Goal: Transaction & Acquisition: Purchase product/service

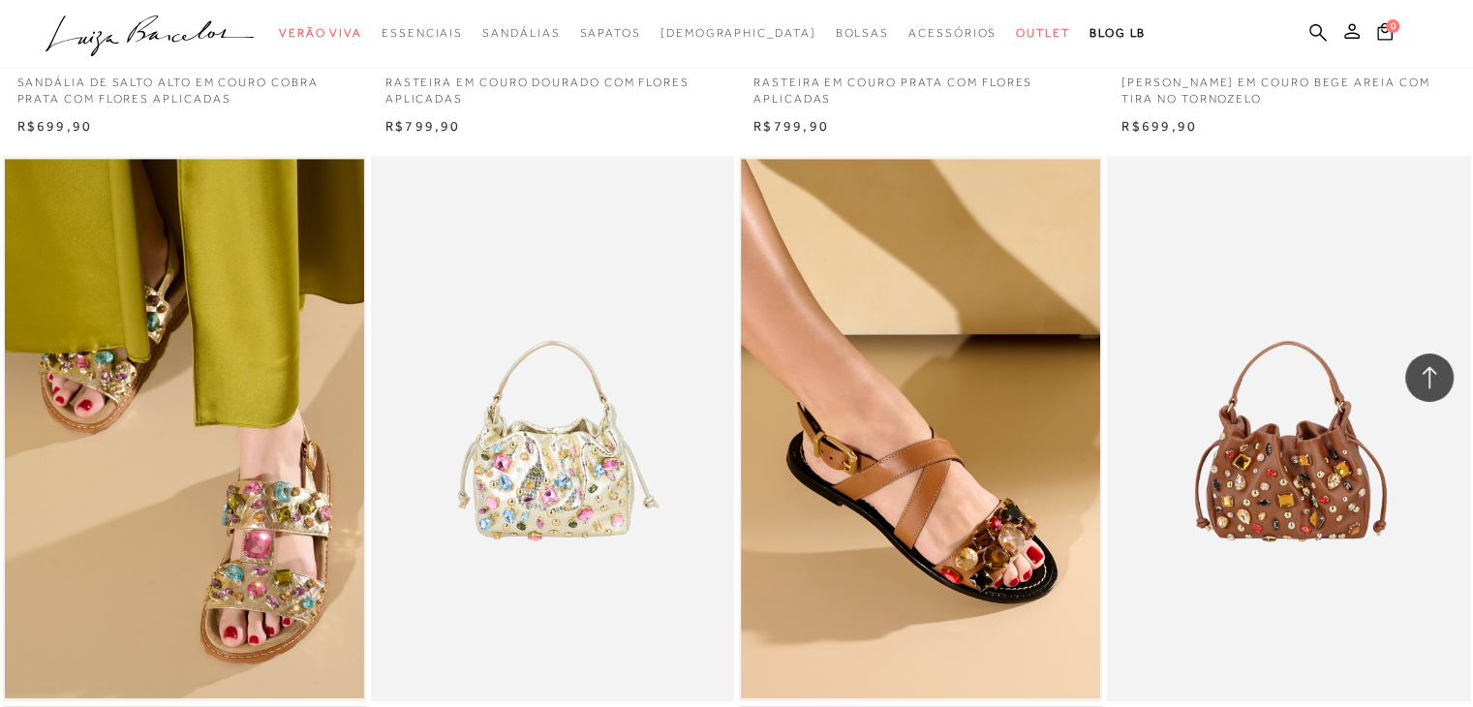
scroll to position [1405, 0]
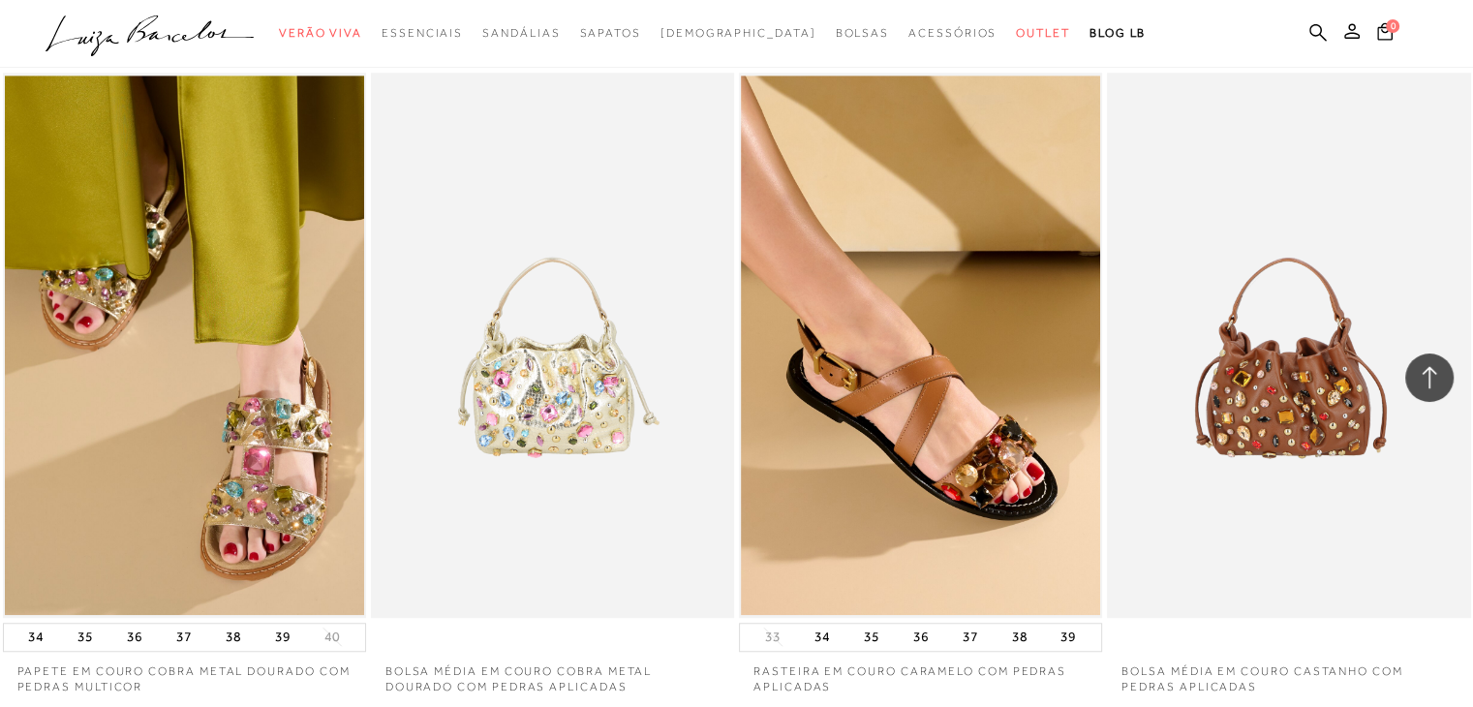
click at [1387, 19] on ul ".a{fill-rule:evenodd;} Verão Viva Em alta Favoritos das Influenciadoras Apostas…" at bounding box center [722, 33] width 1353 height 36
click at [1381, 32] on icon at bounding box center [1384, 31] width 15 height 18
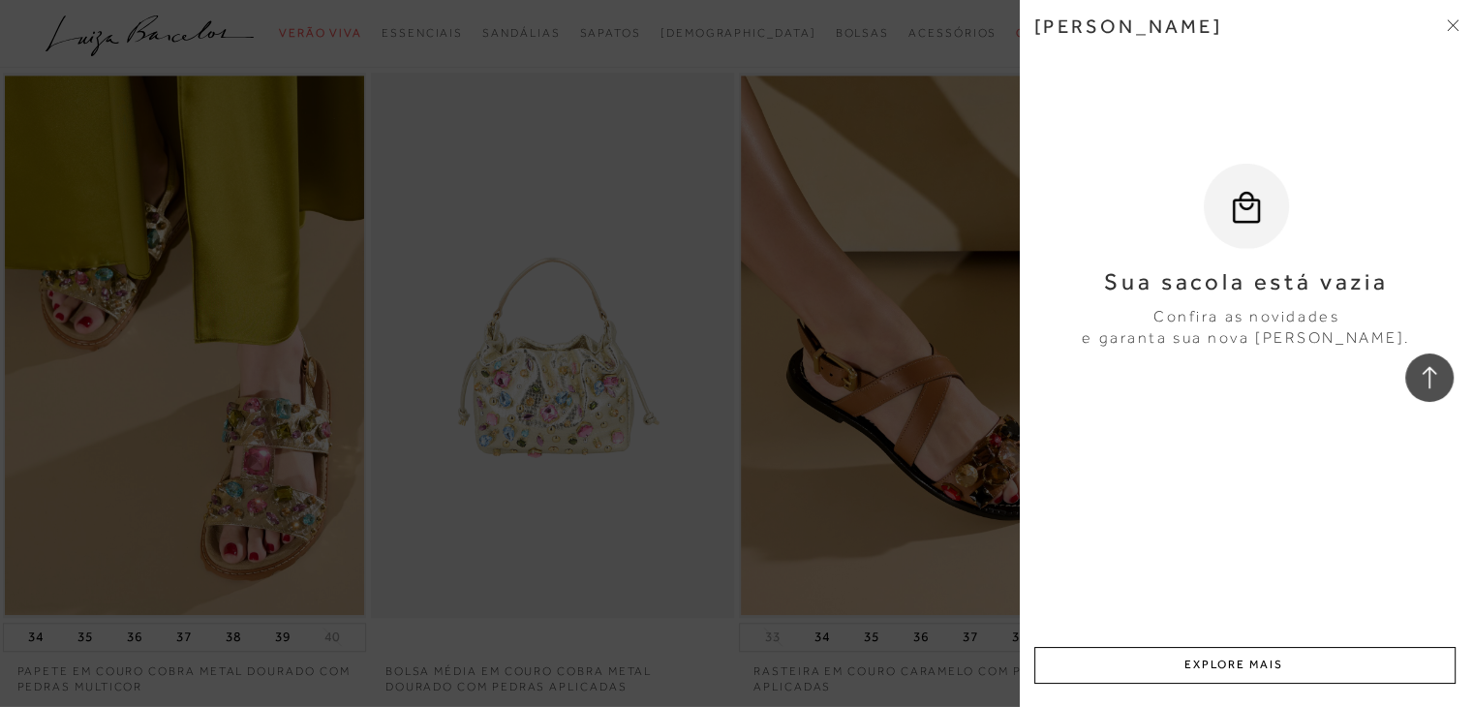
drag, startPoint x: 1100, startPoint y: 283, endPoint x: 1398, endPoint y: 343, distance: 303.3
click at [1398, 343] on div "Sua sacola está vazia Confira as novidades e garanta sua nova Luiza Barcelos." at bounding box center [1246, 257] width 424 height 186
click at [1339, 488] on div "Minha sacola Sua sacola está vazia Confira as novidades e garanta sua nova Luiz…" at bounding box center [1246, 353] width 453 height 707
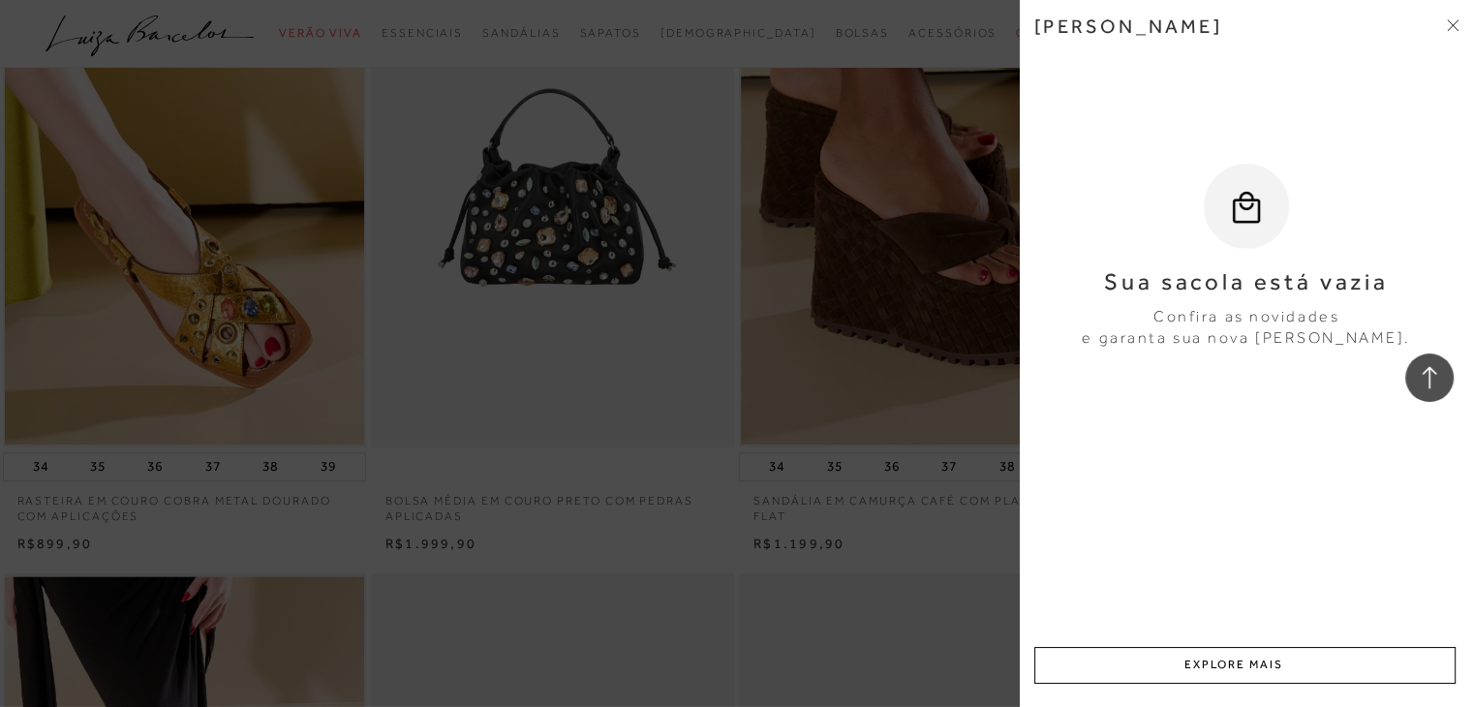
scroll to position [2407, 0]
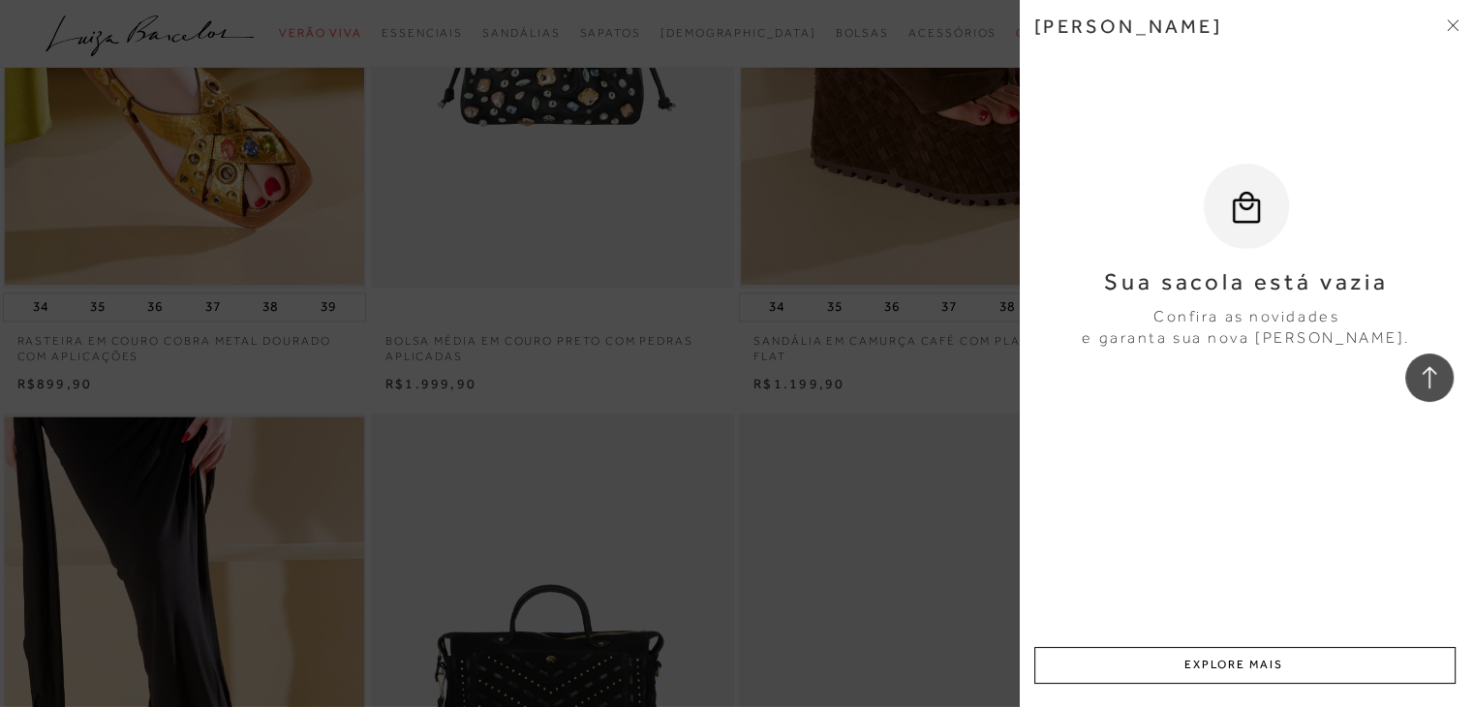
click at [1462, 23] on div "Minha sacola Sua sacola está vazia Confira as novidades e garanta sua nova Luiz…" at bounding box center [1246, 353] width 453 height 707
click at [1449, 24] on icon at bounding box center [1453, 25] width 12 height 12
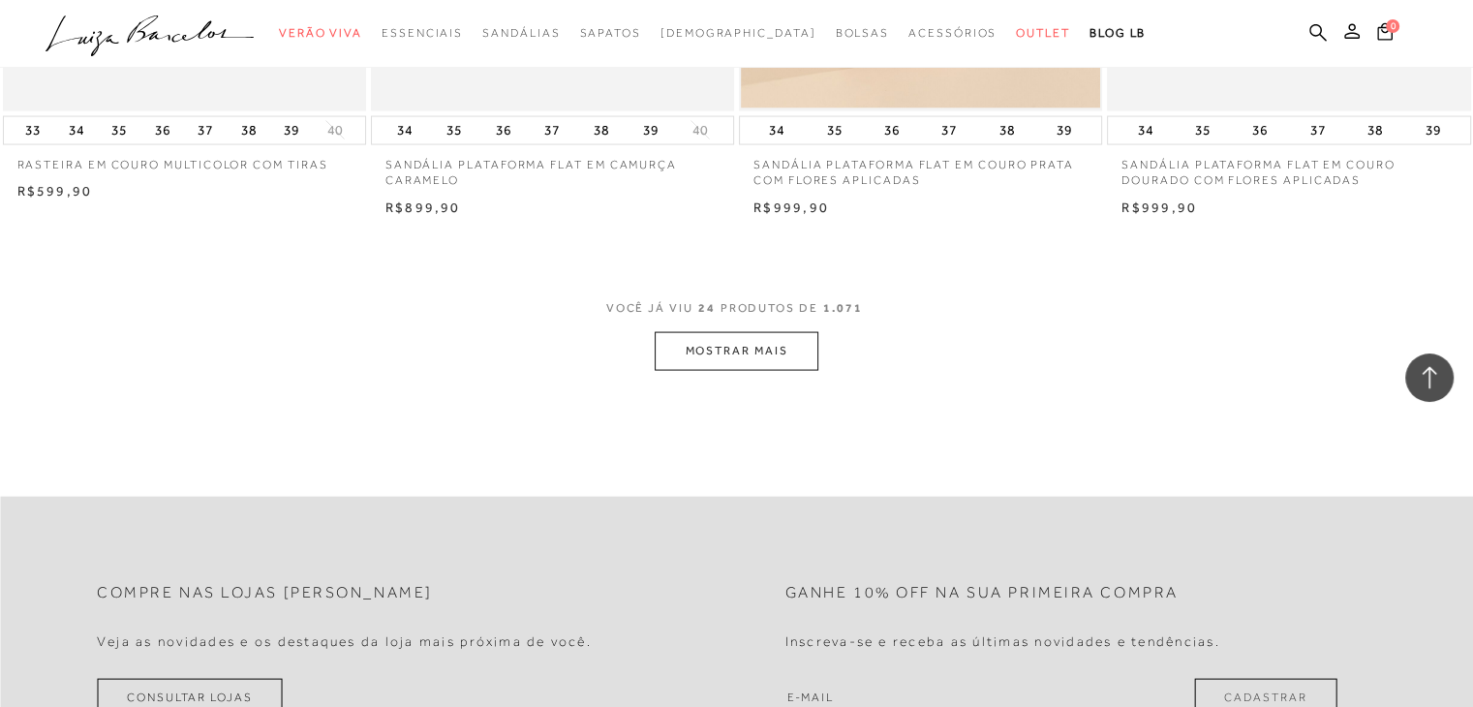
scroll to position [3973, 0]
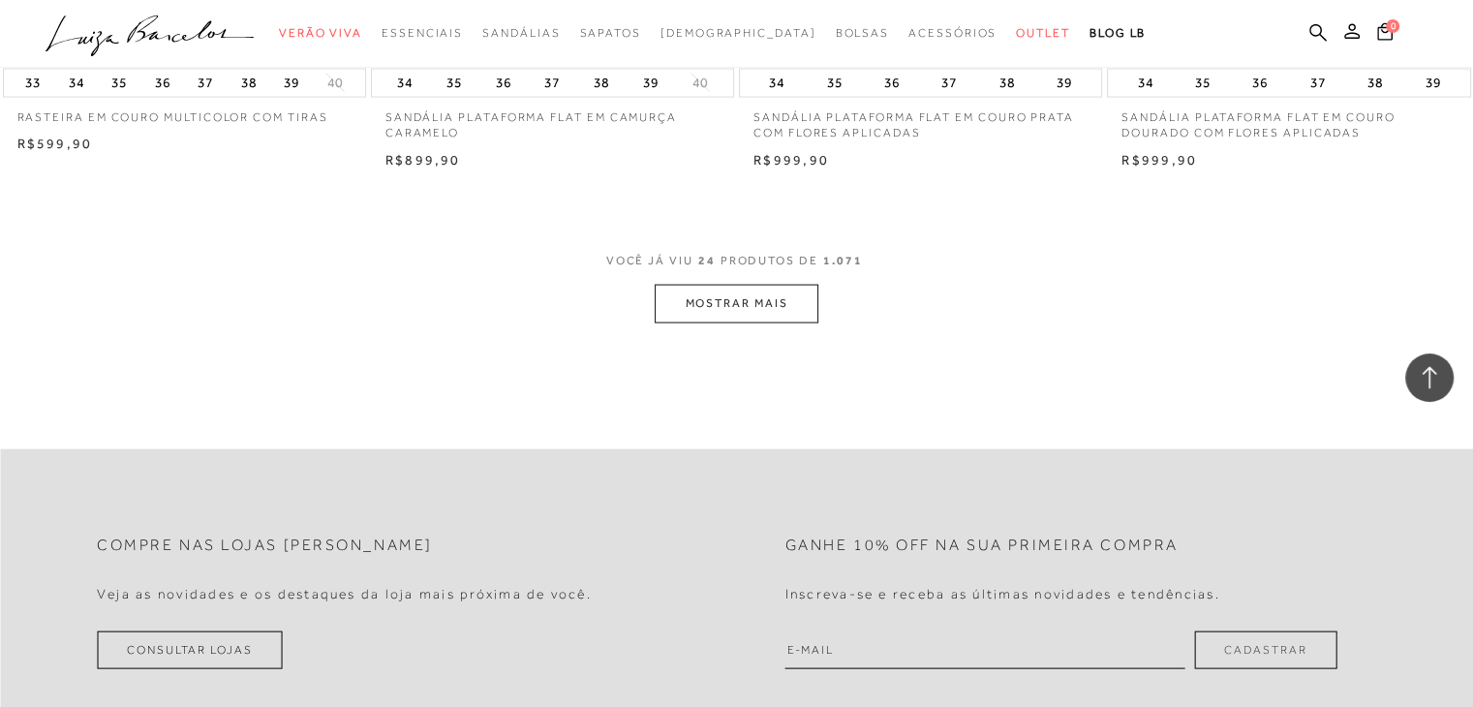
click at [724, 311] on button "MOSTRAR MAIS" at bounding box center [736, 304] width 163 height 38
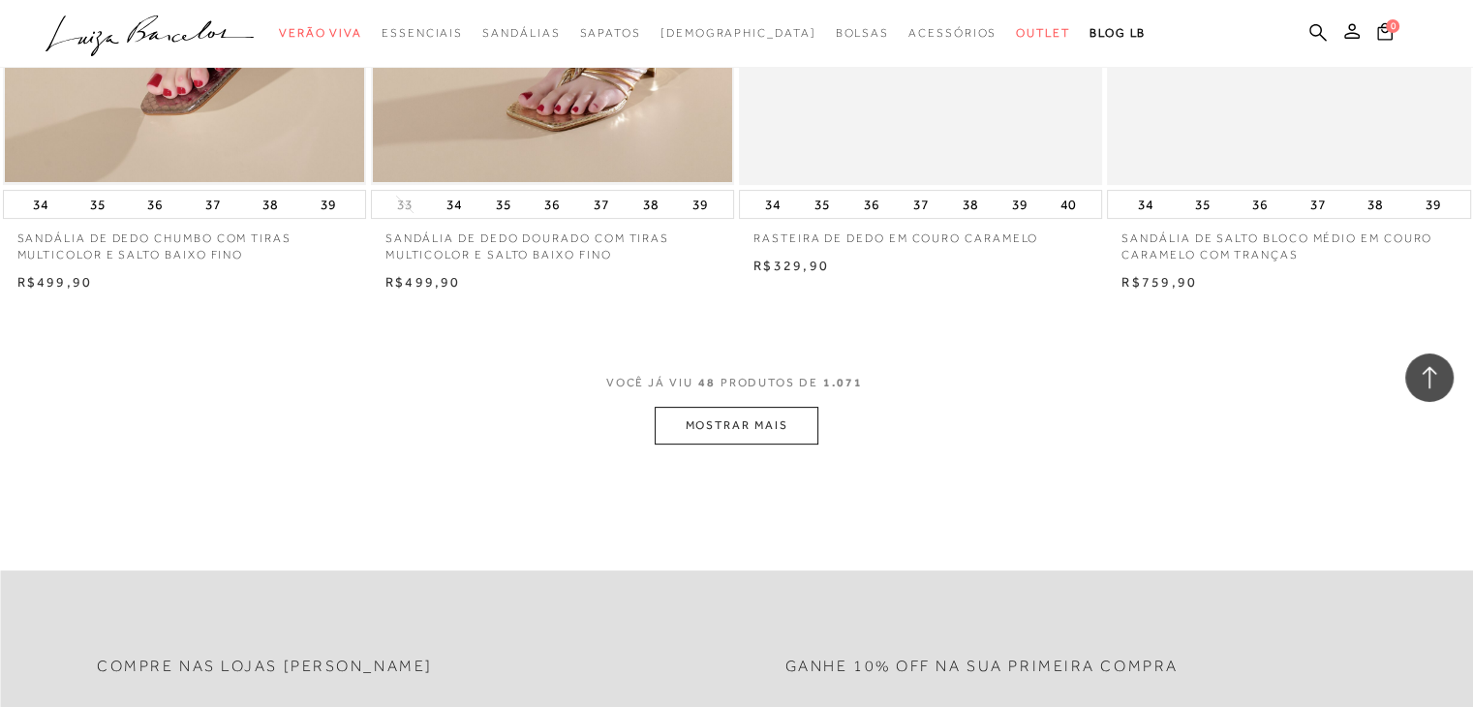
scroll to position [7995, 0]
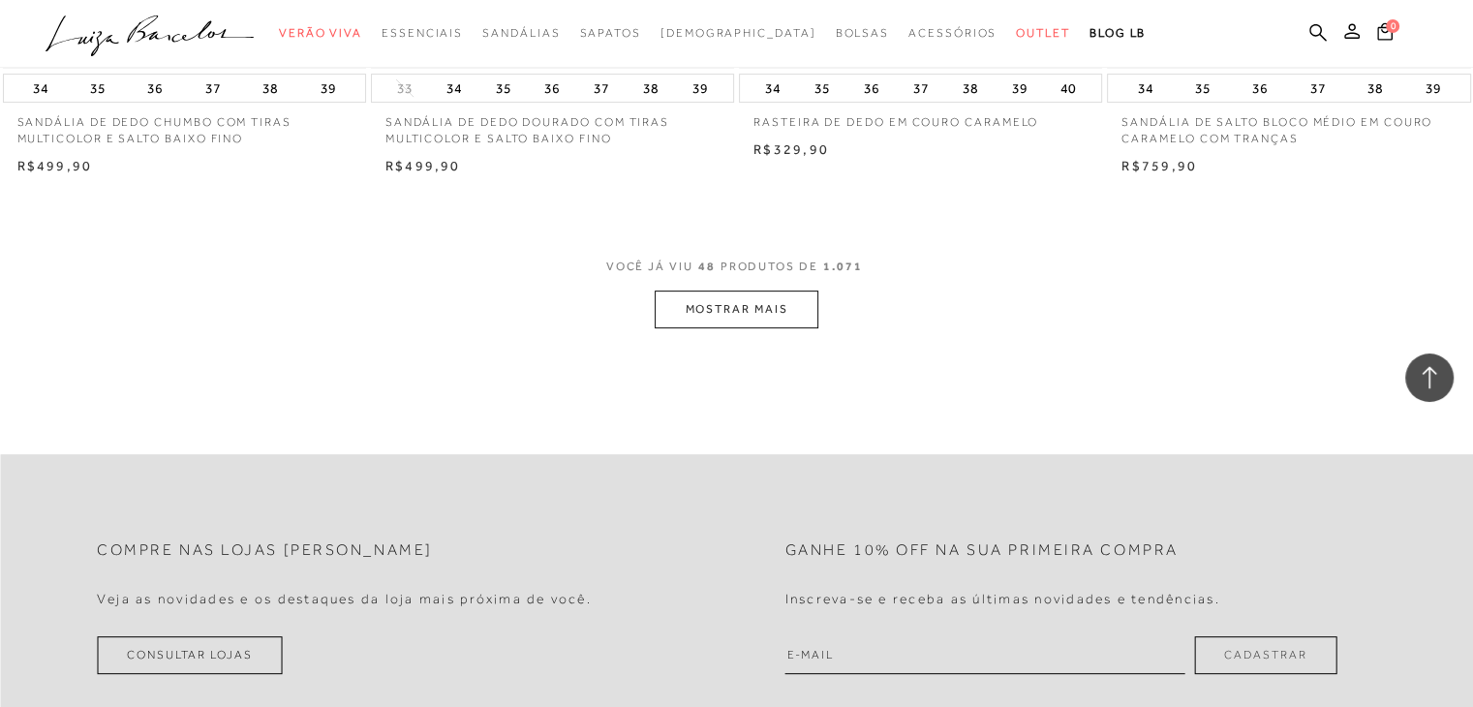
click at [766, 316] on button "MOSTRAR MAIS" at bounding box center [736, 310] width 163 height 38
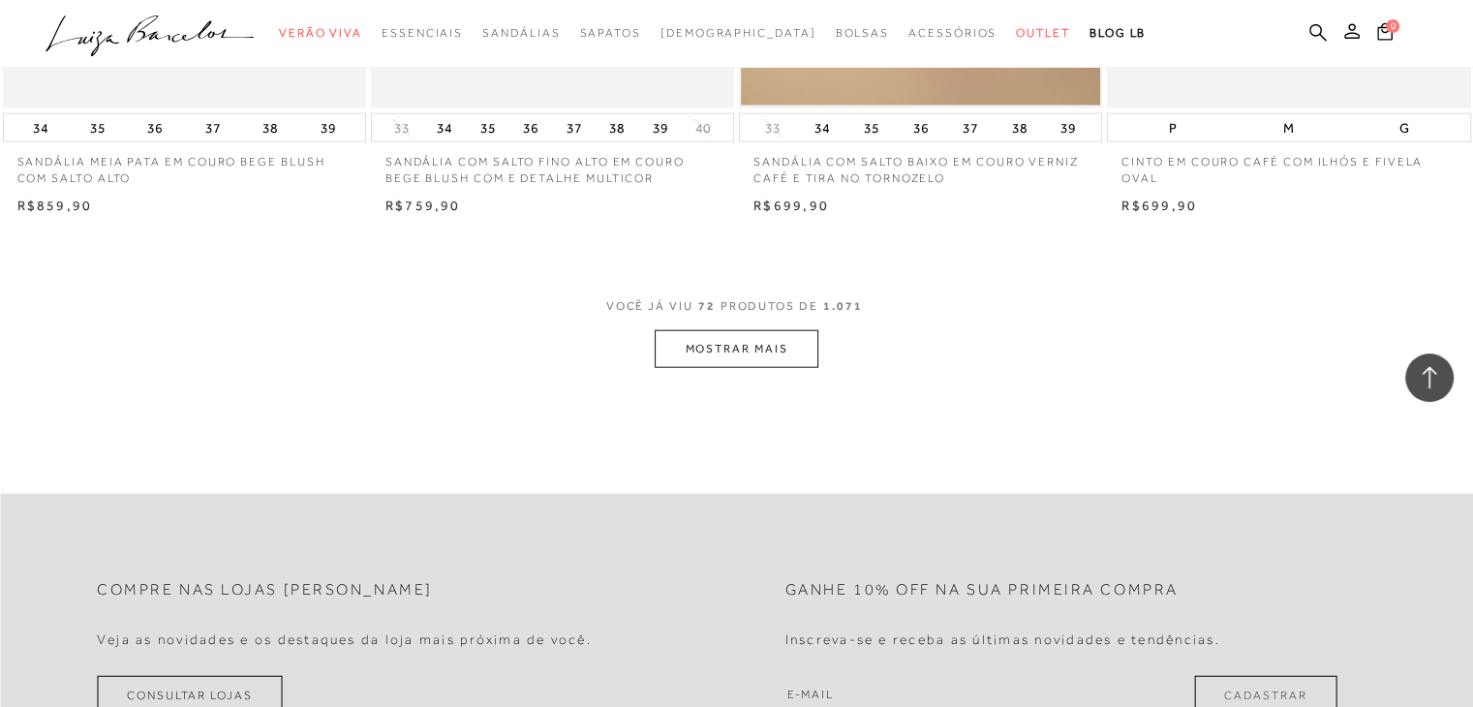
scroll to position [12058, 0]
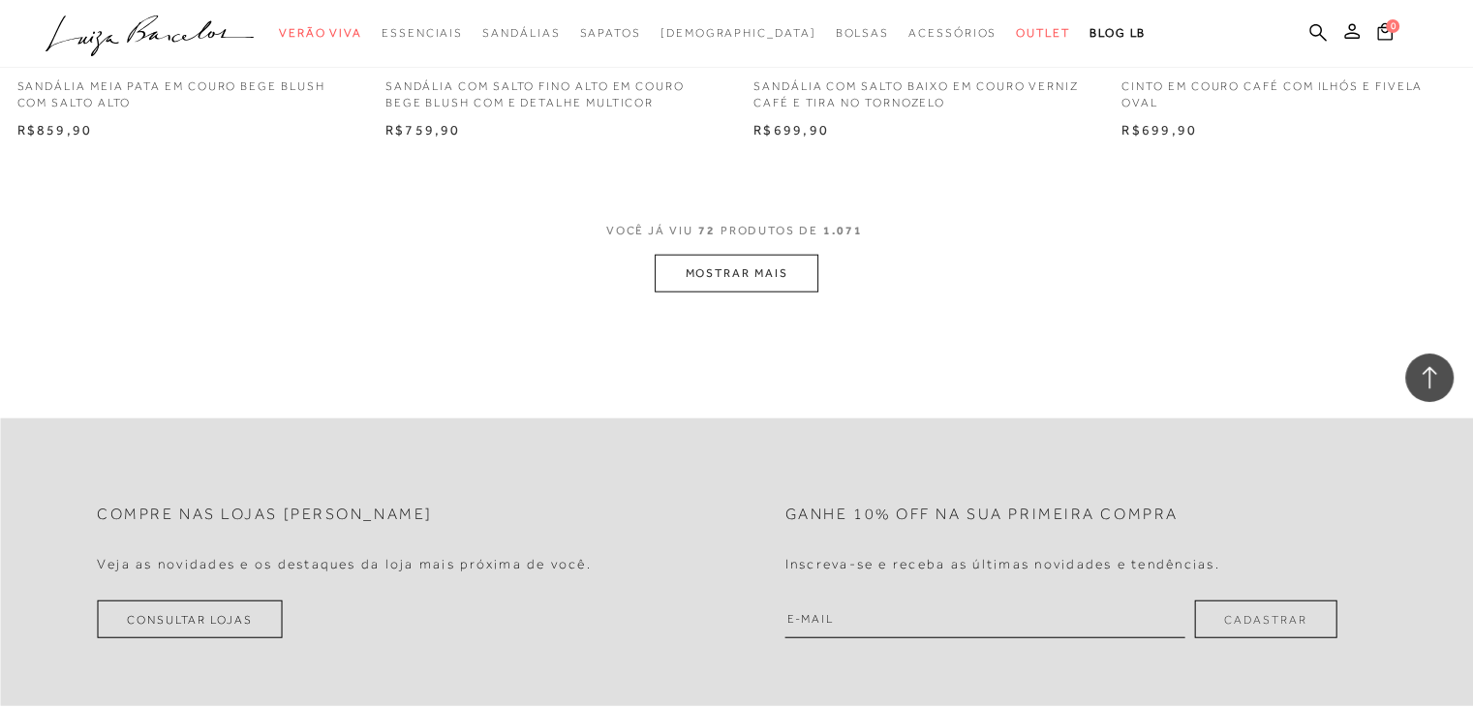
click at [744, 261] on button "MOSTRAR MAIS" at bounding box center [736, 274] width 163 height 38
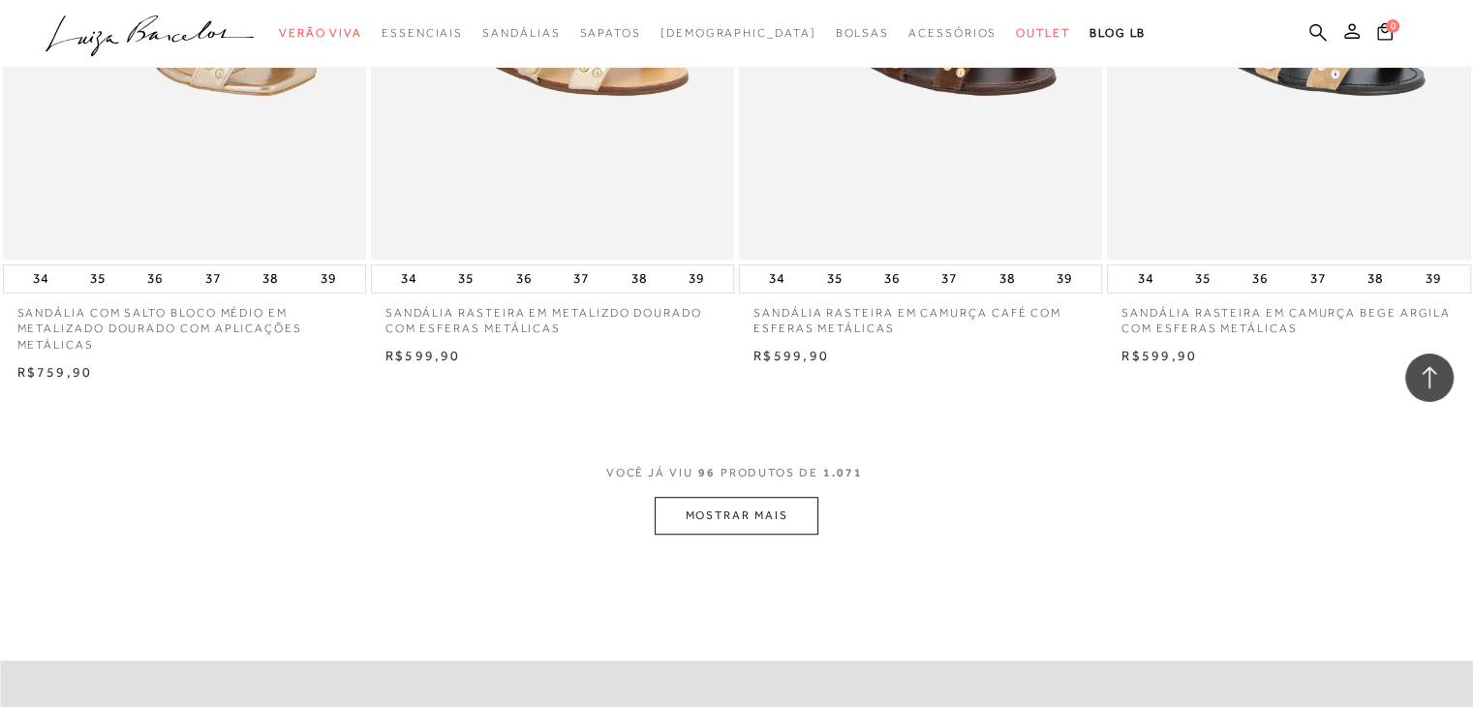
scroll to position [15916, 0]
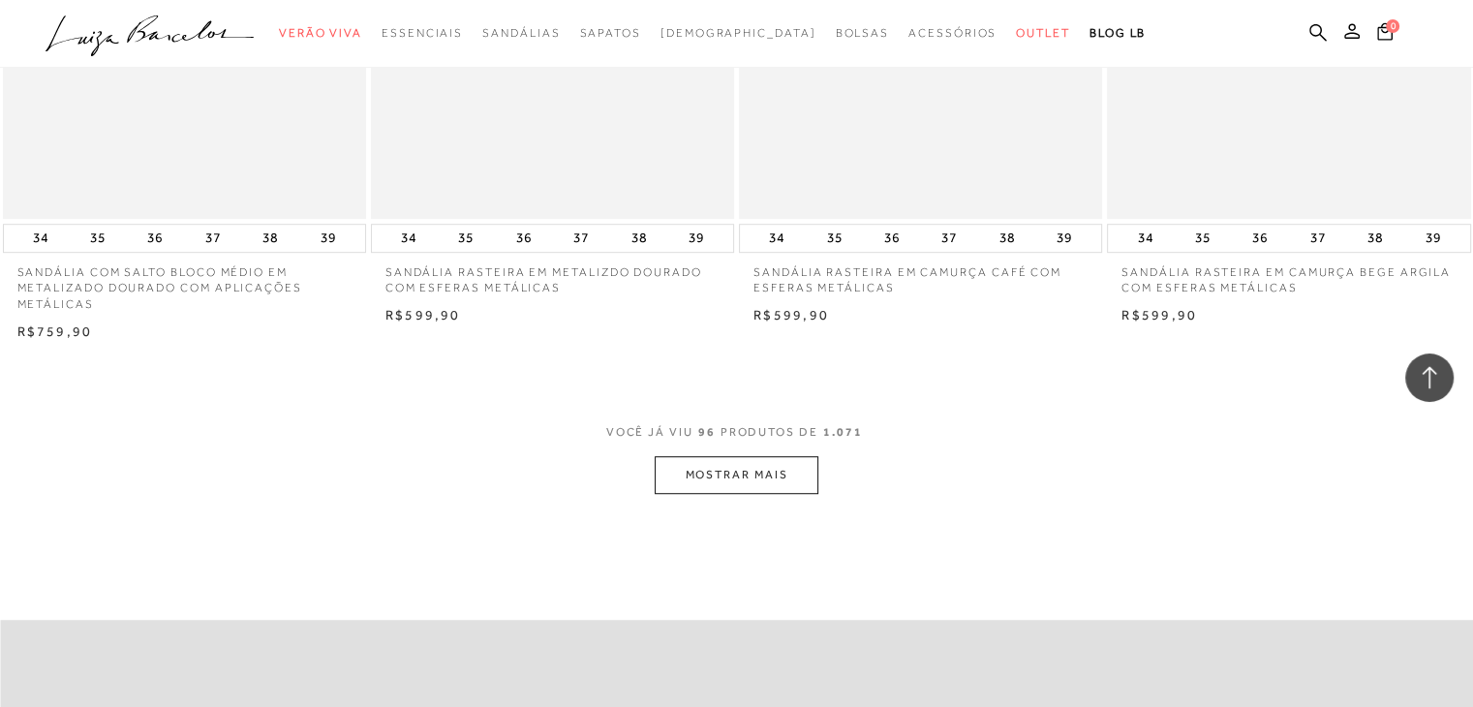
click at [689, 474] on button "MOSTRAR MAIS" at bounding box center [736, 475] width 163 height 38
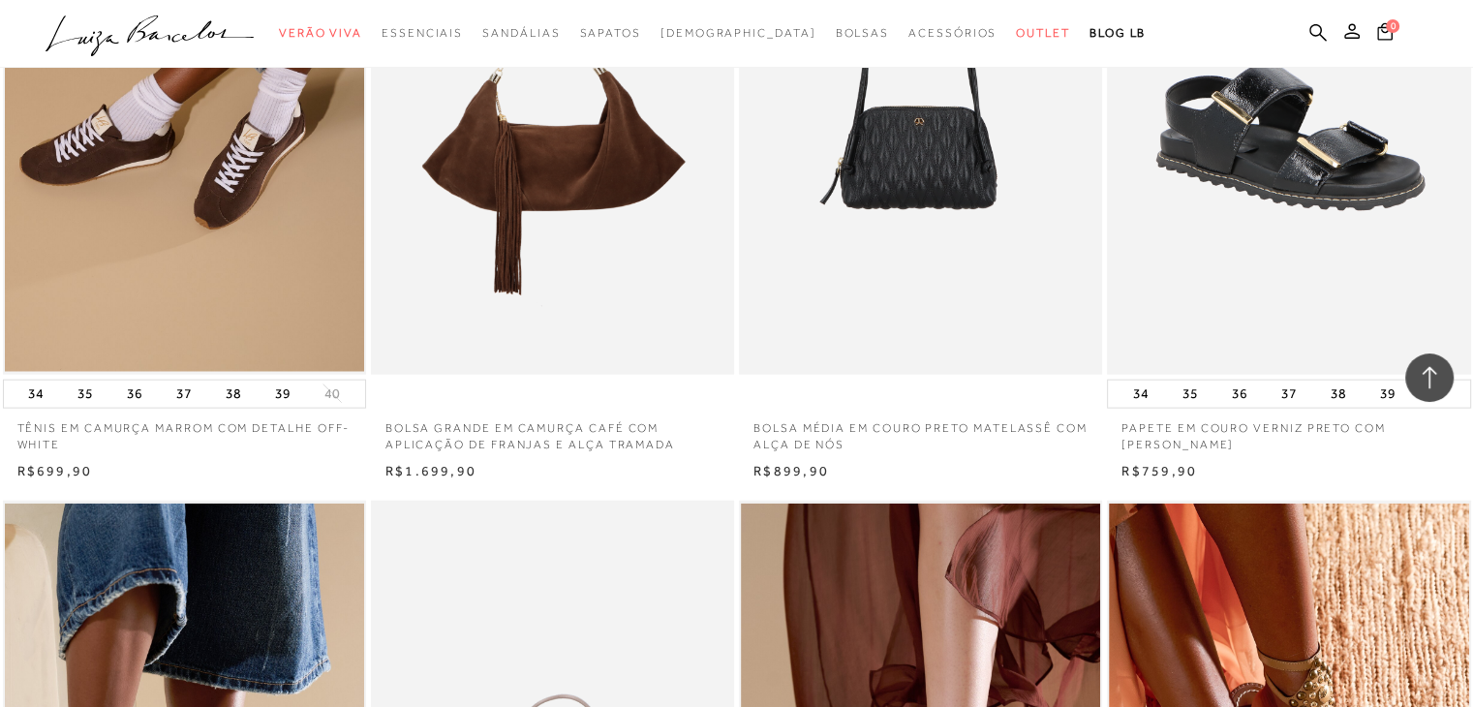
scroll to position [19747, 0]
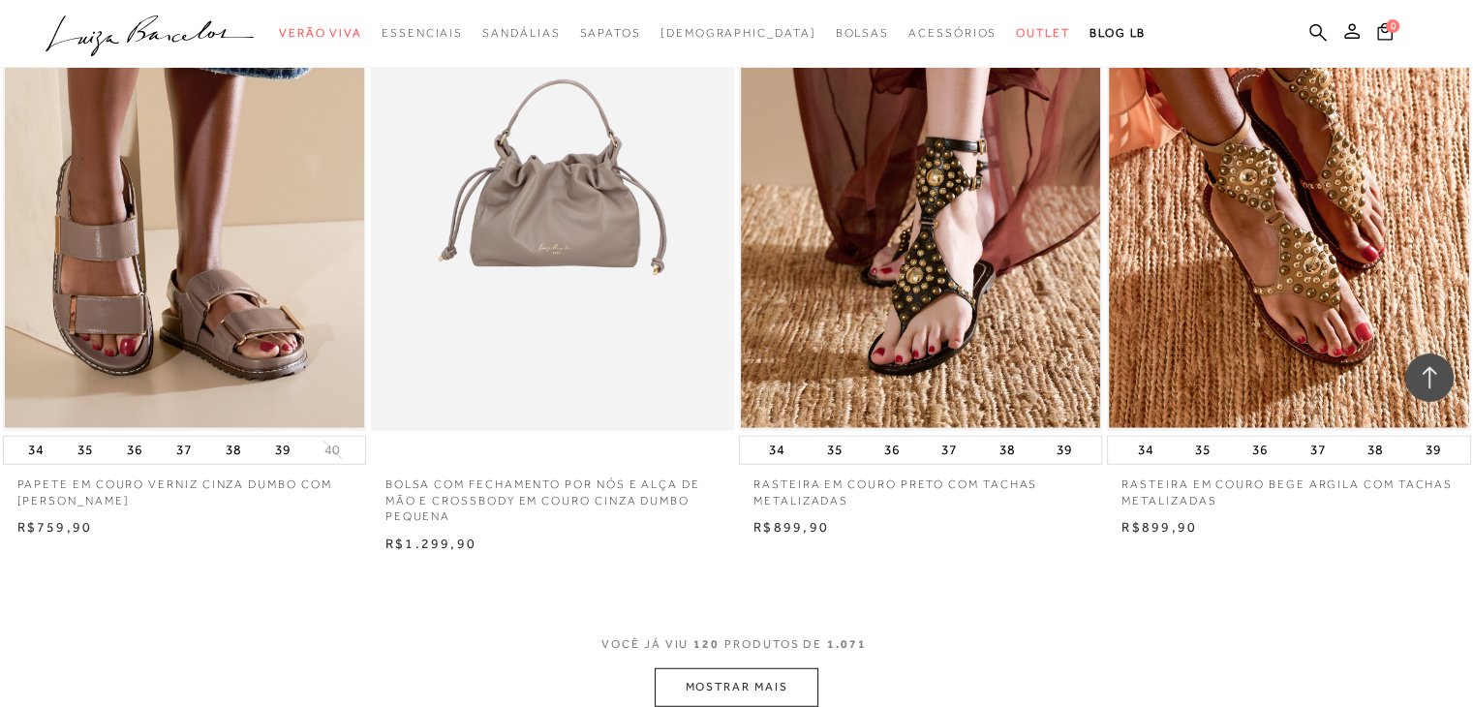
click at [786, 685] on button "MOSTRAR MAIS" at bounding box center [736, 687] width 163 height 38
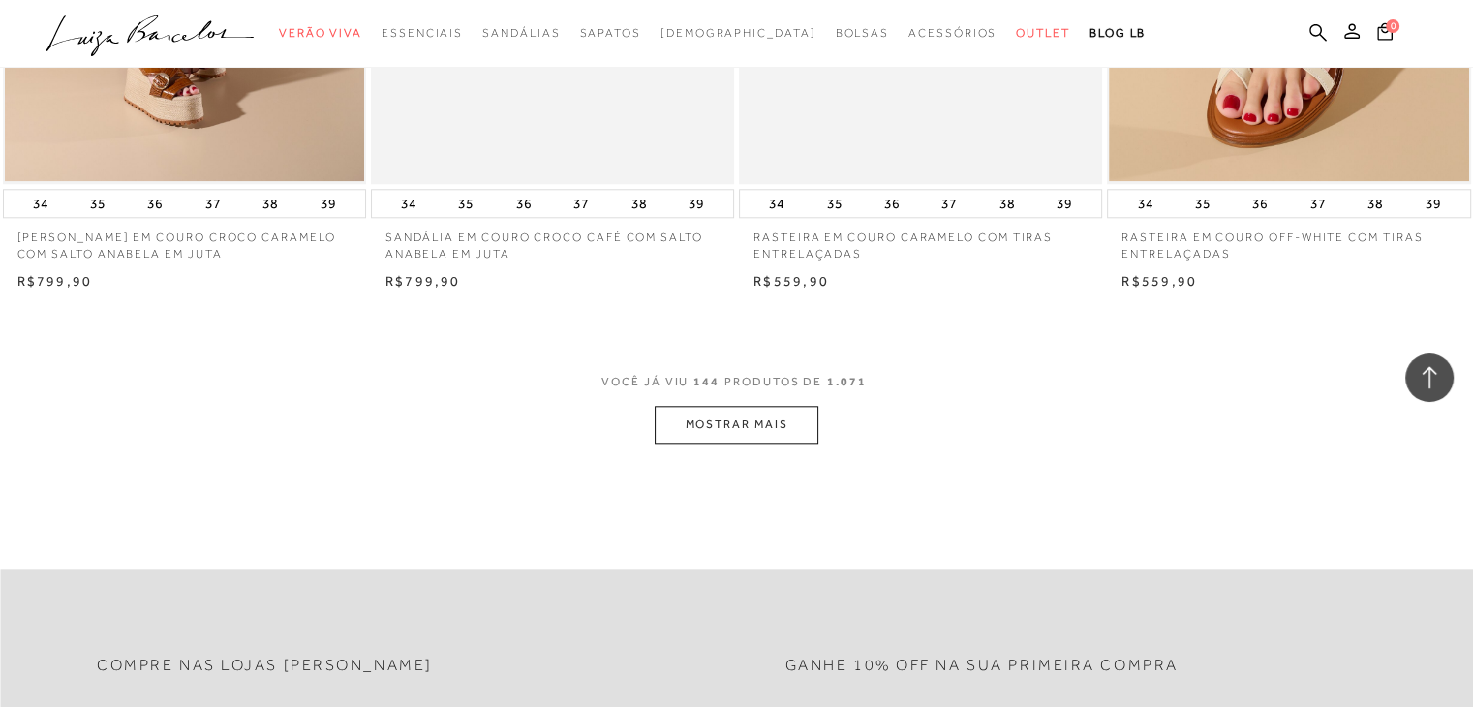
scroll to position [24155, 0]
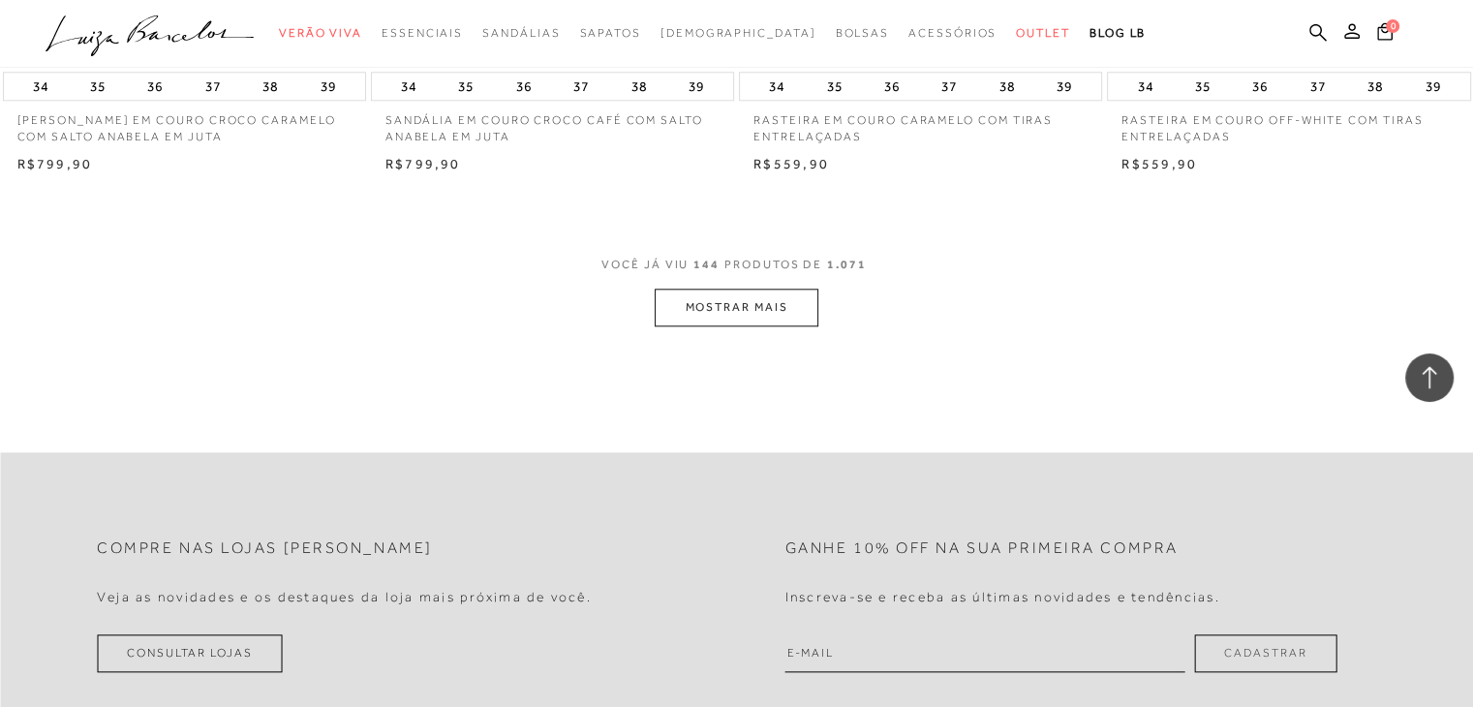
click at [700, 300] on button "MOSTRAR MAIS" at bounding box center [736, 308] width 163 height 38
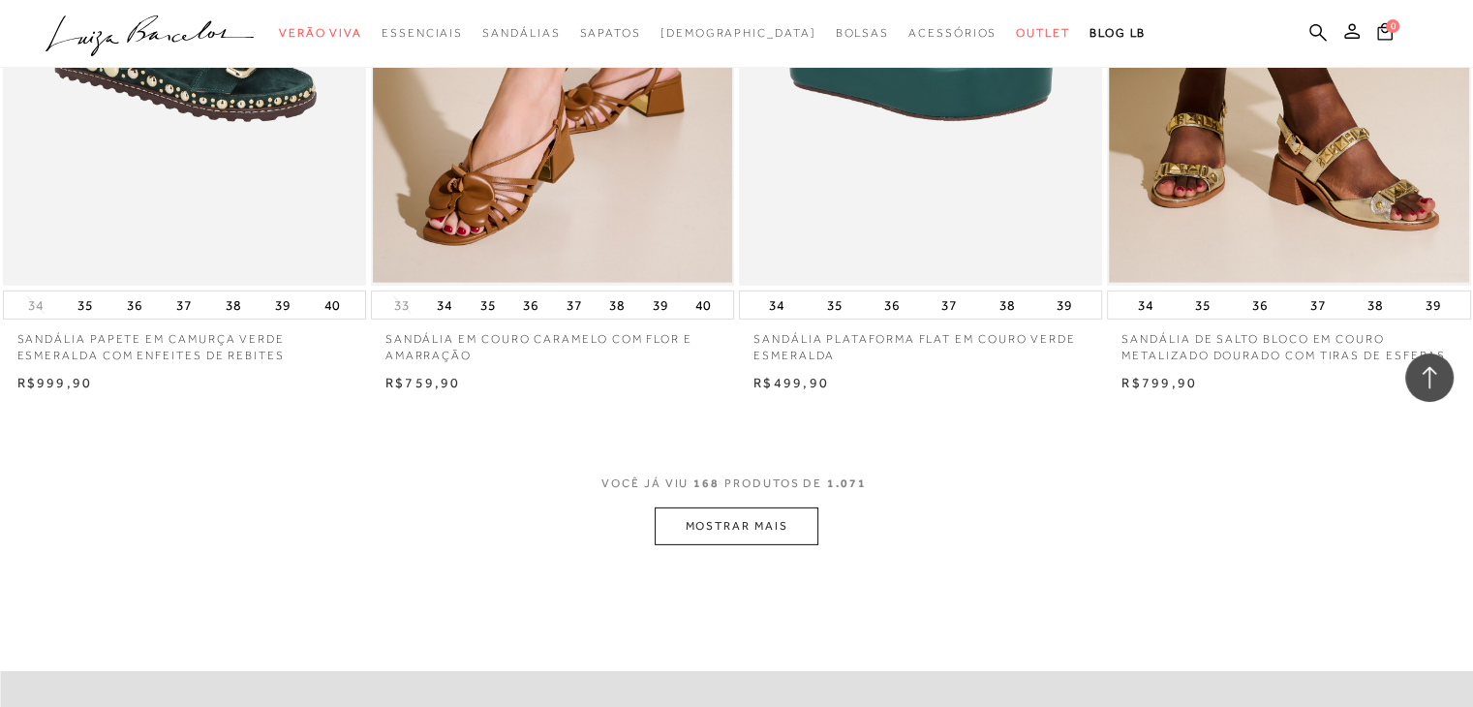
scroll to position [28285, 0]
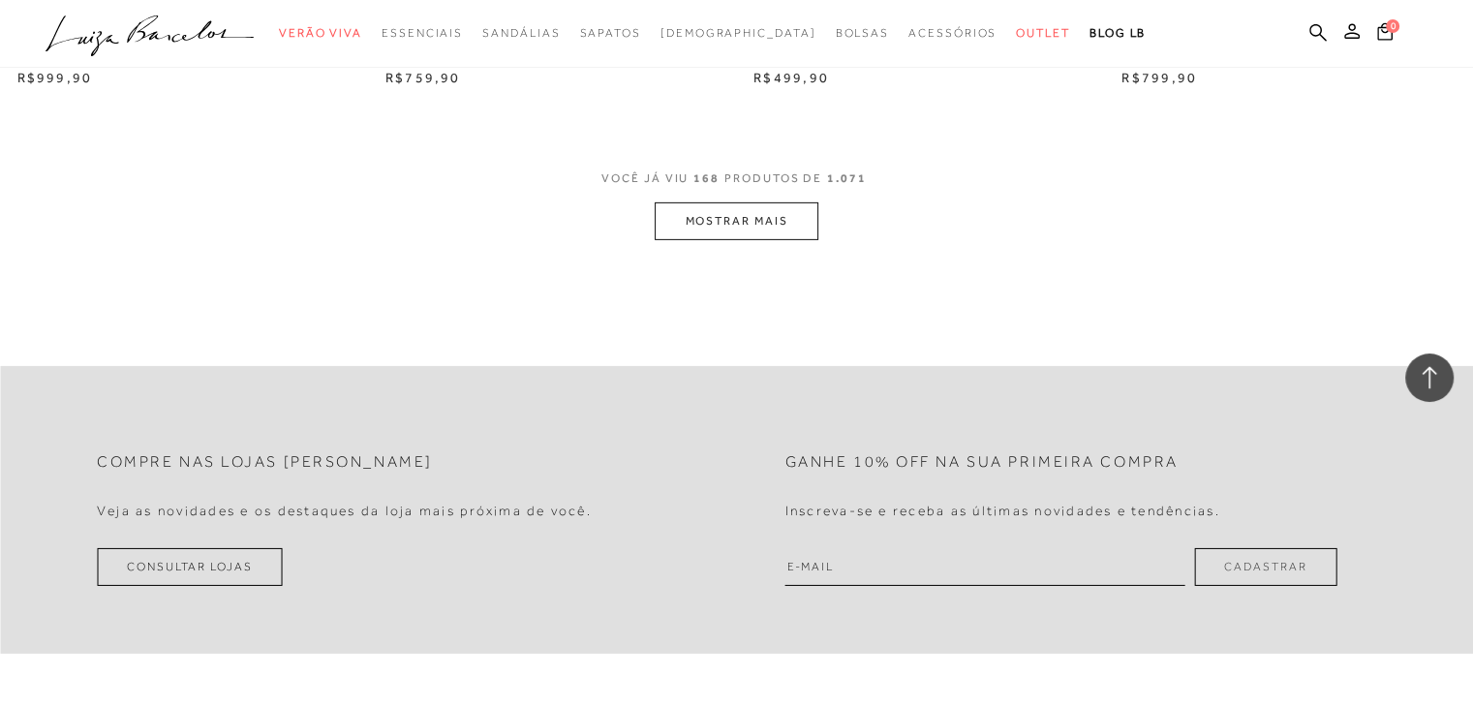
click at [740, 215] on button "MOSTRAR MAIS" at bounding box center [736, 221] width 163 height 38
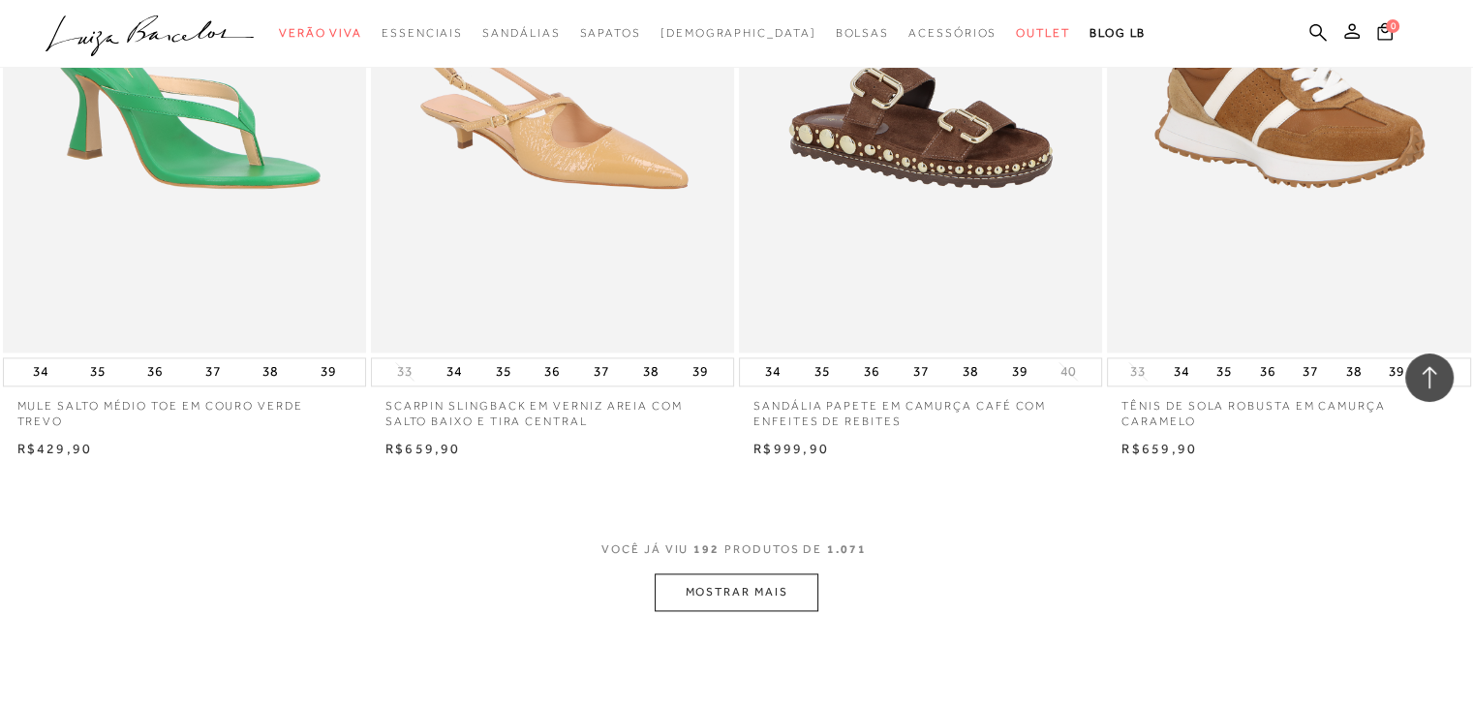
scroll to position [32057, 0]
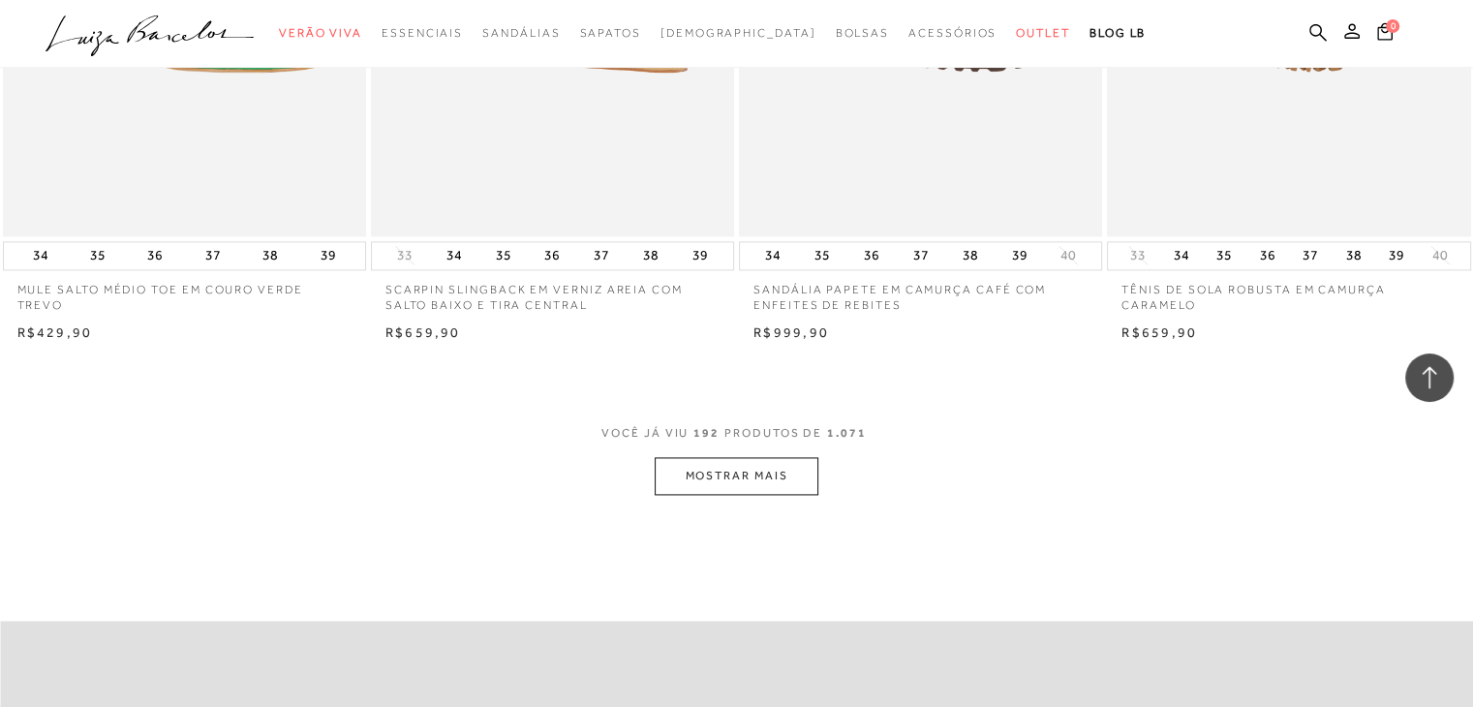
click at [706, 481] on button "MOSTRAR MAIS" at bounding box center [736, 476] width 163 height 38
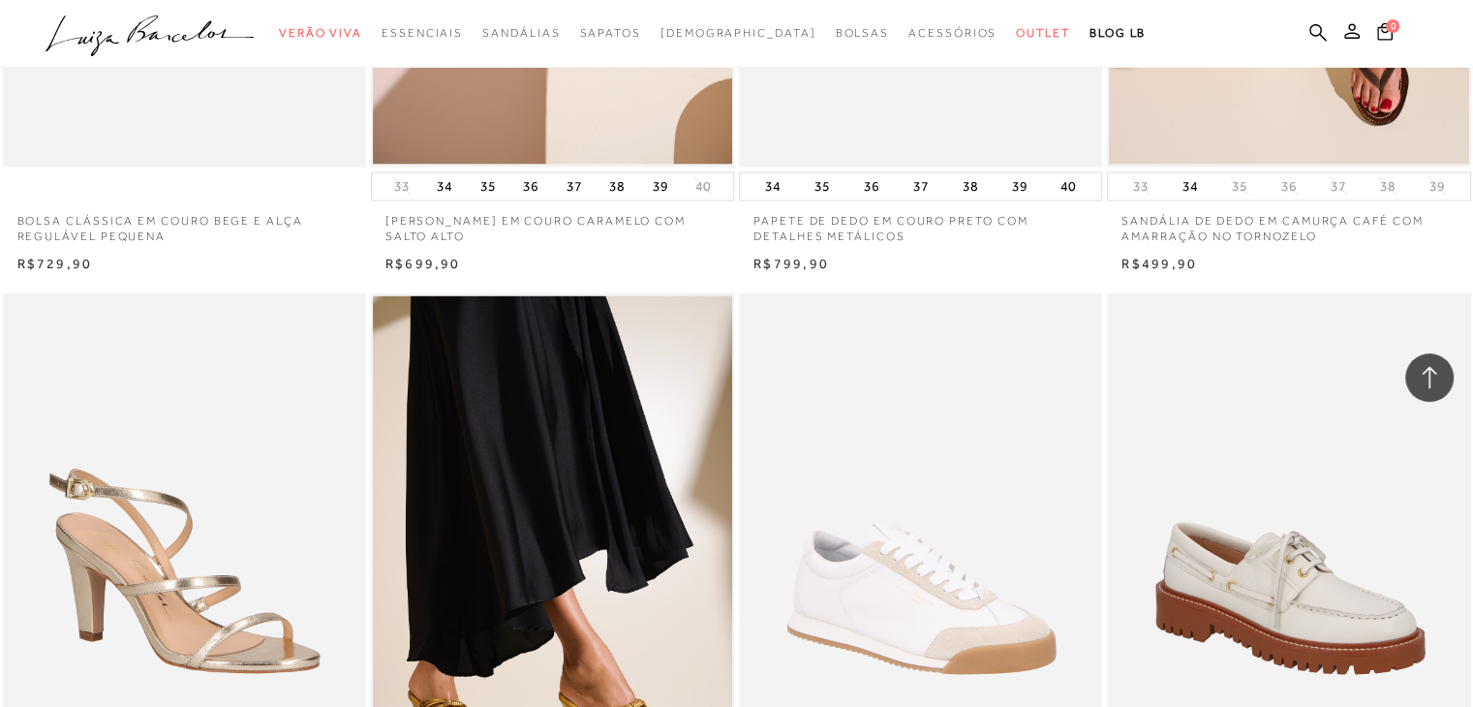
scroll to position [33511, 0]
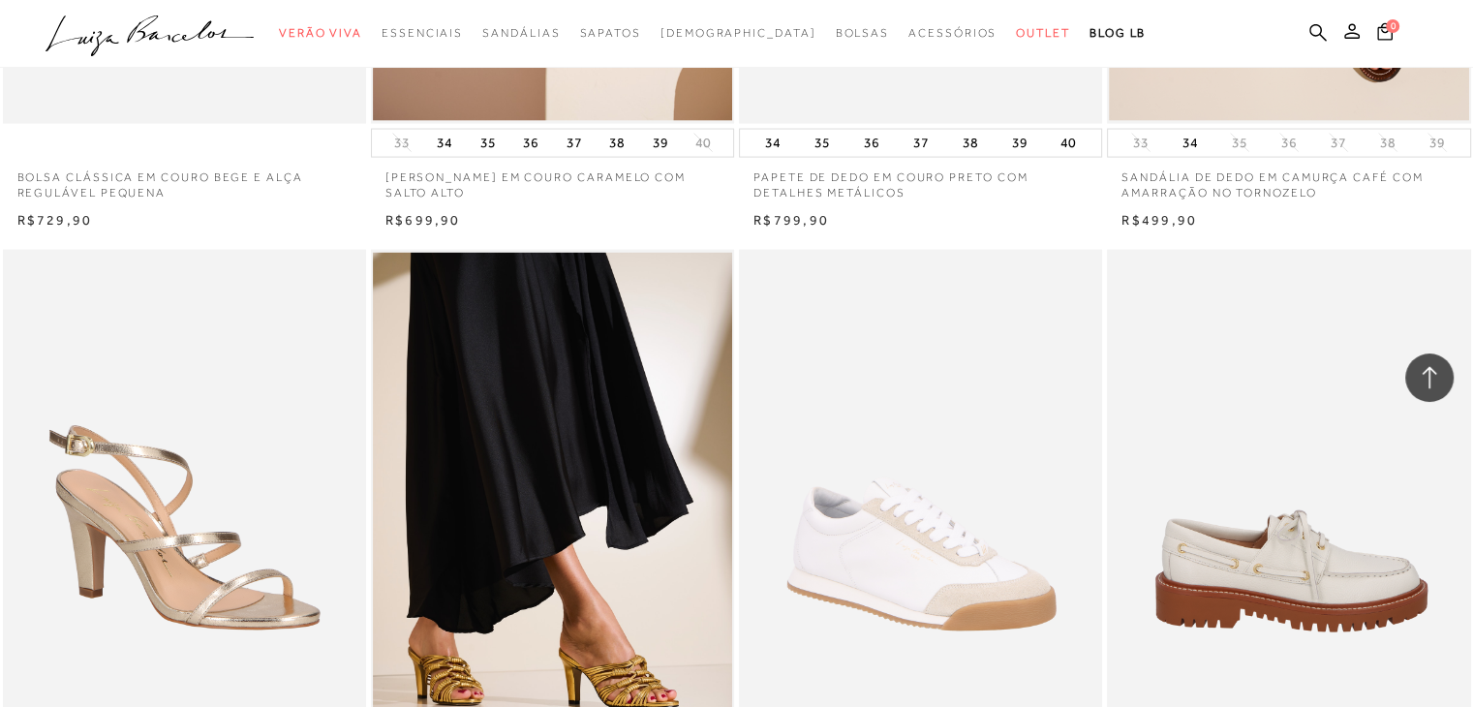
click at [1242, 473] on img at bounding box center [1289, 522] width 361 height 545
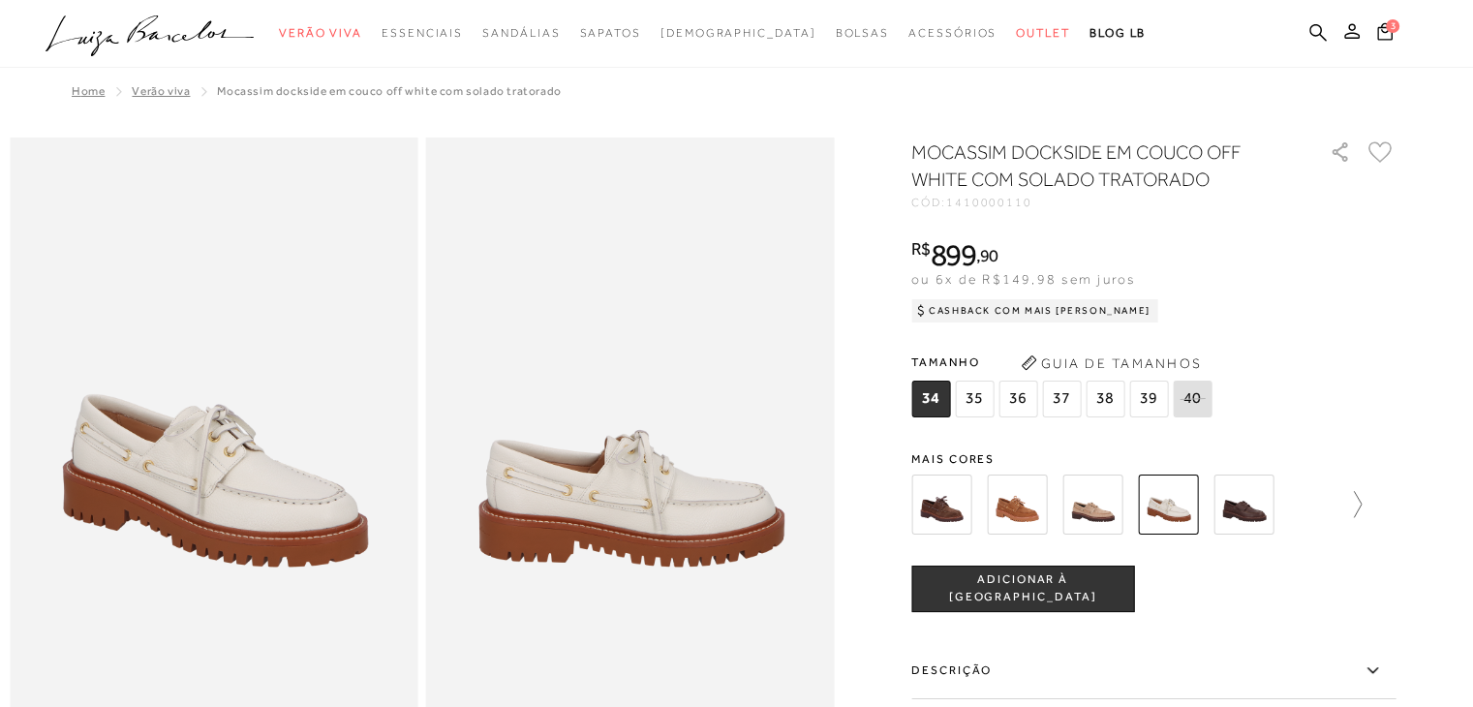
click at [1360, 508] on icon at bounding box center [1348, 504] width 27 height 27
click at [926, 508] on icon at bounding box center [924, 504] width 27 height 27
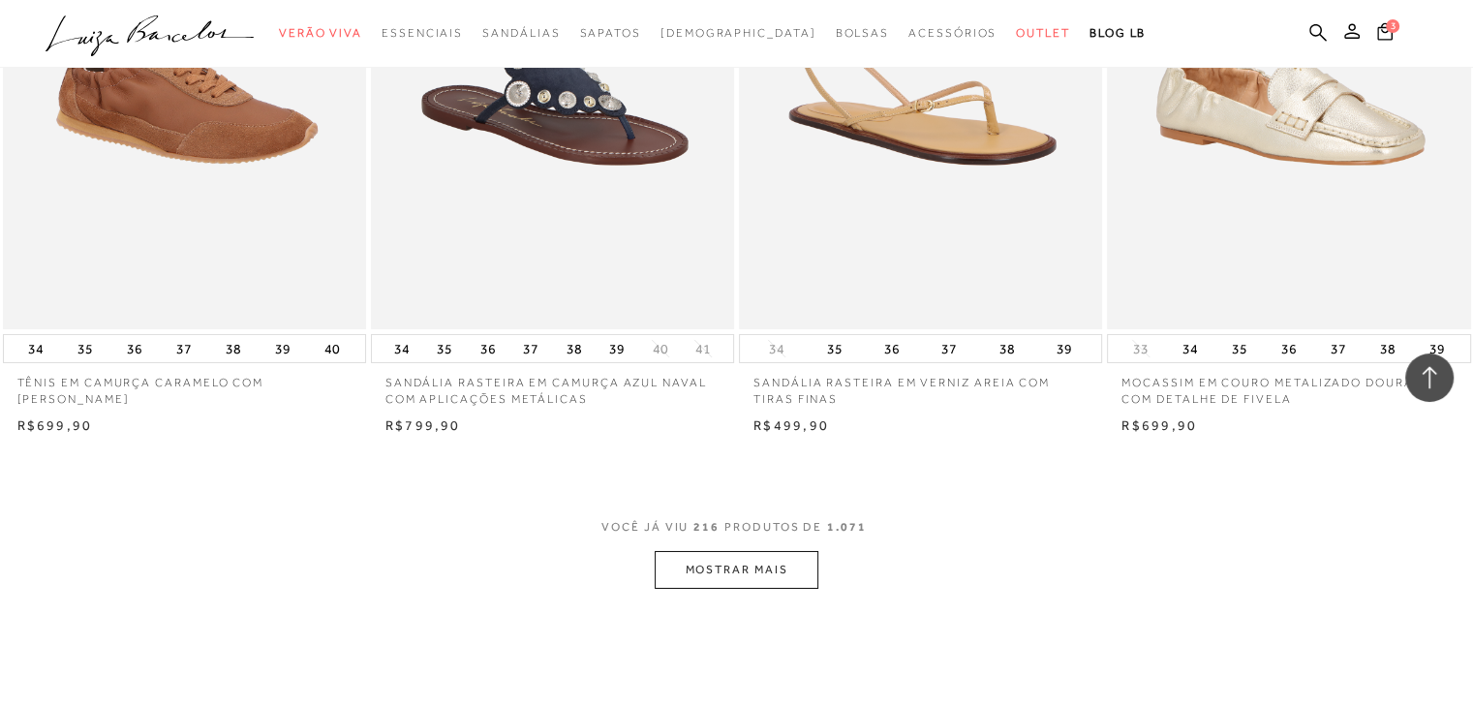
scroll to position [36003, 0]
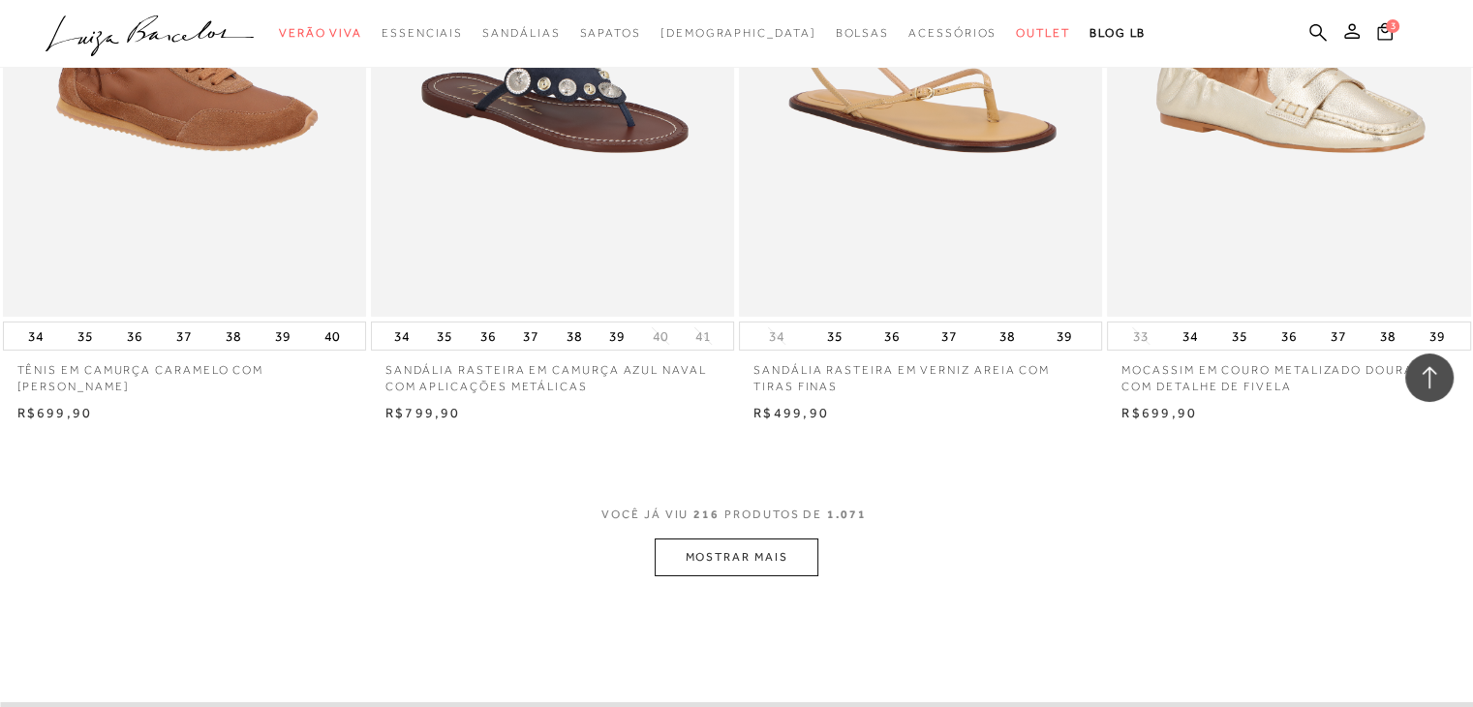
click at [763, 556] on button "MOSTRAR MAIS" at bounding box center [736, 557] width 163 height 38
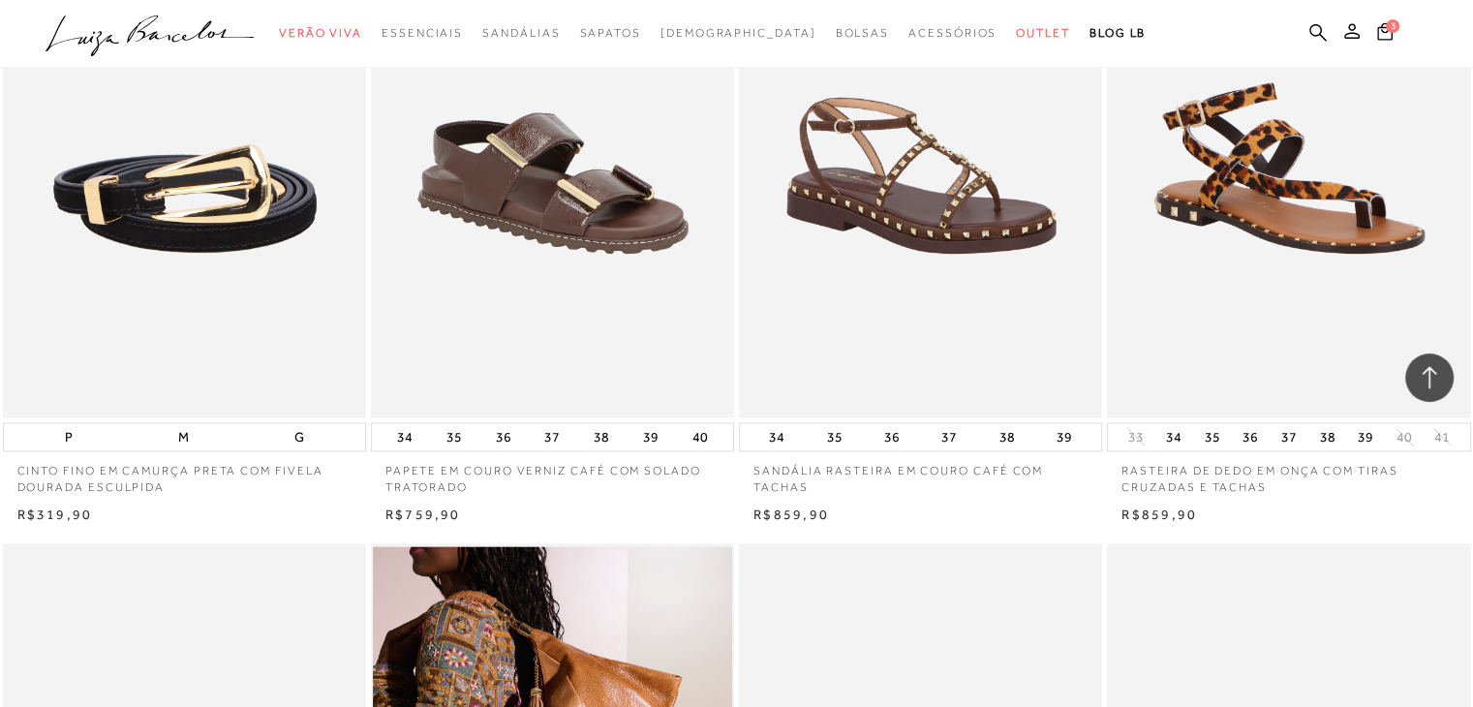
scroll to position [39283, 0]
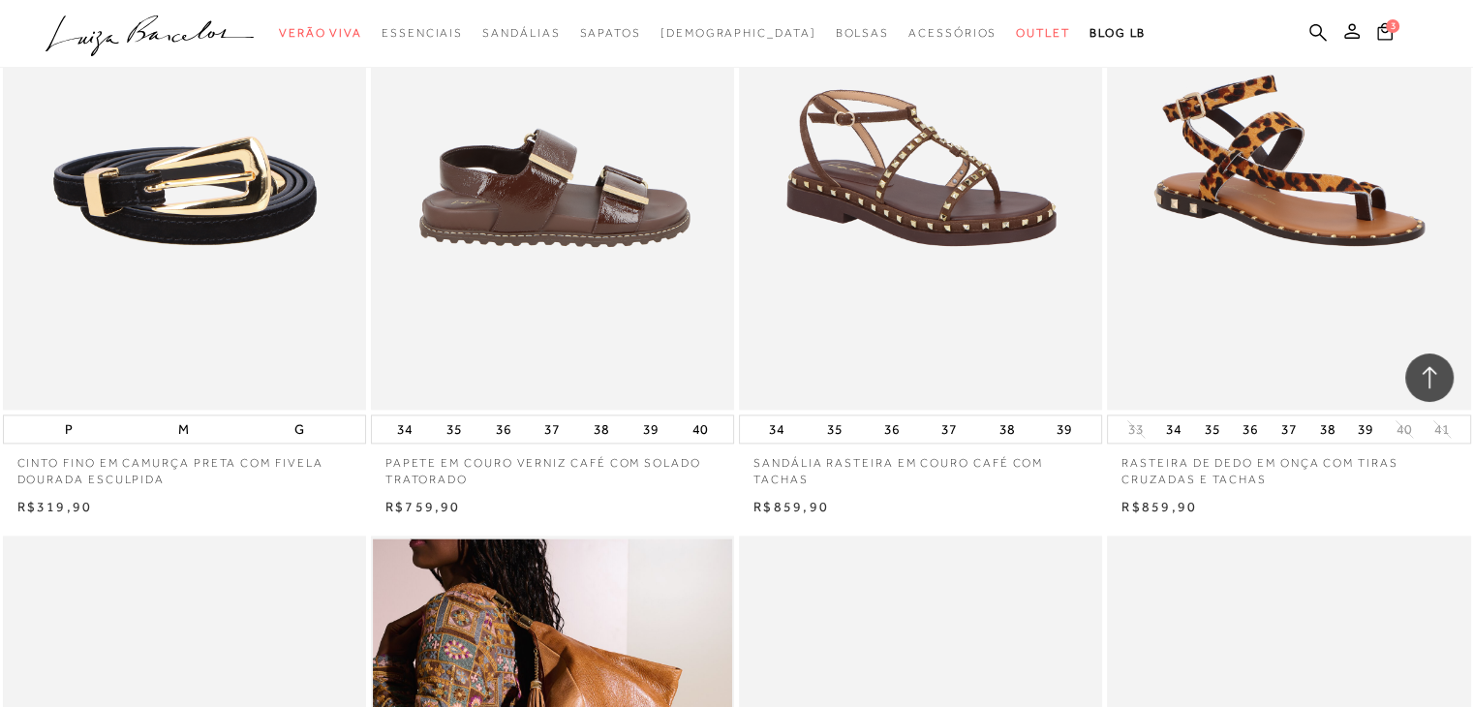
click at [554, 246] on img at bounding box center [553, 136] width 361 height 545
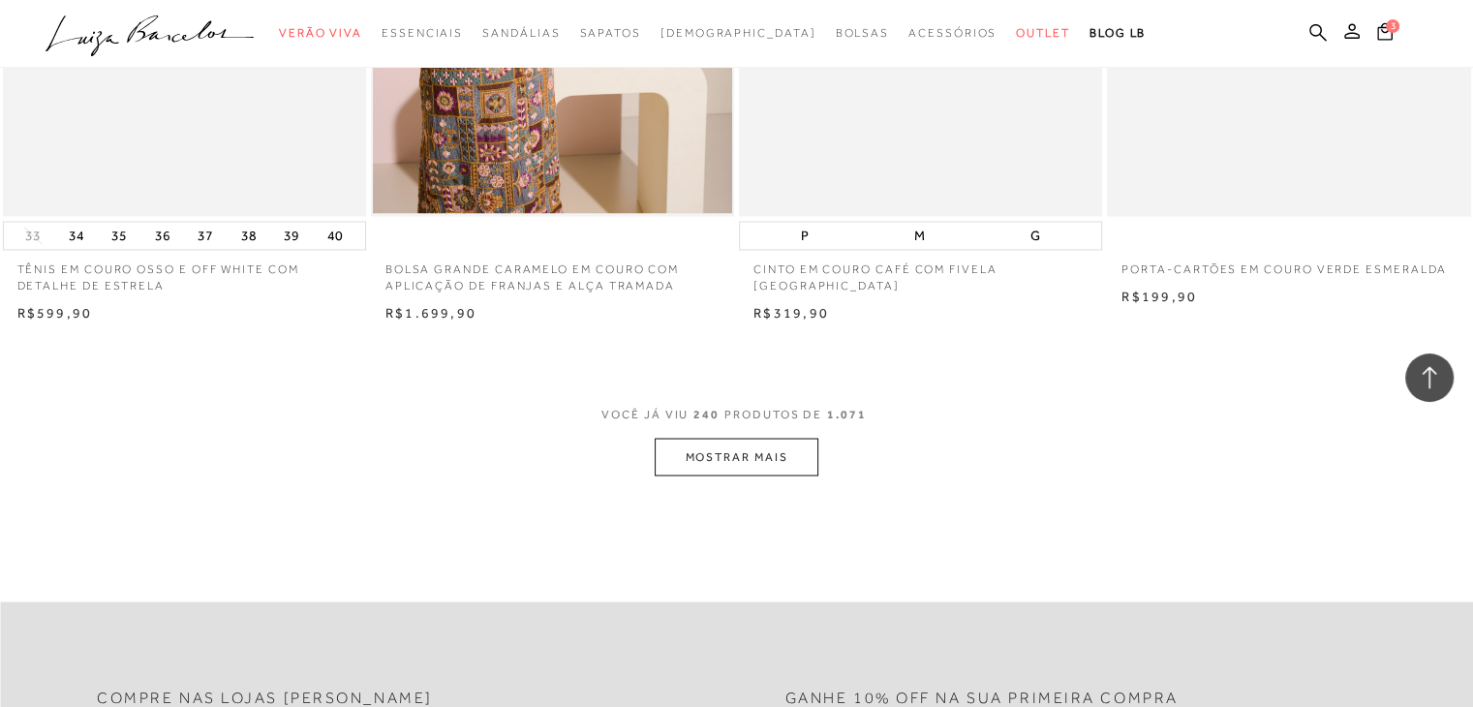
scroll to position [40239, 0]
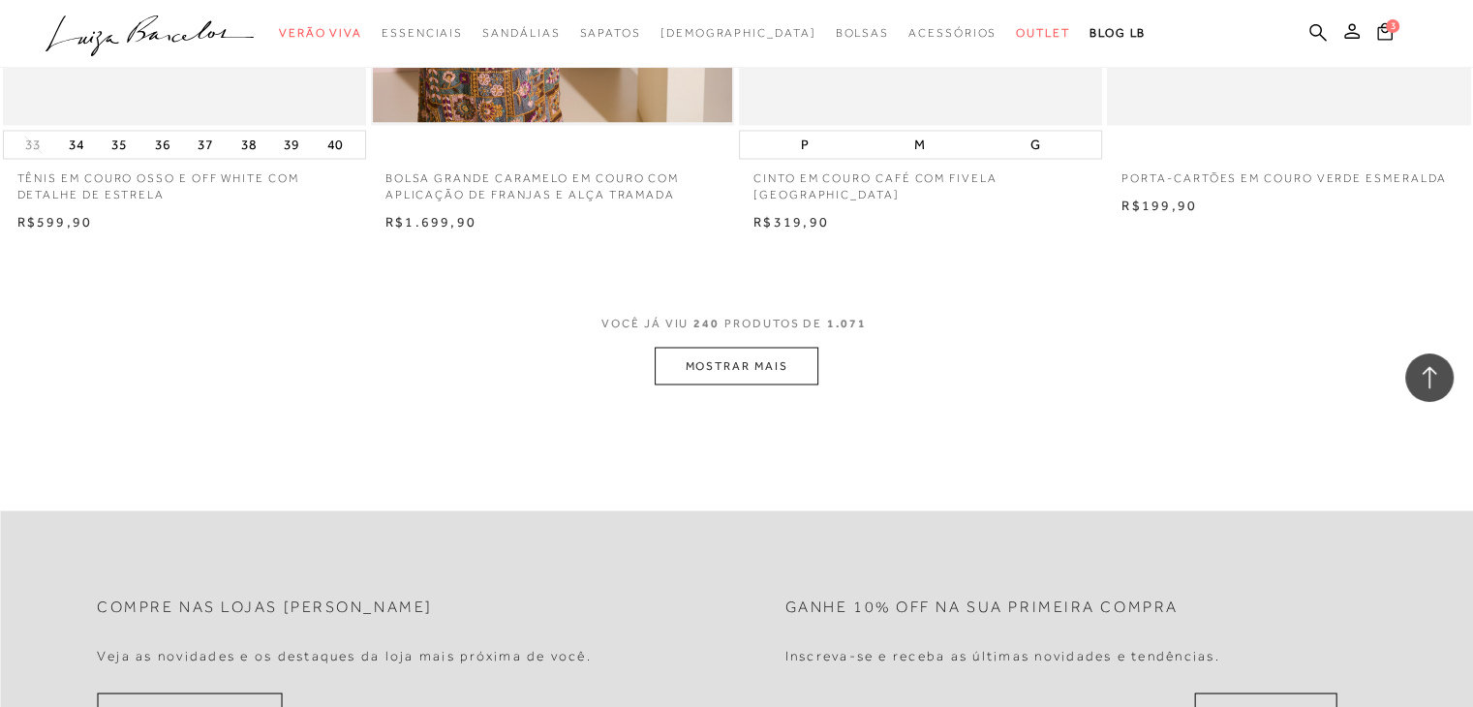
click at [727, 361] on button "MOSTRAR MAIS" at bounding box center [736, 366] width 163 height 38
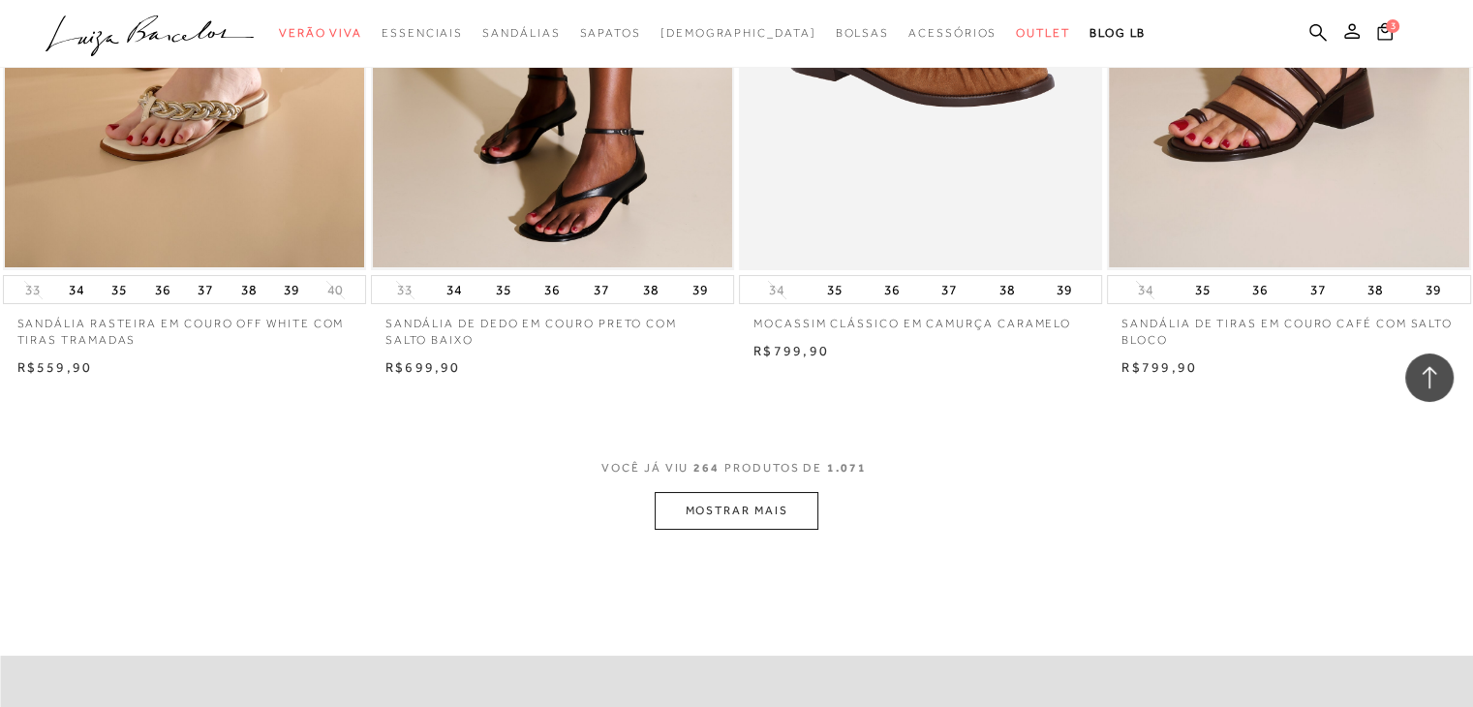
scroll to position [44124, 0]
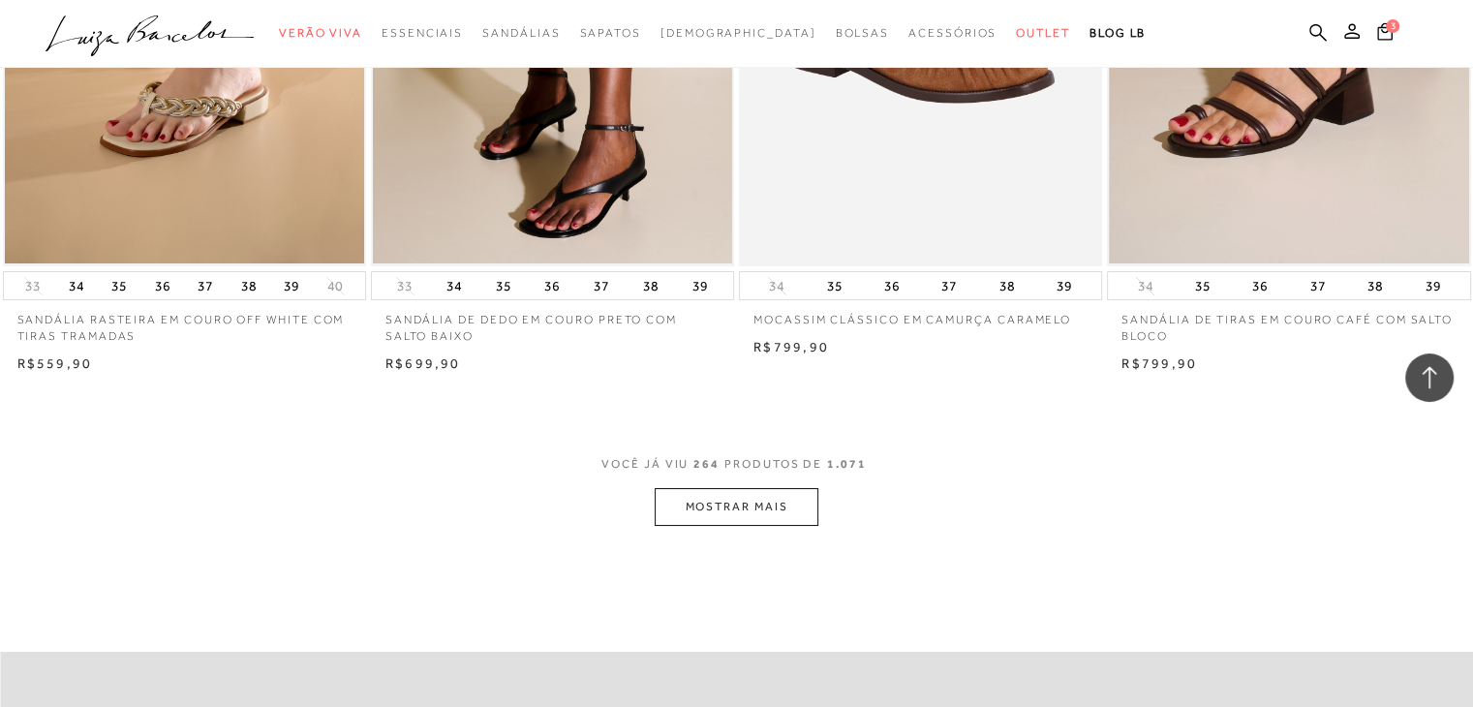
click at [758, 526] on button "MOSTRAR MAIS" at bounding box center [736, 507] width 163 height 38
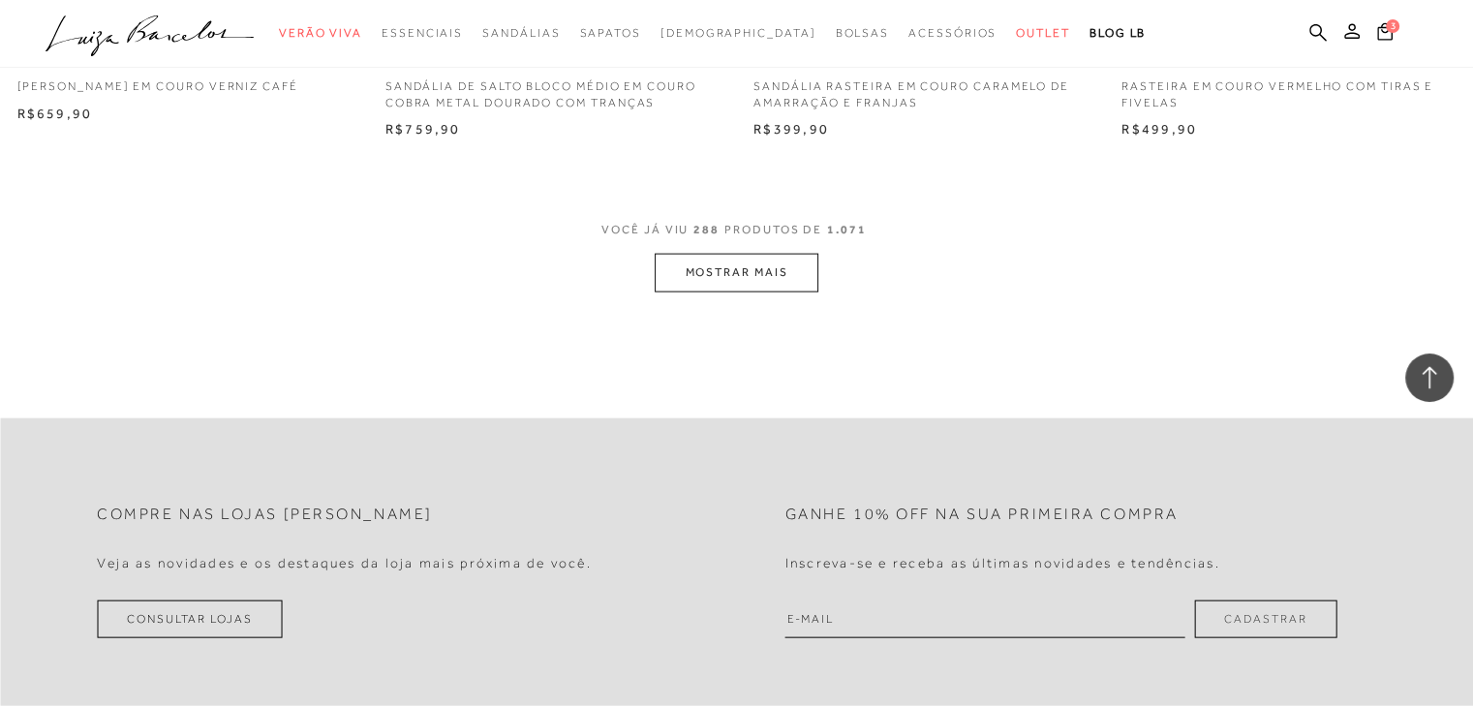
scroll to position [48502, 0]
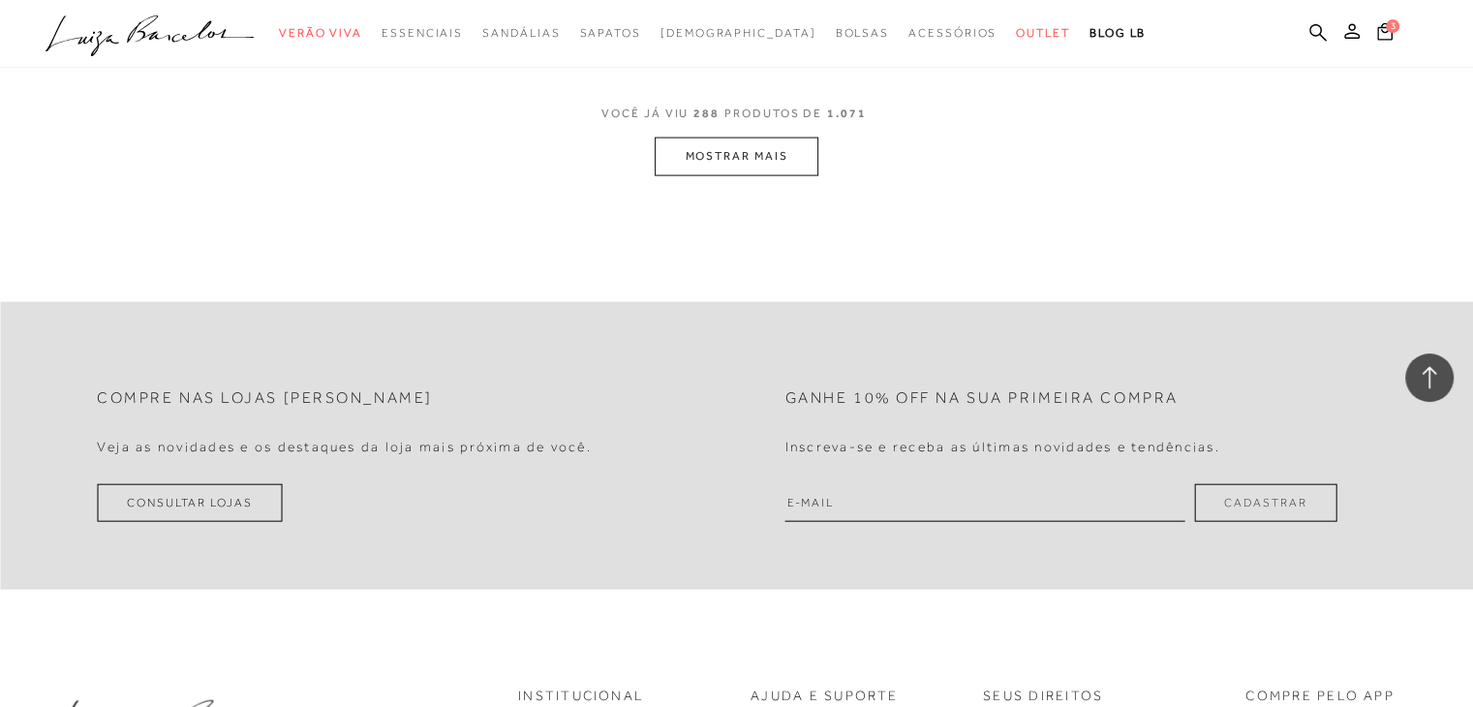
click at [740, 175] on button "MOSTRAR MAIS" at bounding box center [736, 157] width 163 height 38
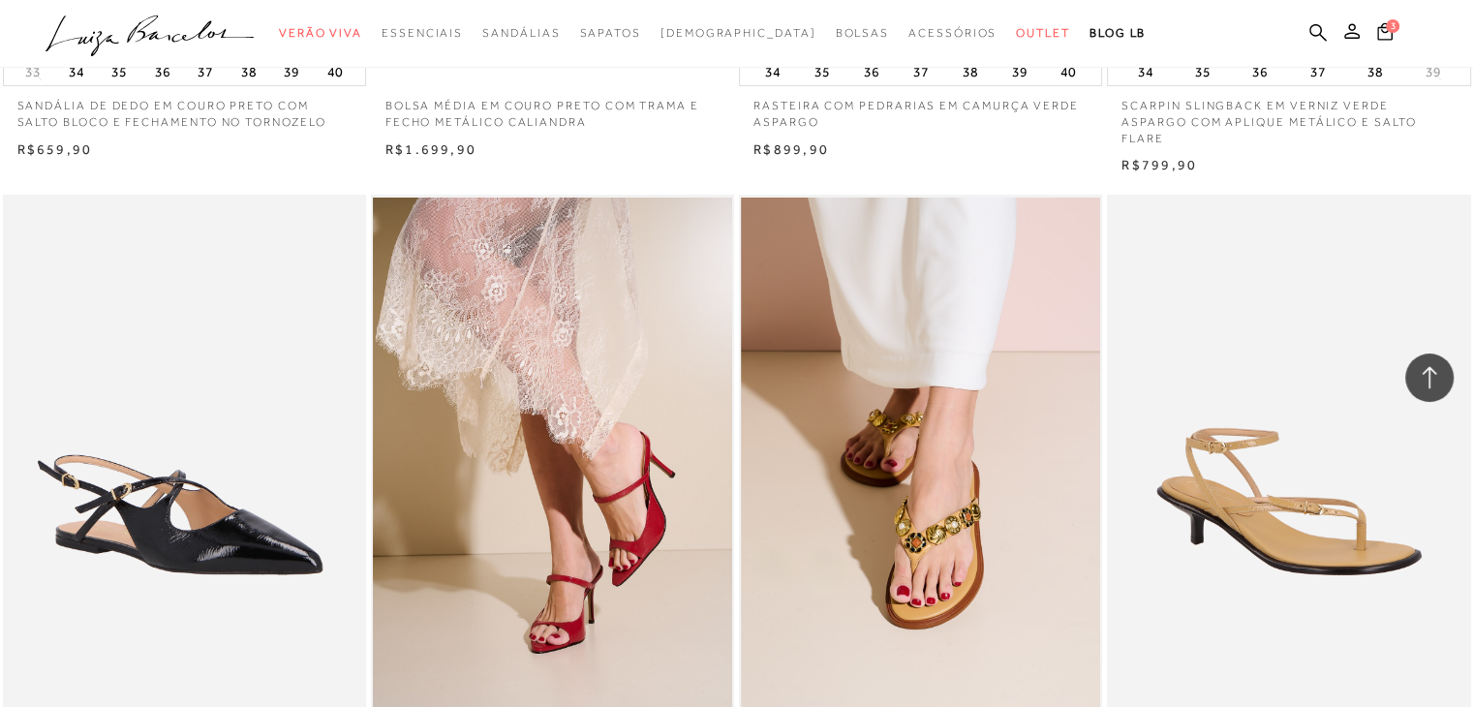
scroll to position [52051, 0]
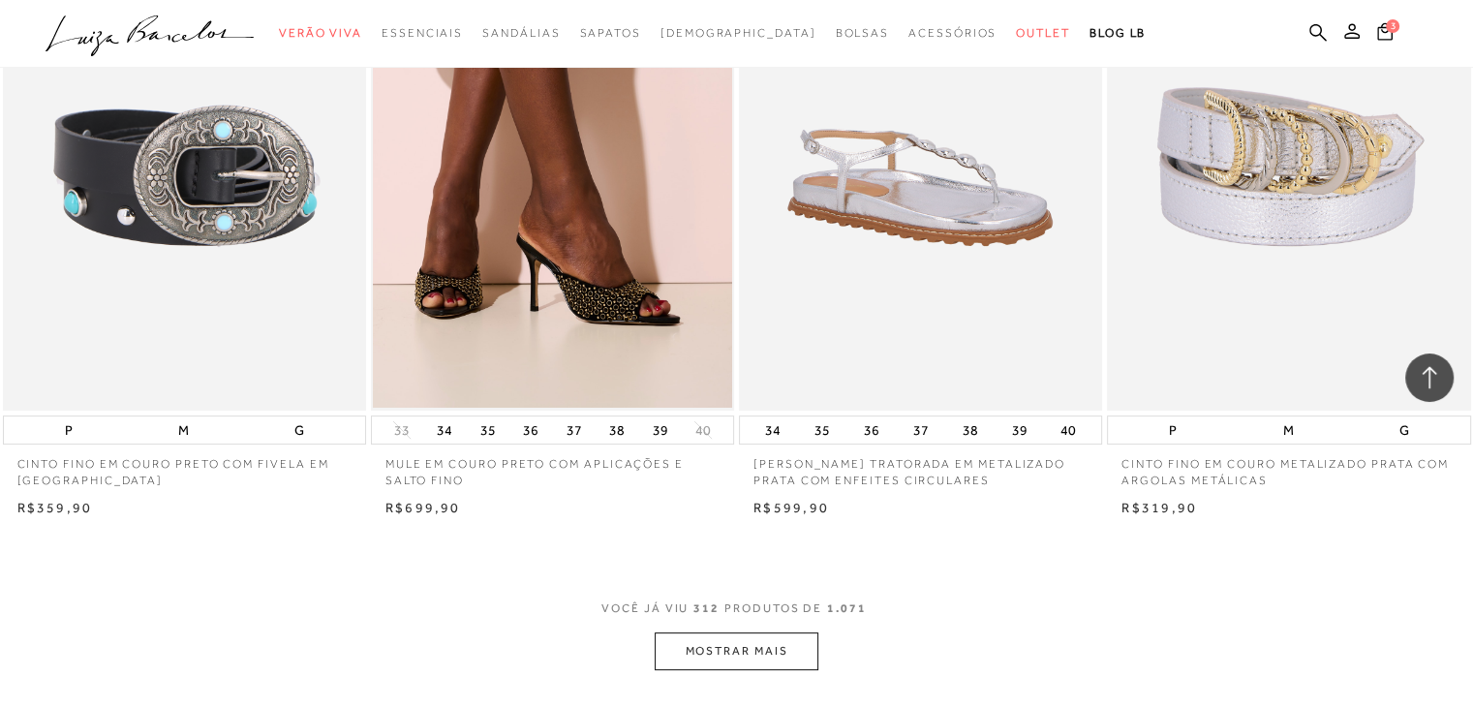
click at [798, 639] on button "MOSTRAR MAIS" at bounding box center [736, 651] width 163 height 38
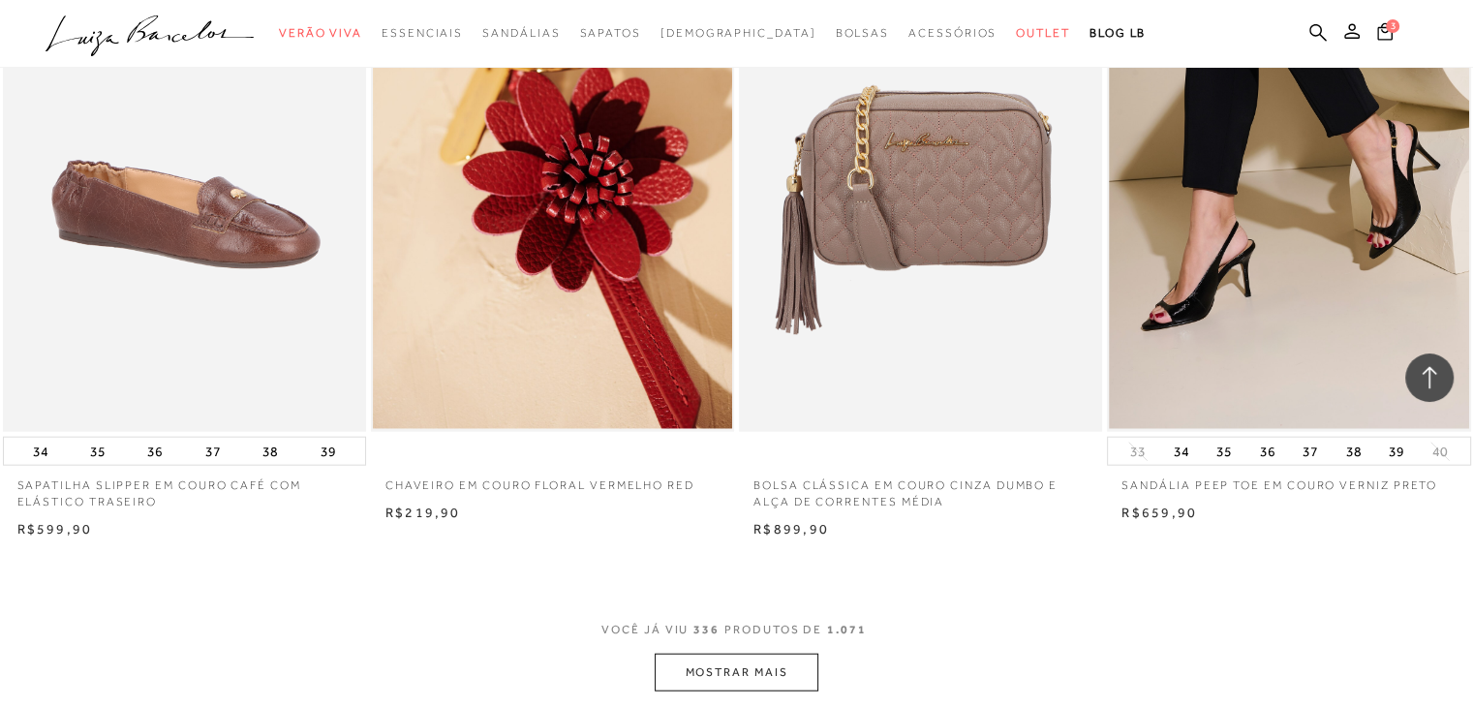
scroll to position [56053, 0]
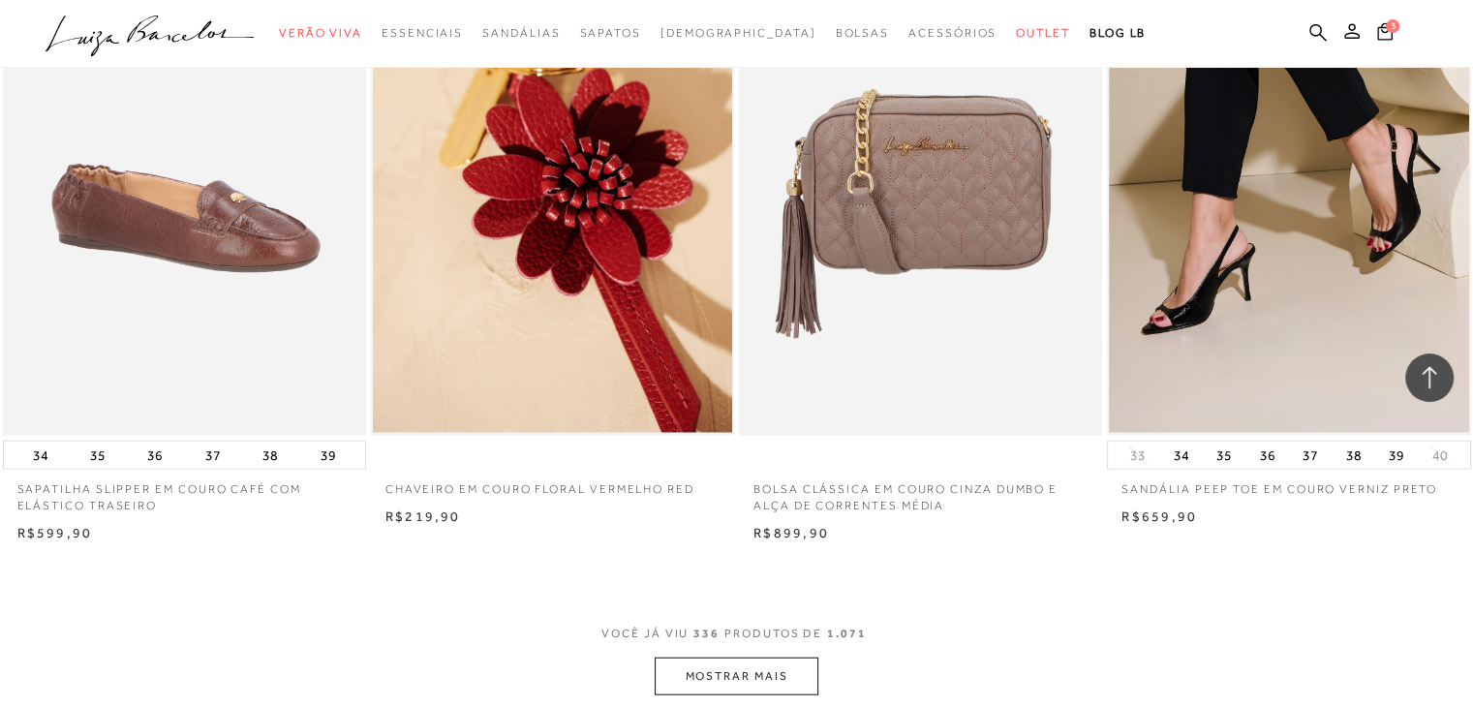
click at [724, 670] on button "MOSTRAR MAIS" at bounding box center [736, 677] width 163 height 38
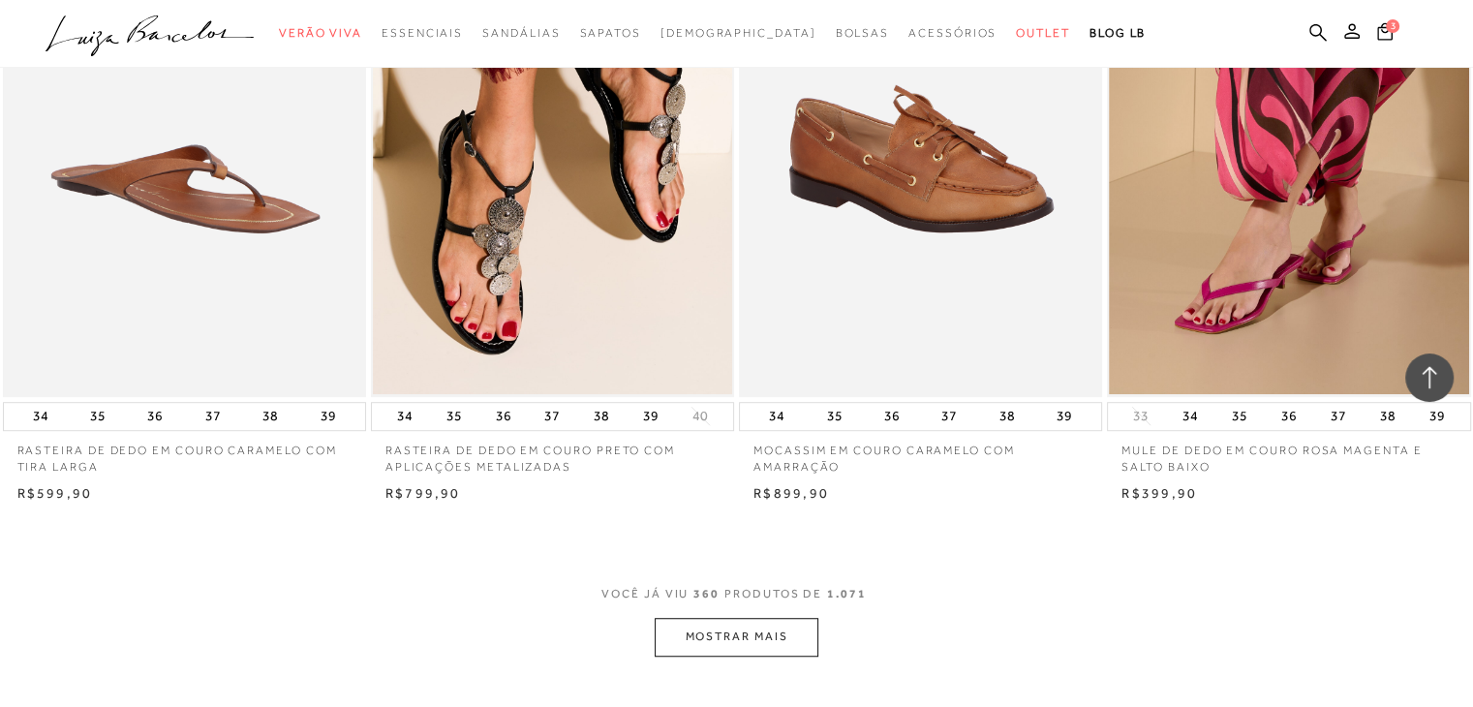
scroll to position [60365, 0]
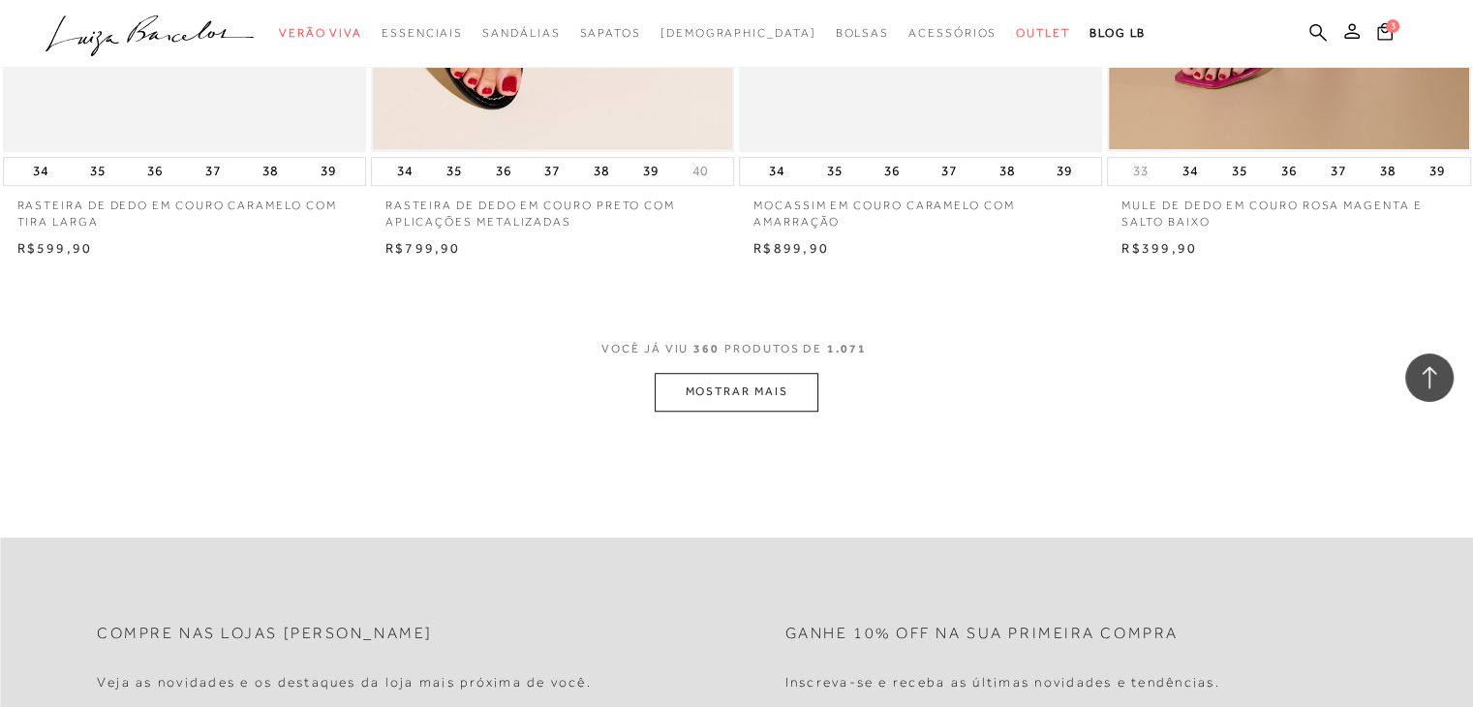
click at [715, 386] on button "MOSTRAR MAIS" at bounding box center [736, 392] width 163 height 38
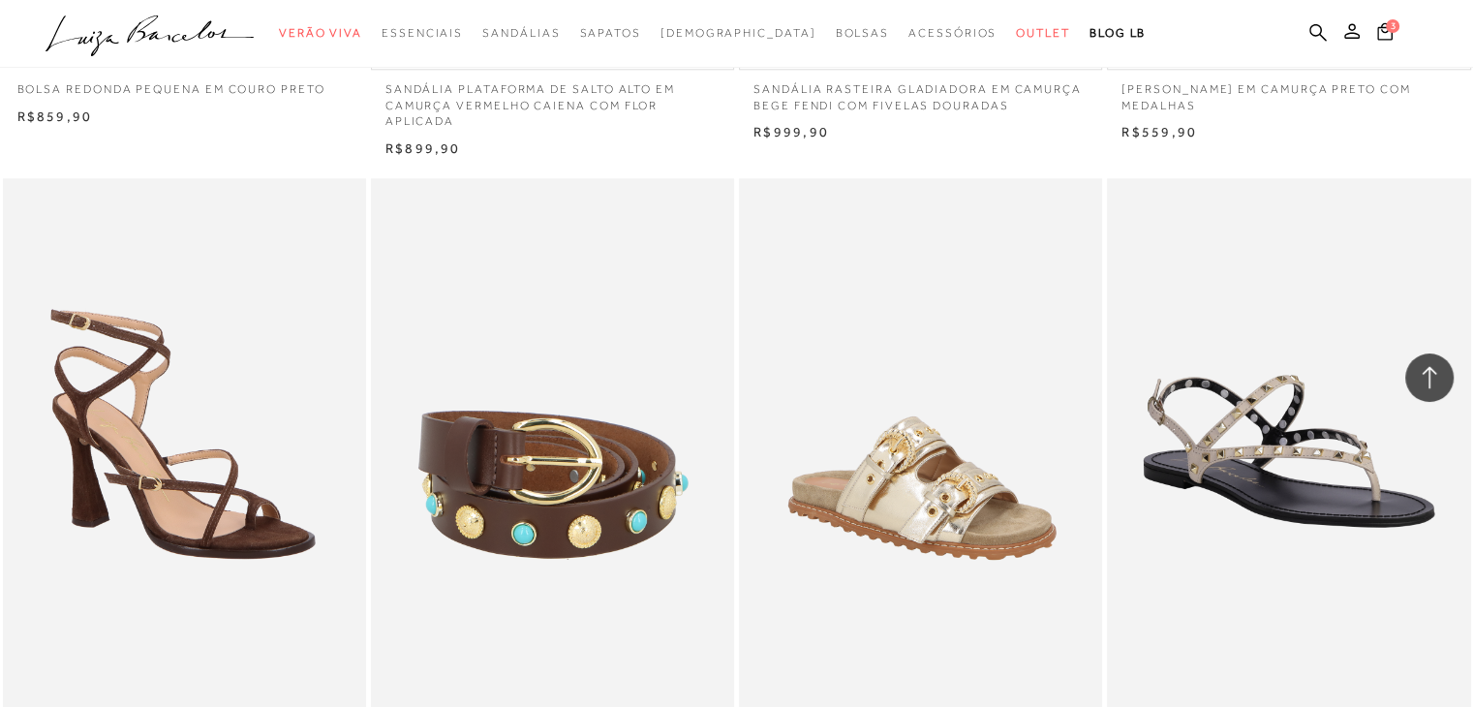
scroll to position [61191, 0]
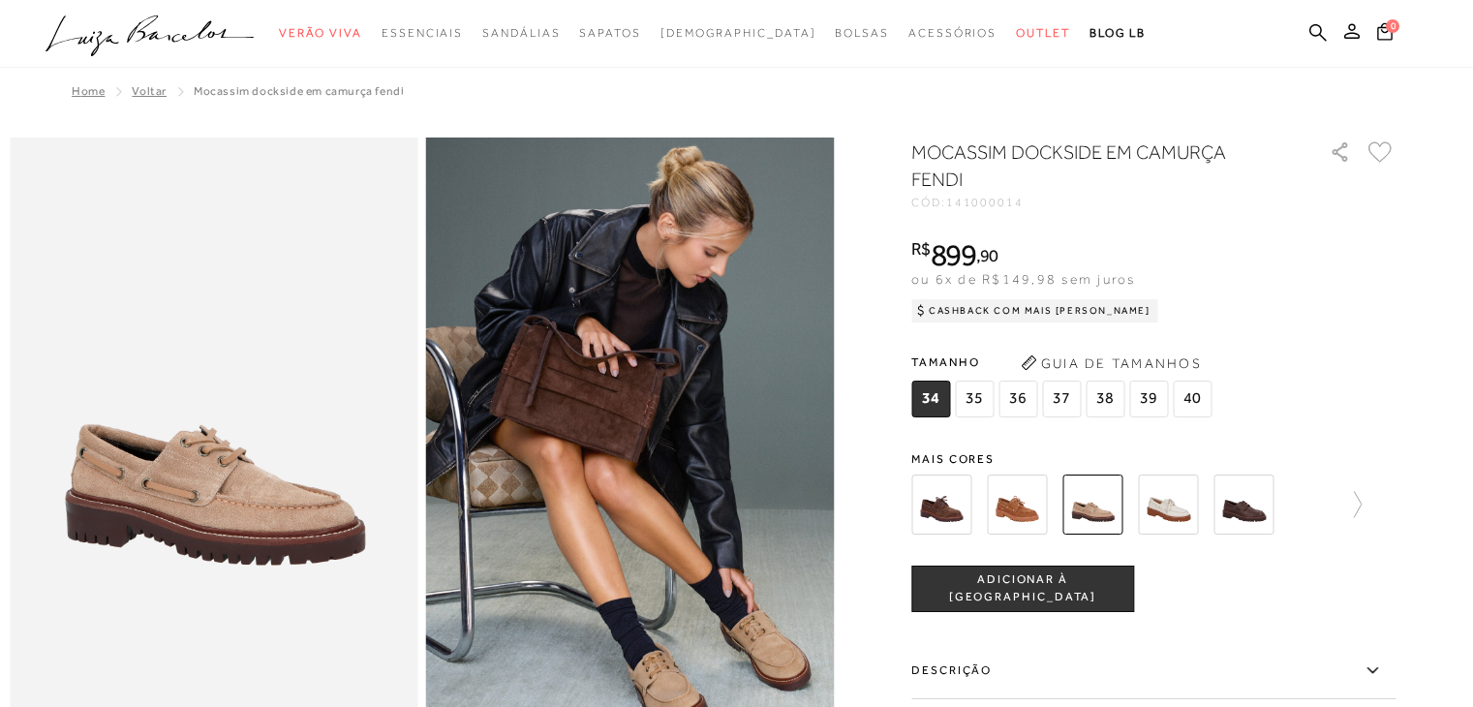
click at [980, 406] on span "35" at bounding box center [974, 399] width 39 height 37
click at [1172, 519] on img at bounding box center [1168, 505] width 60 height 60
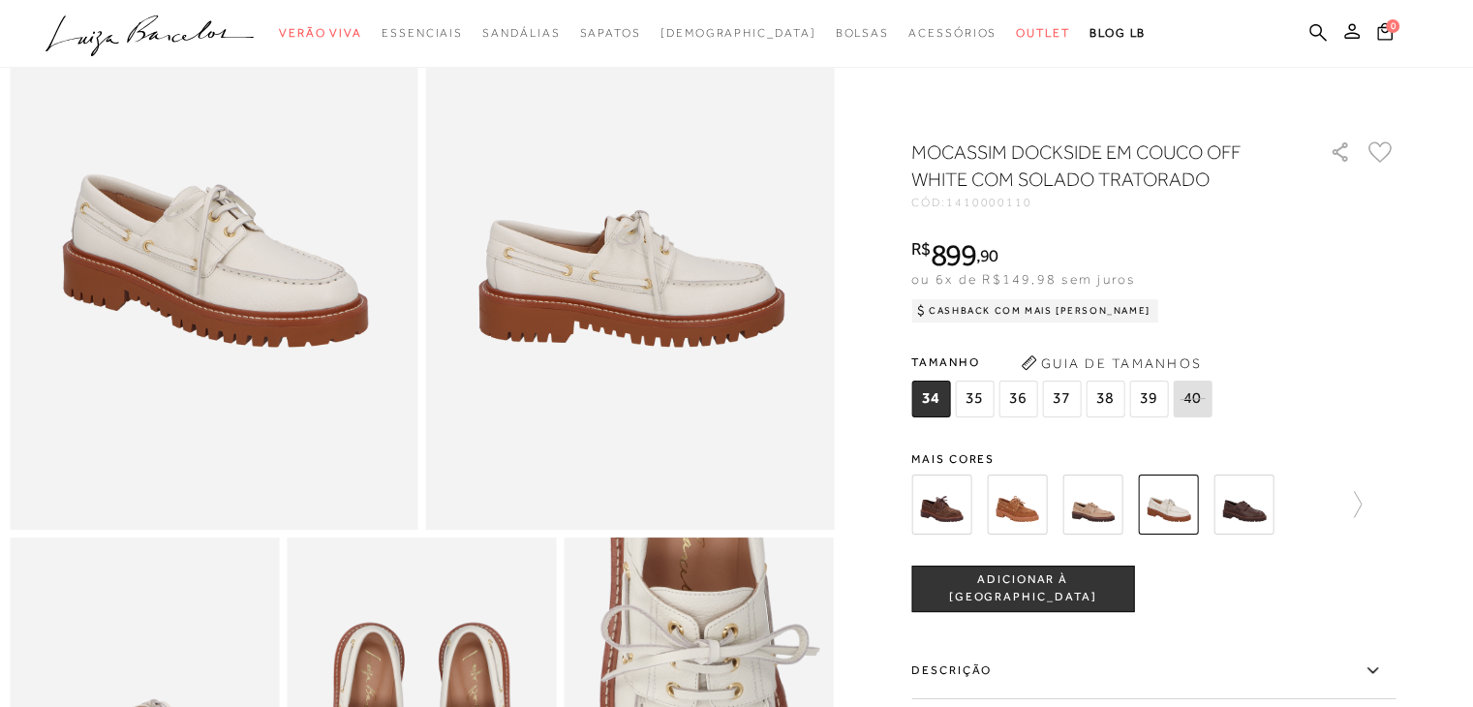
scroll to position [230, 0]
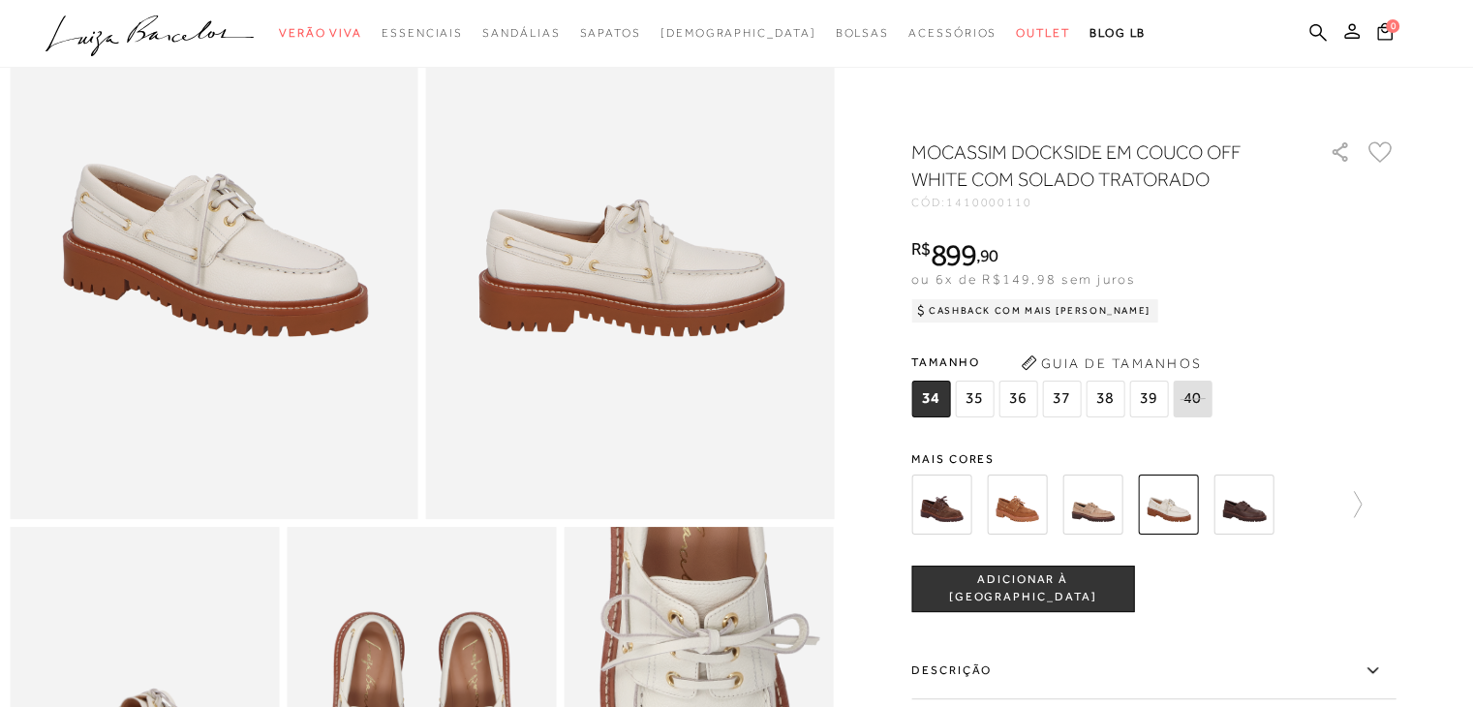
click at [1048, 598] on button "ADICIONAR À [GEOGRAPHIC_DATA]" at bounding box center [1022, 589] width 223 height 46
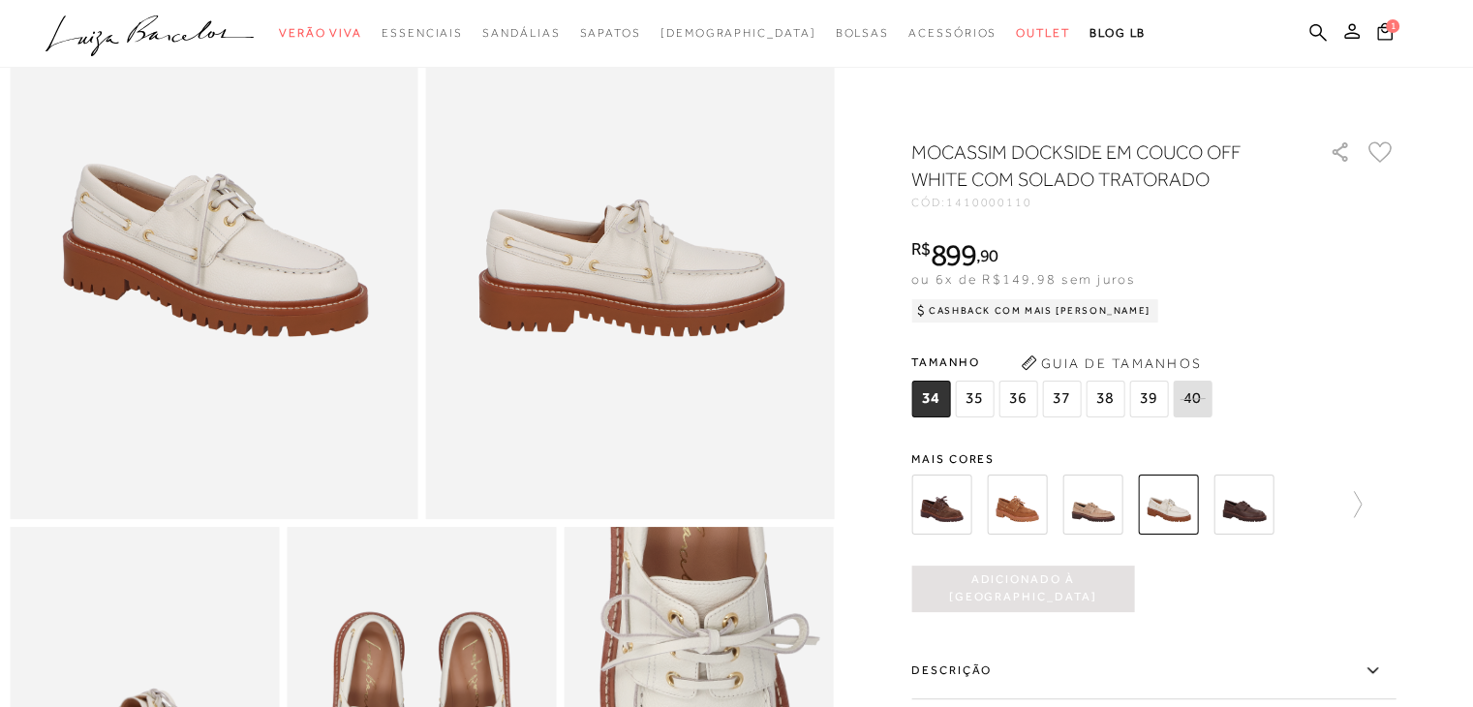
scroll to position [0, 0]
click at [971, 400] on span "35" at bounding box center [974, 399] width 39 height 37
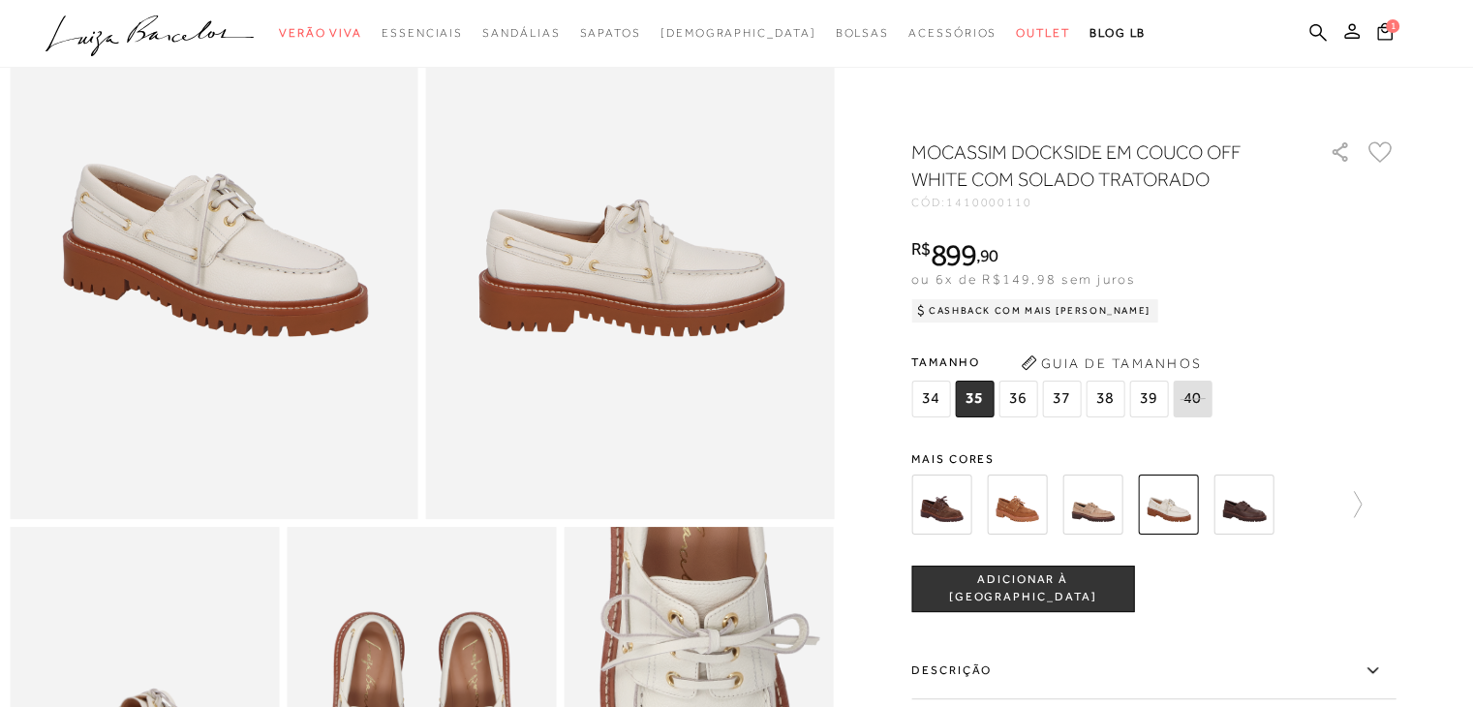
click at [981, 404] on span "35" at bounding box center [974, 399] width 39 height 37
click at [1019, 592] on span "ADICIONAR À [GEOGRAPHIC_DATA]" at bounding box center [1022, 588] width 221 height 34
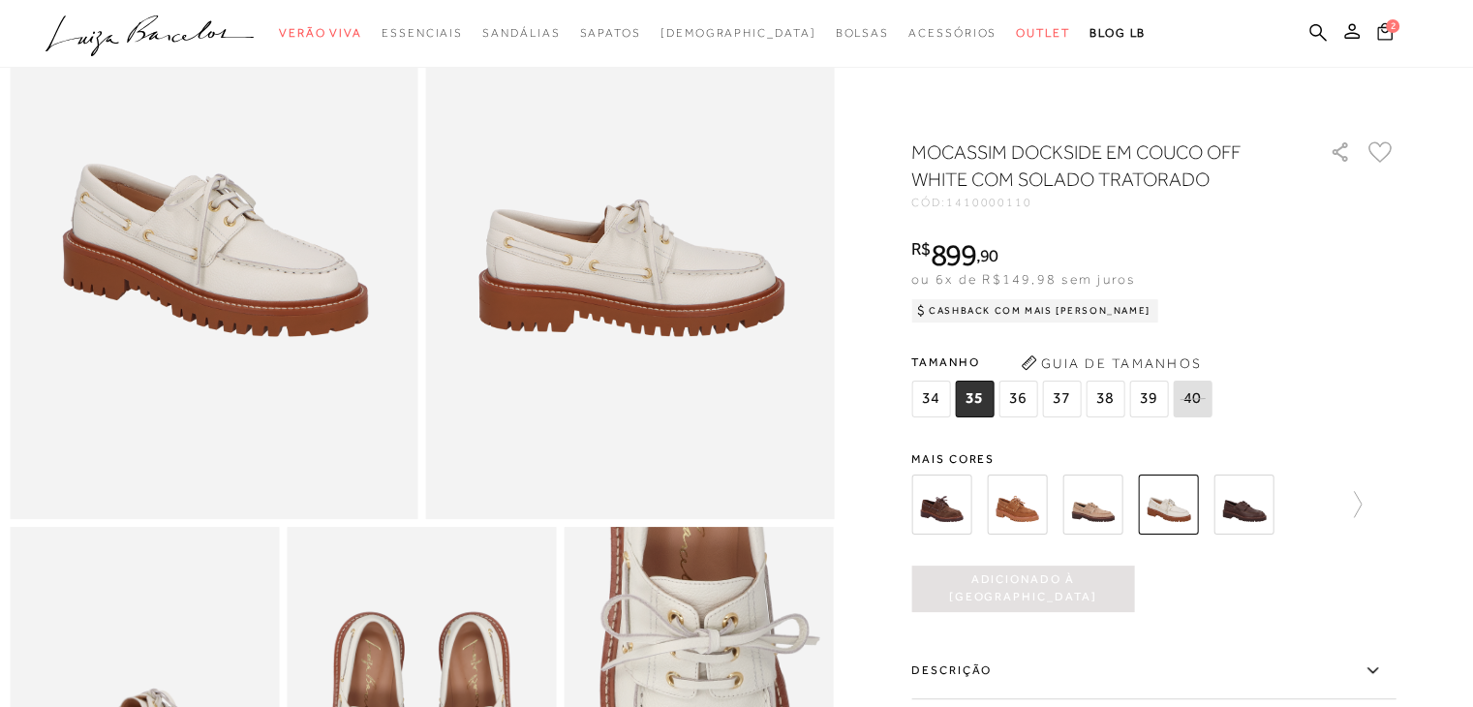
click at [1379, 27] on icon at bounding box center [1384, 30] width 15 height 17
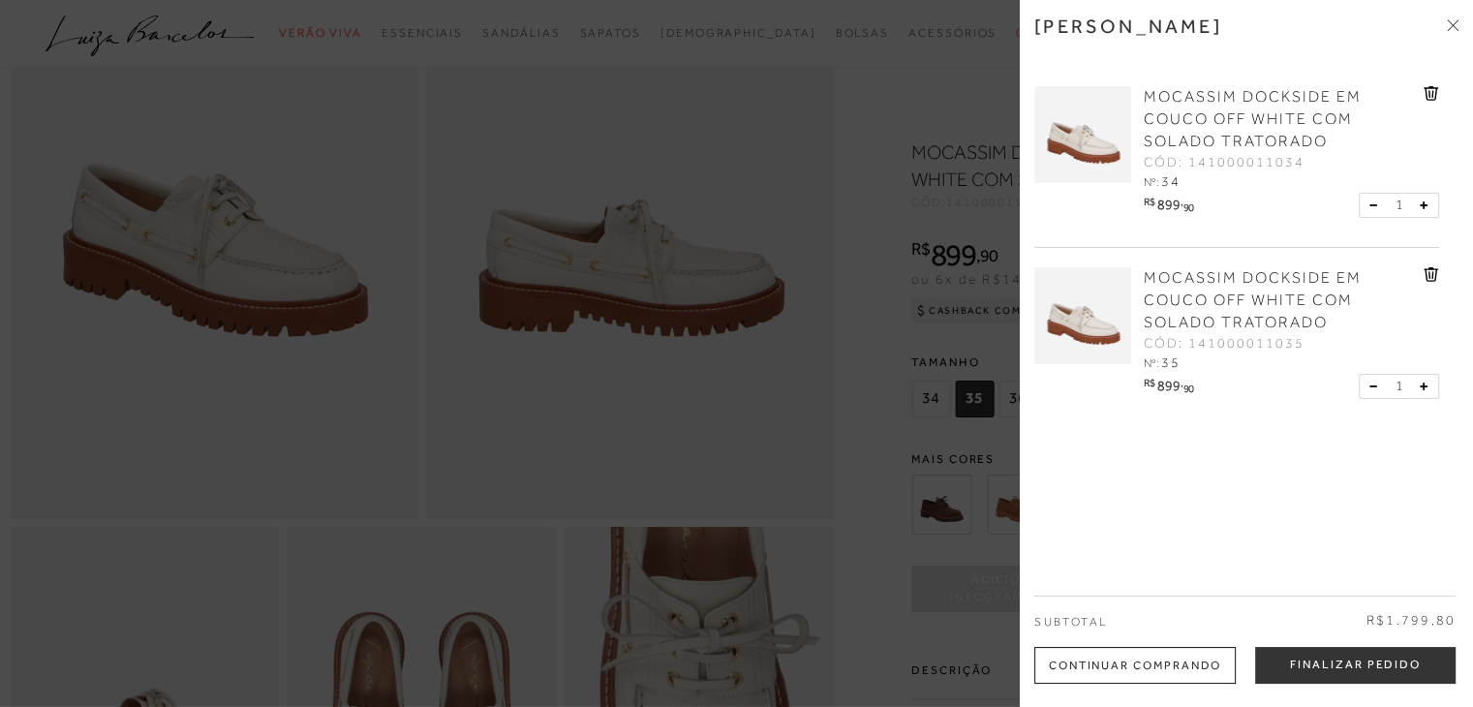
click at [1429, 93] on icon at bounding box center [1430, 94] width 2 height 8
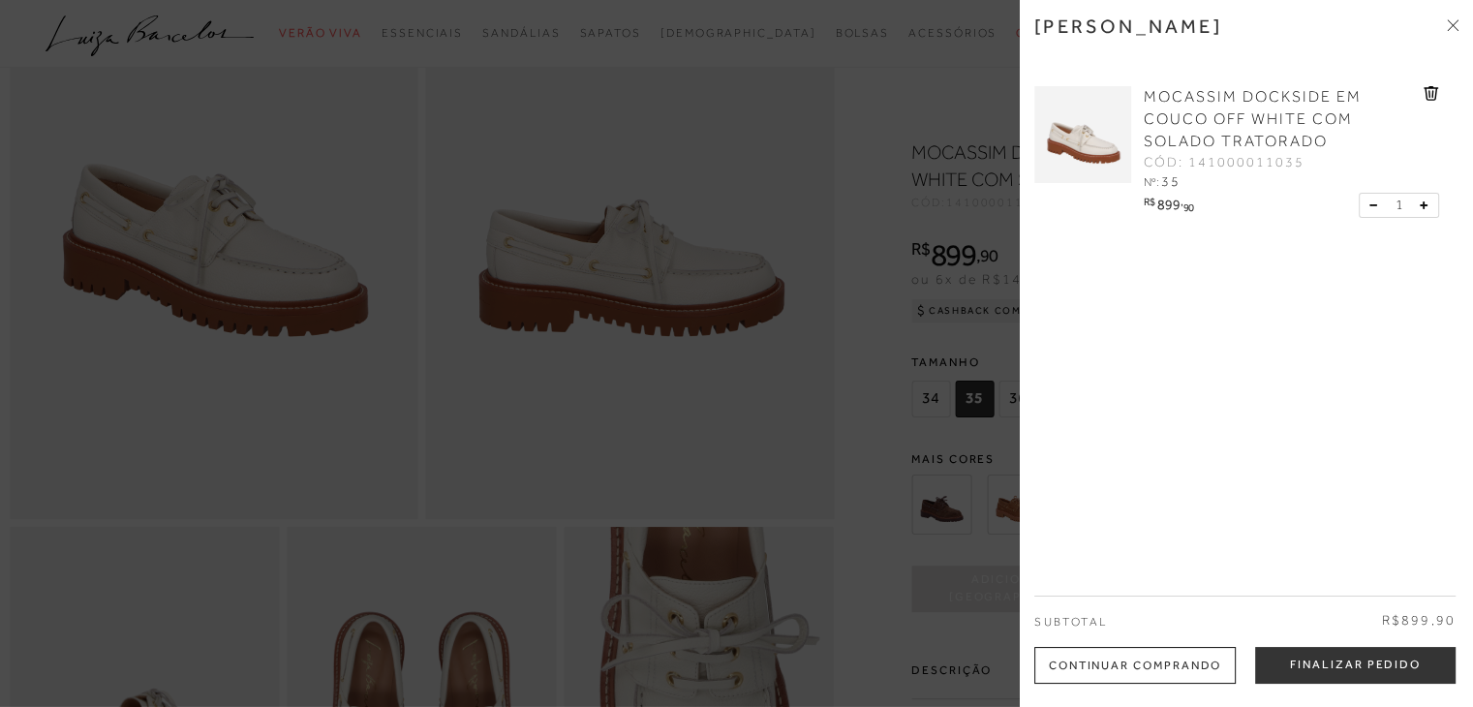
click at [1448, 24] on icon at bounding box center [1453, 25] width 12 height 12
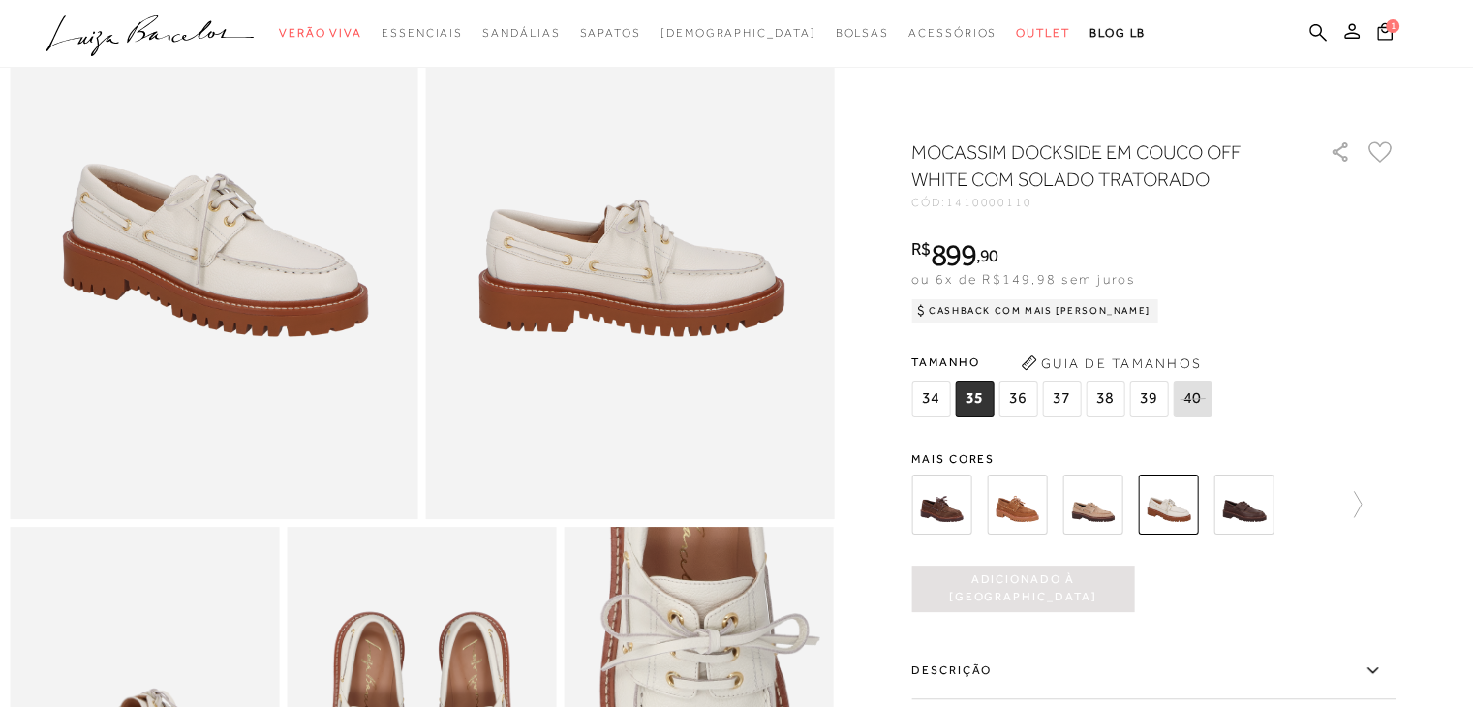
click at [1010, 505] on img at bounding box center [1017, 505] width 60 height 60
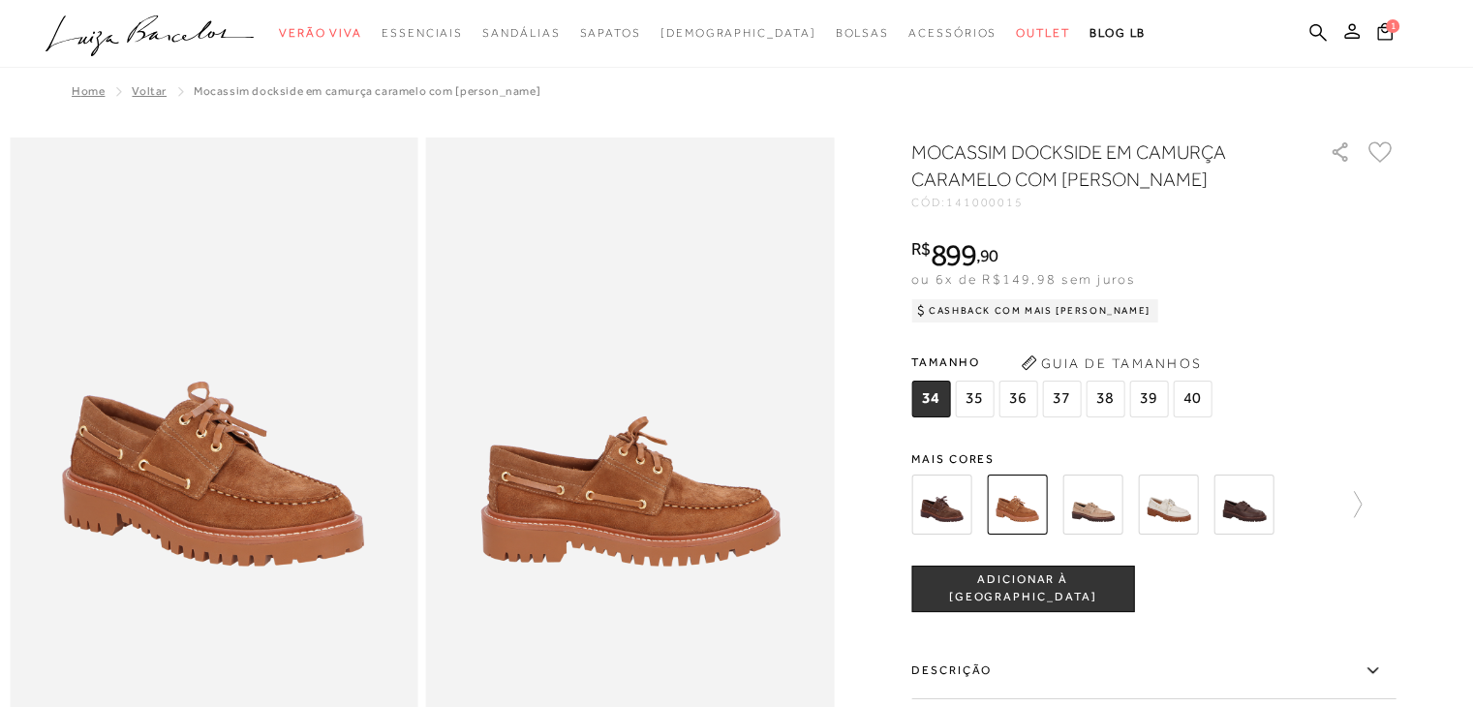
click at [659, 517] on img at bounding box center [630, 444] width 409 height 612
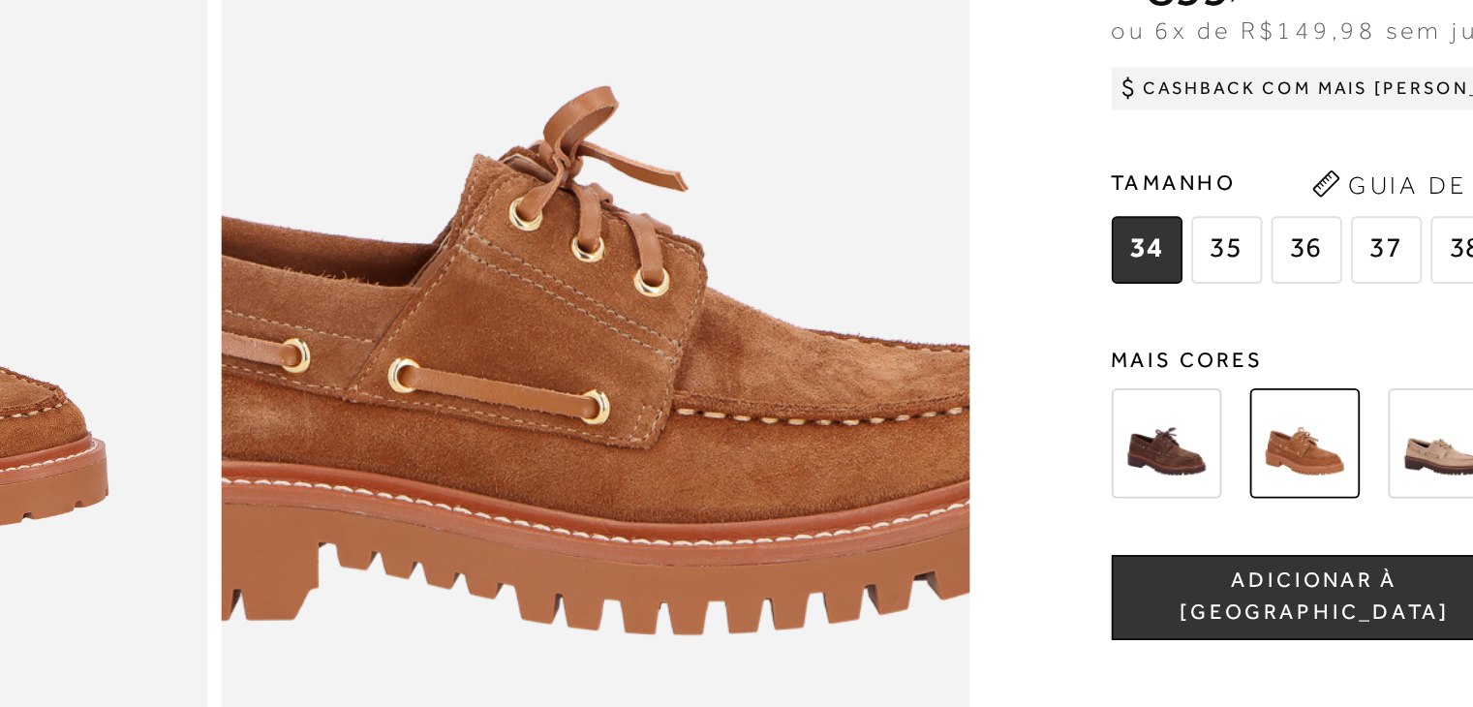
scroll to position [12, 0]
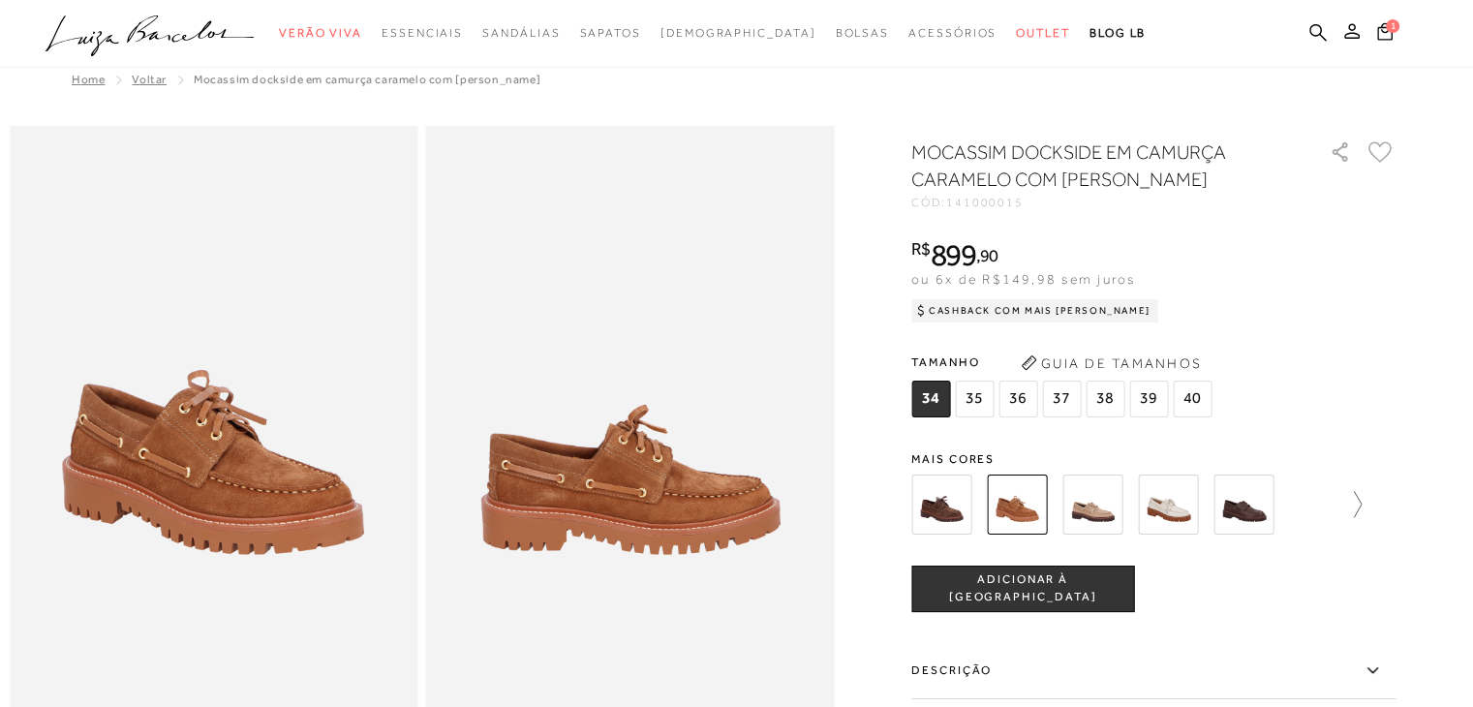
click at [1362, 502] on icon at bounding box center [1348, 504] width 27 height 27
click at [979, 500] on img at bounding box center [975, 505] width 60 height 60
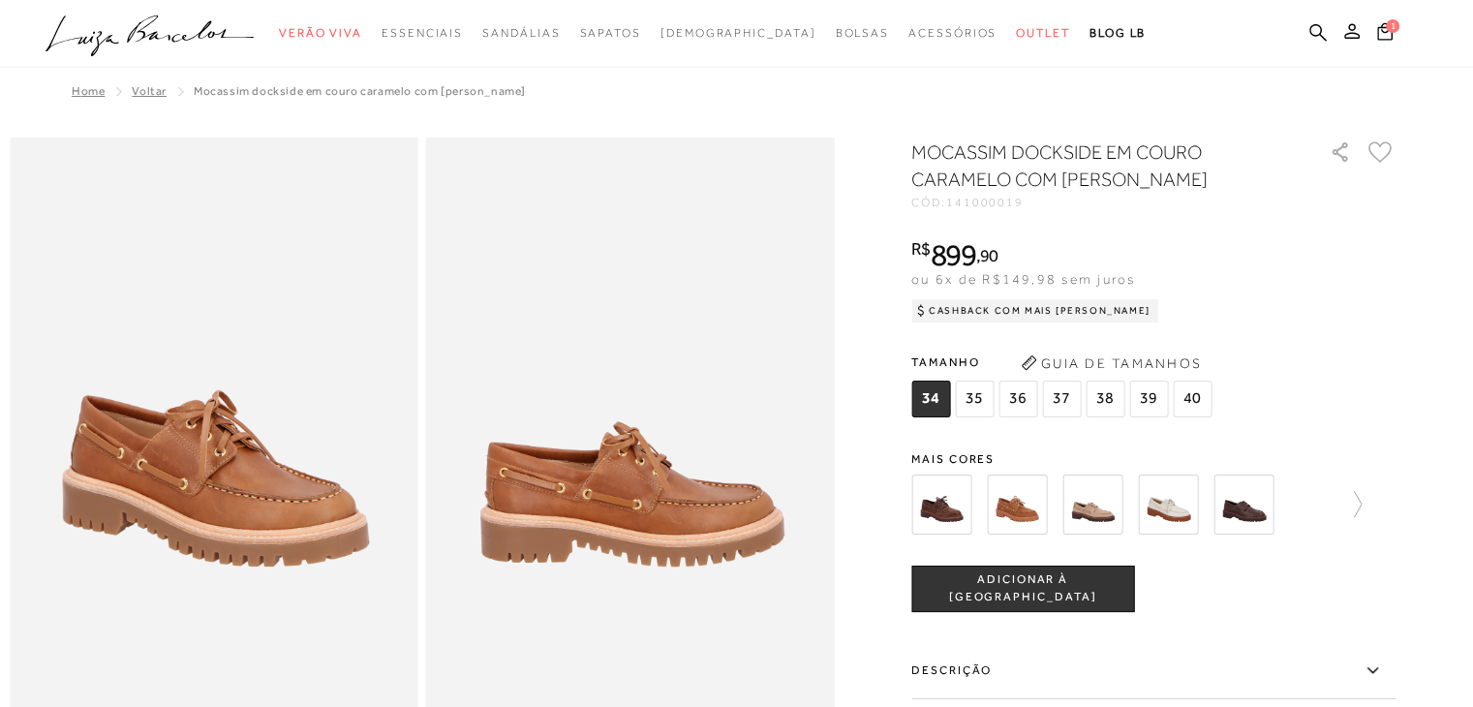
click at [976, 398] on span "35" at bounding box center [974, 399] width 39 height 37
click at [1007, 580] on span "ADICIONAR À [GEOGRAPHIC_DATA]" at bounding box center [1022, 588] width 221 height 34
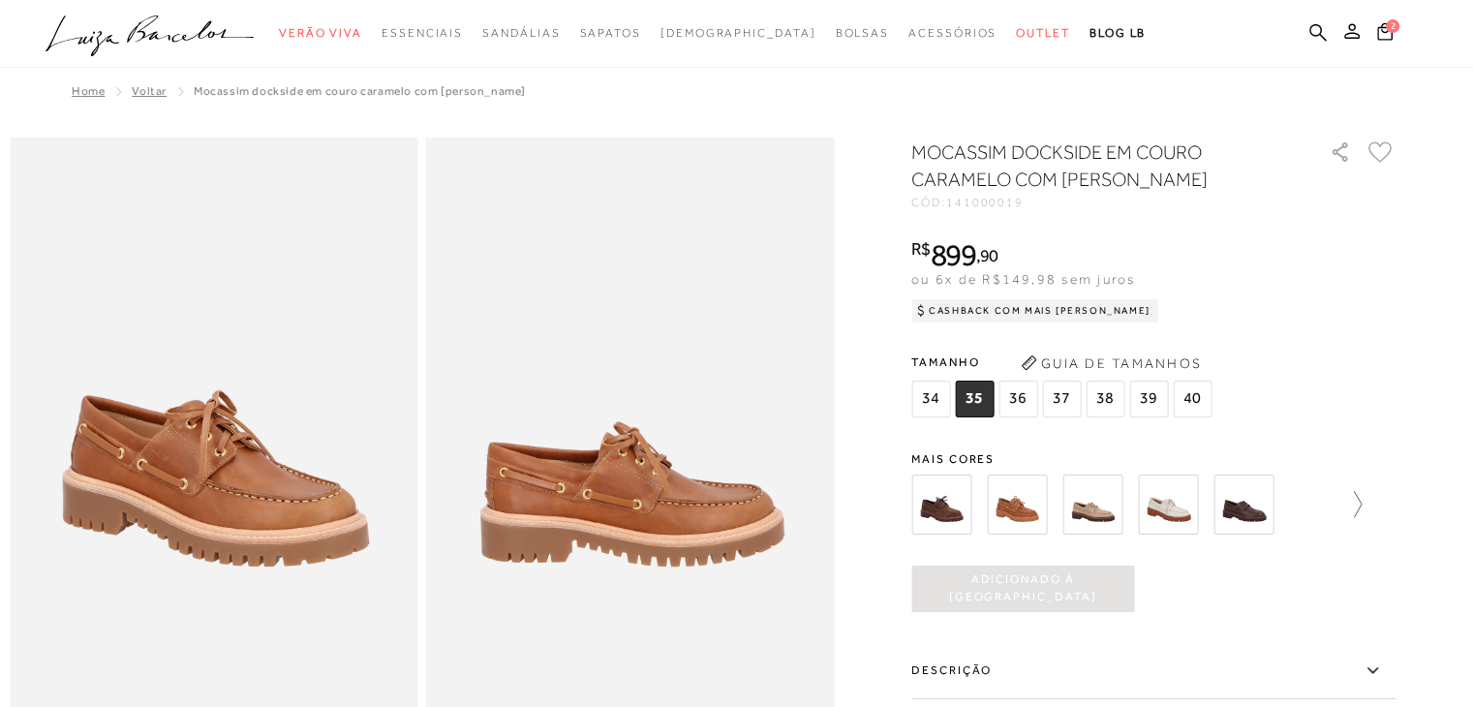
click at [1362, 502] on icon at bounding box center [1348, 504] width 27 height 27
click at [924, 505] on icon at bounding box center [924, 504] width 27 height 27
click at [924, 505] on img at bounding box center [941, 505] width 60 height 60
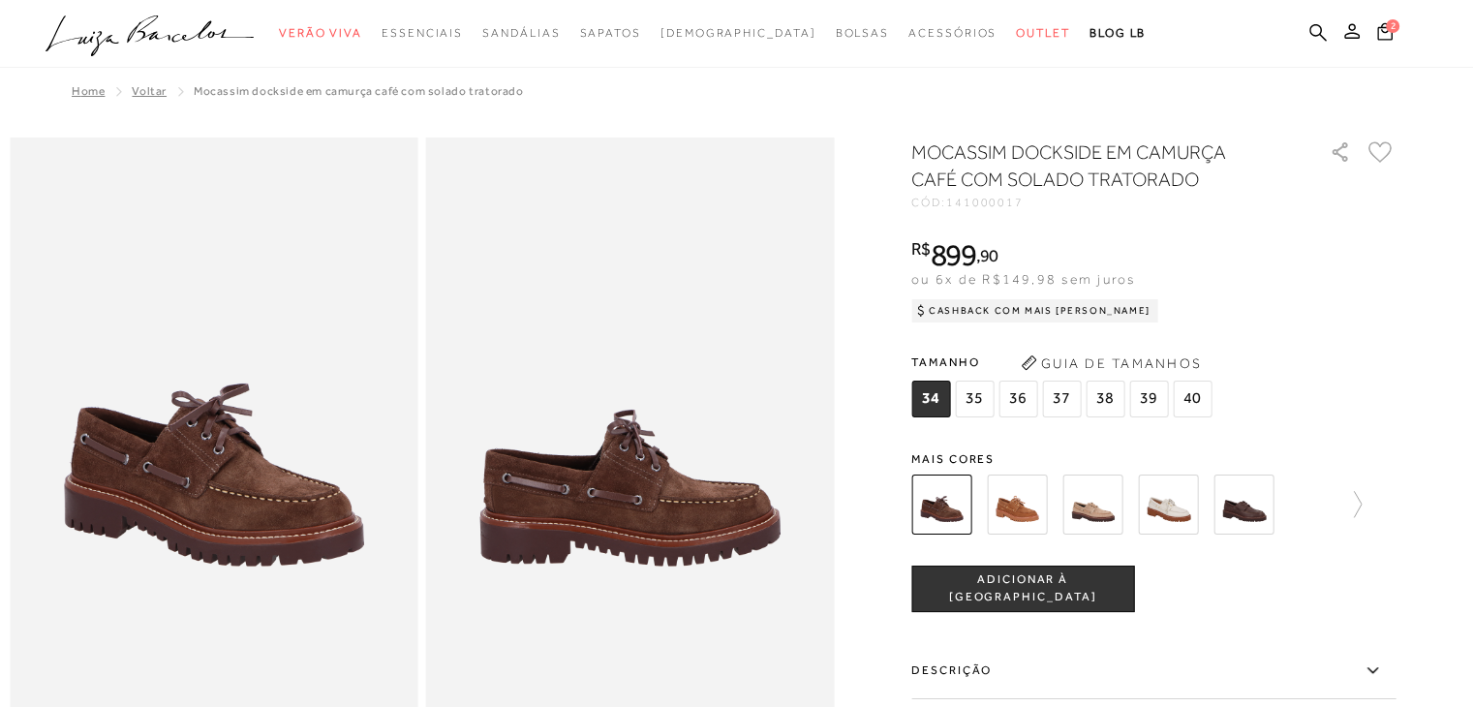
click at [1255, 507] on img at bounding box center [1244, 505] width 60 height 60
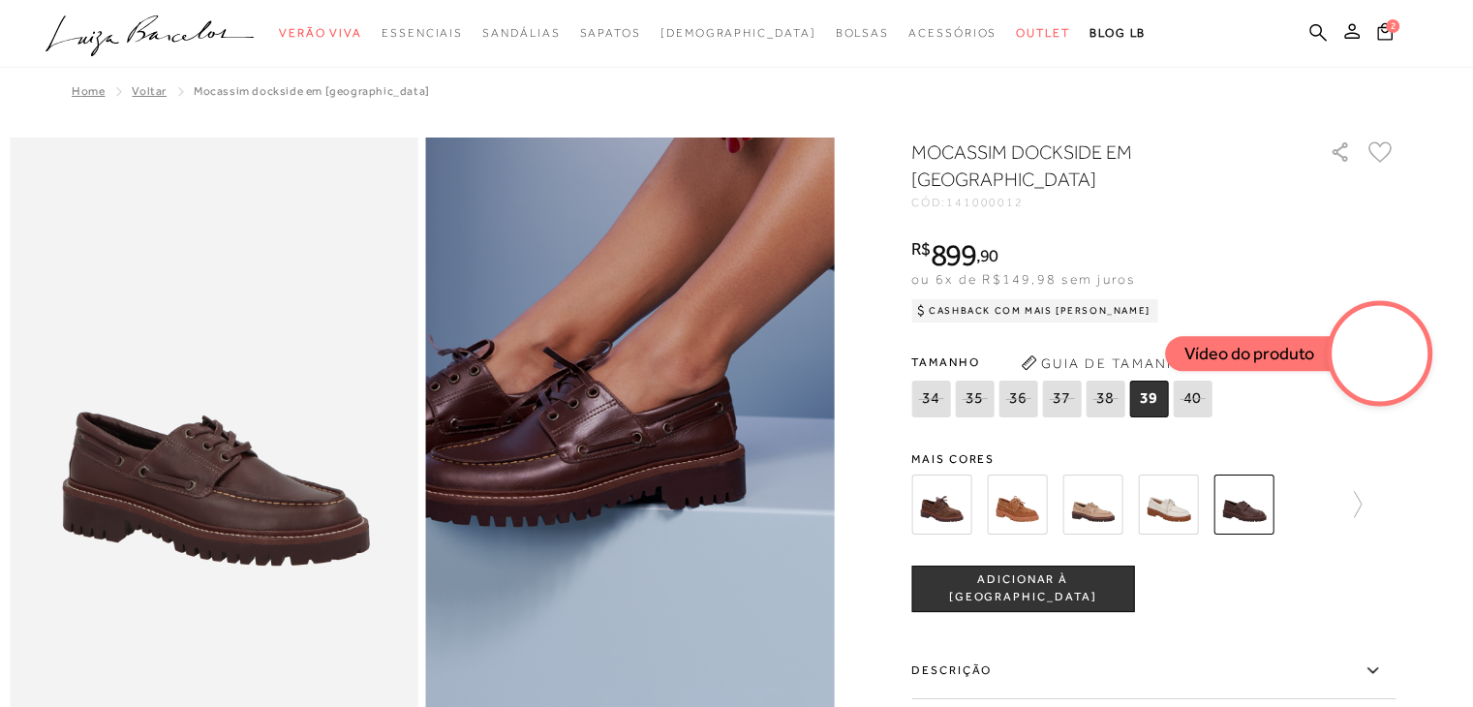
click at [590, 458] on img at bounding box center [672, 435] width 816 height 1225
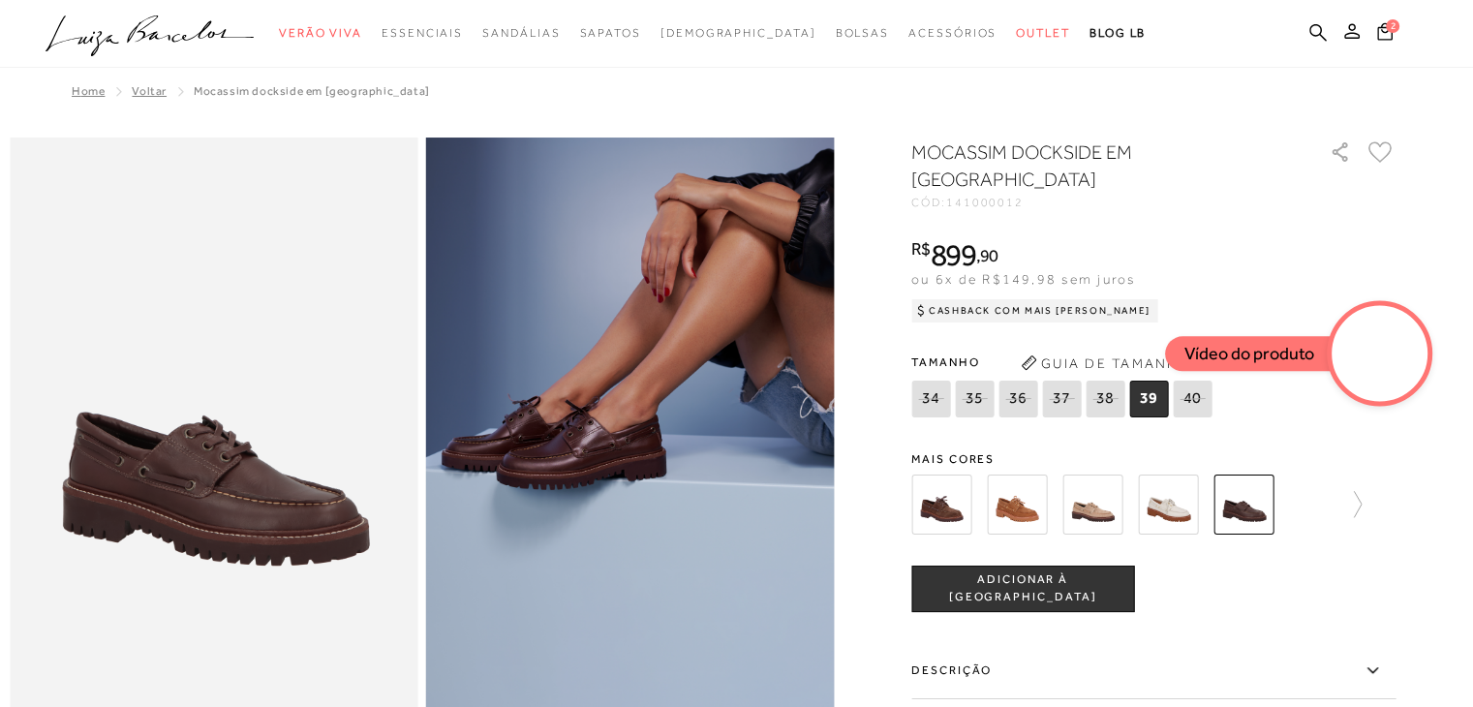
click at [205, 462] on img at bounding box center [214, 444] width 409 height 612
click at [519, 500] on img at bounding box center [630, 444] width 409 height 612
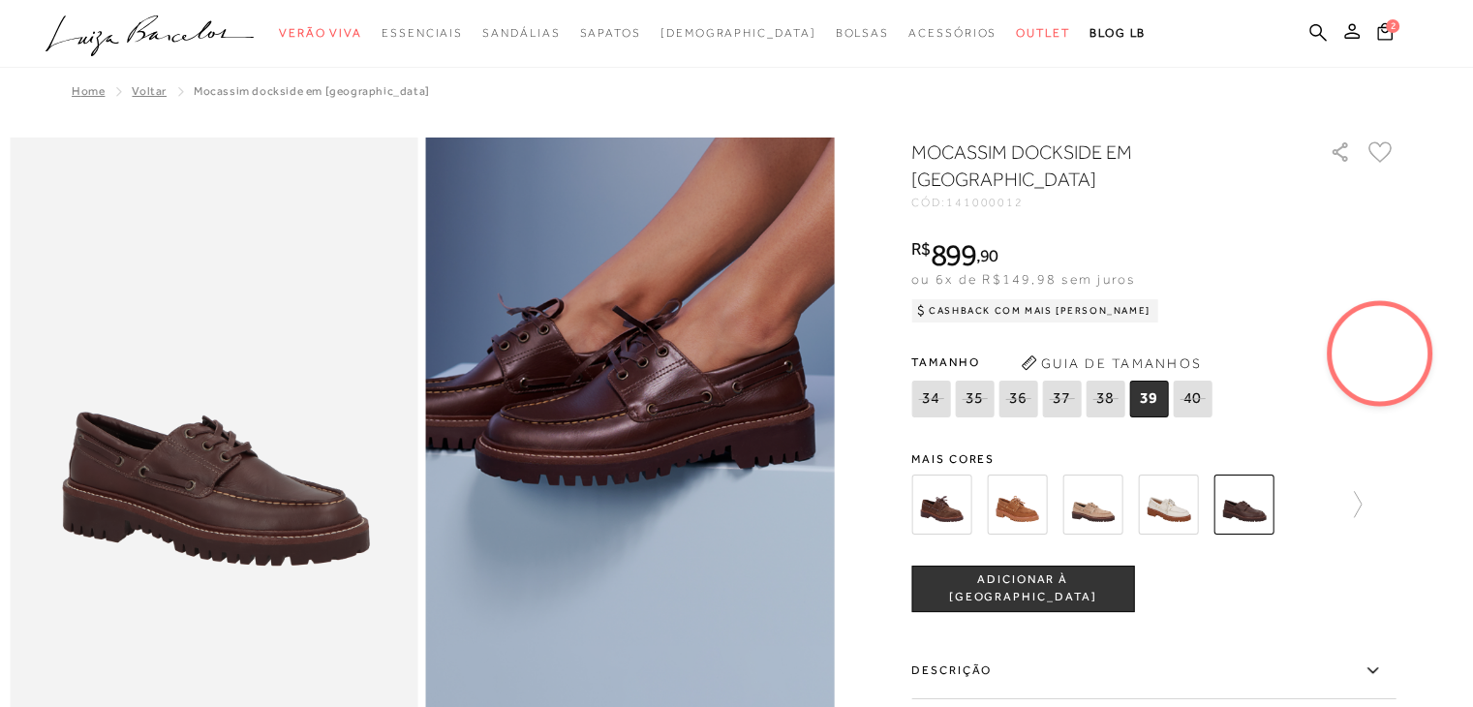
click at [519, 500] on img at bounding box center [742, 394] width 816 height 1225
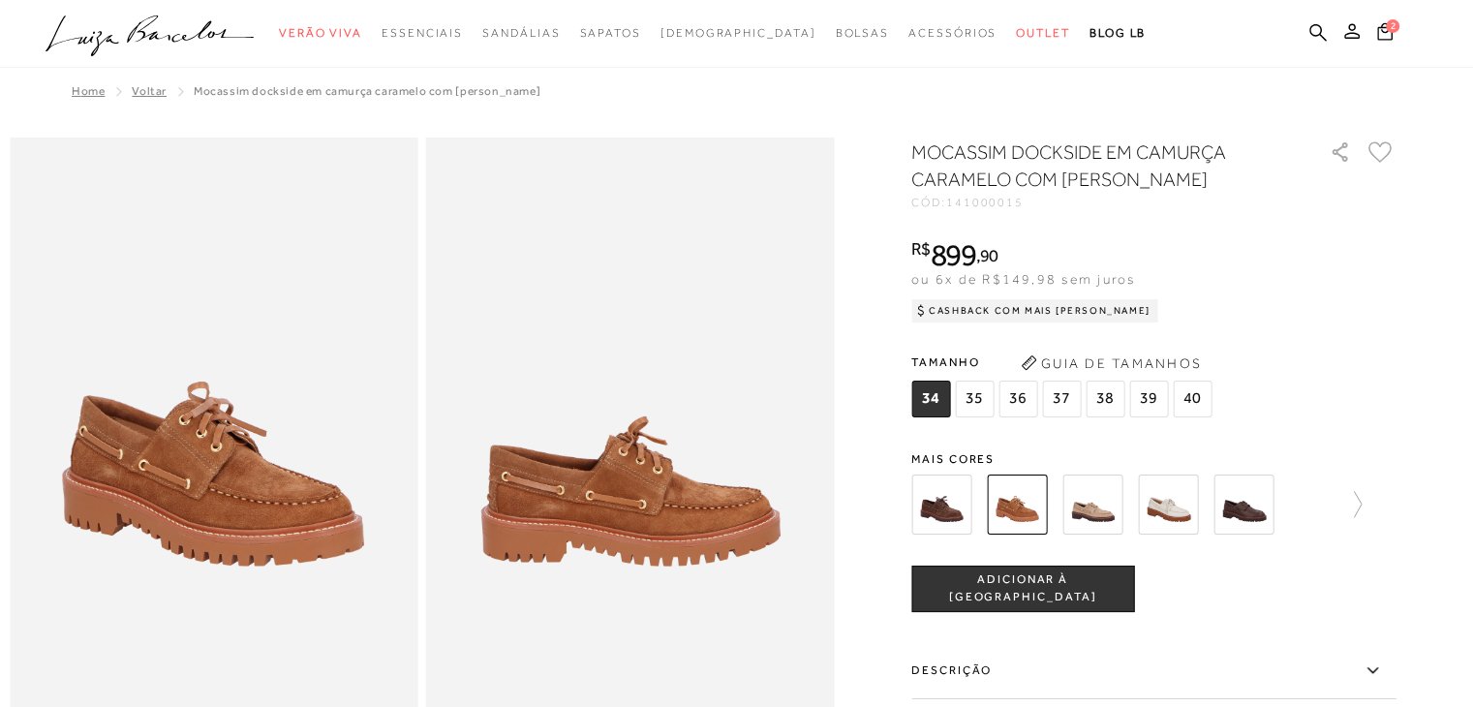
scroll to position [230, 0]
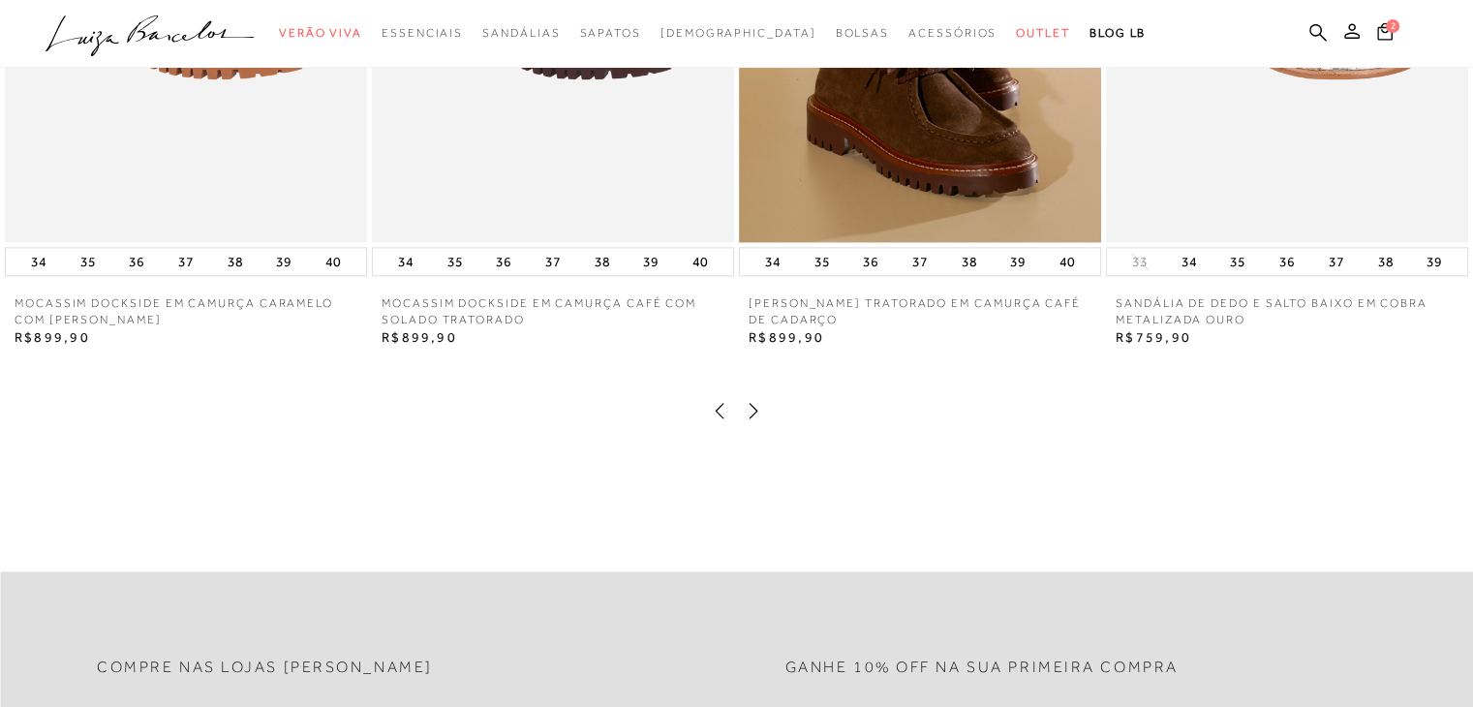
scroll to position [2475, 0]
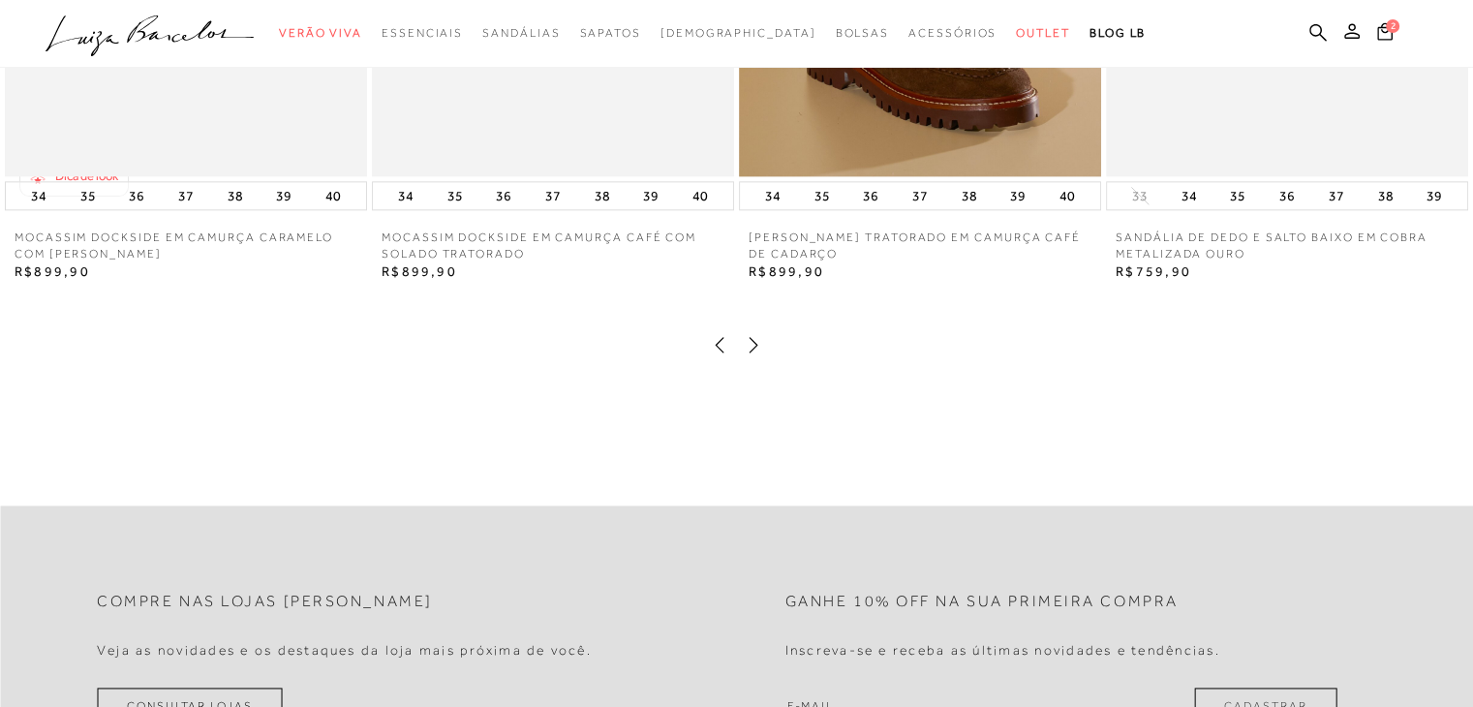
click at [752, 354] on icon at bounding box center [753, 344] width 19 height 19
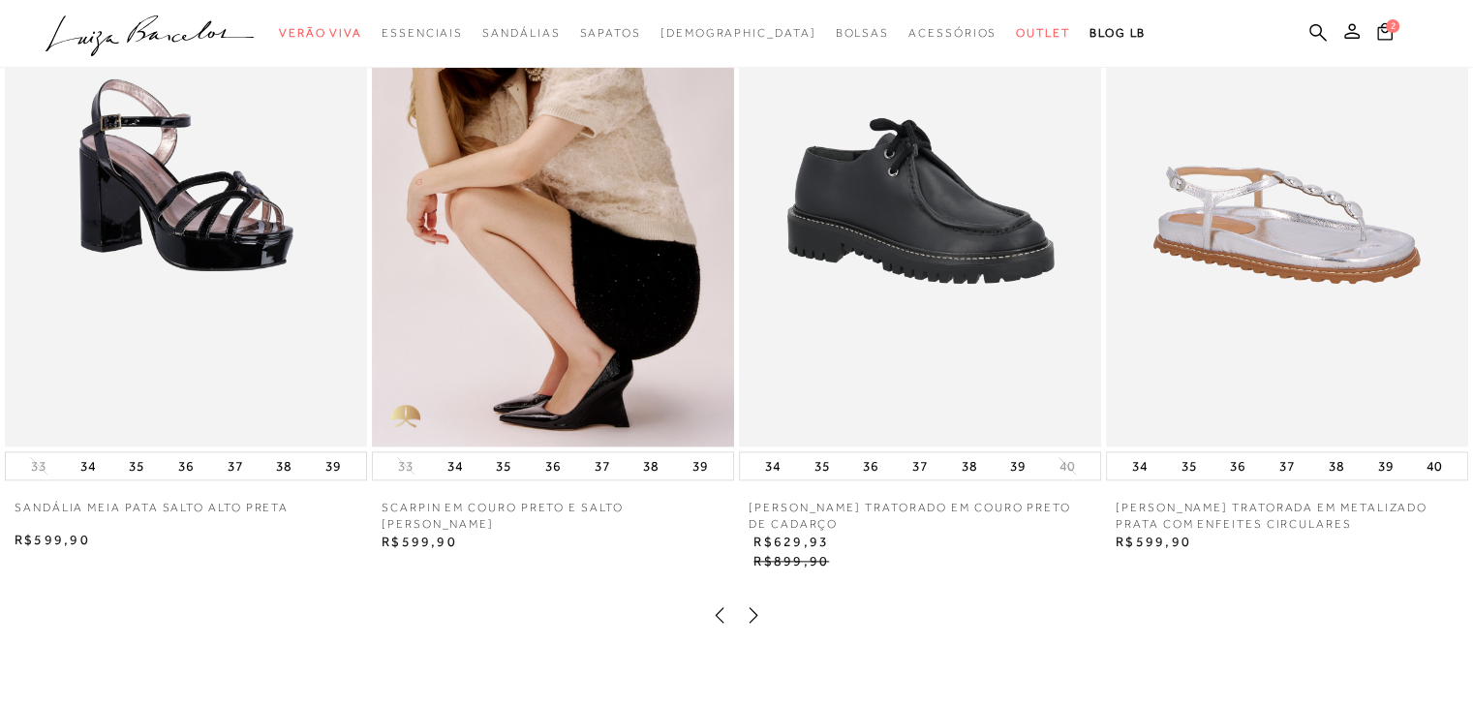
scroll to position [2223, 0]
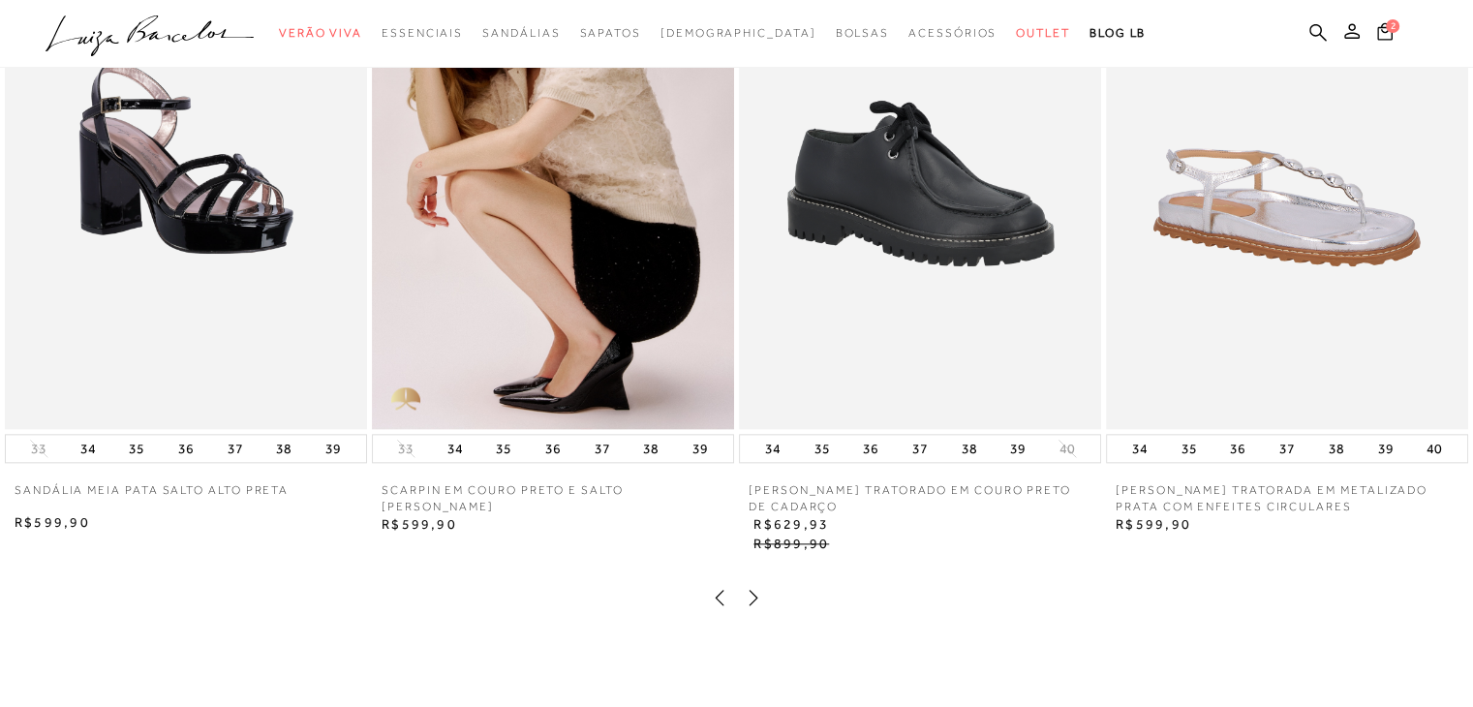
click at [753, 607] on icon at bounding box center [753, 597] width 19 height 19
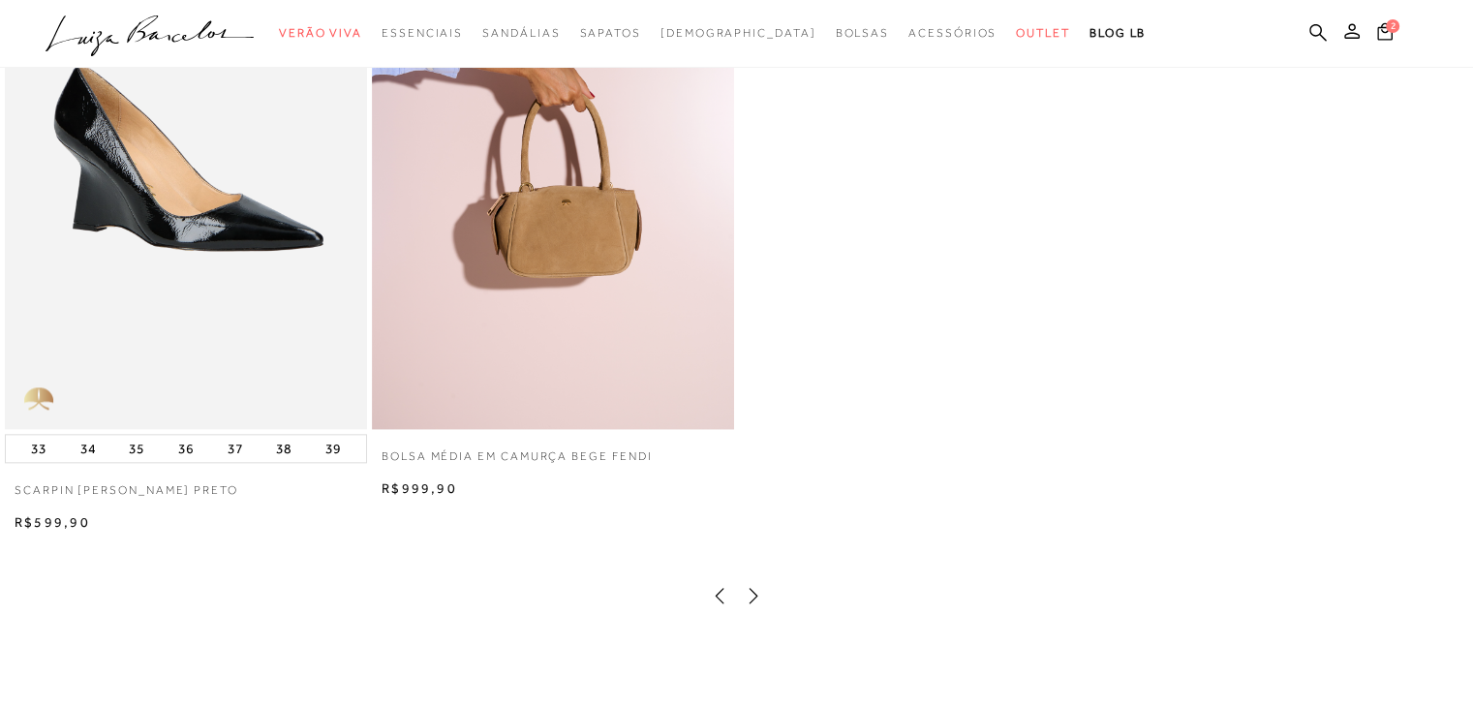
click at [753, 603] on icon at bounding box center [754, 595] width 9 height 15
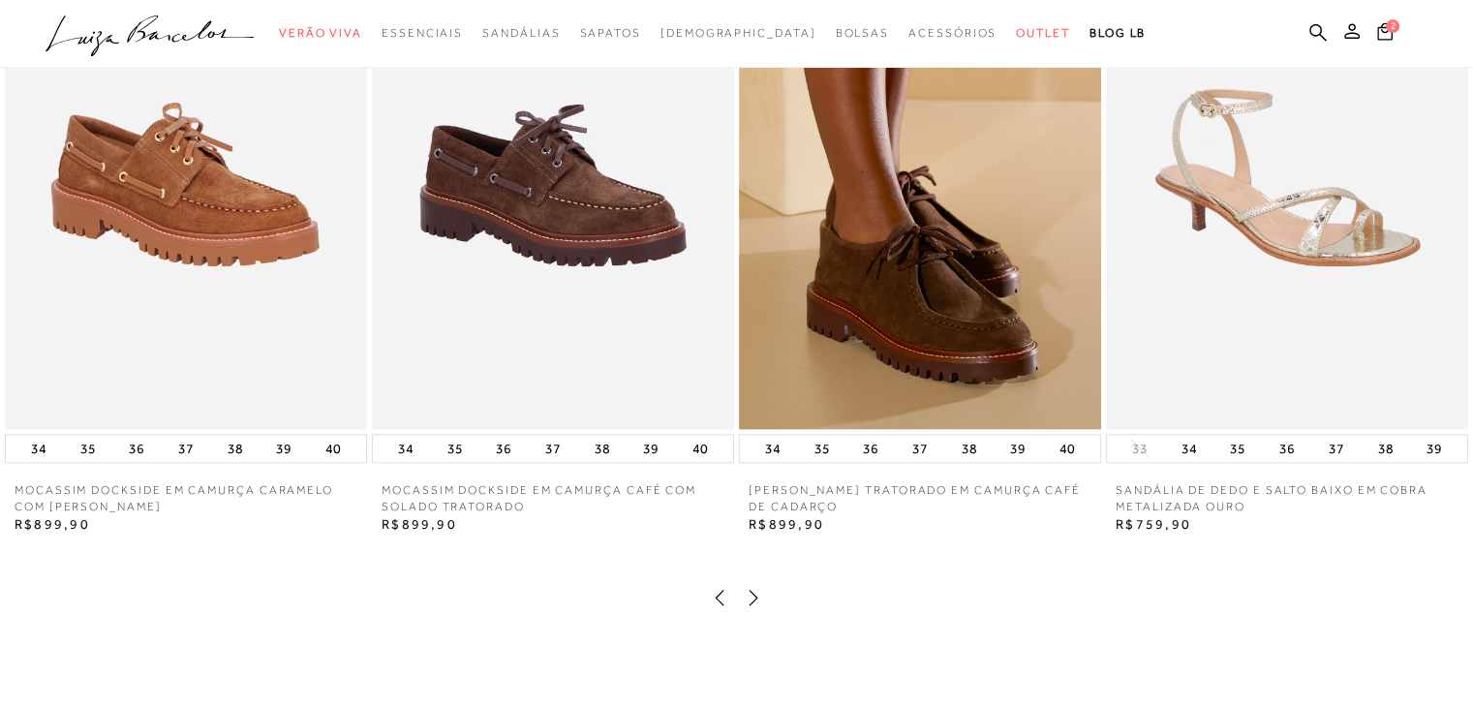
click at [753, 607] on icon at bounding box center [753, 597] width 19 height 19
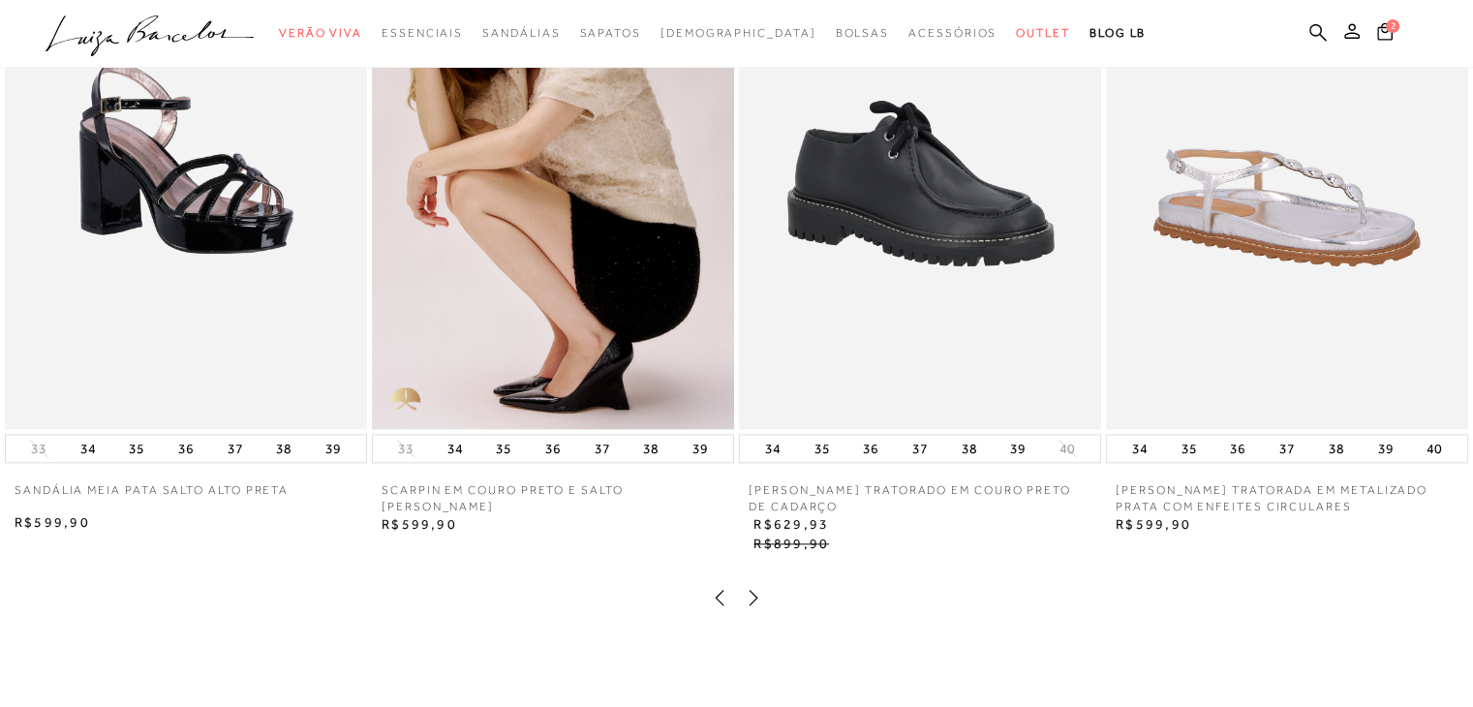
click at [714, 607] on icon at bounding box center [719, 597] width 19 height 19
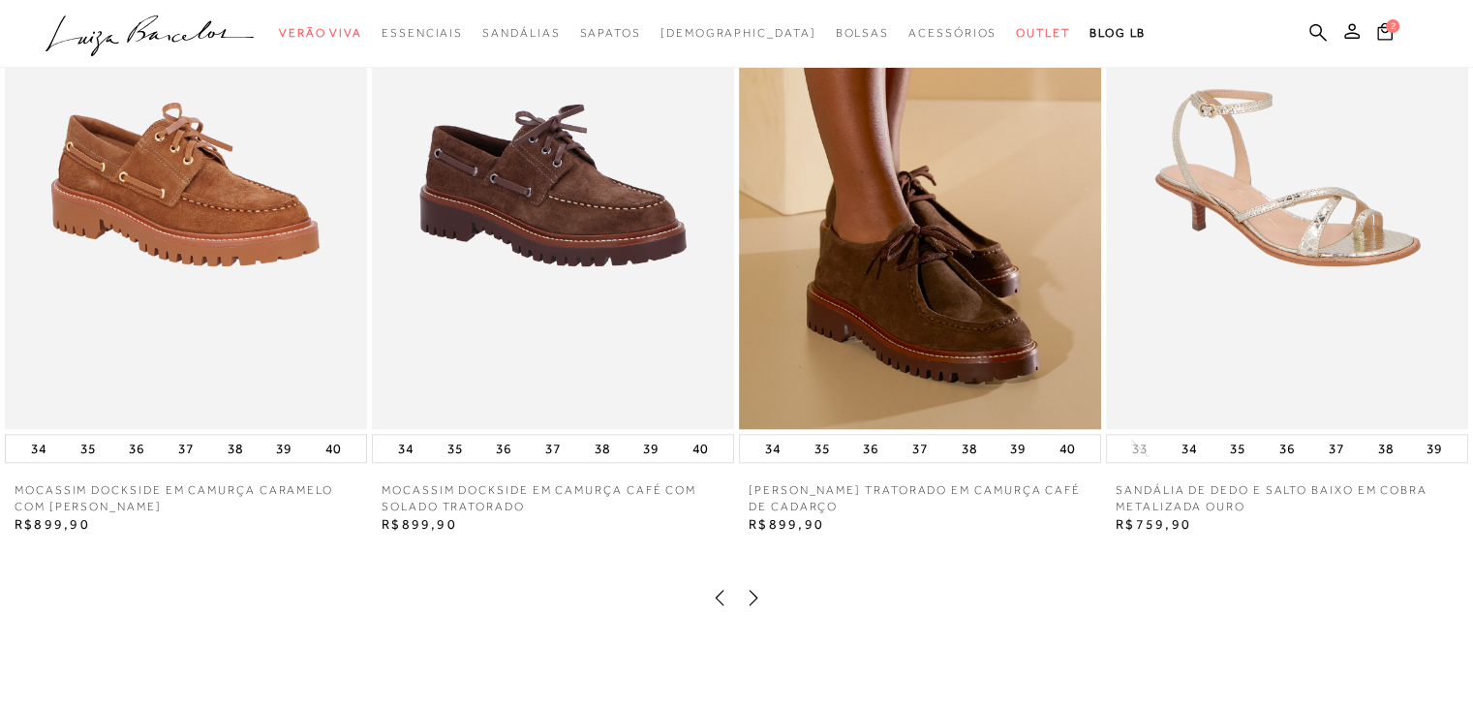
click at [714, 607] on icon at bounding box center [719, 597] width 19 height 19
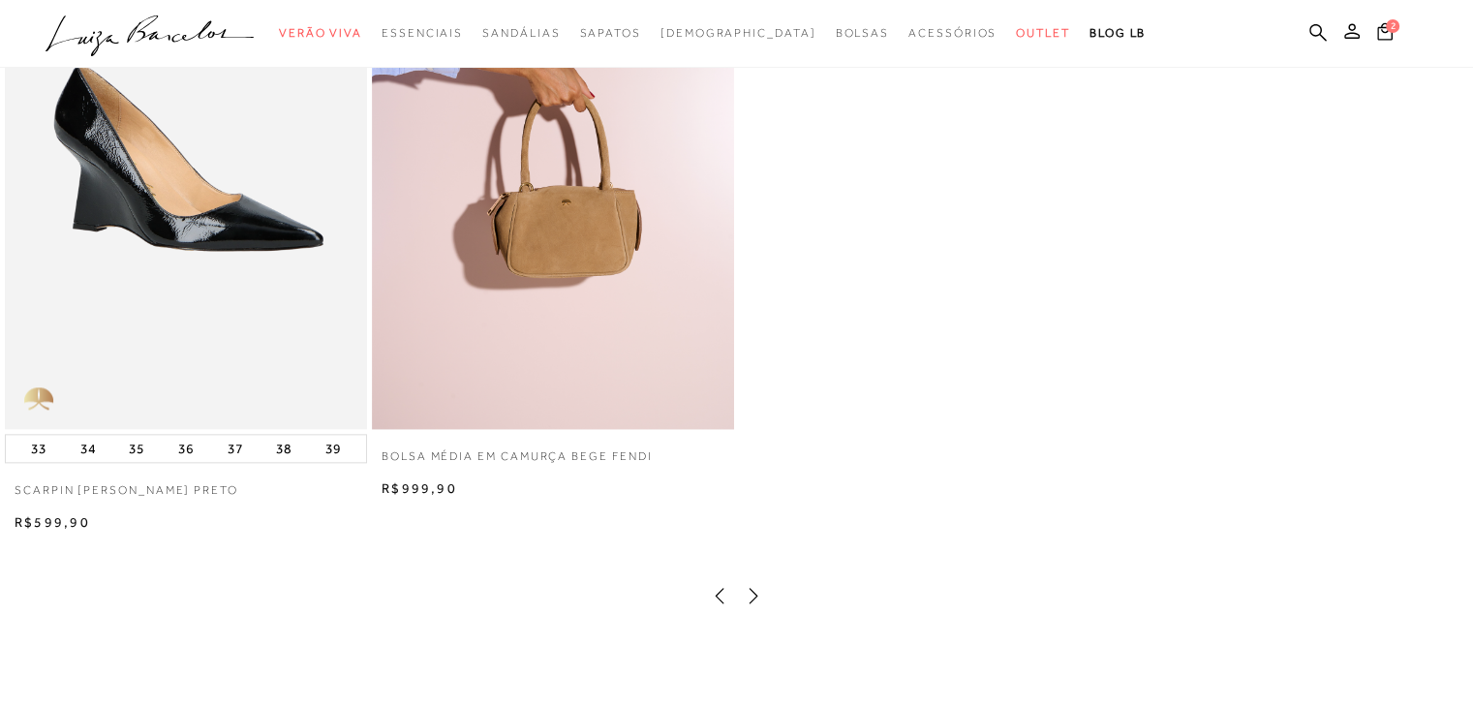
click at [714, 605] on icon at bounding box center [719, 595] width 19 height 19
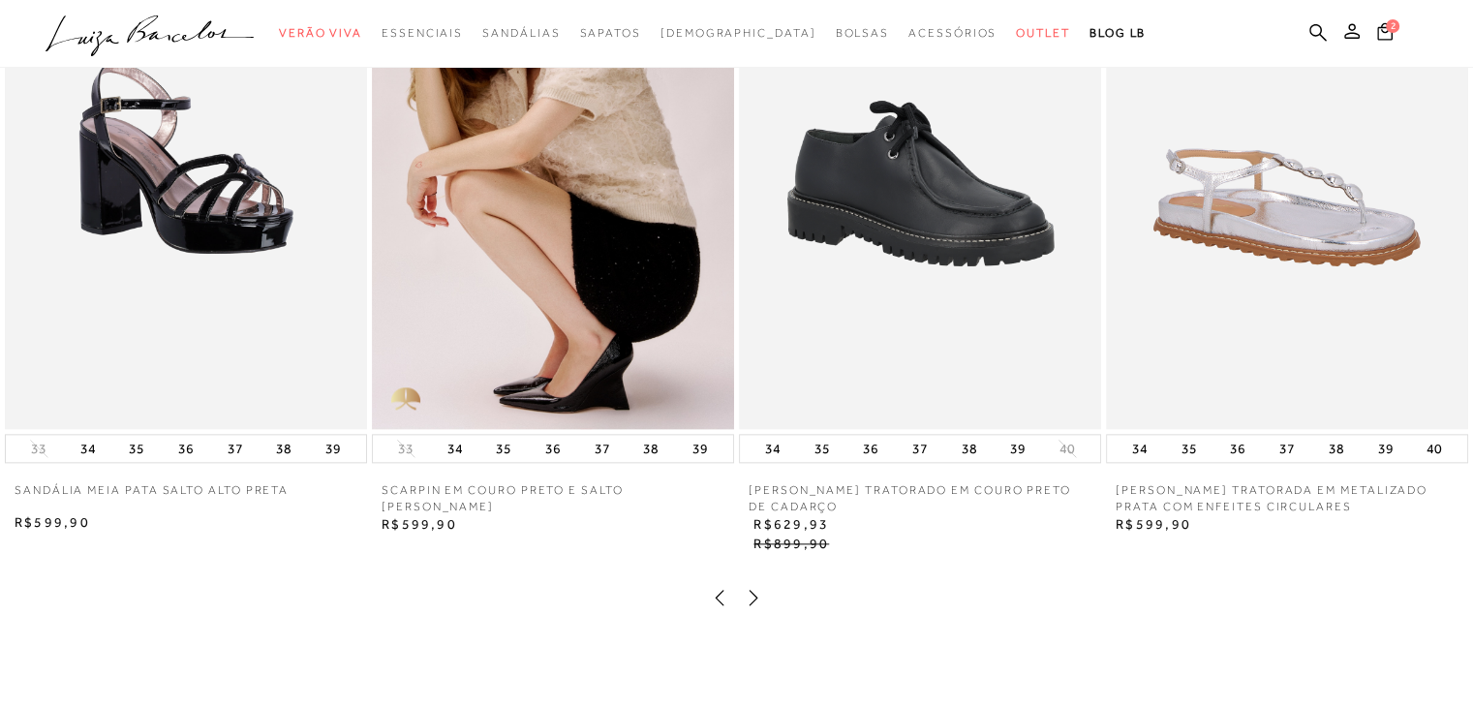
click at [714, 607] on icon at bounding box center [719, 597] width 19 height 19
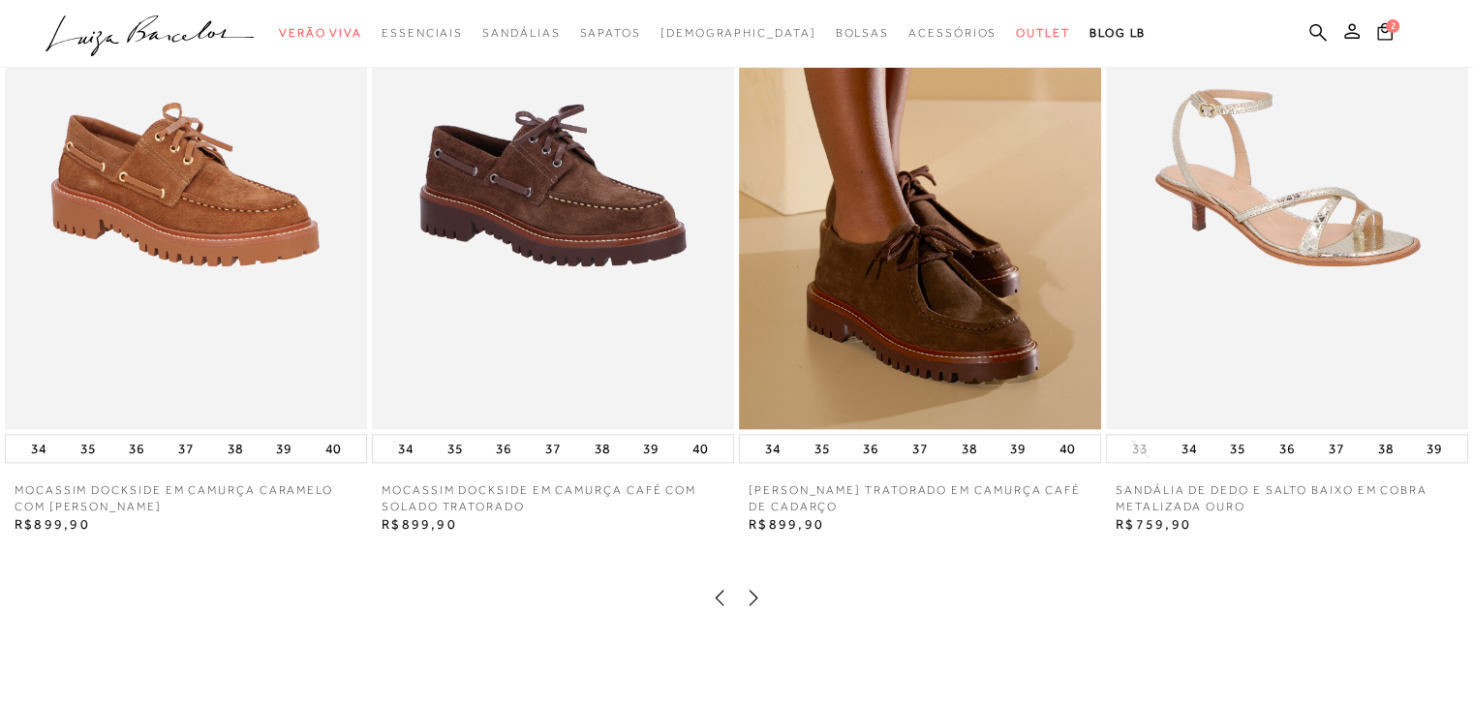
click at [714, 607] on icon at bounding box center [719, 597] width 19 height 19
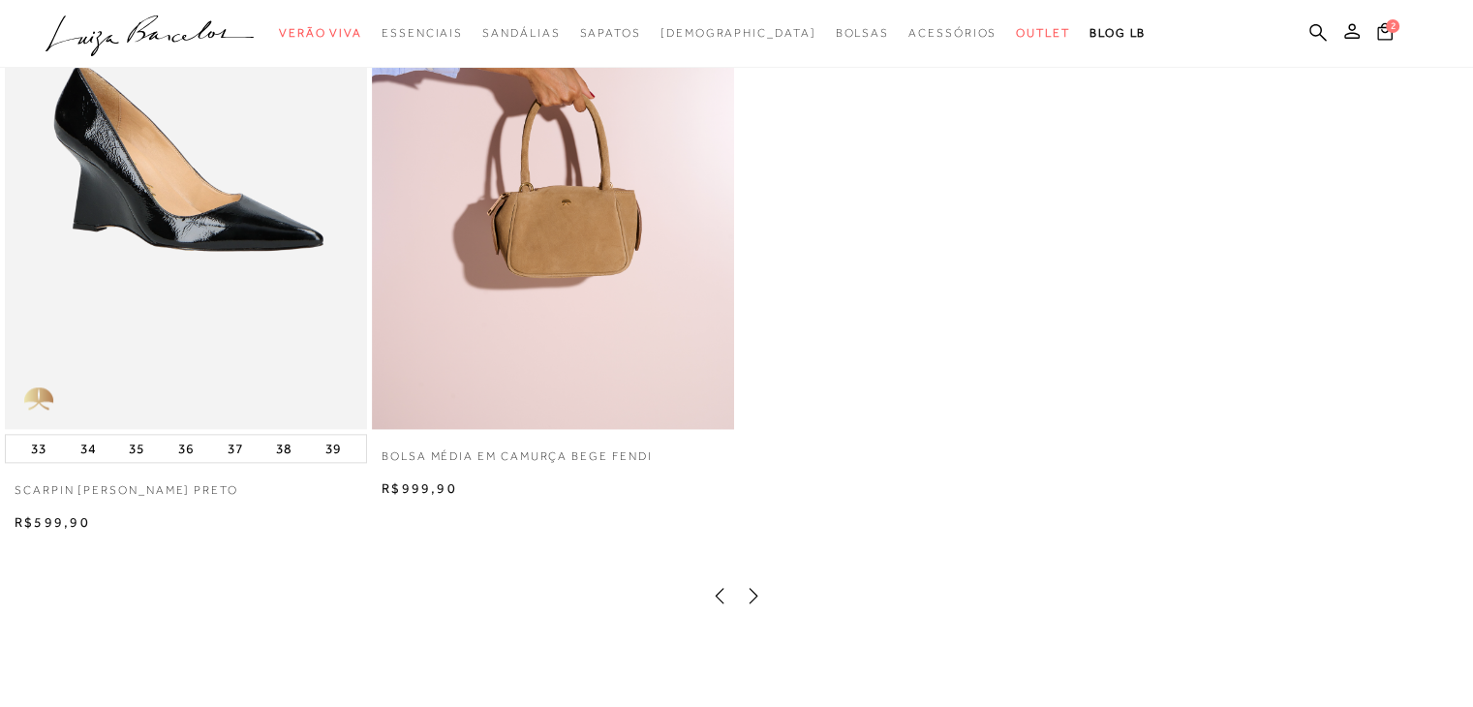
click at [714, 605] on icon at bounding box center [719, 595] width 19 height 19
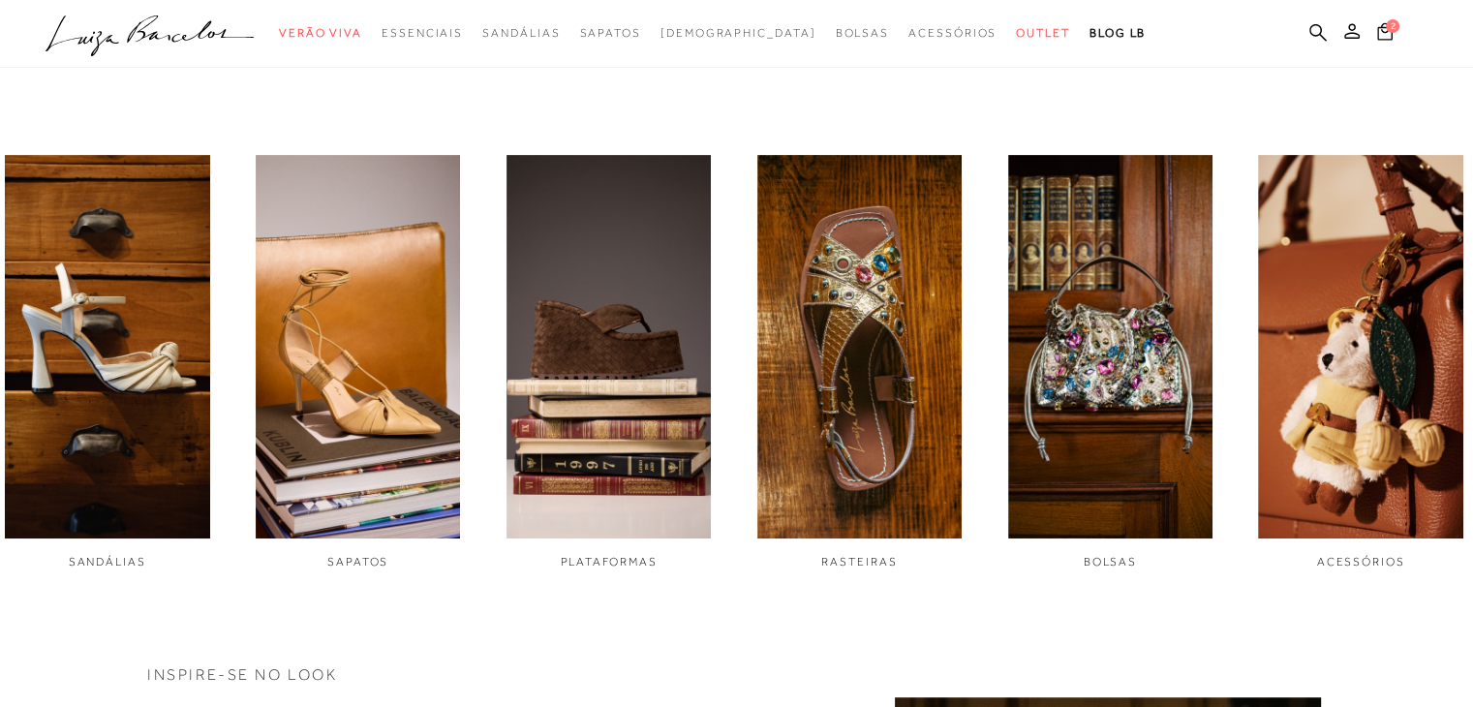
scroll to position [702, 0]
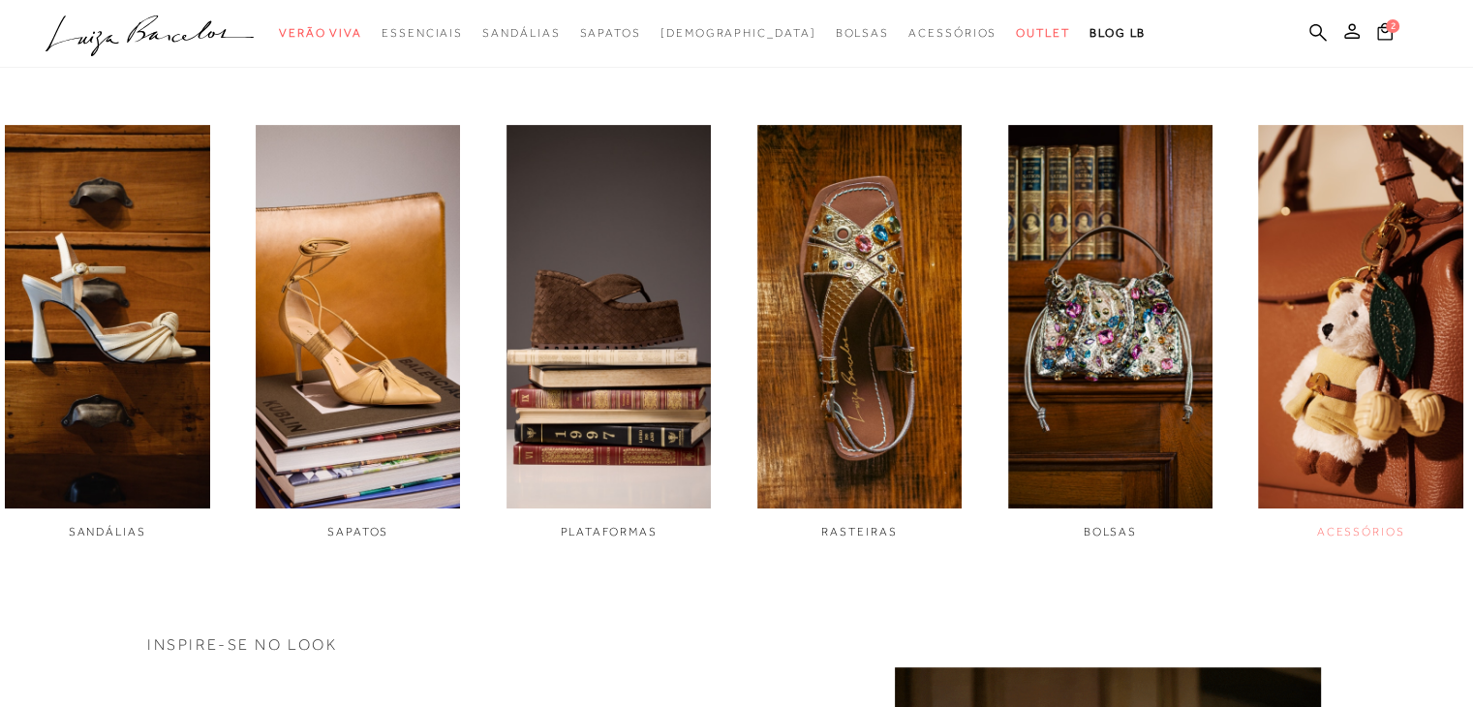
click at [1360, 361] on img "6 / 6" at bounding box center [1360, 317] width 205 height 384
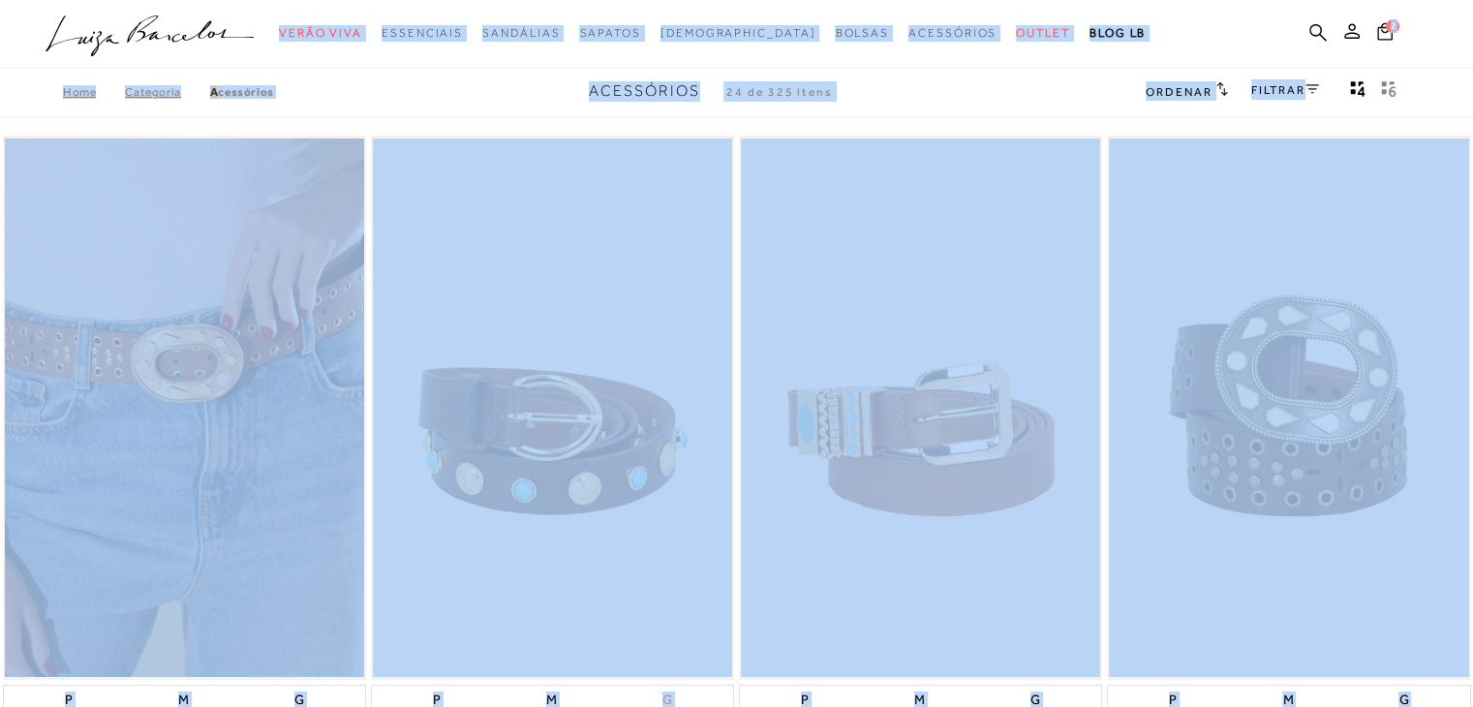
drag, startPoint x: 1468, startPoint y: 55, endPoint x: 1477, endPoint y: 107, distance: 52.1
click at [1472, 107] on html "Página da coleção de Acessórios está carregada categoryHeader .a{fill-rule:even…" at bounding box center [736, 353] width 1473 height 707
click at [1411, 55] on div at bounding box center [736, 34] width 1473 height 68
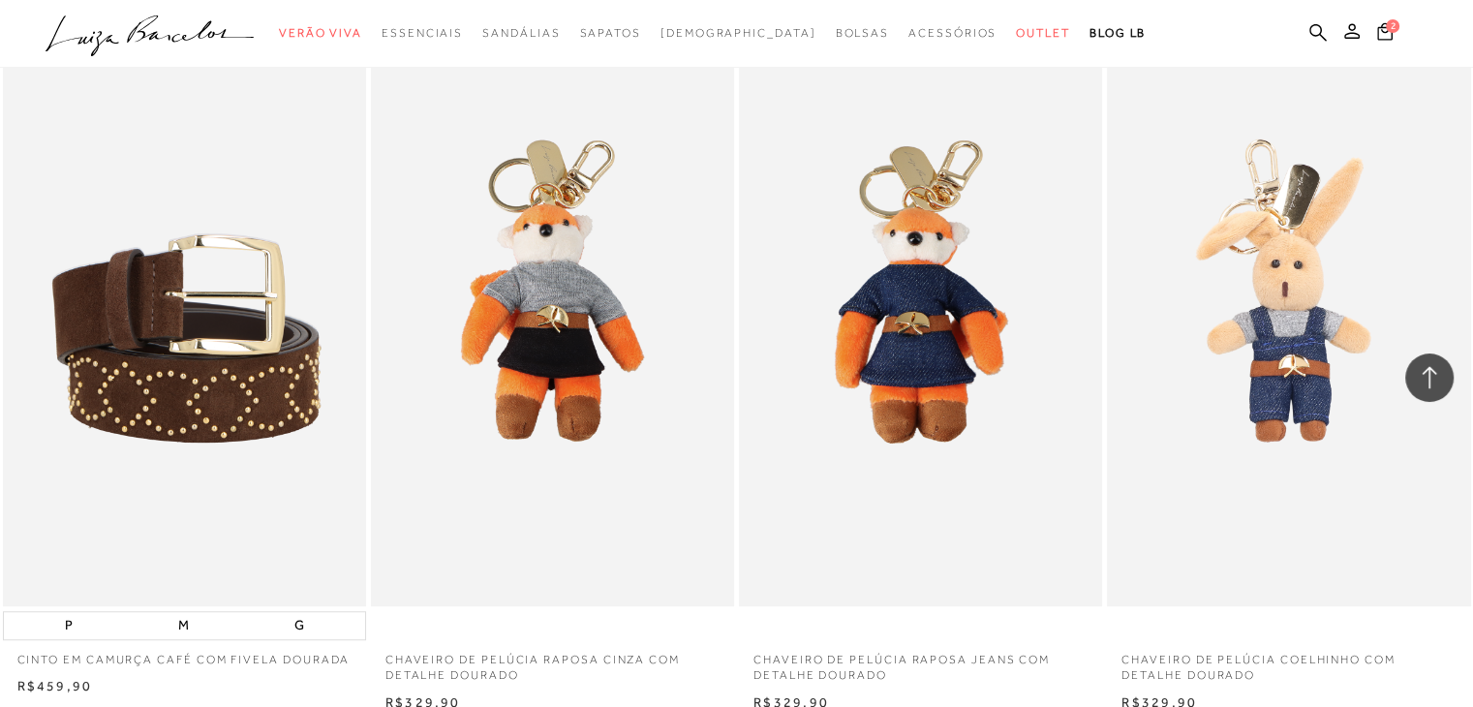
scroll to position [1405, 0]
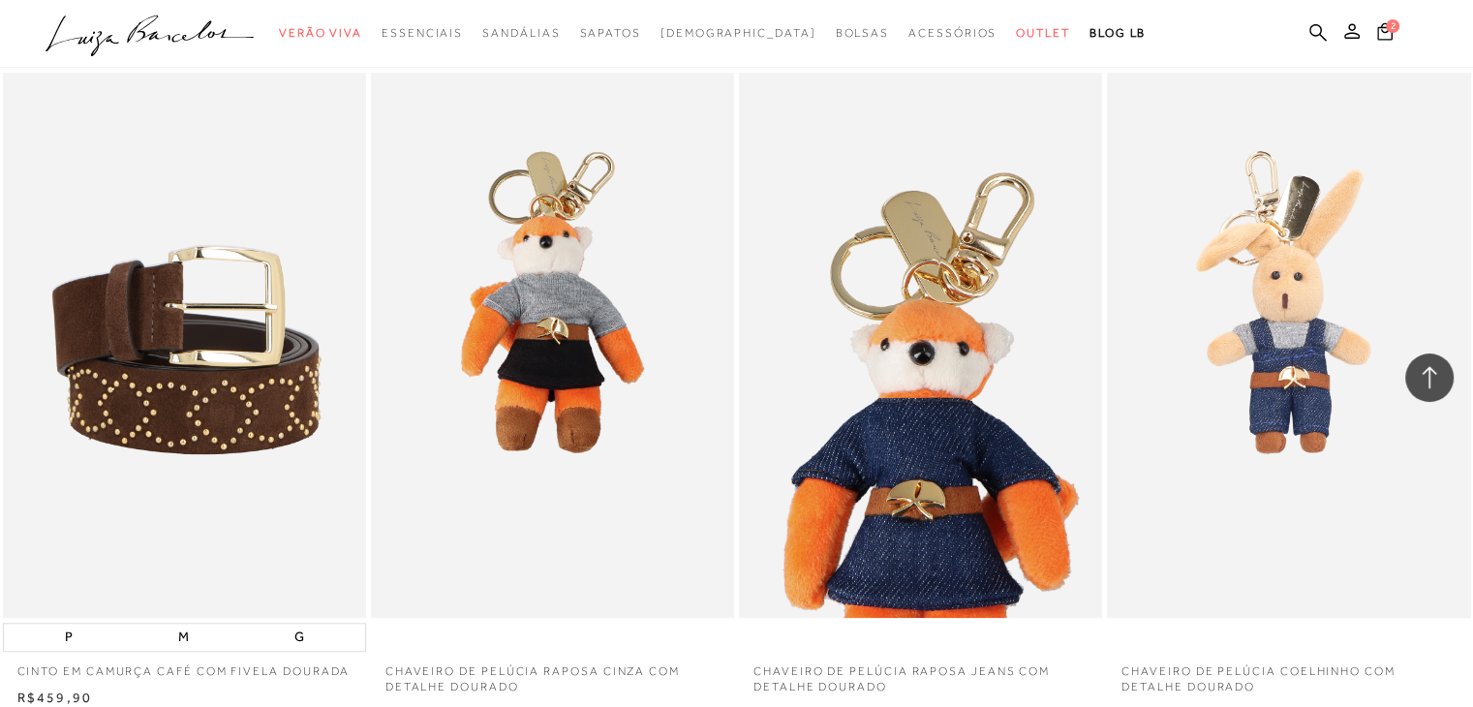
click at [970, 368] on img at bounding box center [921, 345] width 361 height 545
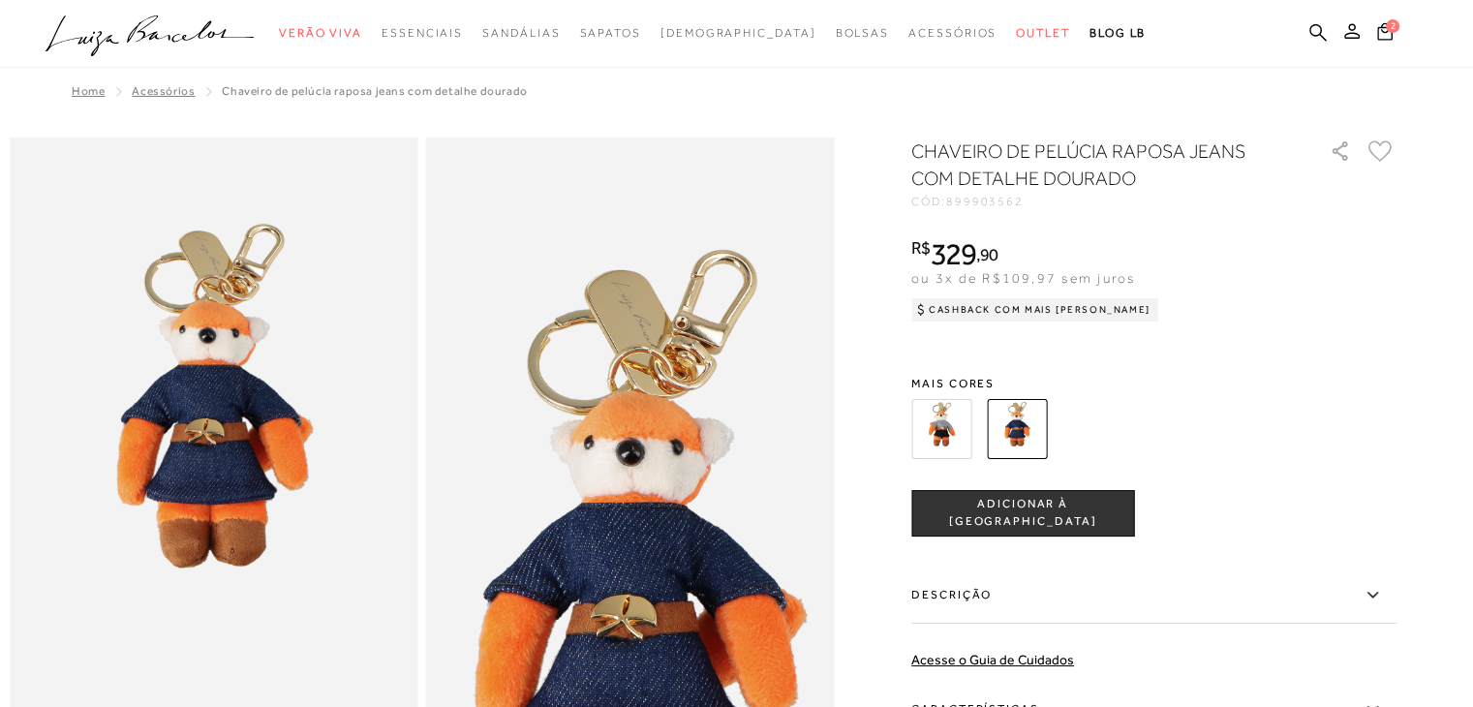
click at [1000, 520] on span "ADICIONAR À [GEOGRAPHIC_DATA]" at bounding box center [1022, 513] width 221 height 34
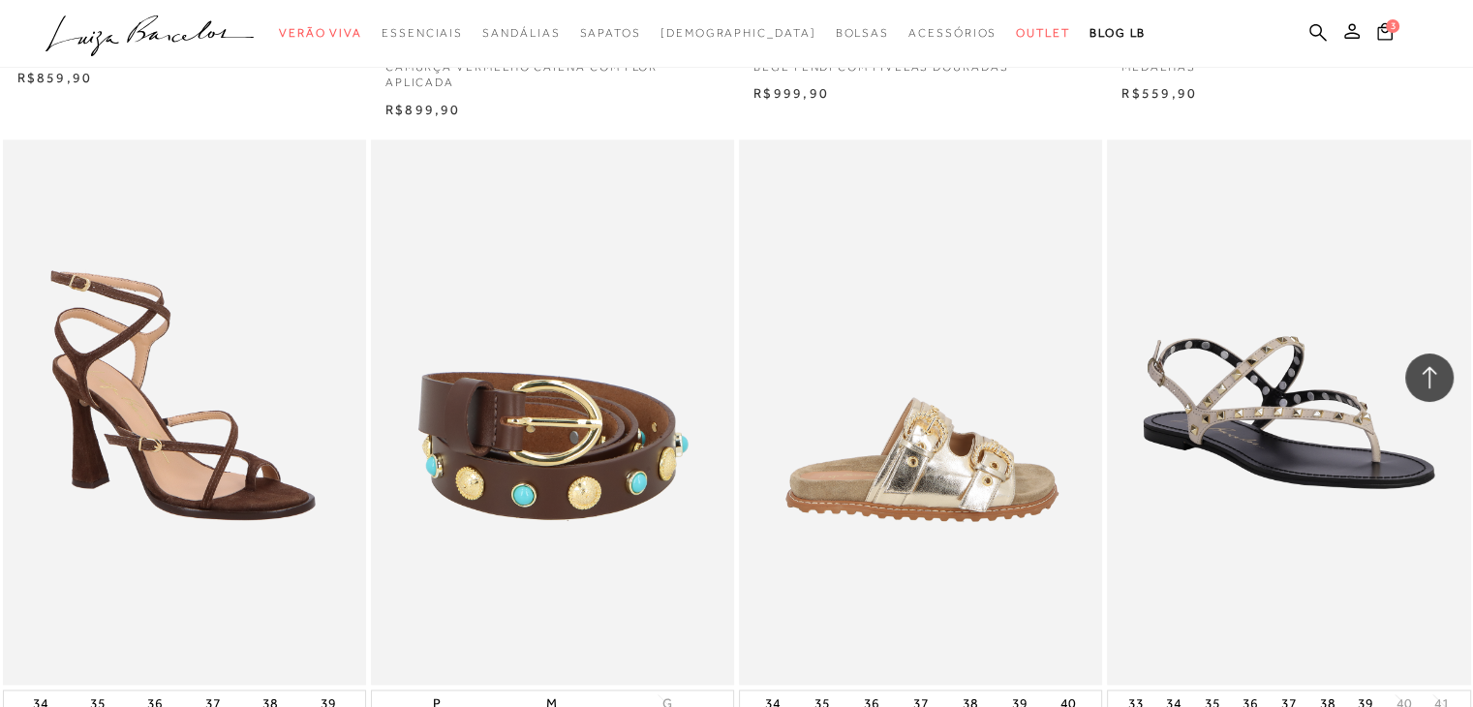
scroll to position [61191, 0]
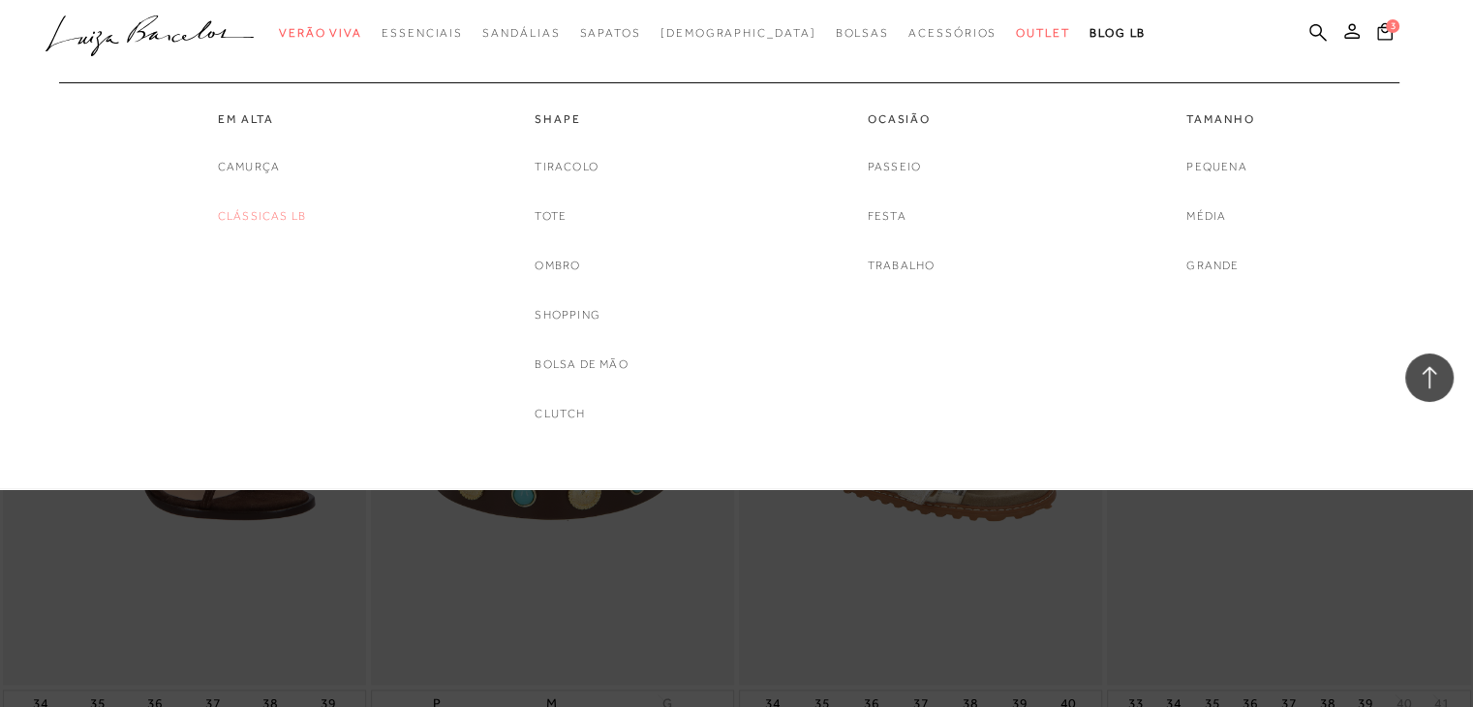
click at [239, 212] on link "Clássicas LB" at bounding box center [262, 216] width 88 height 20
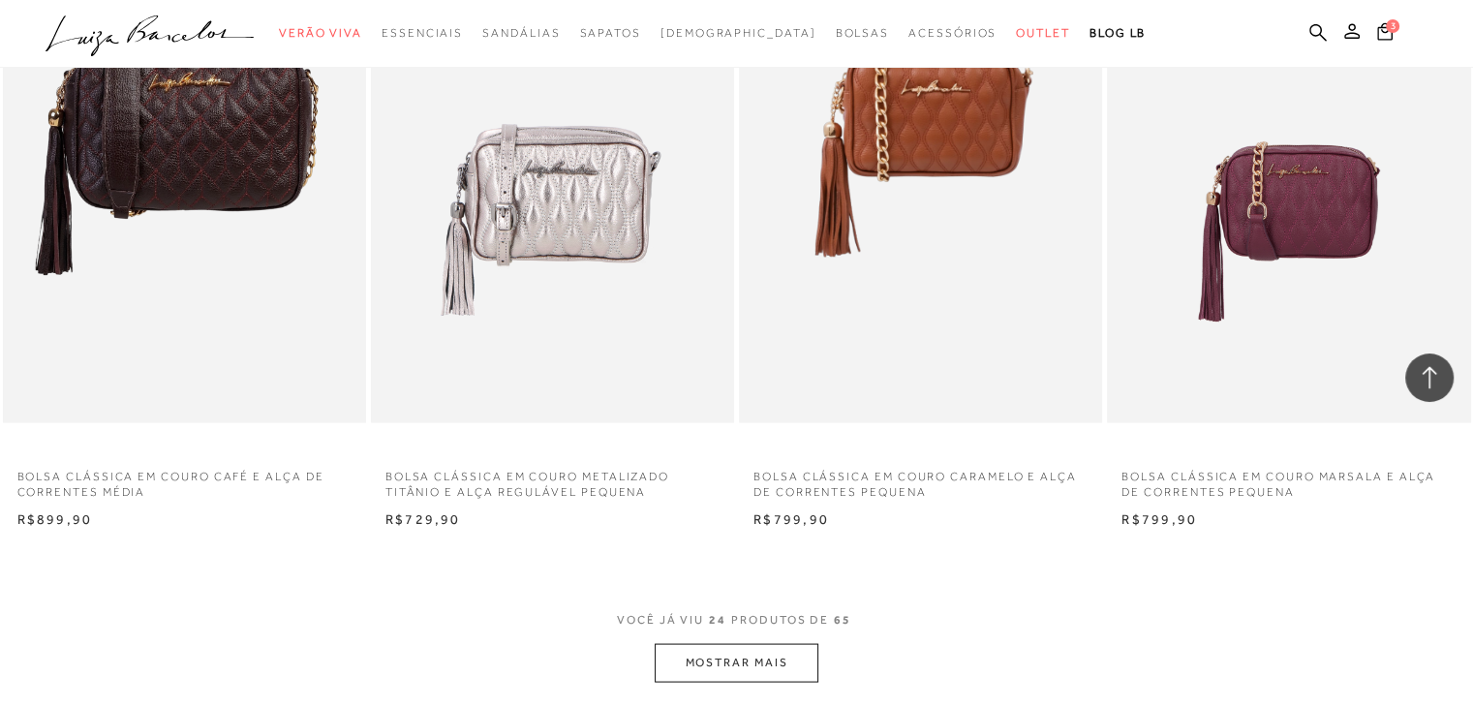
scroll to position [3656, 0]
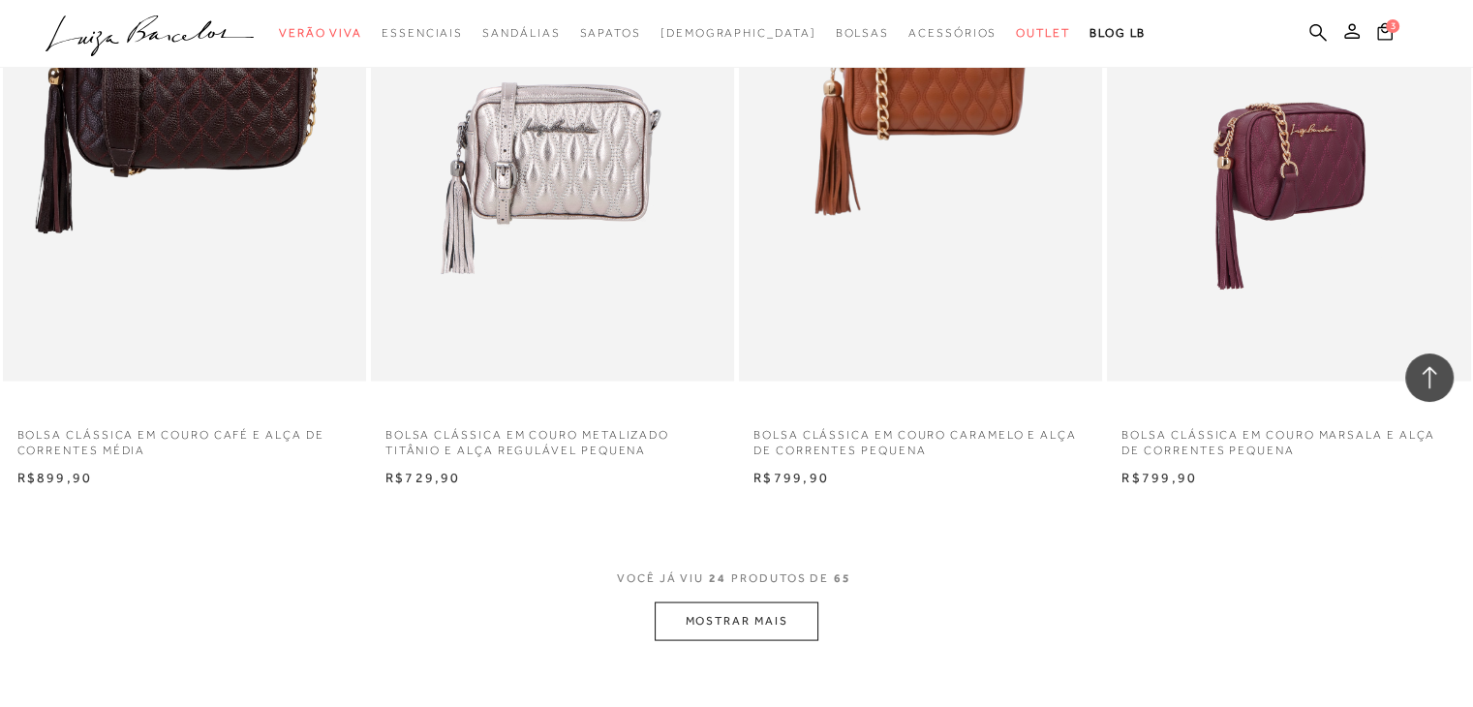
click at [1309, 184] on img at bounding box center [1289, 107] width 361 height 545
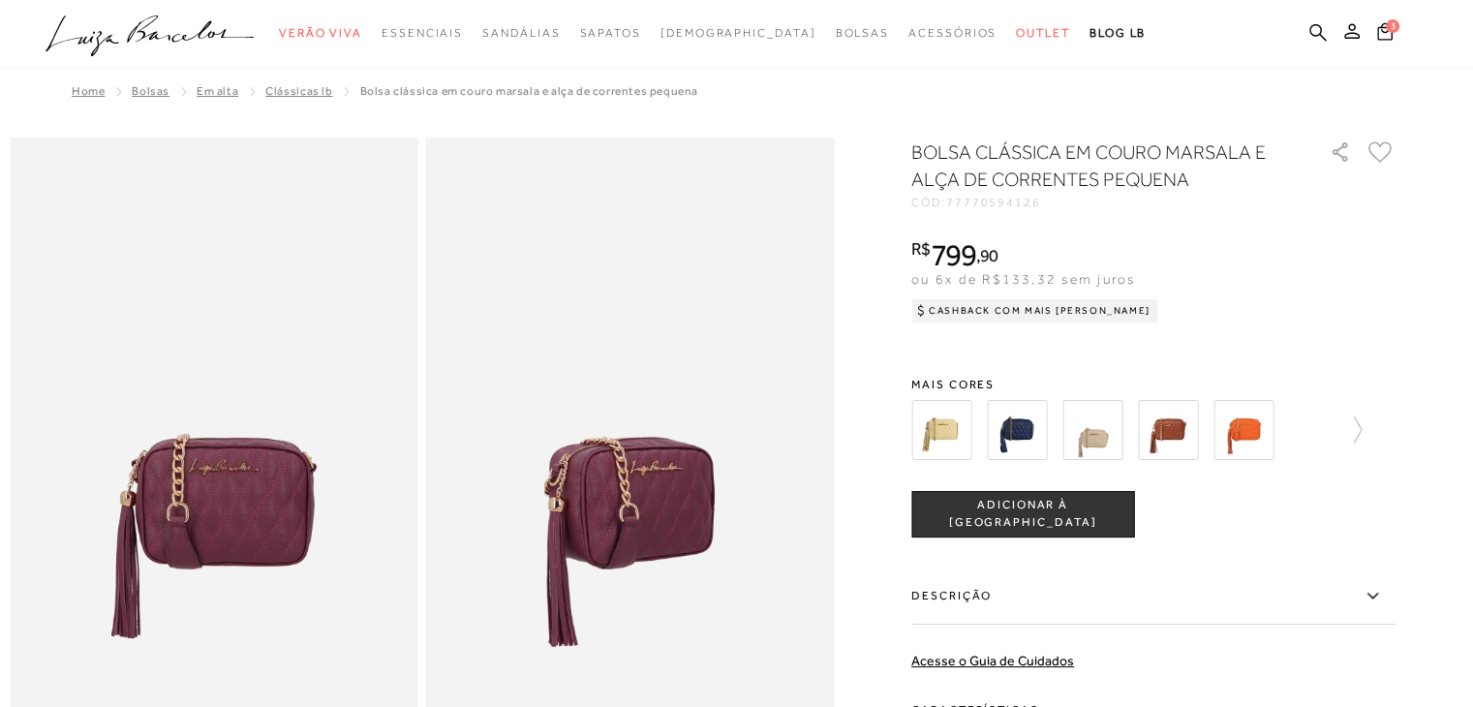
click at [255, 485] on img at bounding box center [214, 444] width 409 height 612
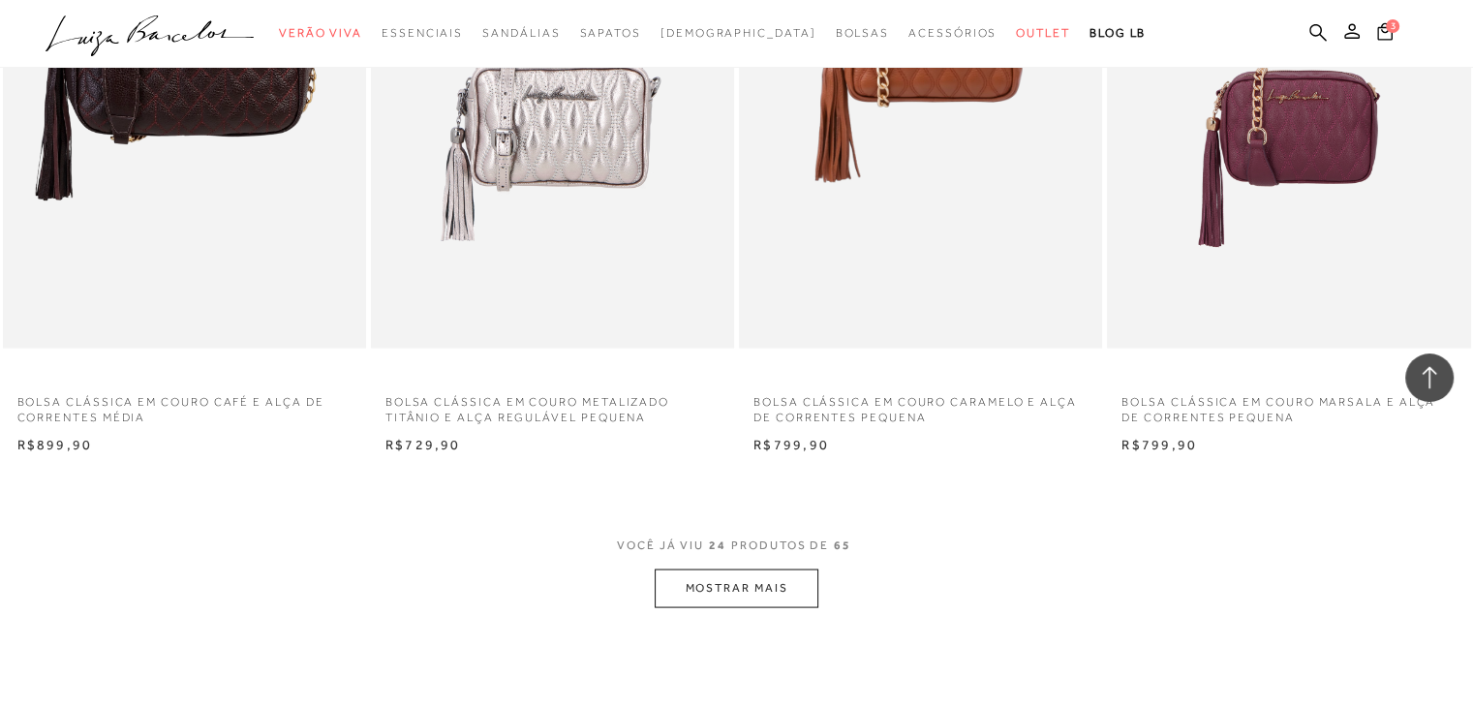
scroll to position [3682, 0]
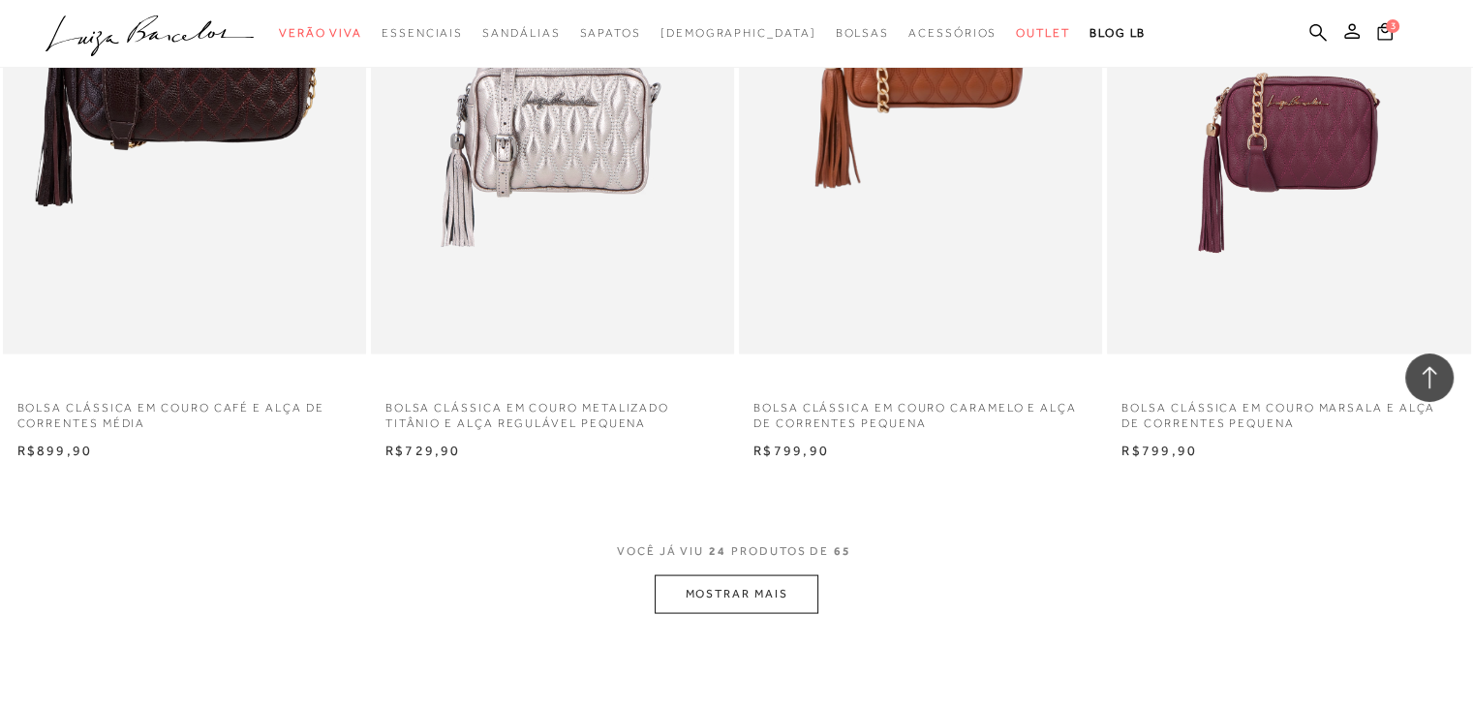
click at [815, 589] on button "MOSTRAR MAIS" at bounding box center [736, 594] width 163 height 38
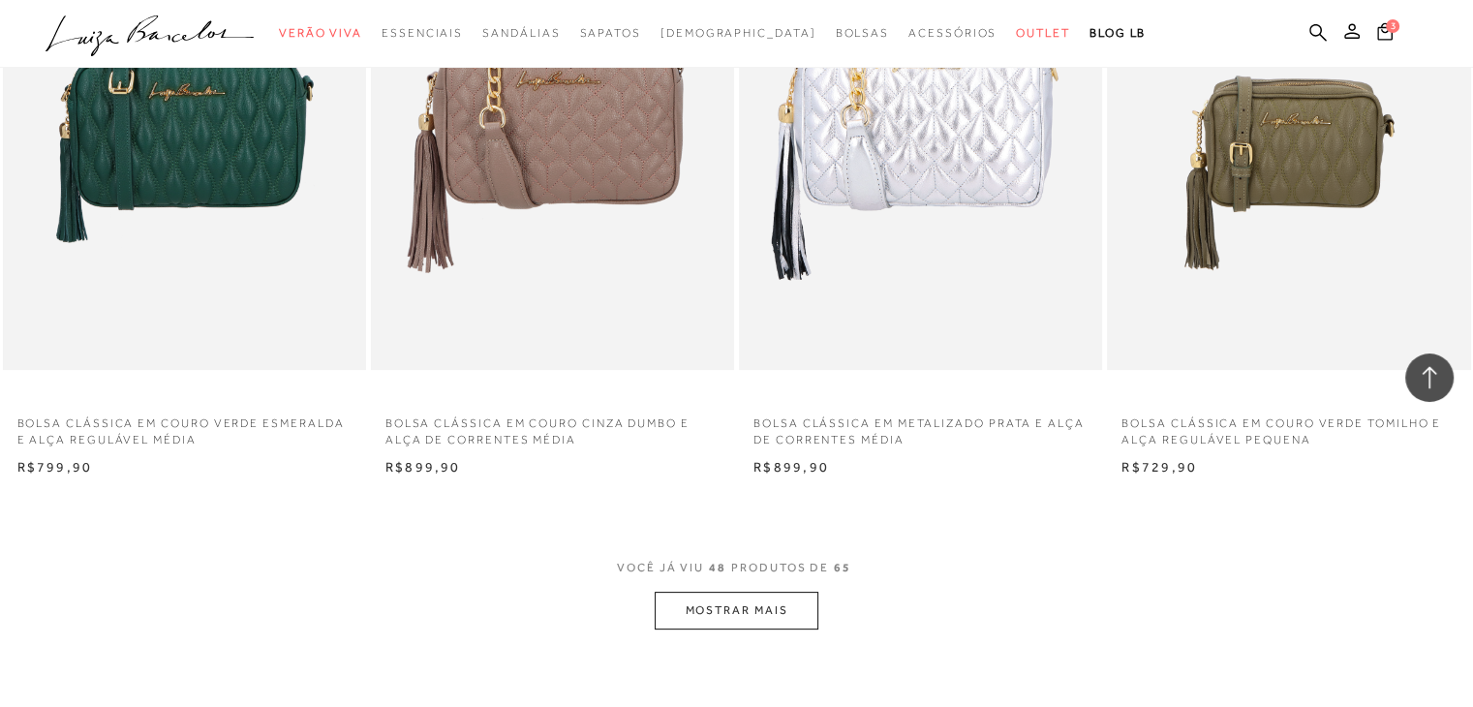
scroll to position [7725, 0]
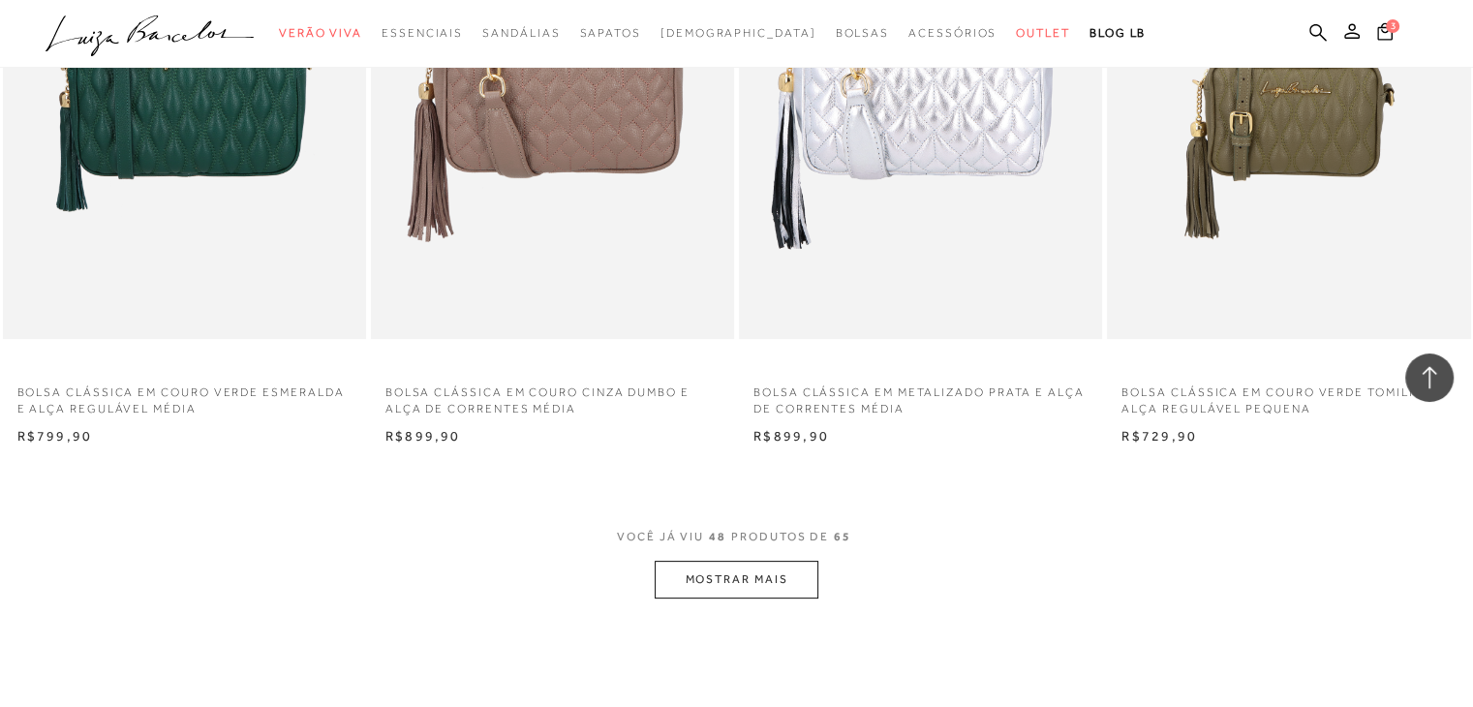
click at [724, 572] on button "MOSTRAR MAIS" at bounding box center [736, 580] width 163 height 38
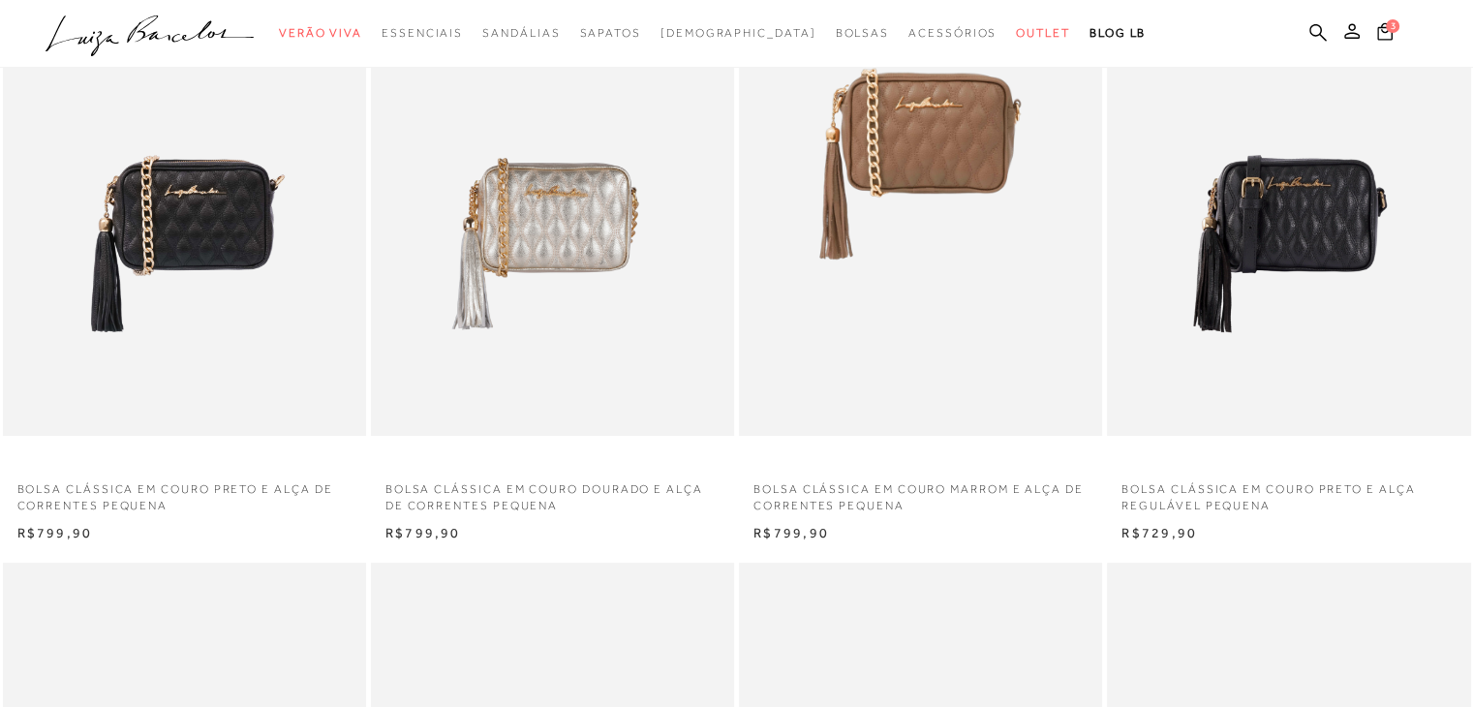
scroll to position [0, 0]
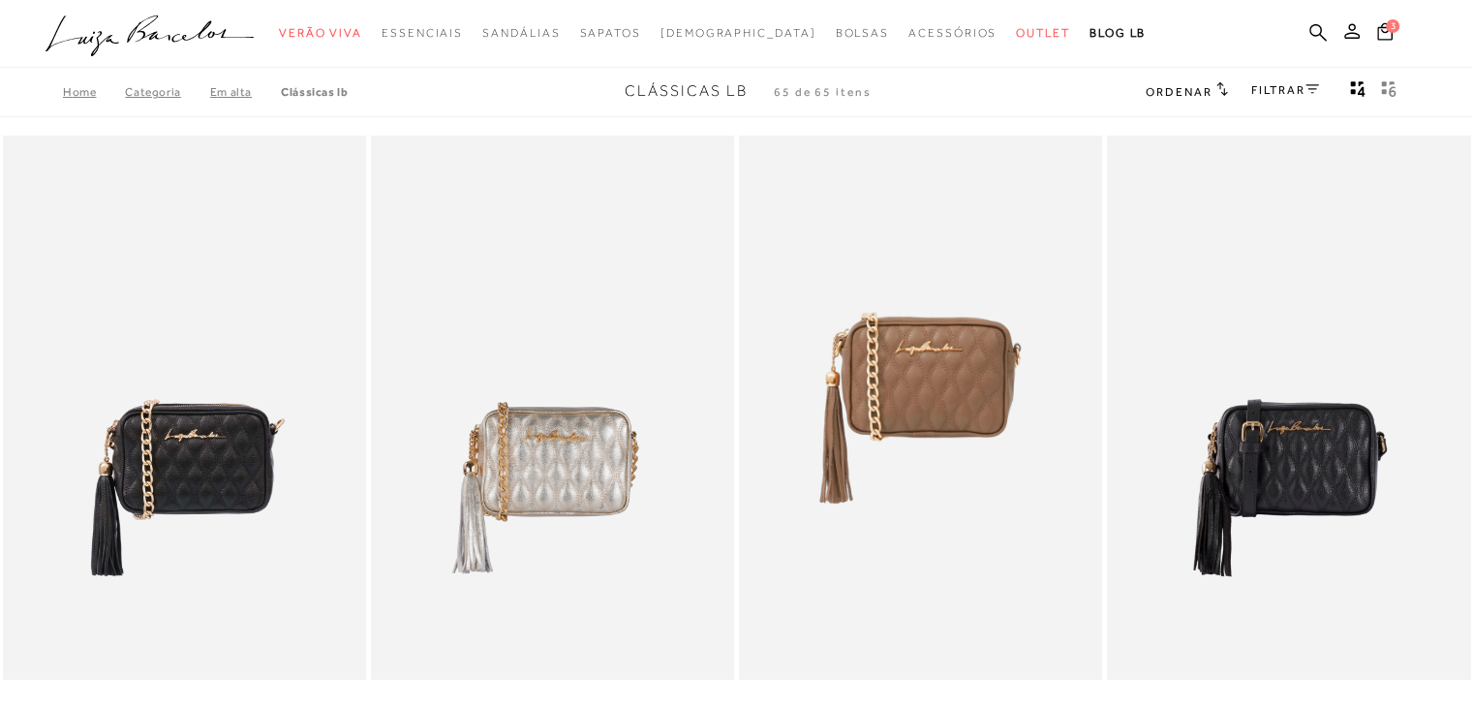
click at [224, 92] on link "Em Alta" at bounding box center [245, 92] width 71 height 14
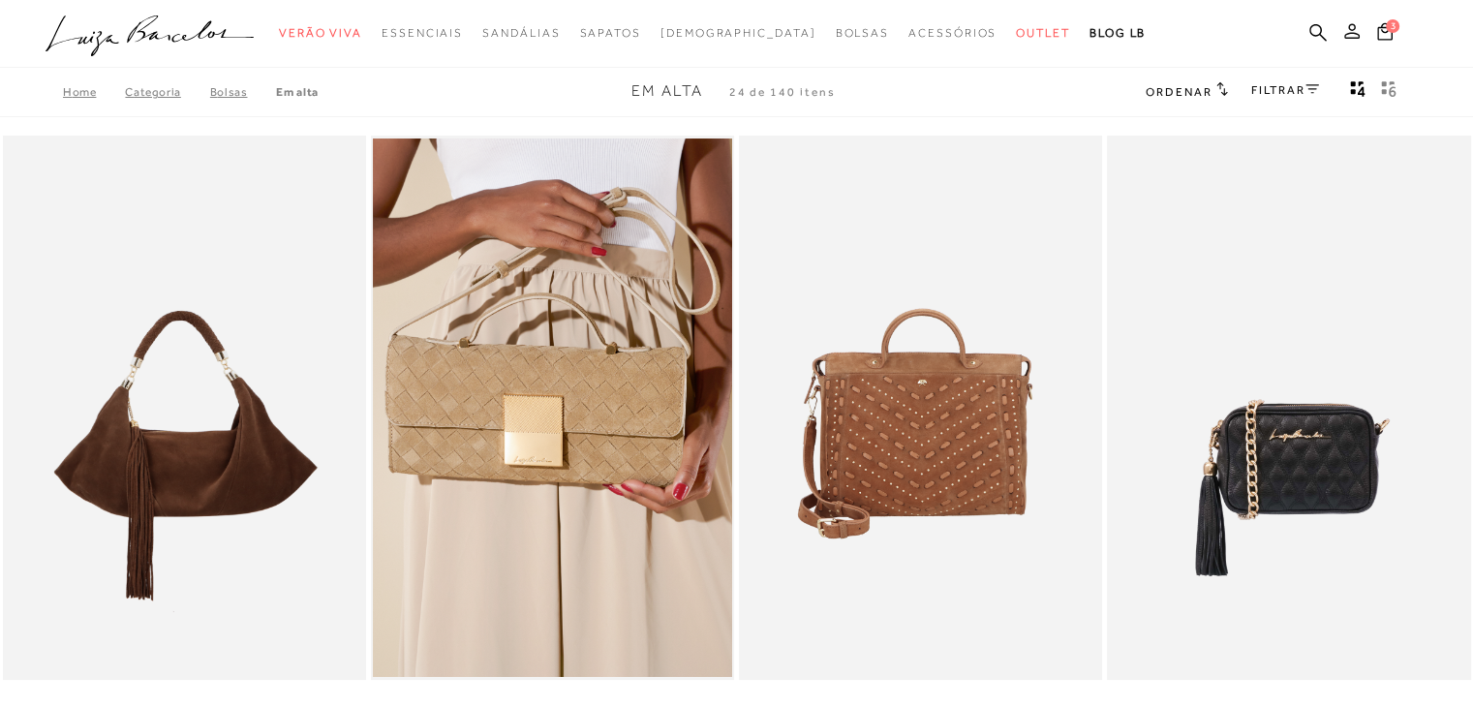
click at [1353, 33] on icon at bounding box center [1351, 30] width 15 height 15
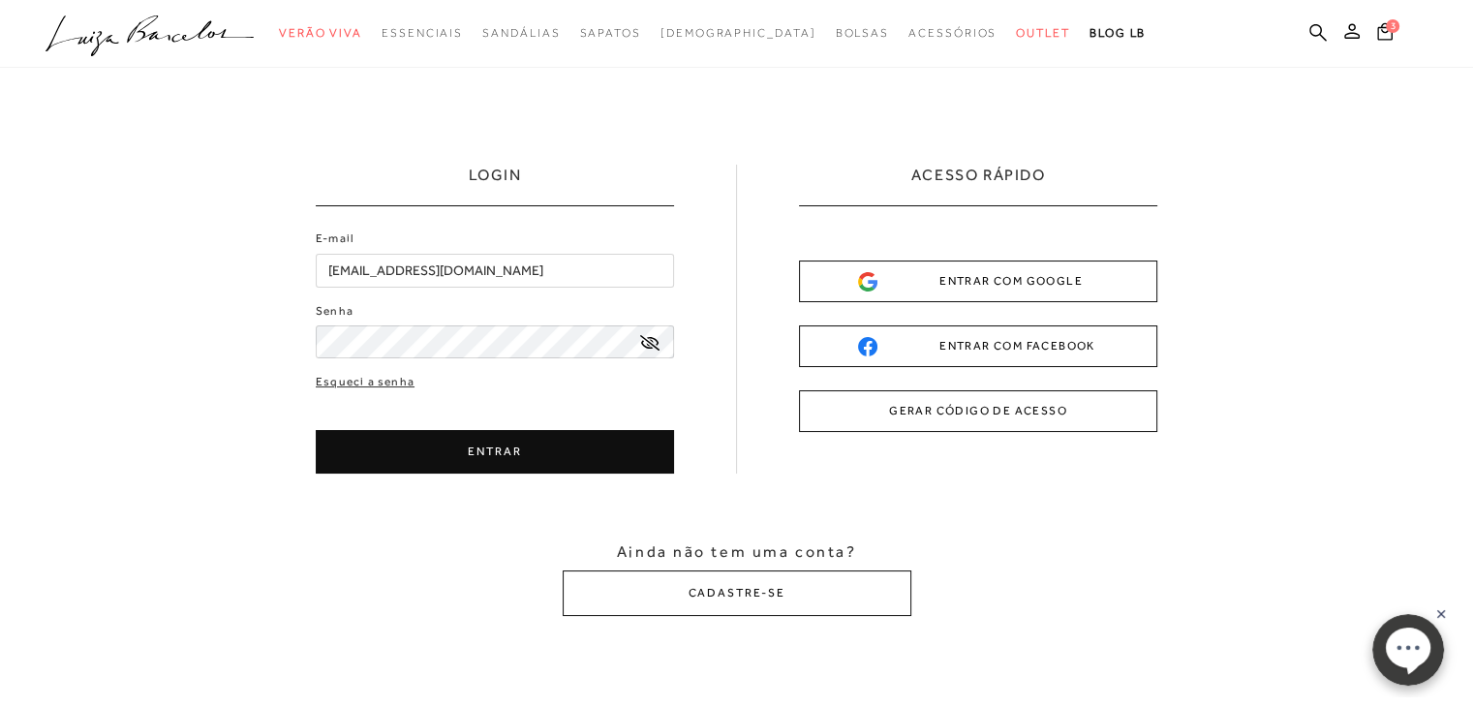
click at [458, 449] on button "ENTRAR" at bounding box center [495, 452] width 358 height 44
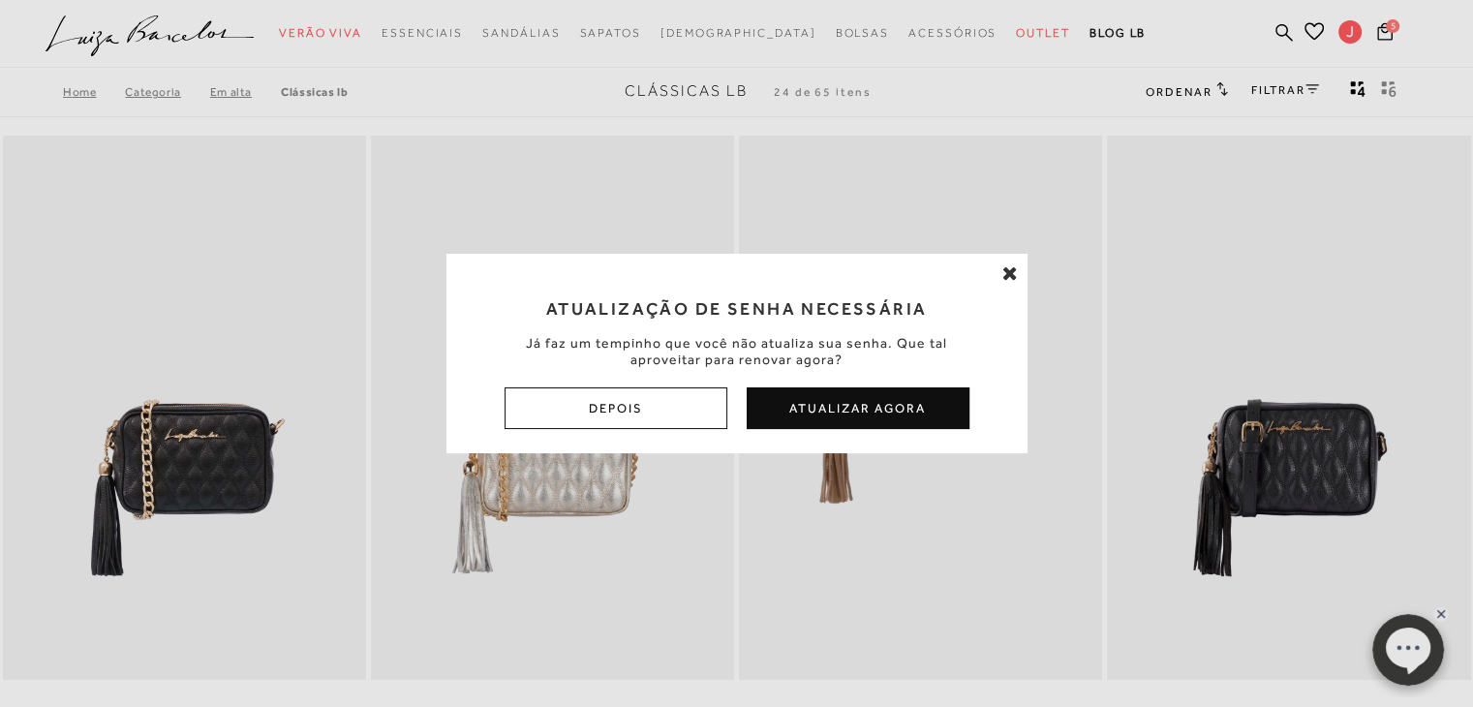
click at [1015, 274] on icon at bounding box center [1009, 272] width 15 height 19
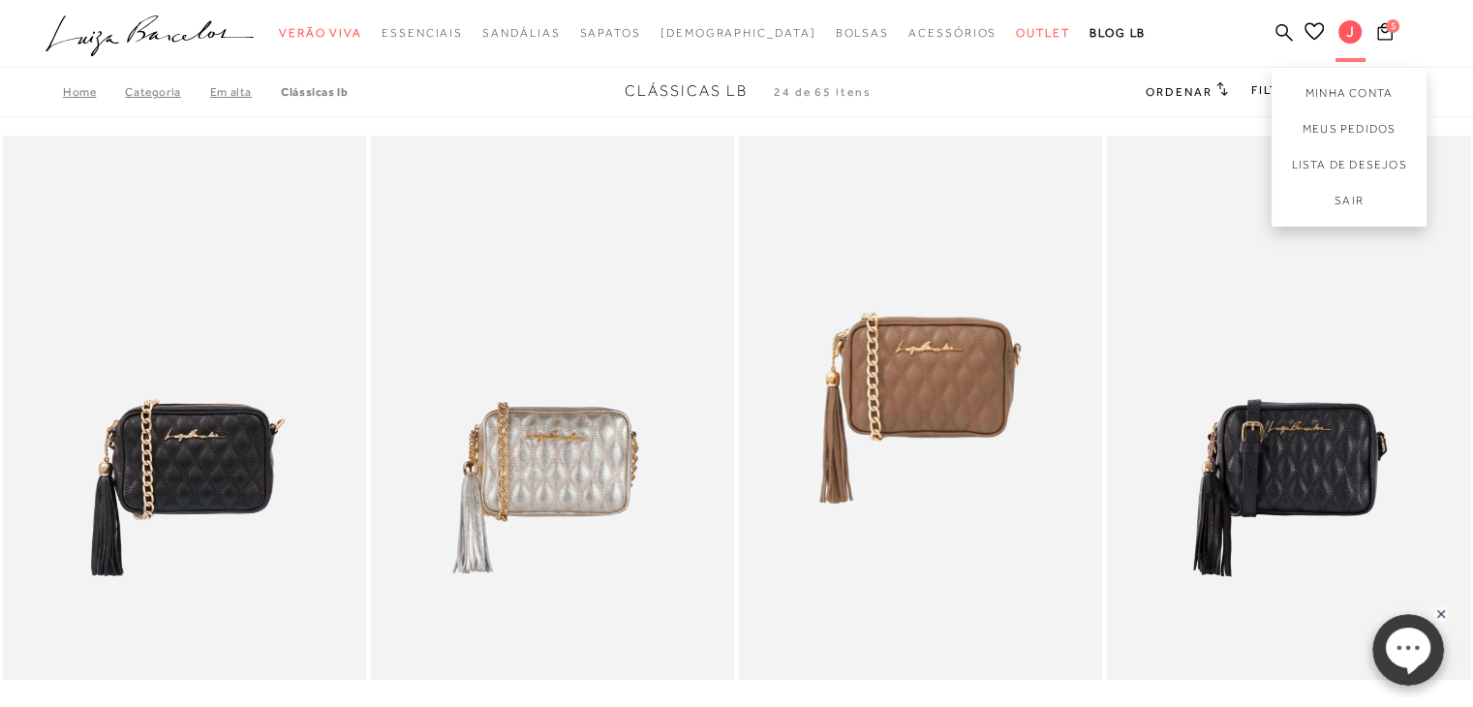
click at [1348, 39] on span "J" at bounding box center [1349, 31] width 23 height 23
click at [1333, 93] on link "Minha Conta" at bounding box center [1349, 90] width 155 height 44
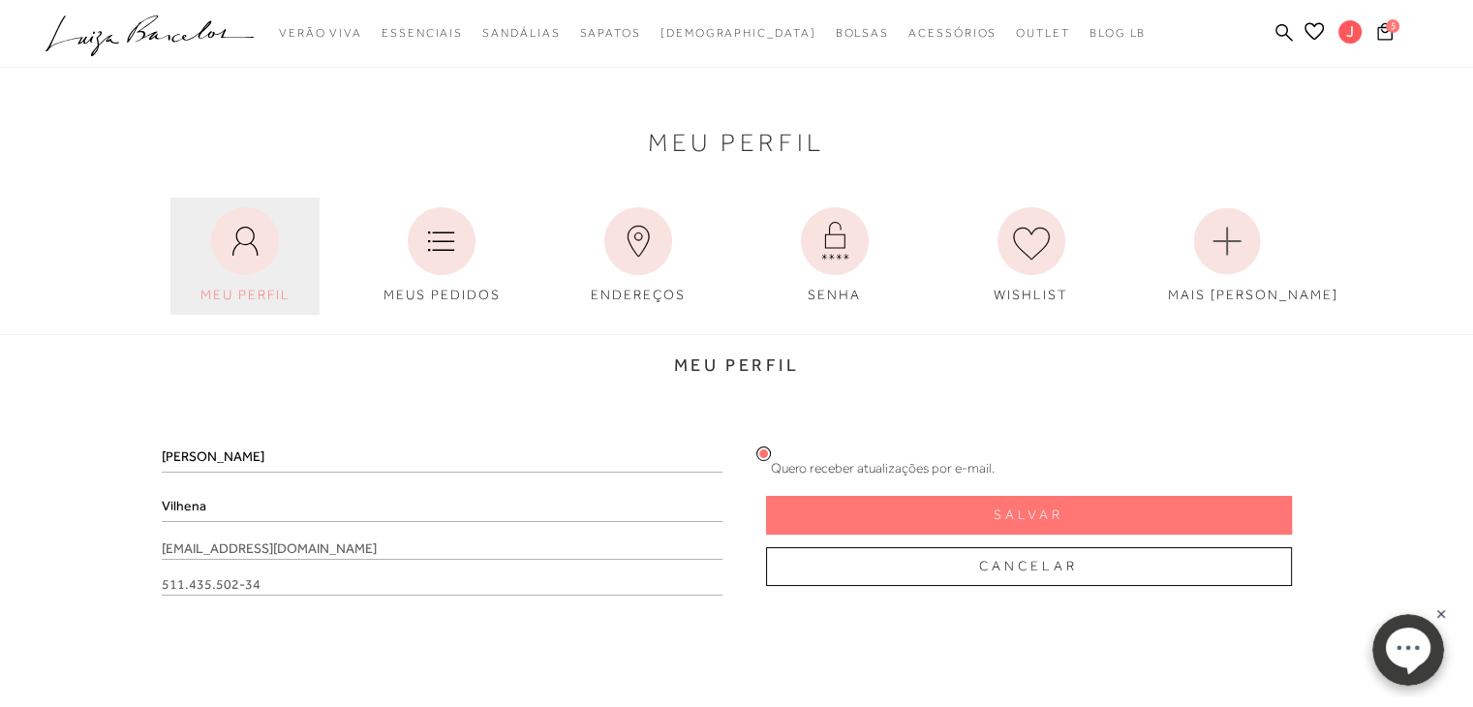
click at [247, 245] on icon at bounding box center [245, 241] width 68 height 68
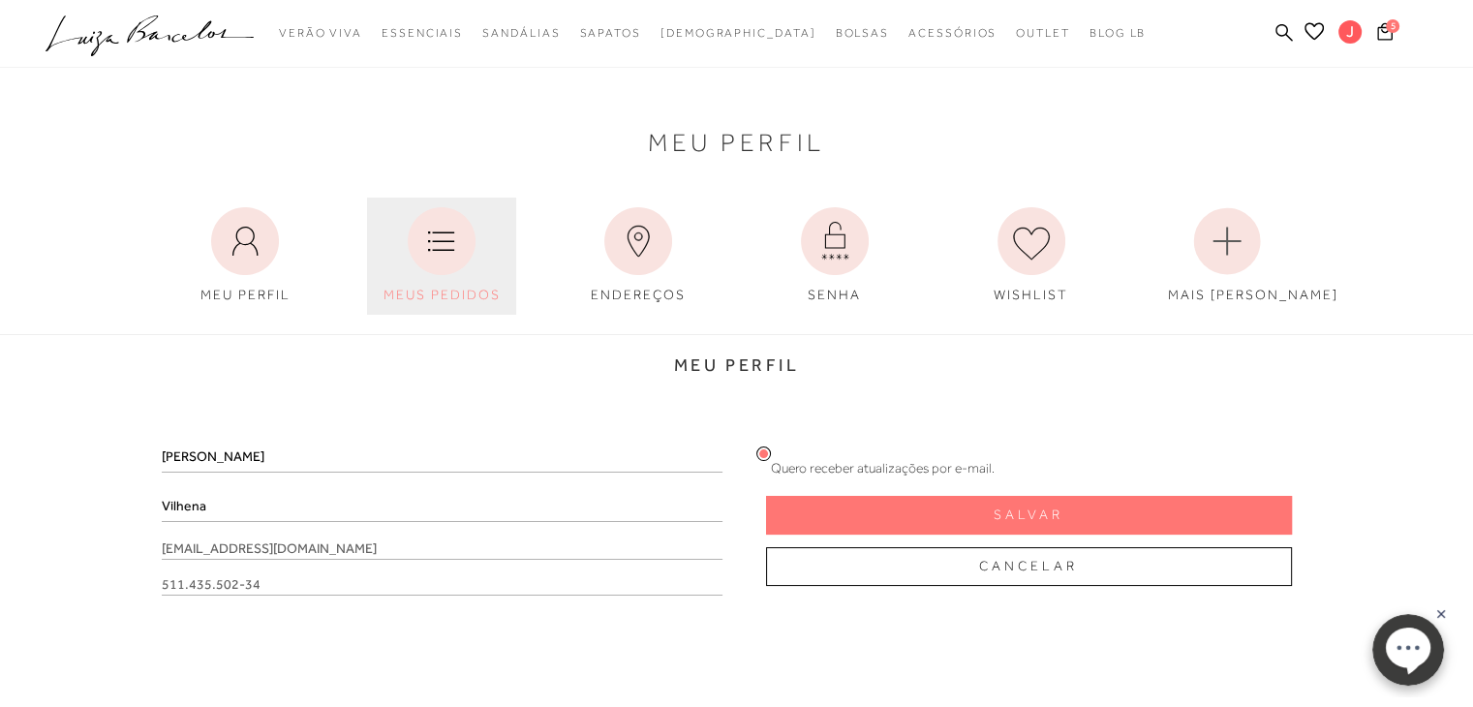
click at [450, 272] on icon at bounding box center [442, 241] width 68 height 68
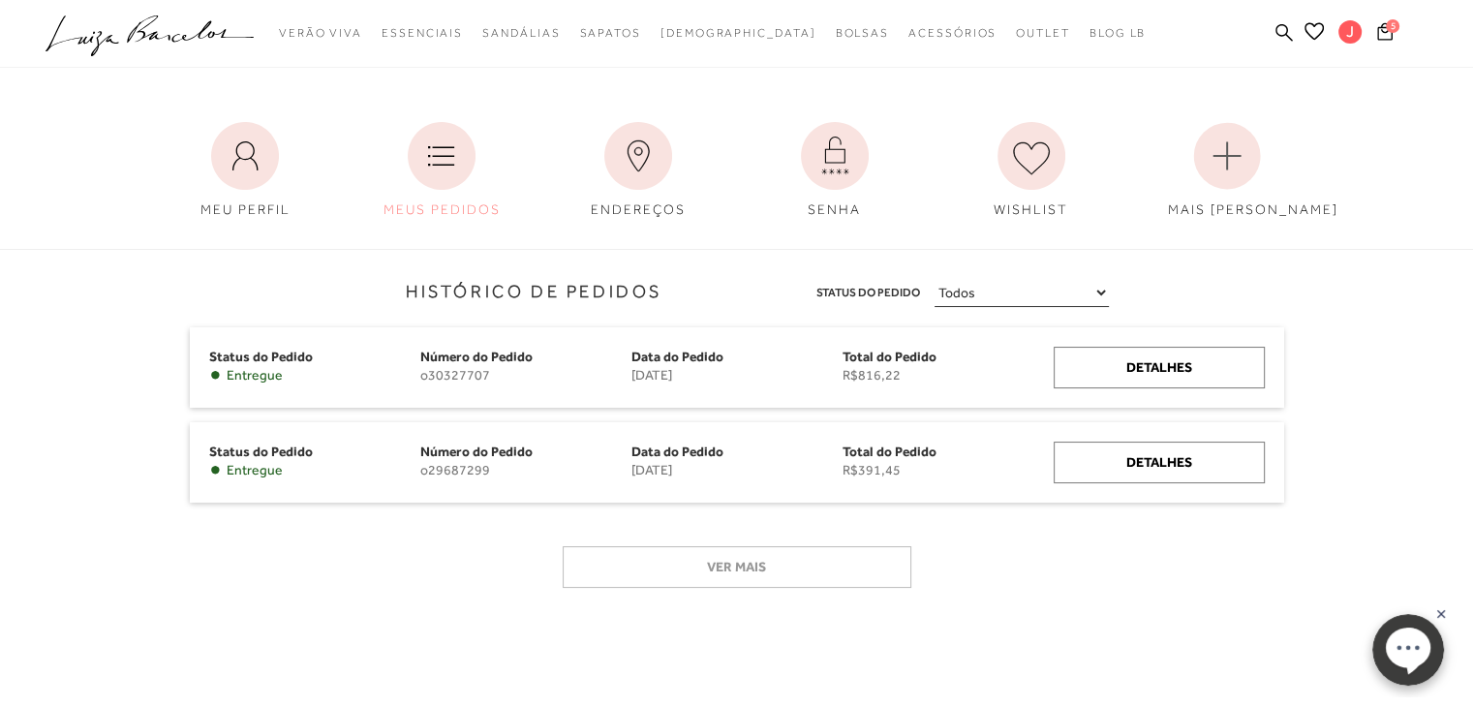
scroll to position [112, 0]
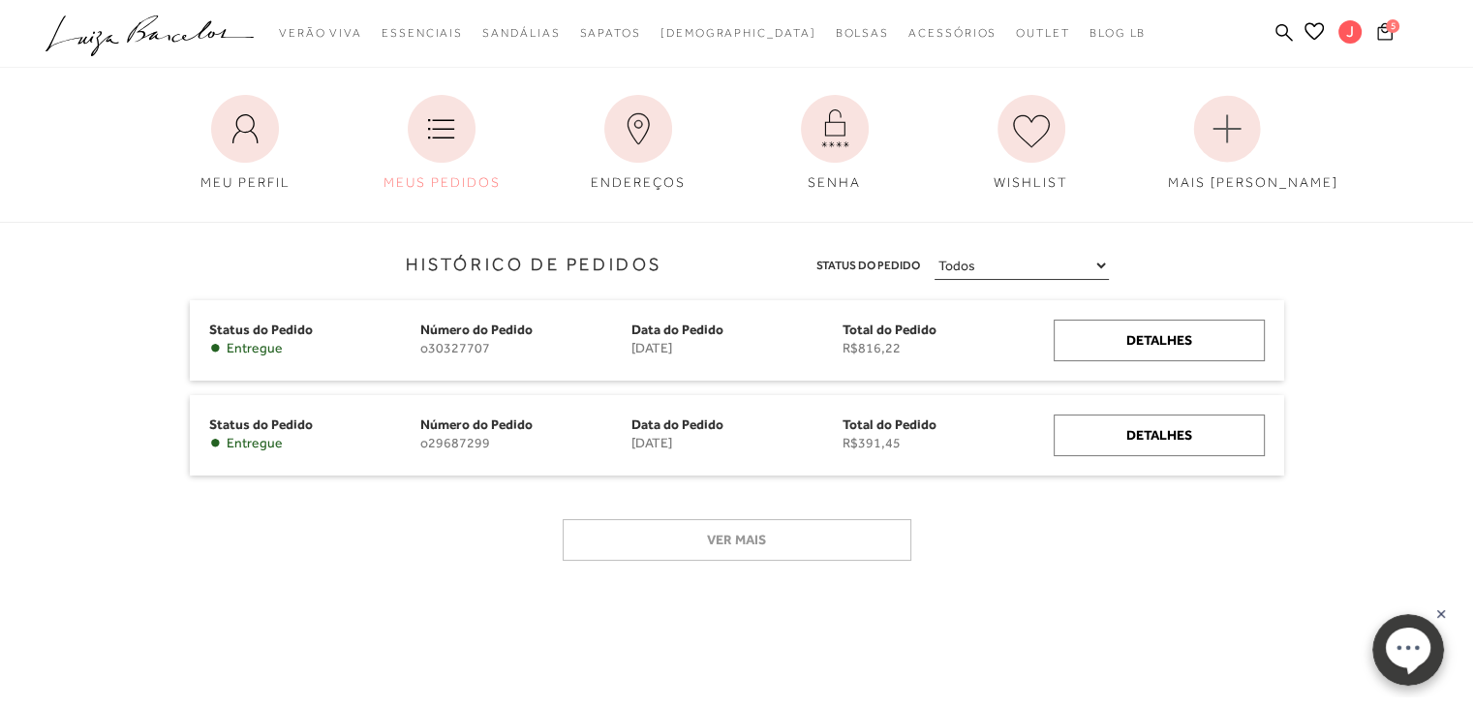
click at [1386, 34] on icon at bounding box center [1384, 31] width 15 height 18
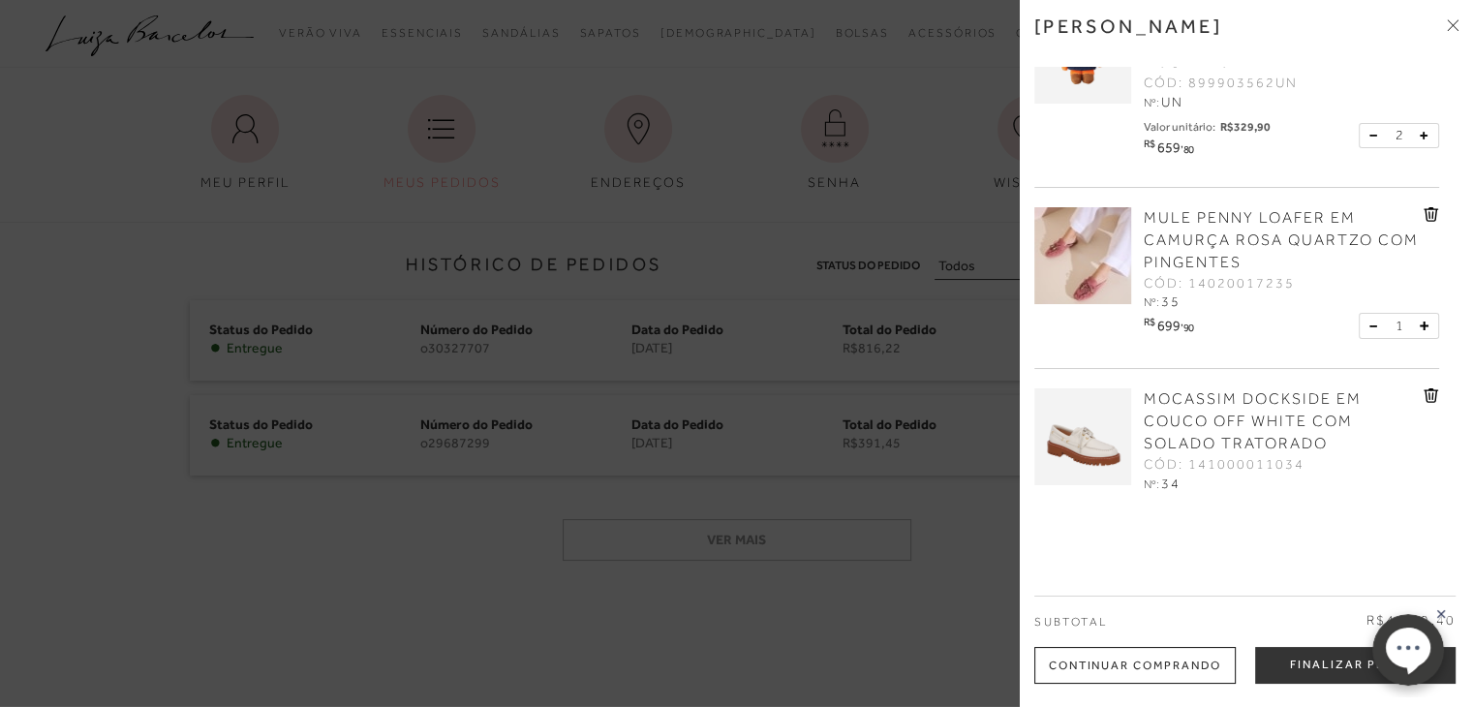
scroll to position [501, 0]
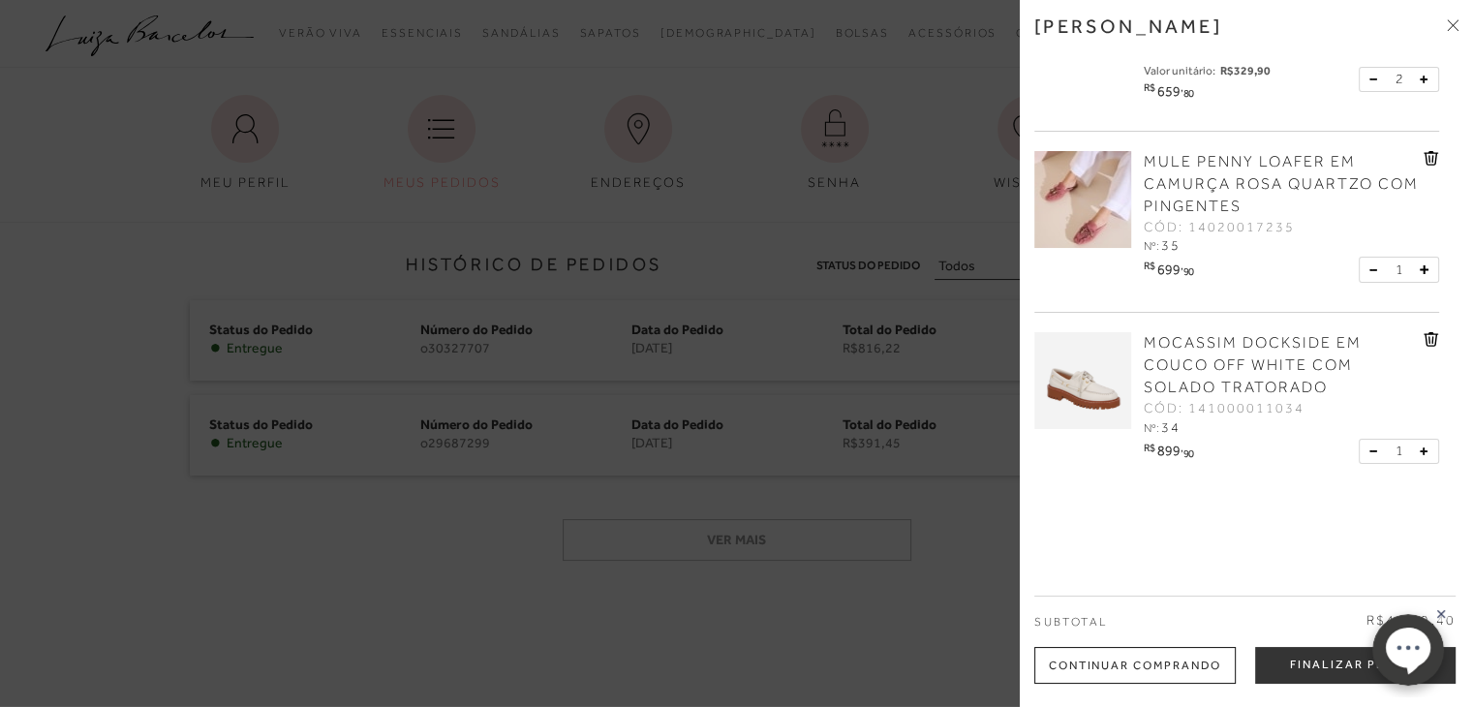
click at [1427, 341] on icon at bounding box center [1431, 339] width 15 height 15
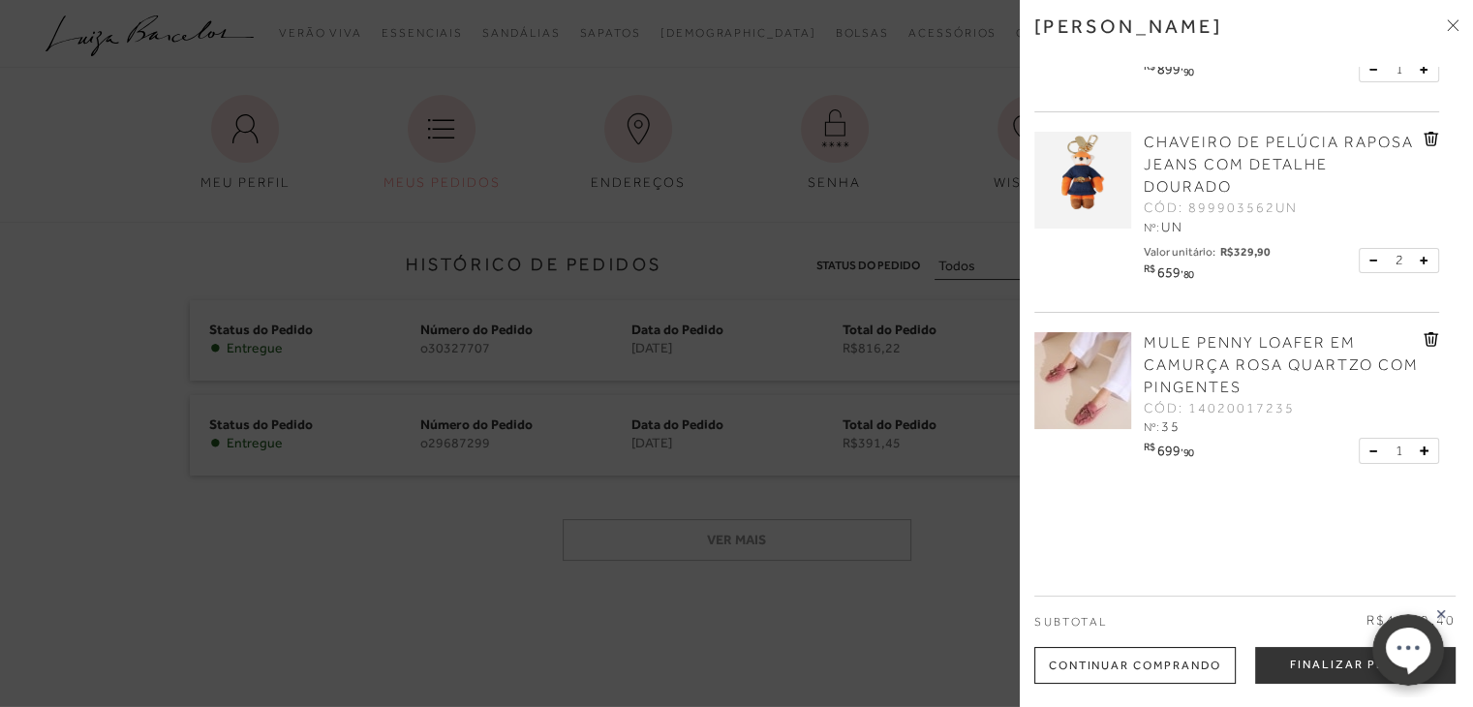
scroll to position [319, 0]
click at [1427, 341] on icon at bounding box center [1431, 339] width 15 height 15
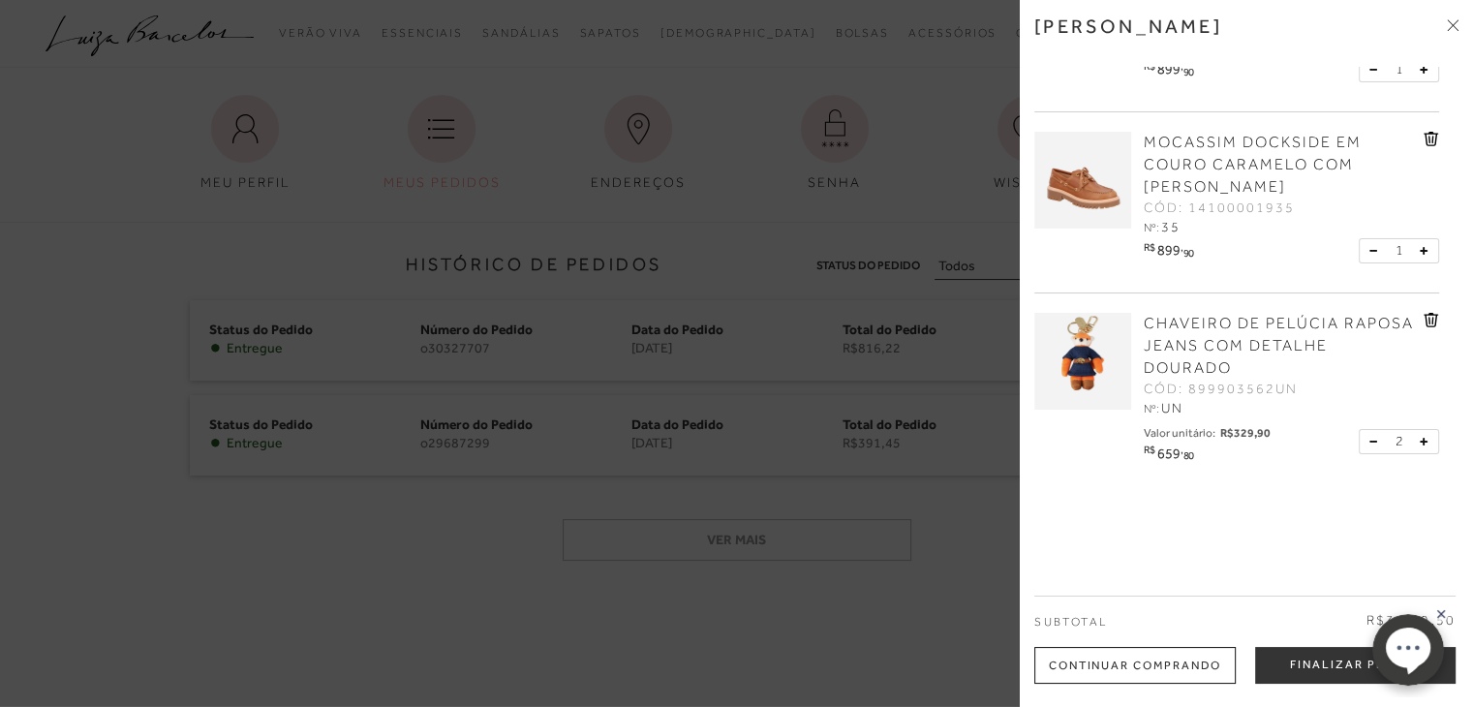
scroll to position [138, 0]
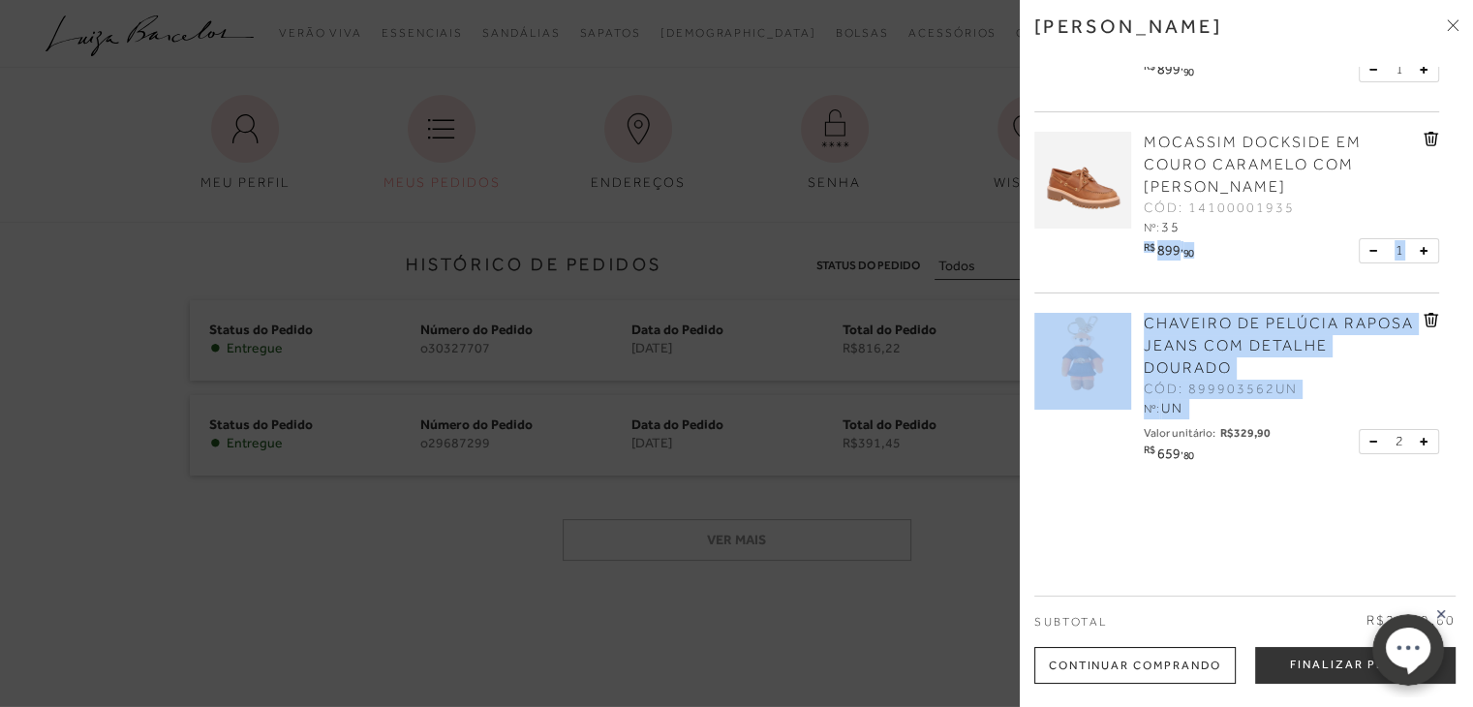
drag, startPoint x: 1453, startPoint y: 313, endPoint x: 1455, endPoint y: 159, distance: 154.0
click at [1455, 159] on div "MOCASSIM DOCKSIDE EM COUCO OFF WHITE COM SOLADO TRATORADO CÓD: 141000011035 Nº:…" at bounding box center [1246, 280] width 424 height 426
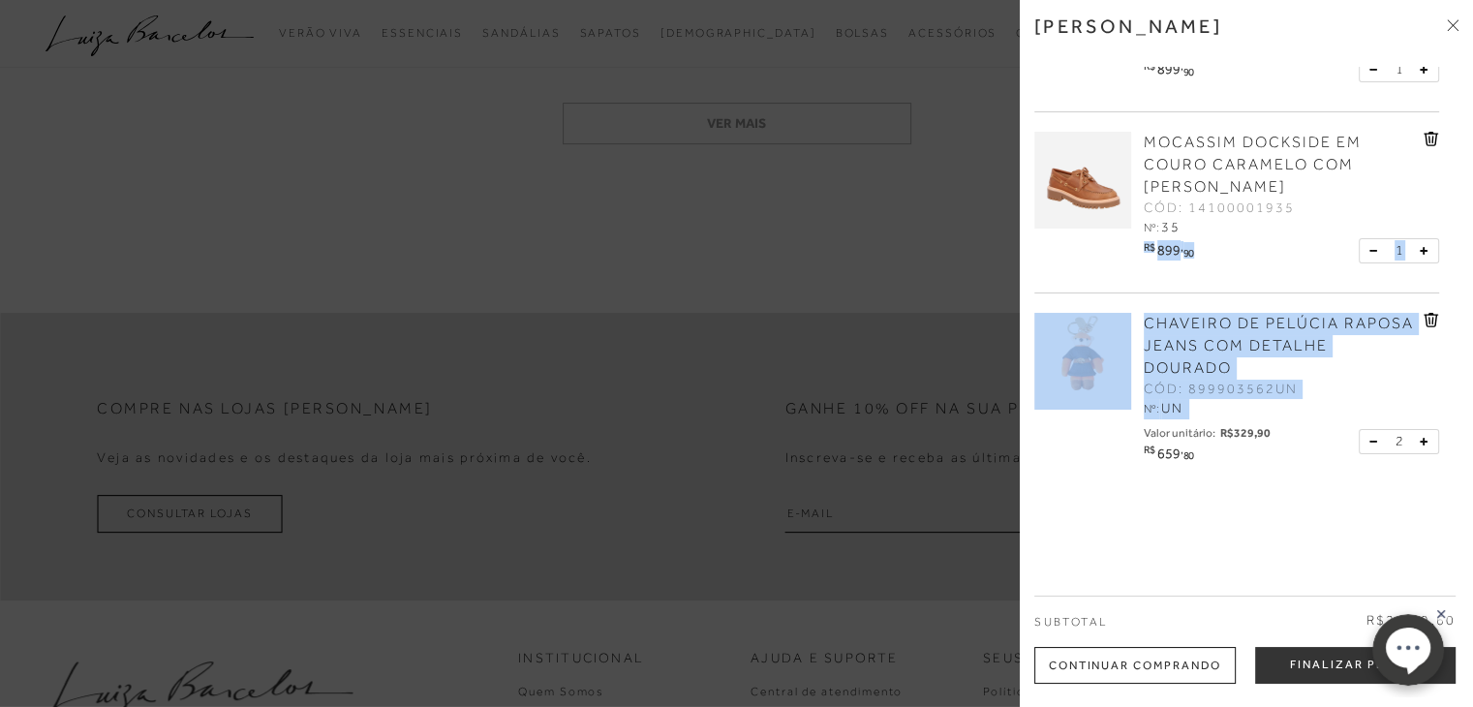
scroll to position [542, 0]
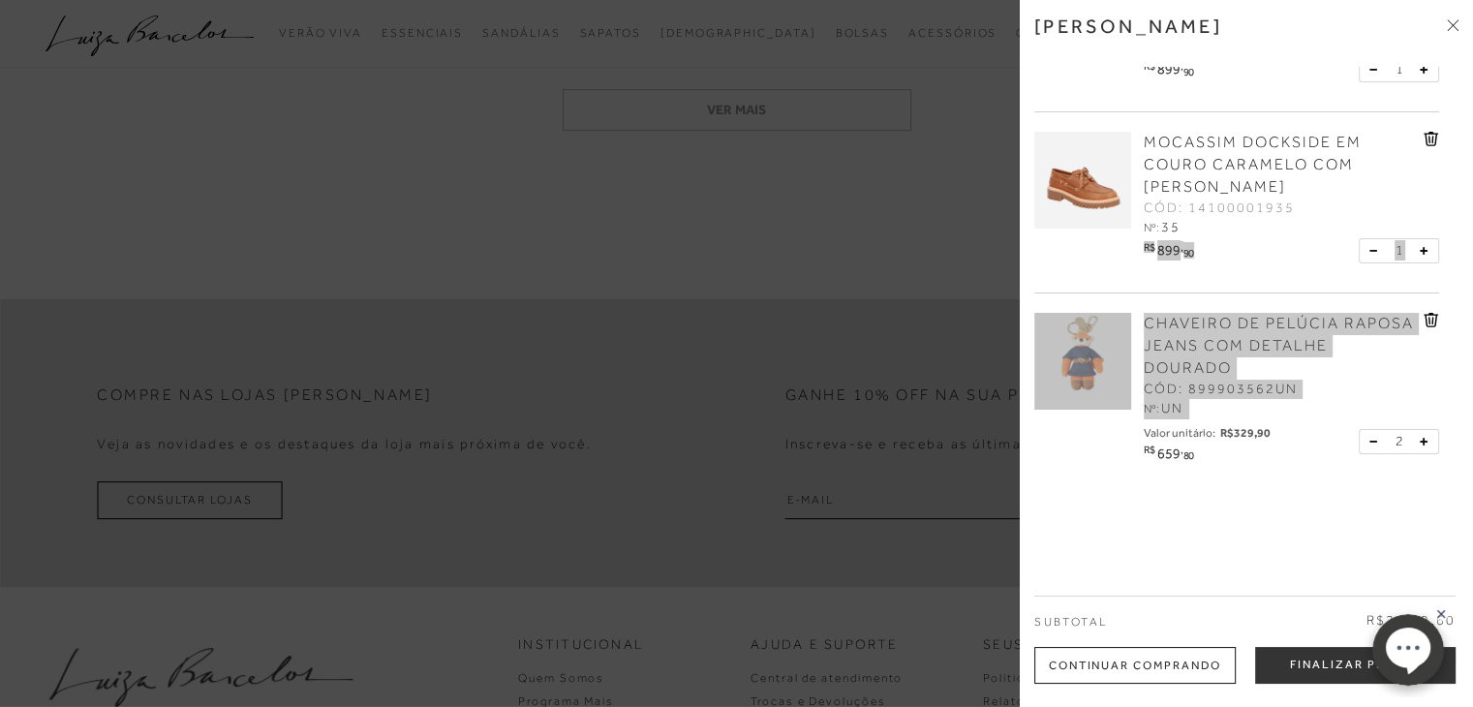
click at [1440, 615] on icon at bounding box center [1441, 614] width 8 height 8
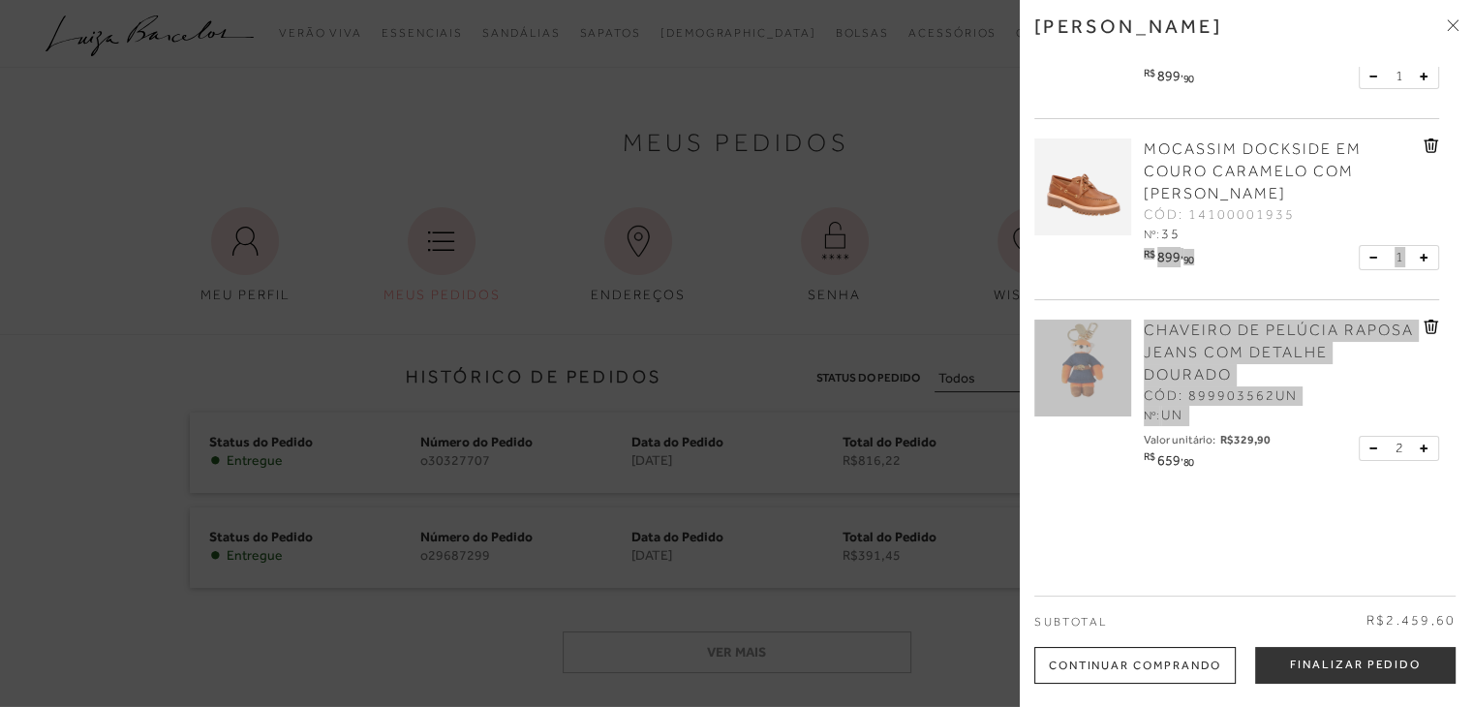
scroll to position [138, 0]
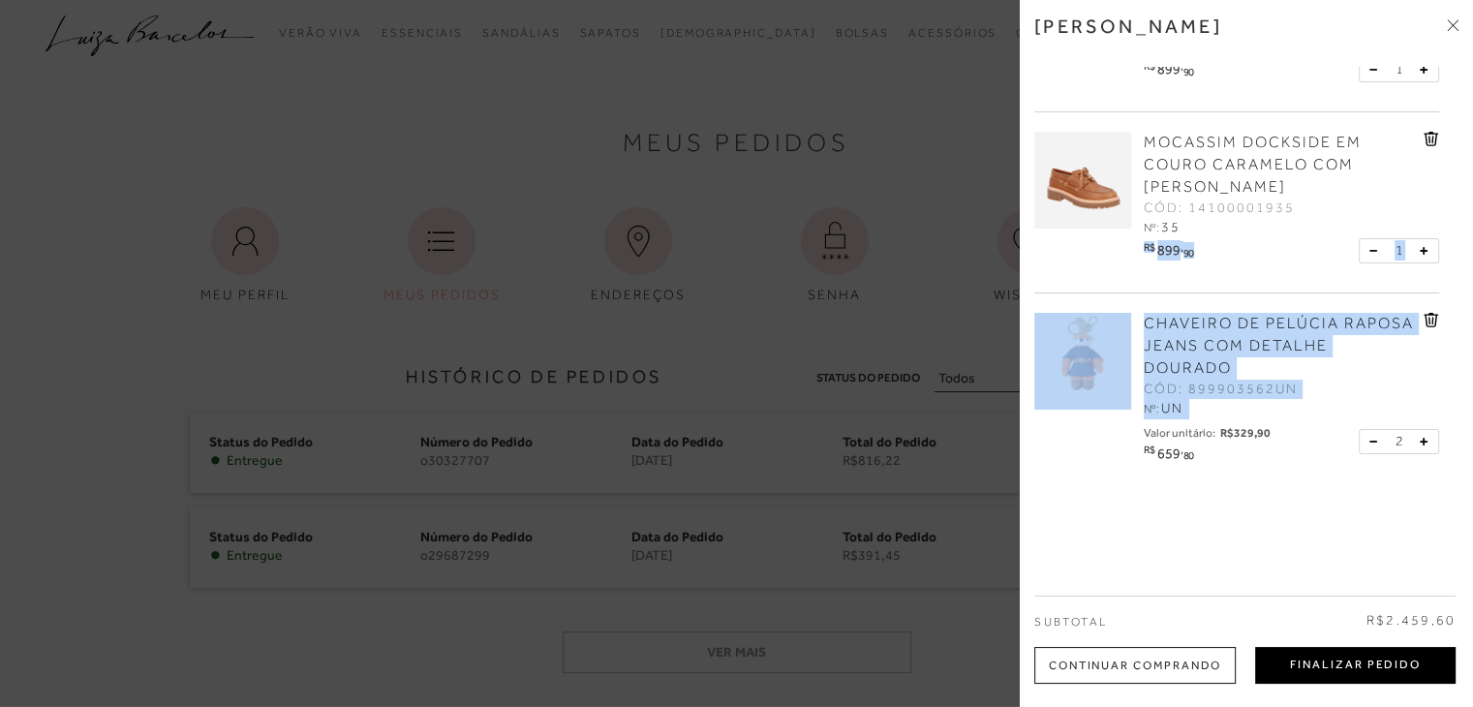
click at [1356, 658] on button "Finalizar Pedido" at bounding box center [1355, 665] width 200 height 37
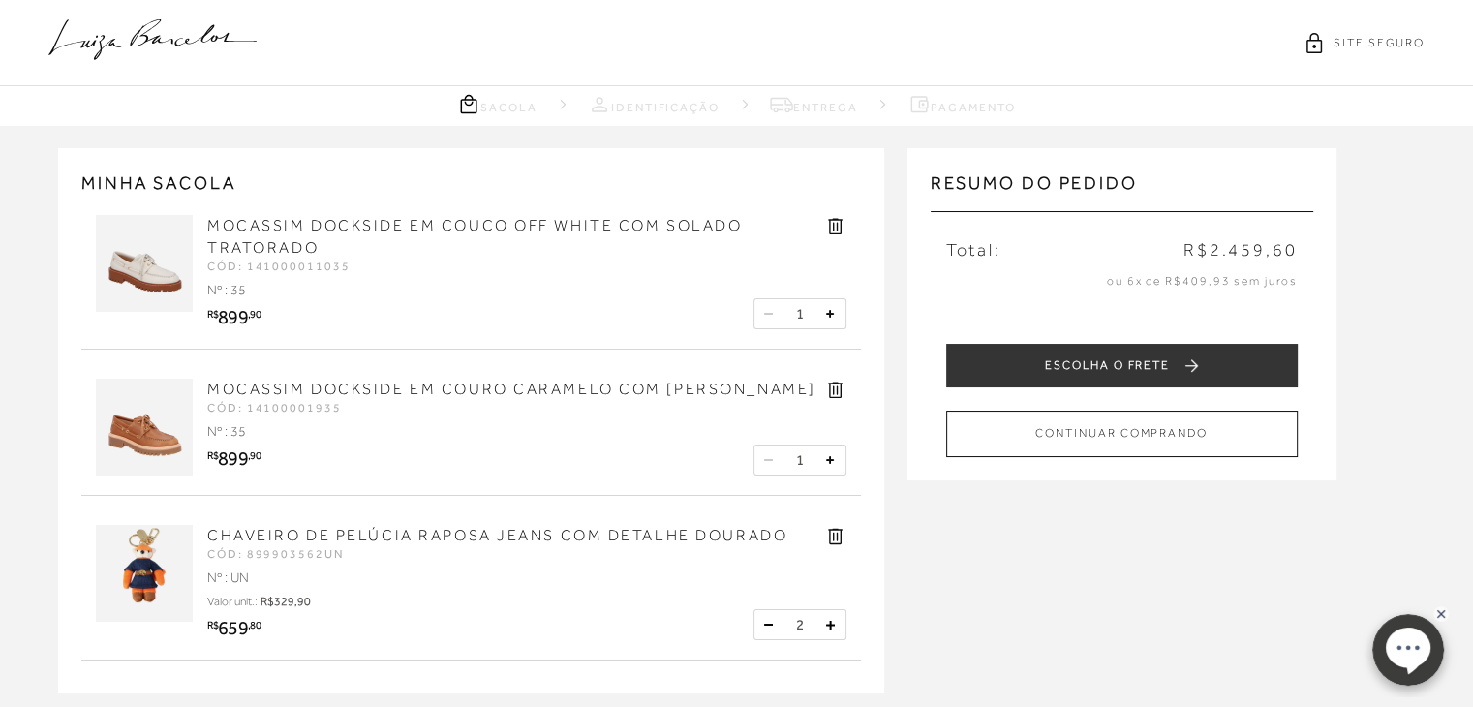
click at [498, 101] on link "Sacola" at bounding box center [497, 104] width 80 height 24
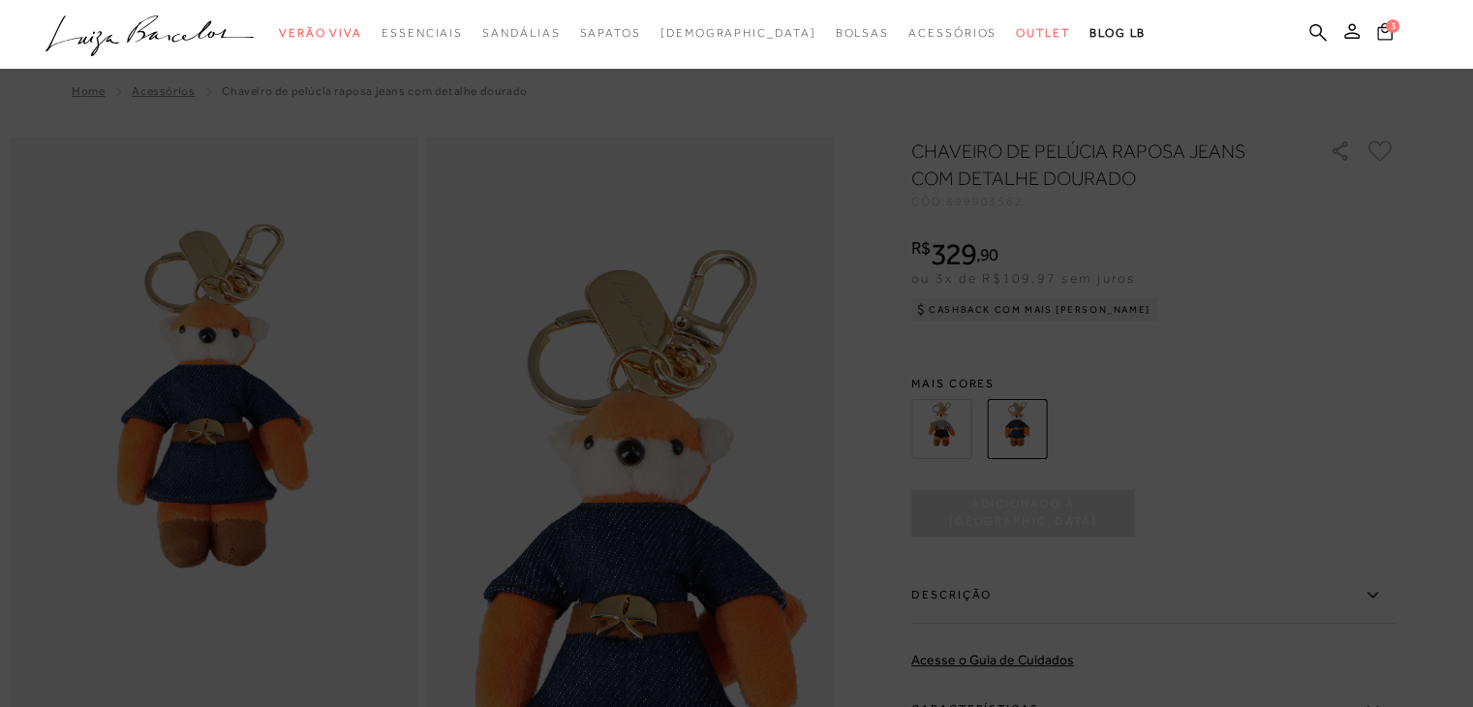
click at [1387, 34] on icon at bounding box center [1384, 31] width 15 height 18
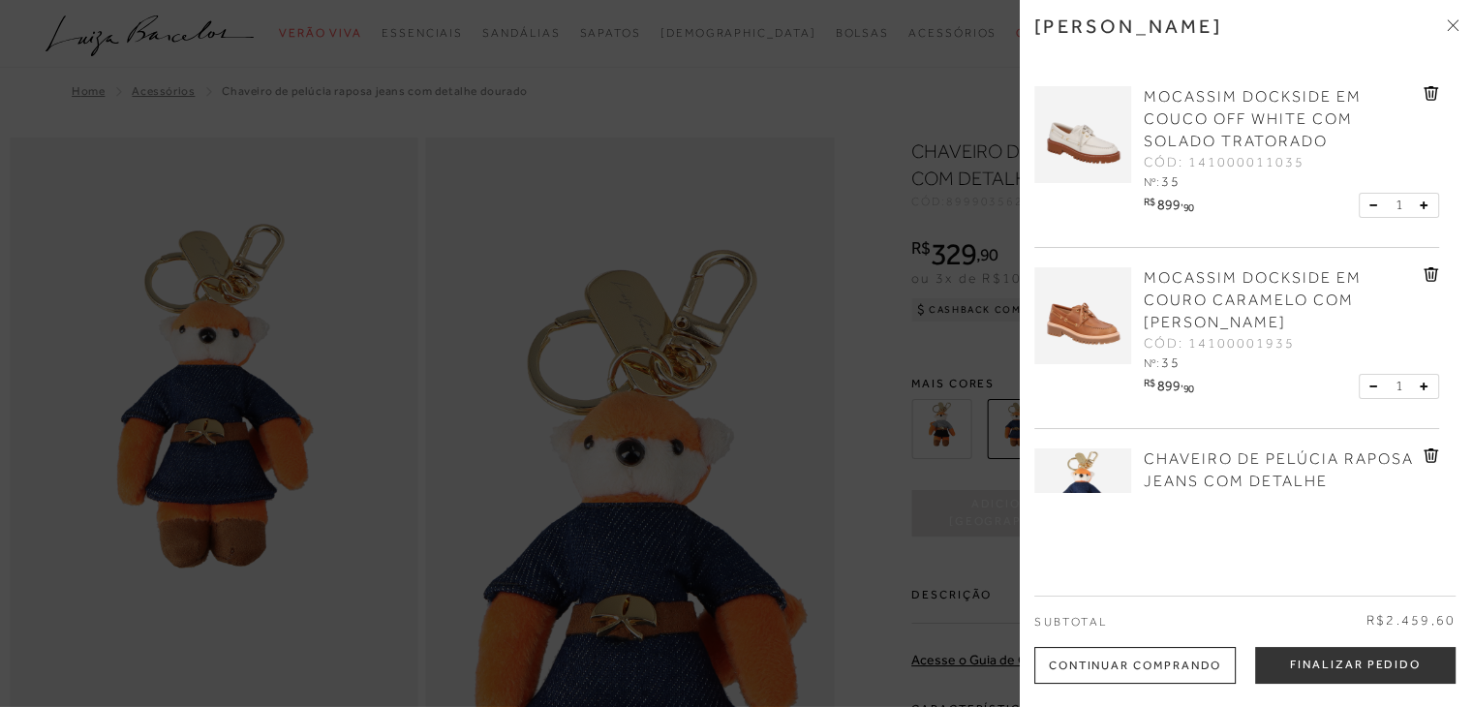
click at [1456, 19] on icon at bounding box center [1453, 25] width 12 height 12
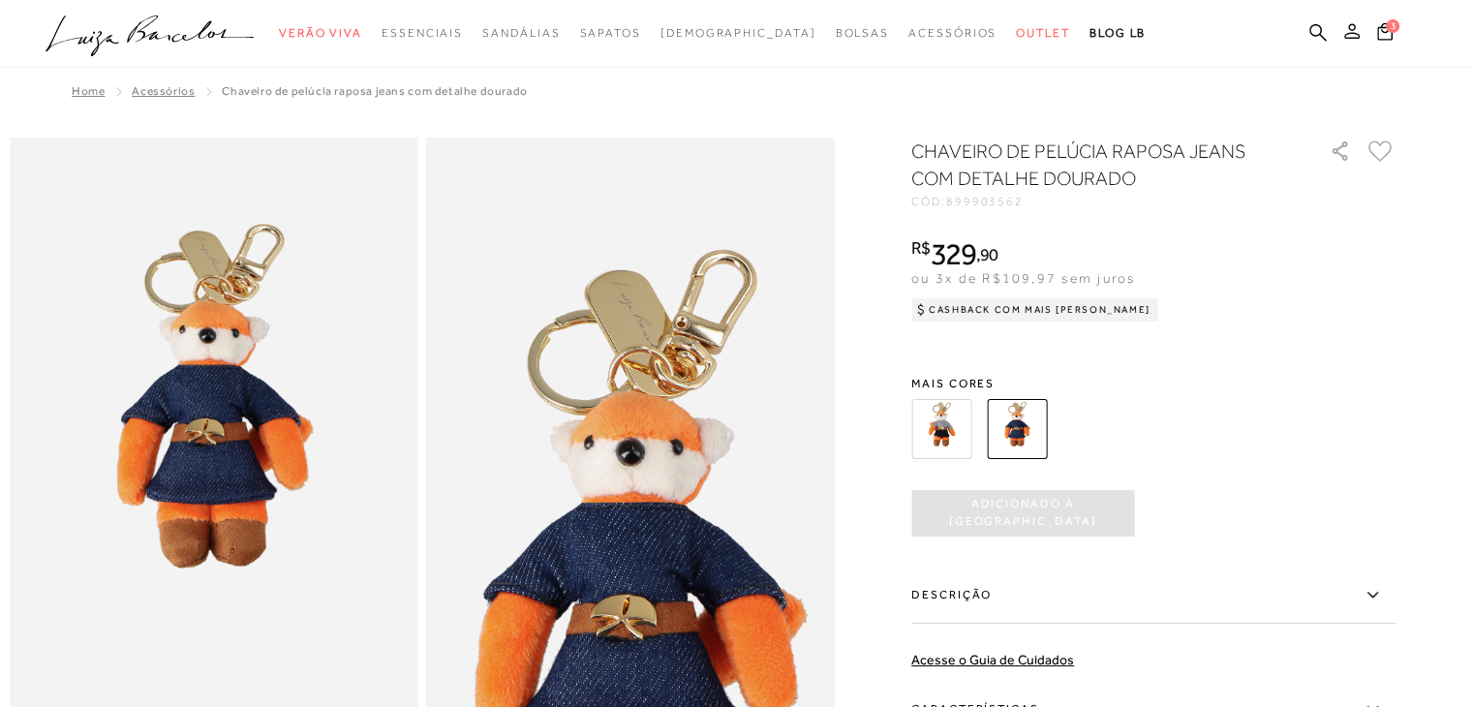
click at [1350, 37] on icon at bounding box center [1351, 30] width 15 height 15
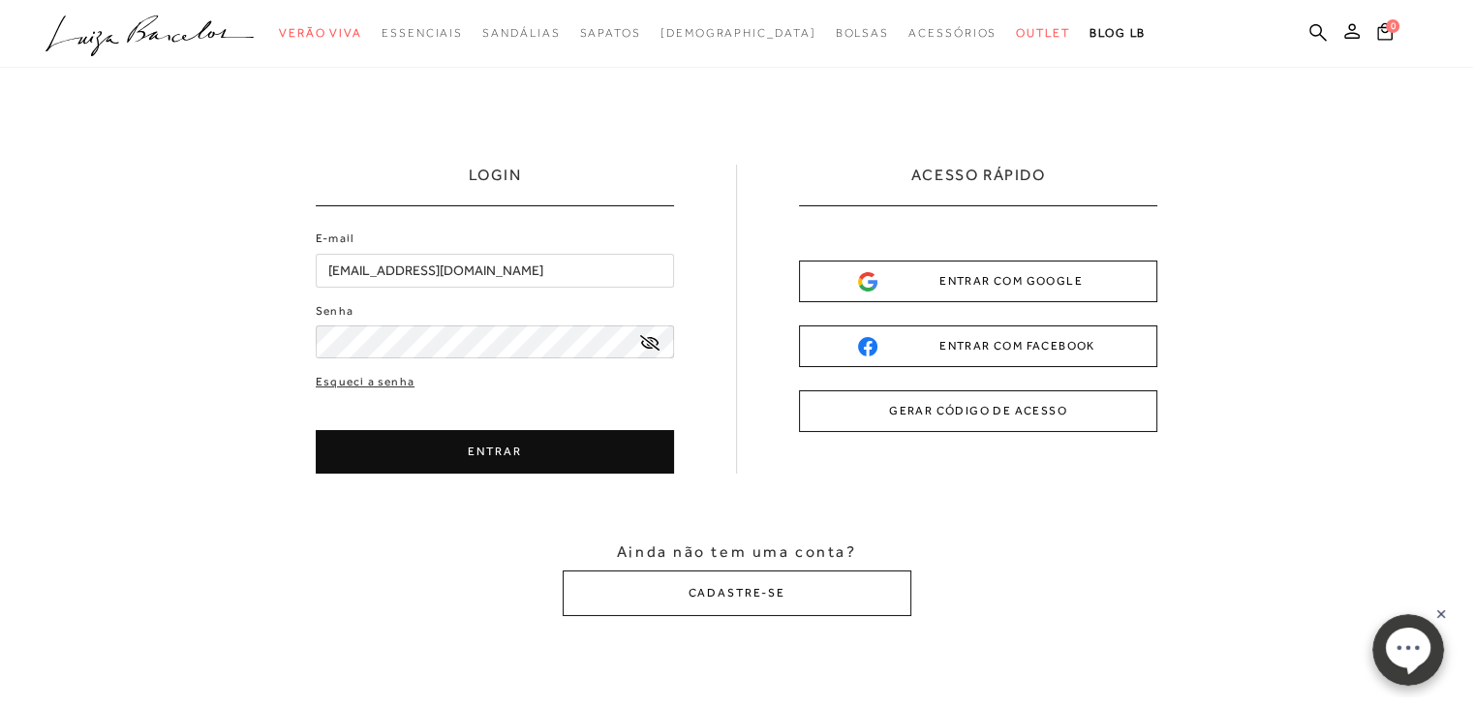
click at [538, 462] on button "ENTRAR" at bounding box center [495, 452] width 358 height 44
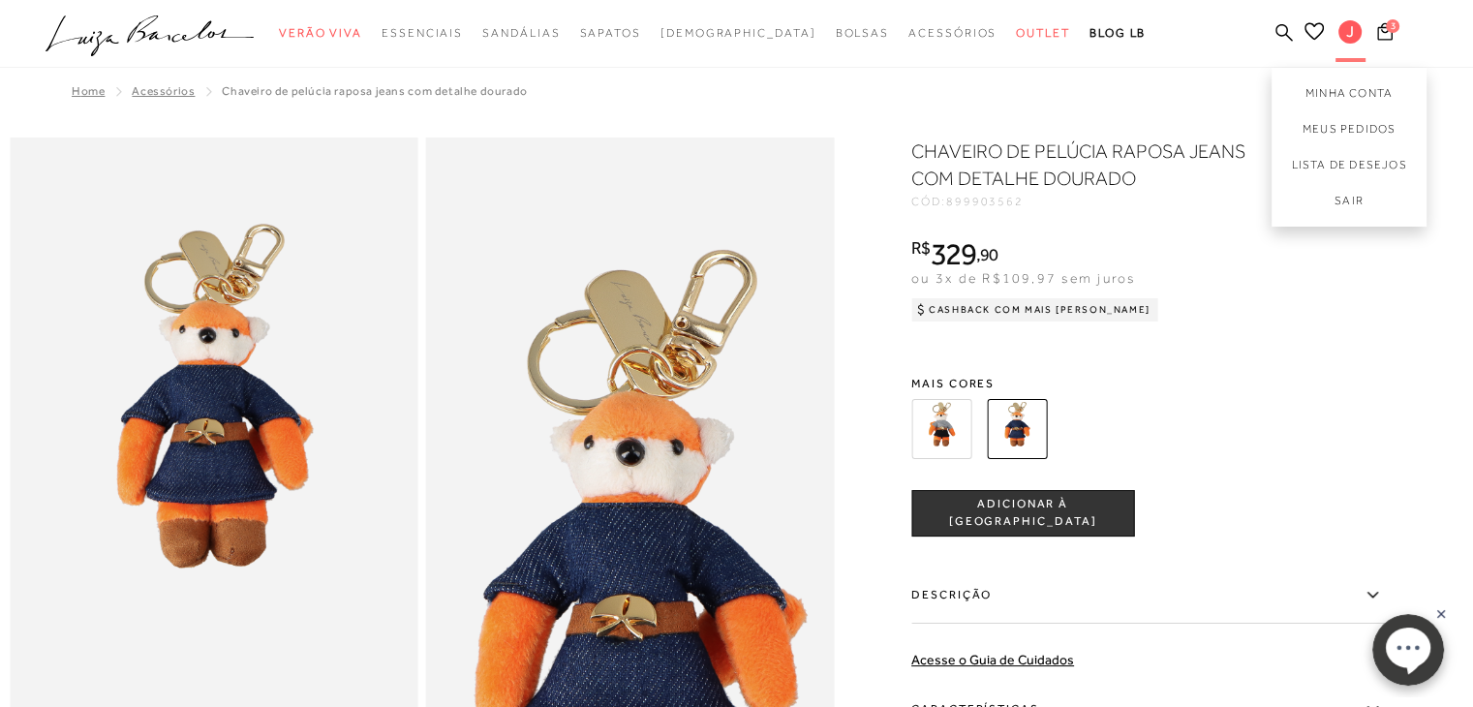
click at [1350, 34] on span "J" at bounding box center [1349, 31] width 23 height 23
click at [1391, 33] on icon at bounding box center [1384, 30] width 15 height 17
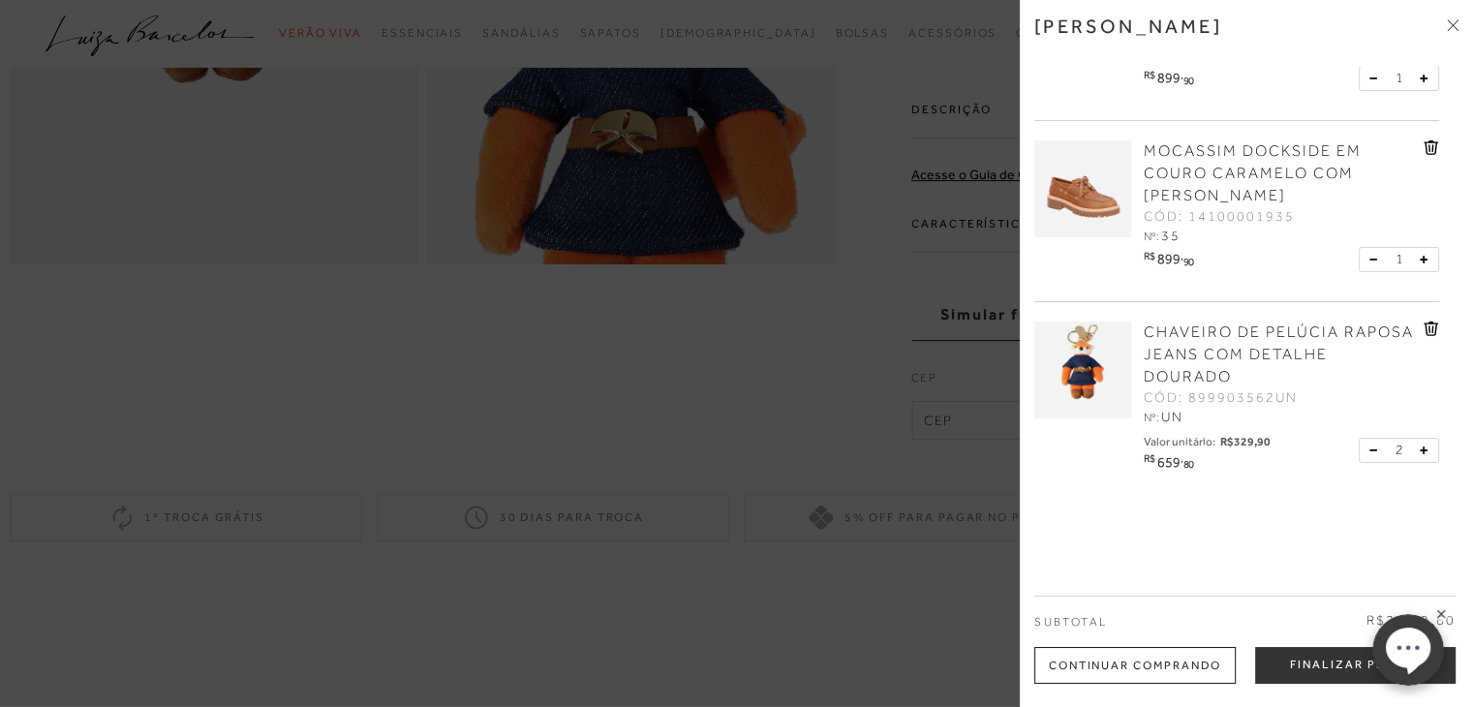
scroll to position [138, 0]
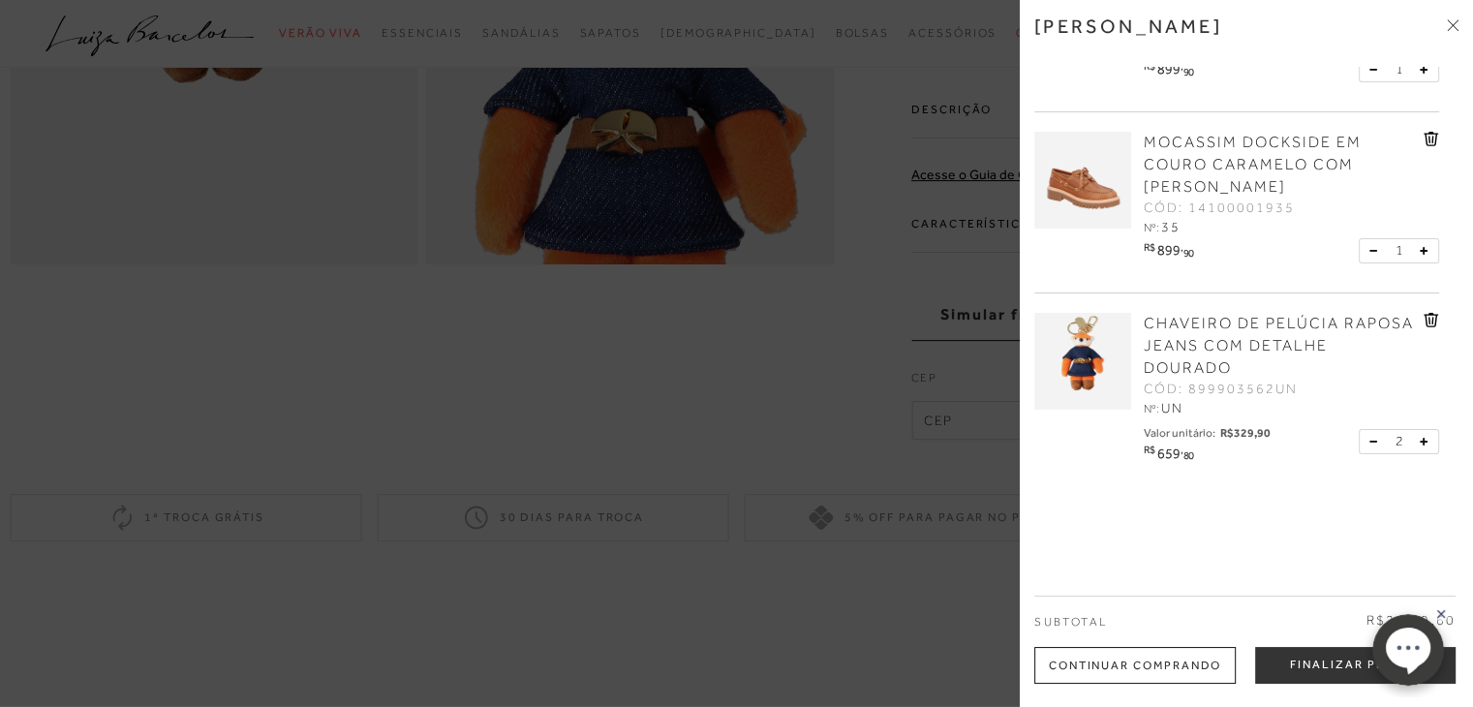
click at [1369, 445] on button at bounding box center [1377, 441] width 16 height 17
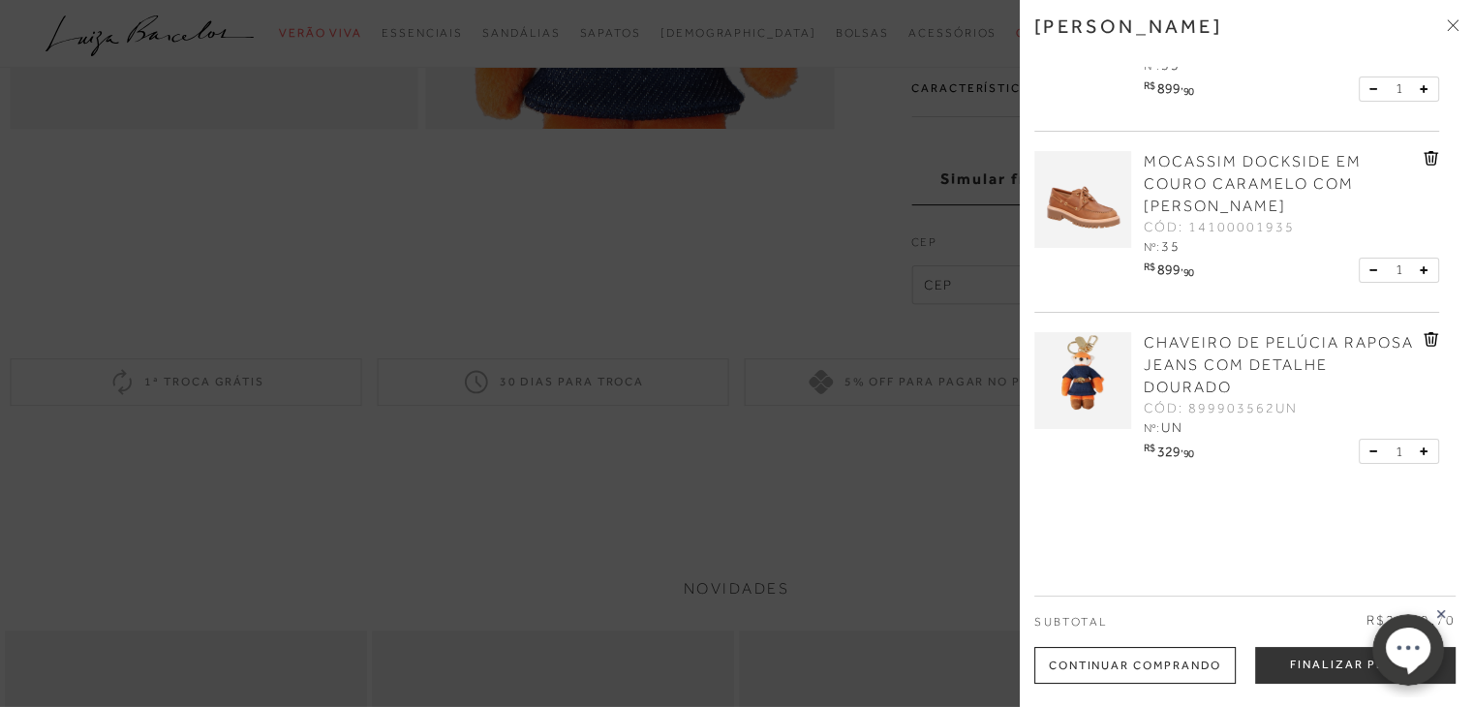
scroll to position [682, 0]
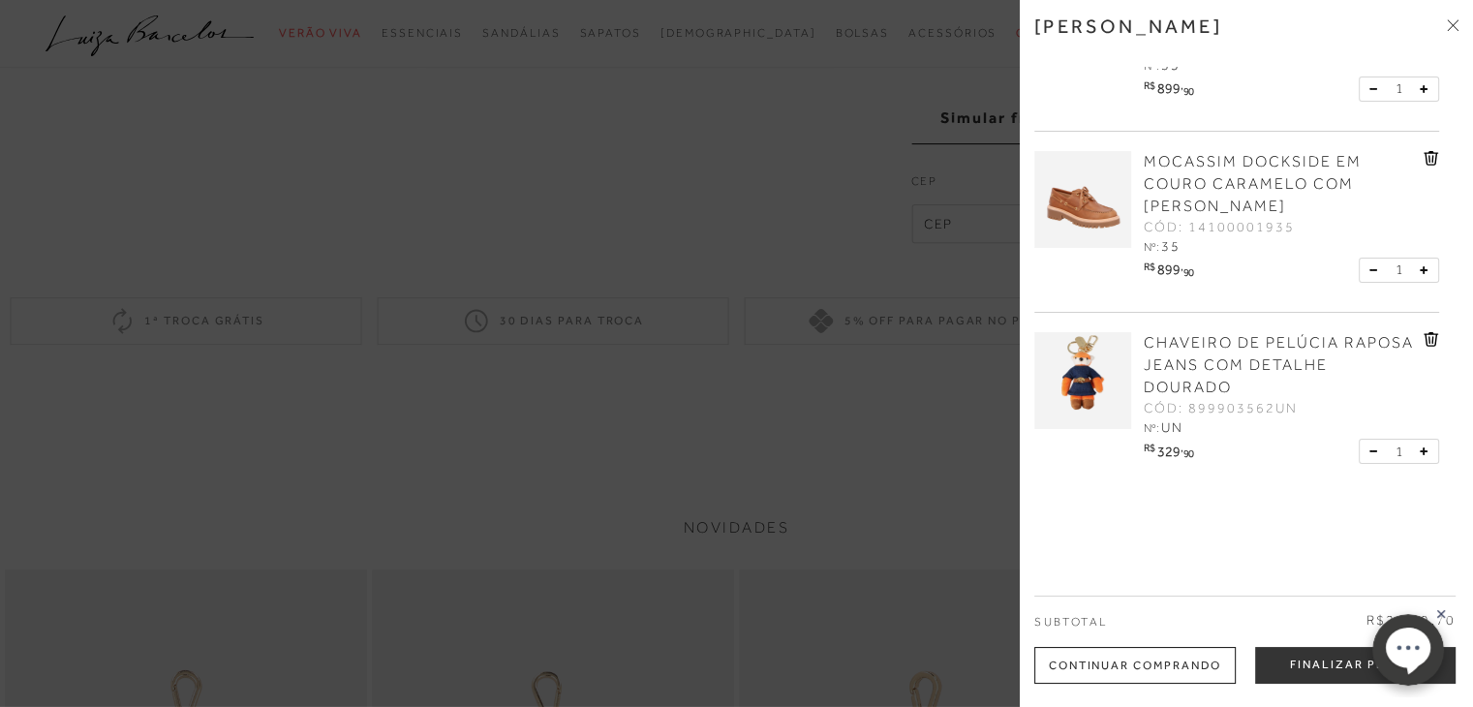
click at [1277, 565] on div "[PERSON_NAME] MOCASSIM DOCKSIDE EM COUCO OFF WHITE COM SOLADO TRATORADO CÓD: 14…" at bounding box center [1246, 353] width 453 height 707
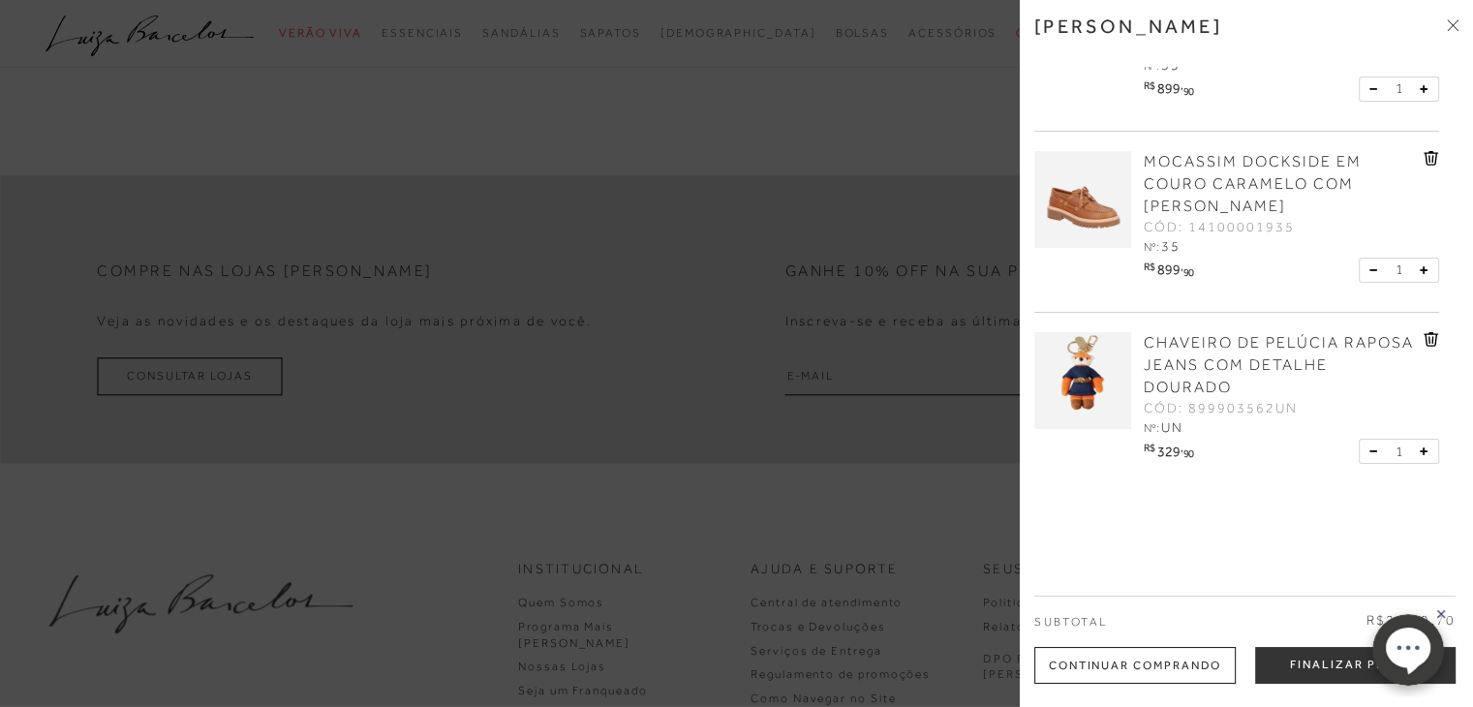
scroll to position [2102, 0]
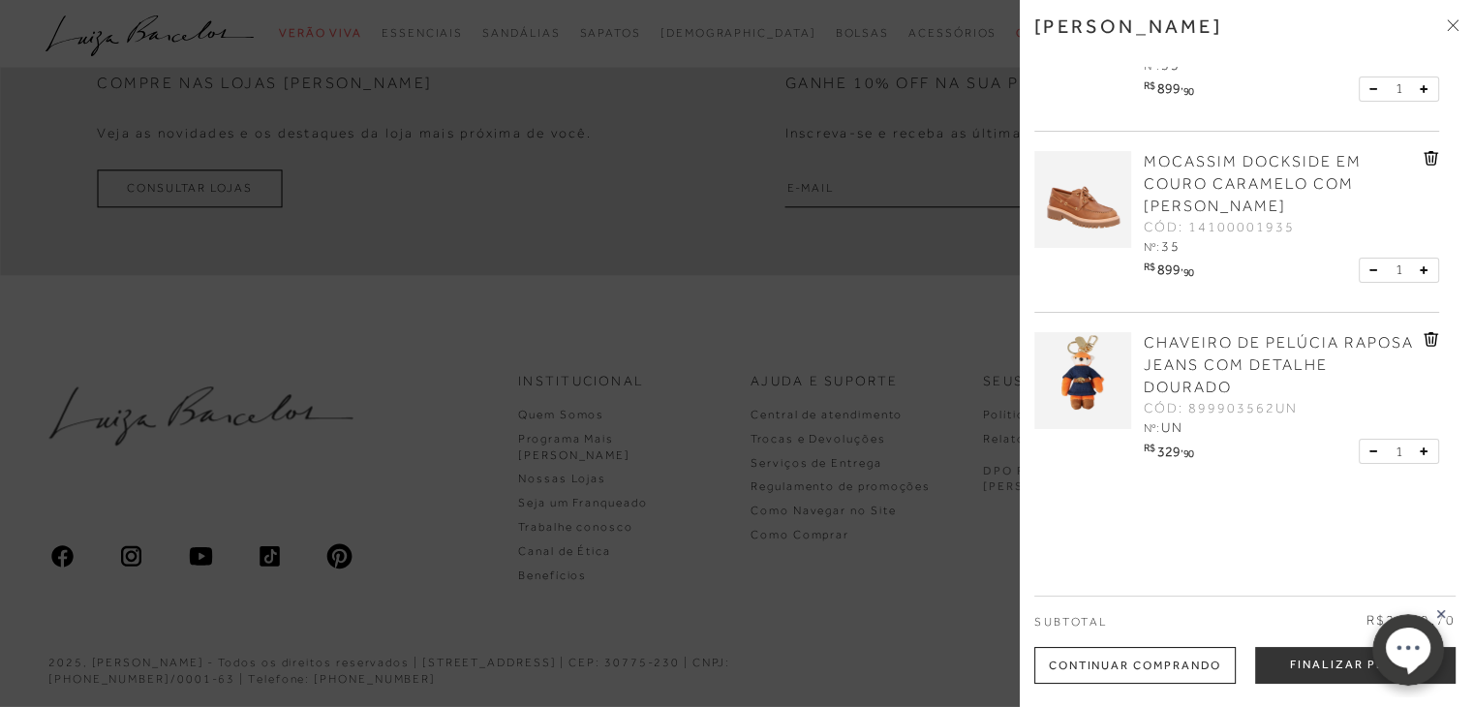
click at [1190, 671] on div "Continuar Comprando" at bounding box center [1134, 665] width 201 height 37
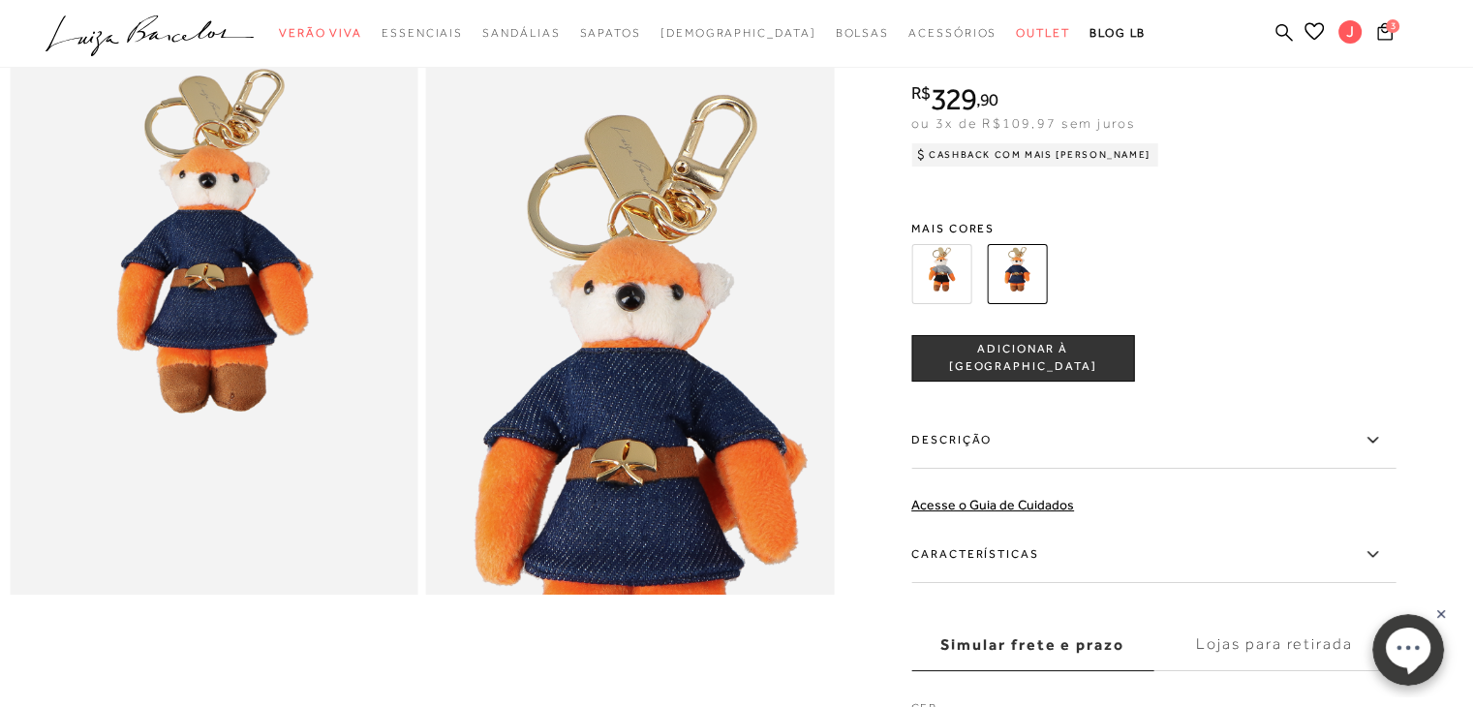
scroll to position [0, 0]
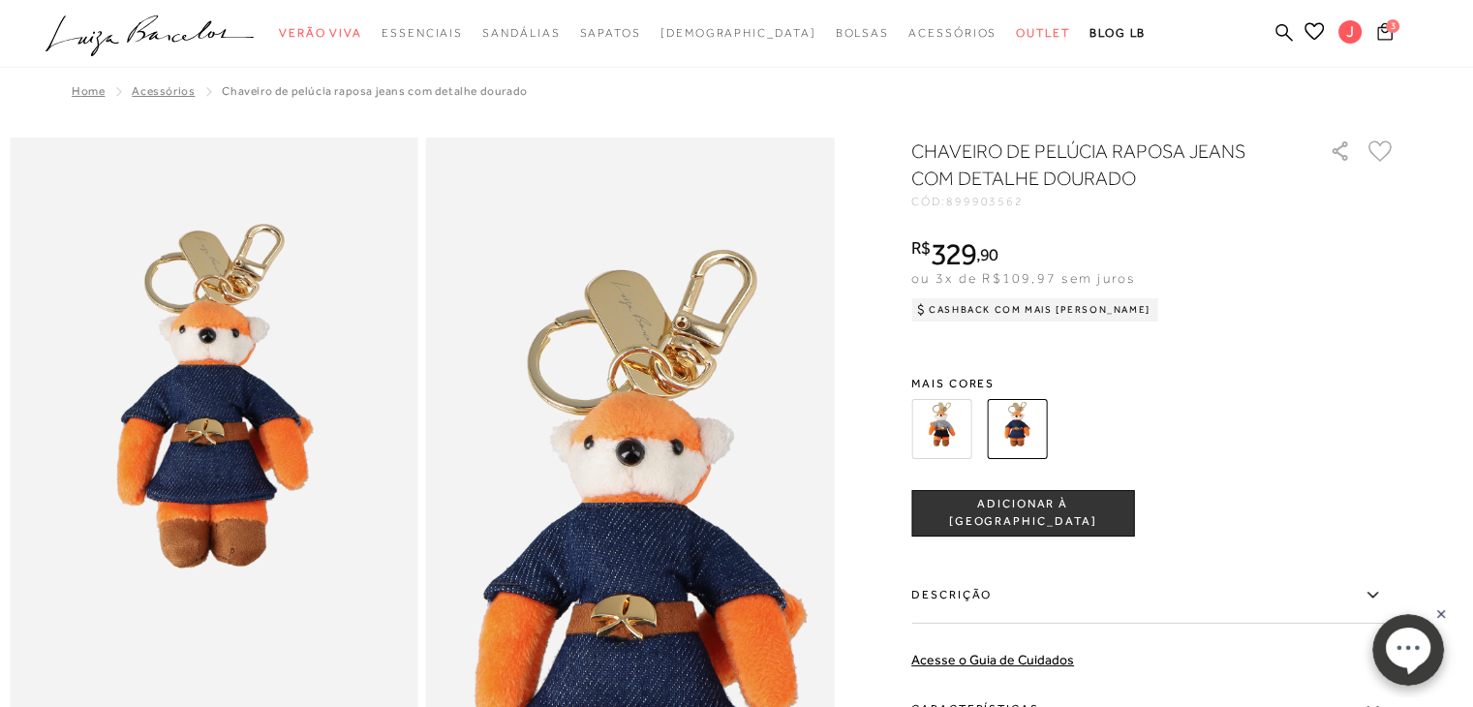
click at [1382, 30] on icon at bounding box center [1384, 30] width 15 height 17
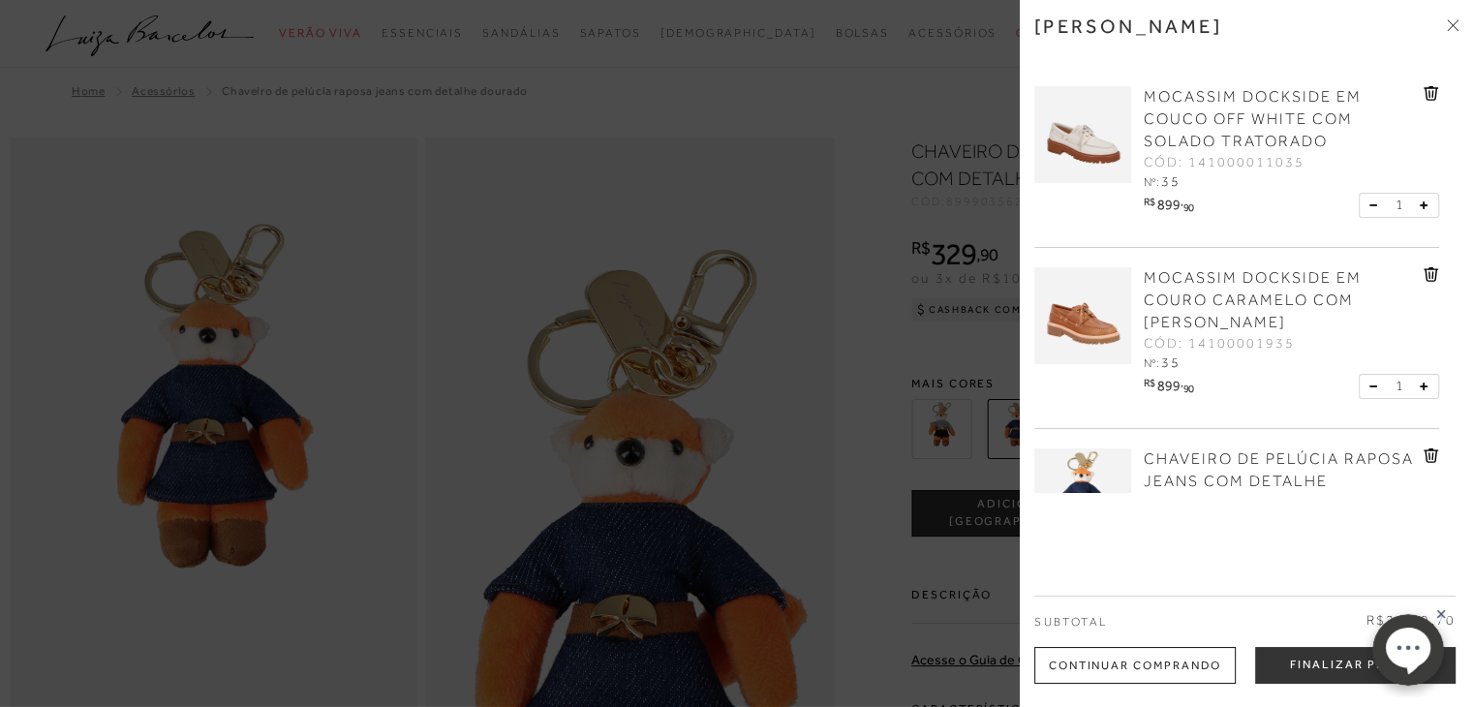
click at [1377, 668] on circle at bounding box center [1408, 650] width 72 height 72
click at [1312, 671] on button "Finalizar Pedido" at bounding box center [1355, 665] width 200 height 37
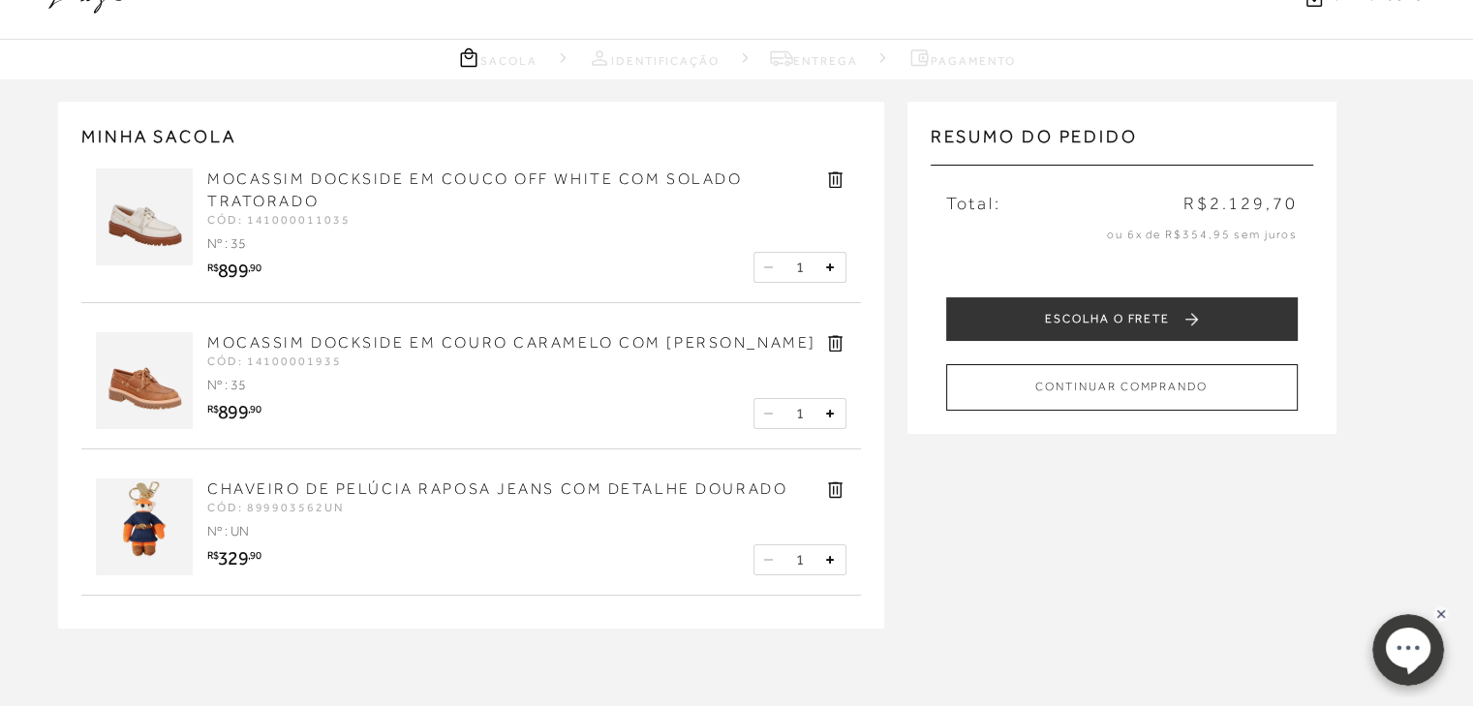
scroll to position [31, 0]
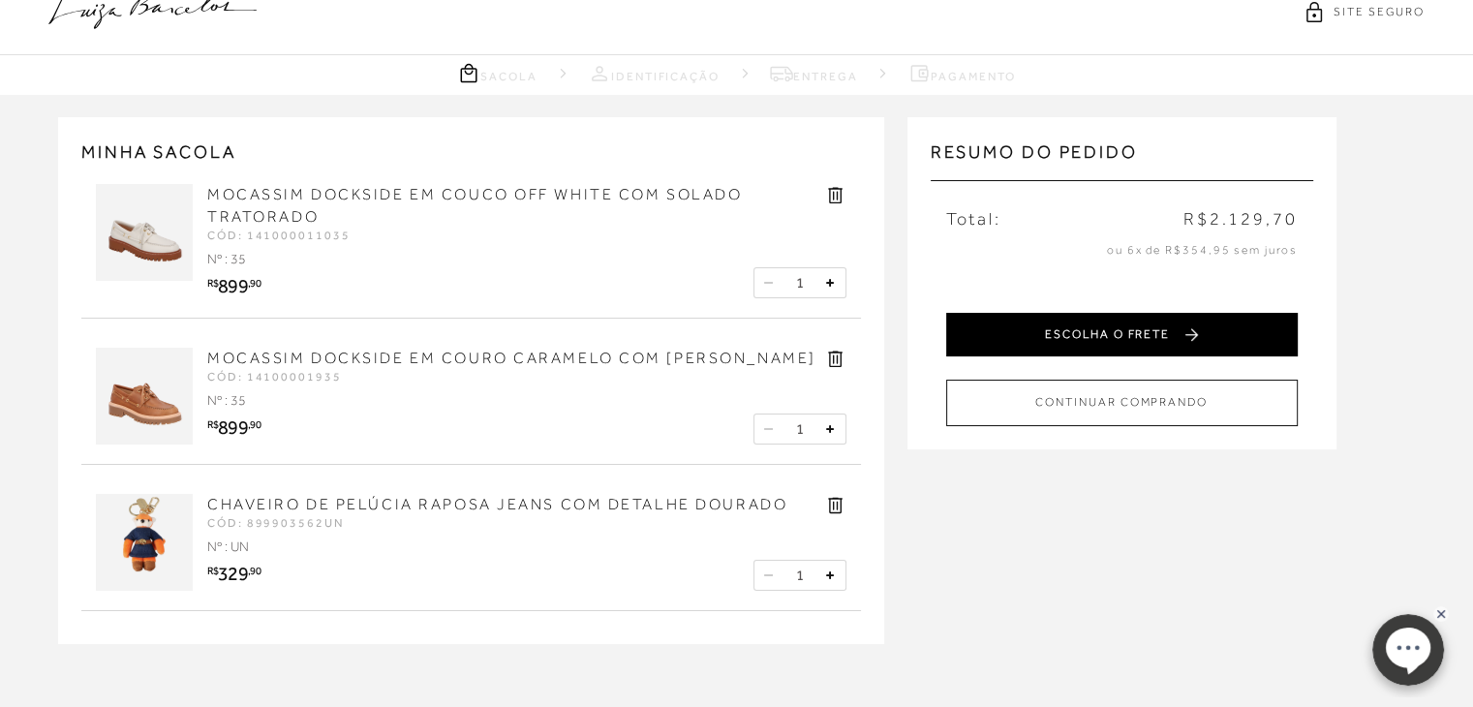
click at [1065, 331] on button "ESCOLHA O FRETE" at bounding box center [1122, 335] width 352 height 44
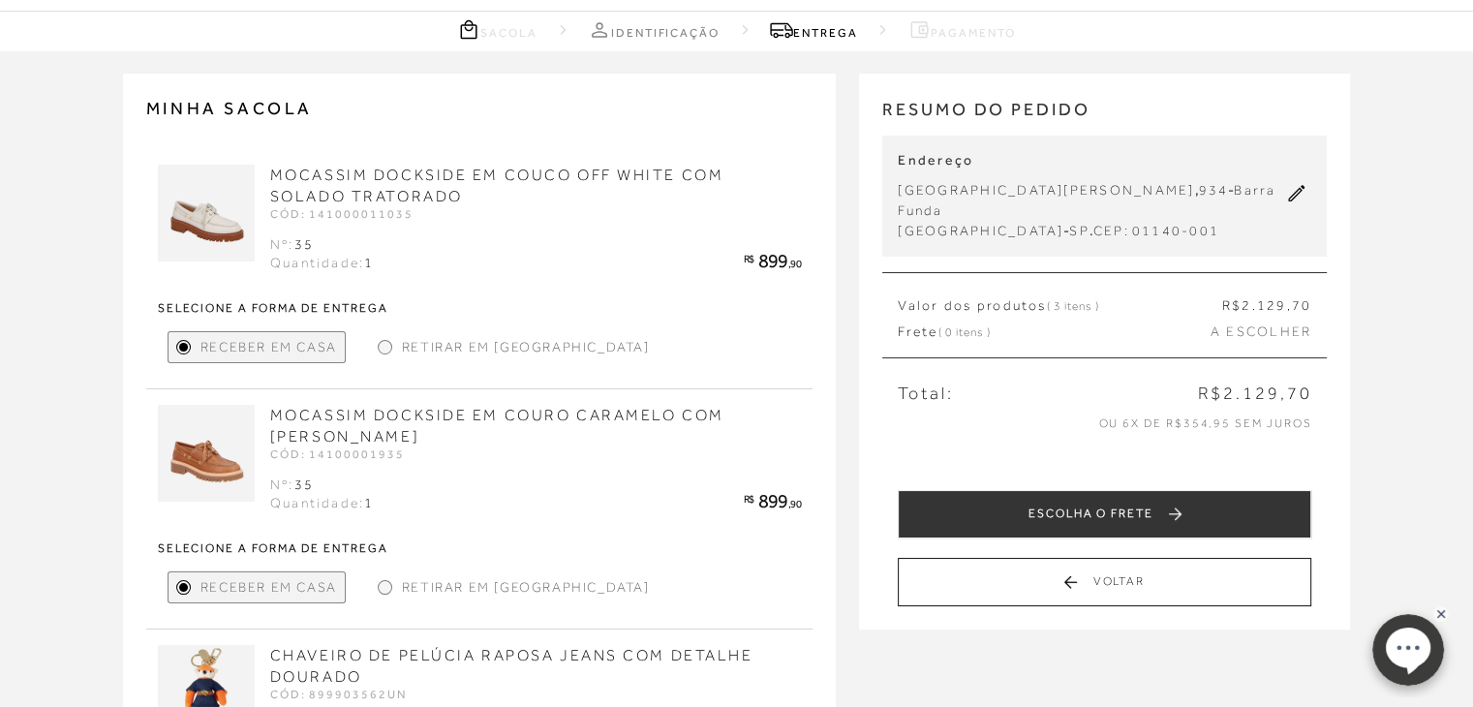
scroll to position [77, 0]
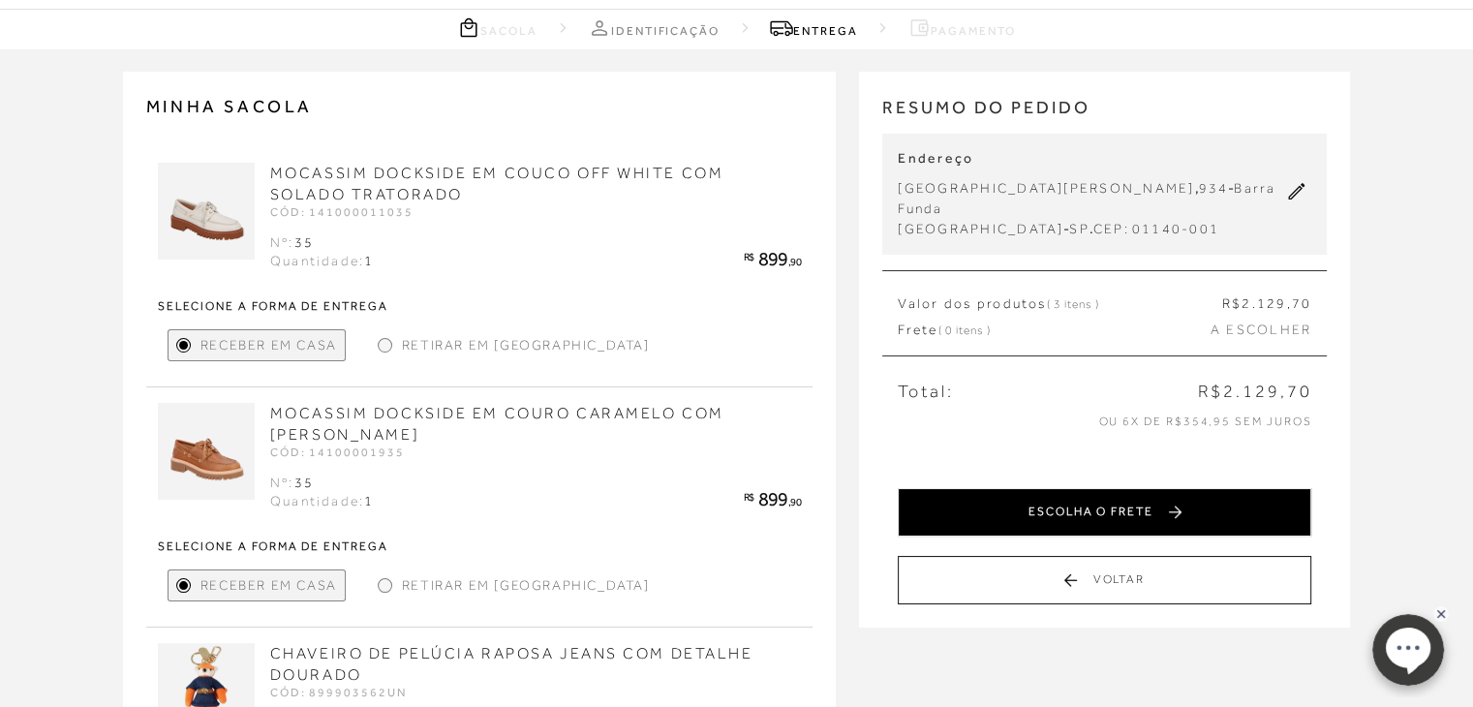
click at [1123, 496] on button "ESCOLHA O FRETE" at bounding box center [1105, 512] width 414 height 48
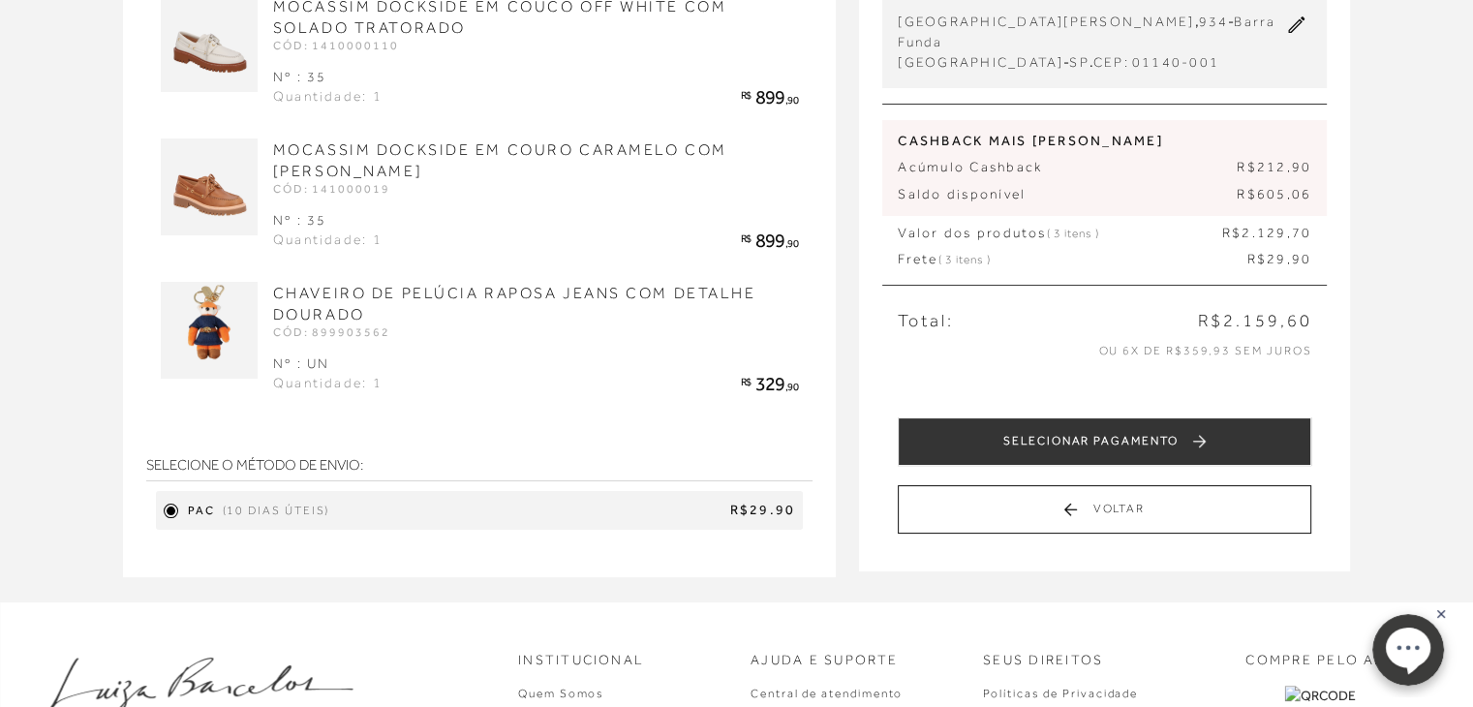
scroll to position [244, 0]
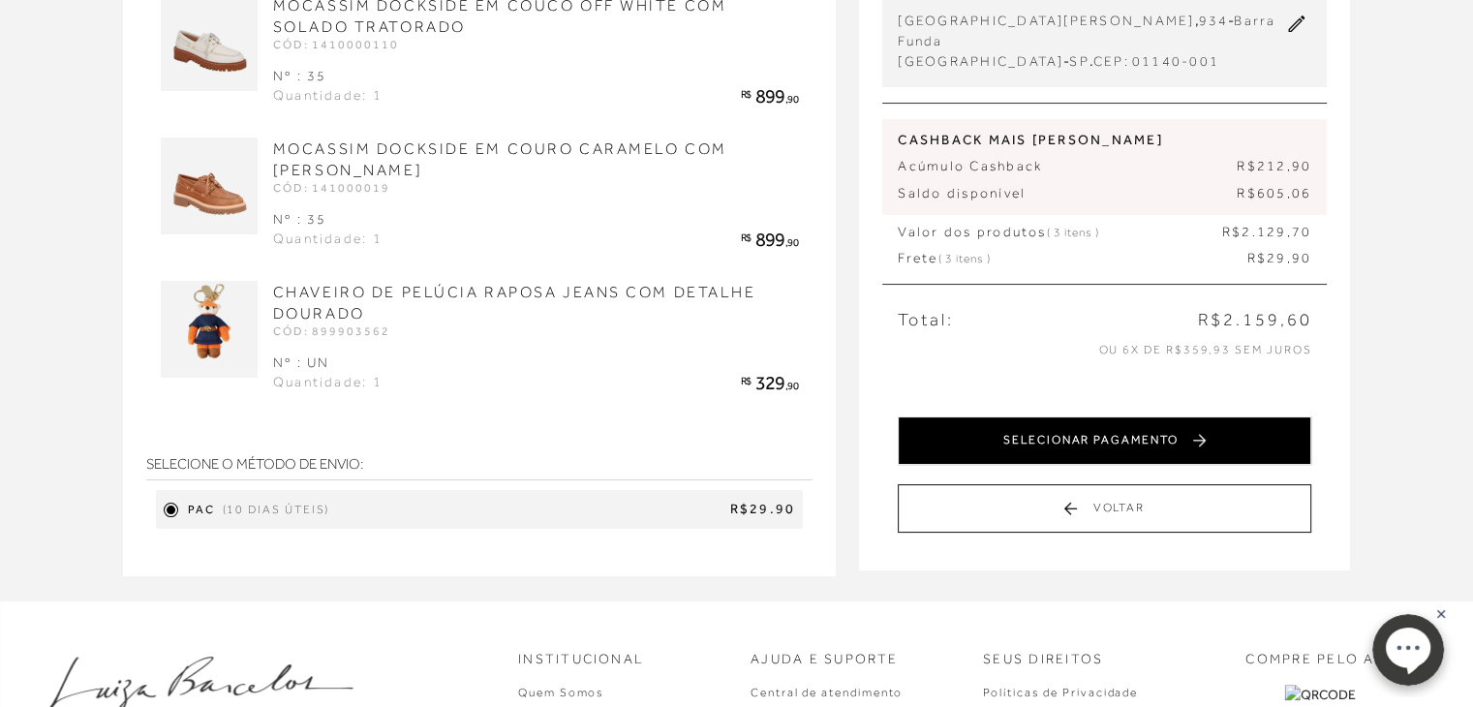
click at [1147, 428] on button "SELECIONAR PAGAMENTO" at bounding box center [1105, 440] width 414 height 48
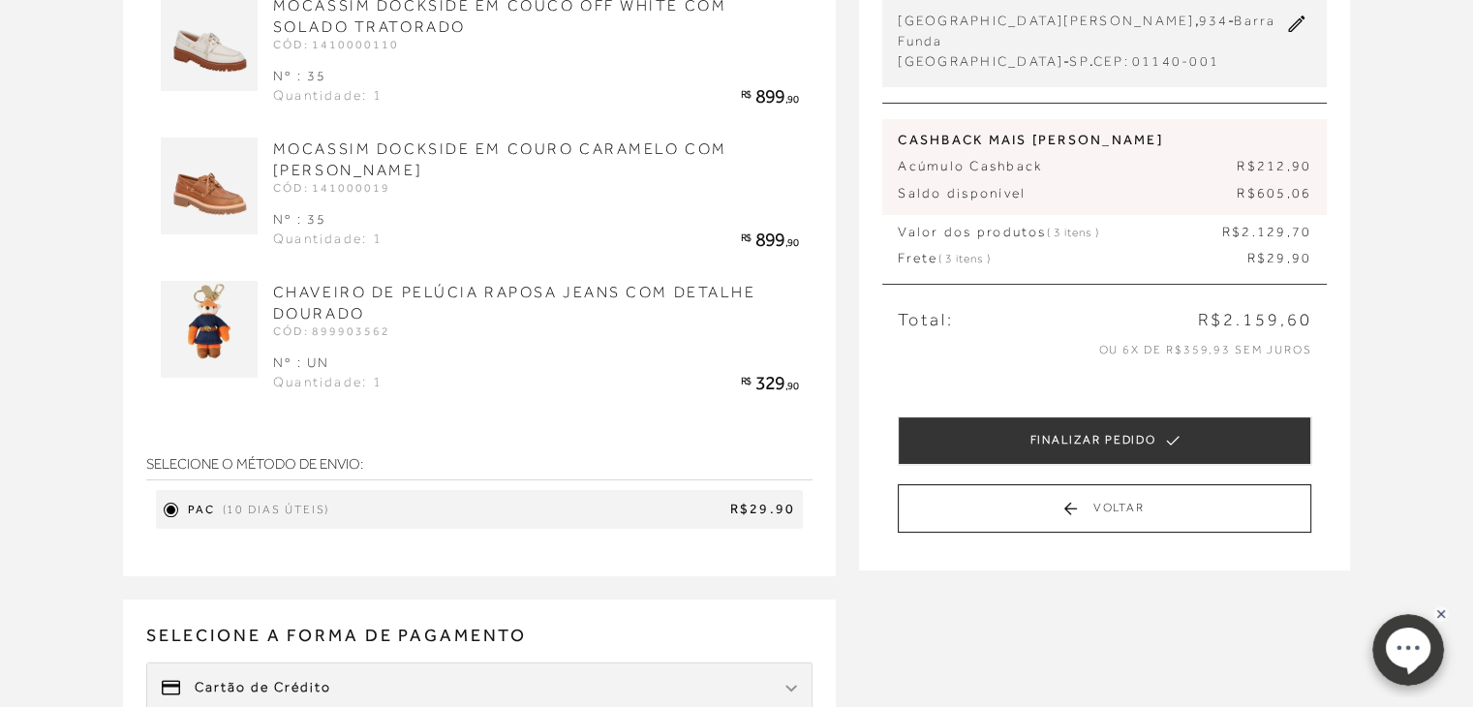
scroll to position [0, 0]
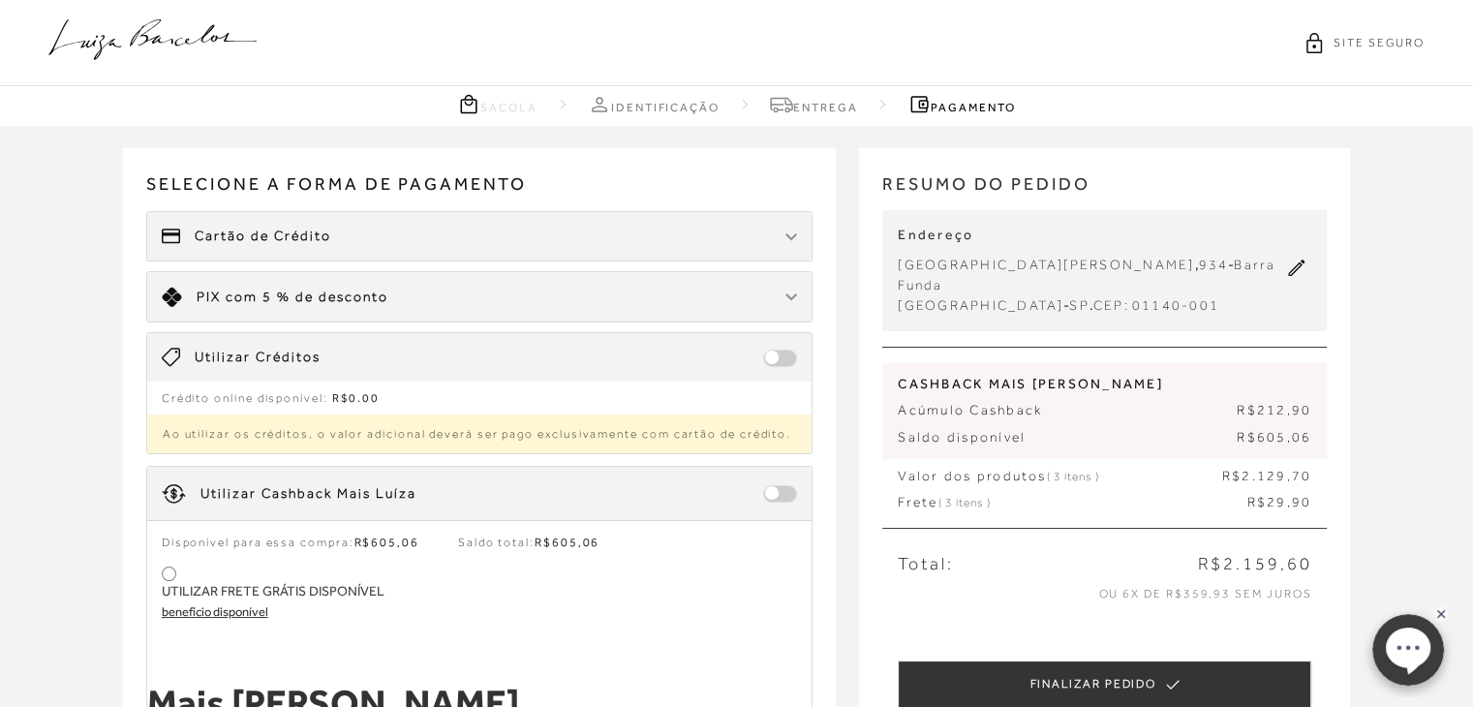
click at [1038, 467] on span "Valor dos produtos ( 3 itens )" at bounding box center [998, 476] width 200 height 19
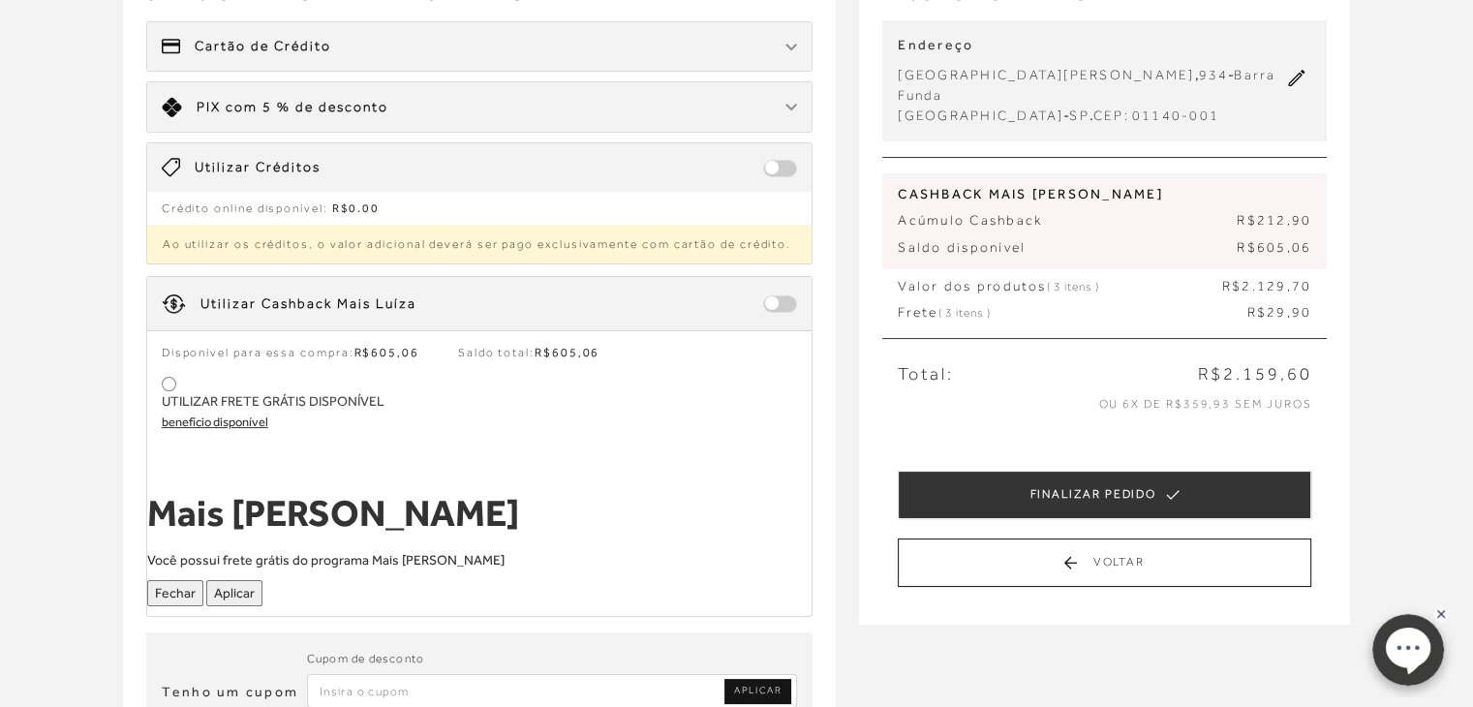
scroll to position [211, 0]
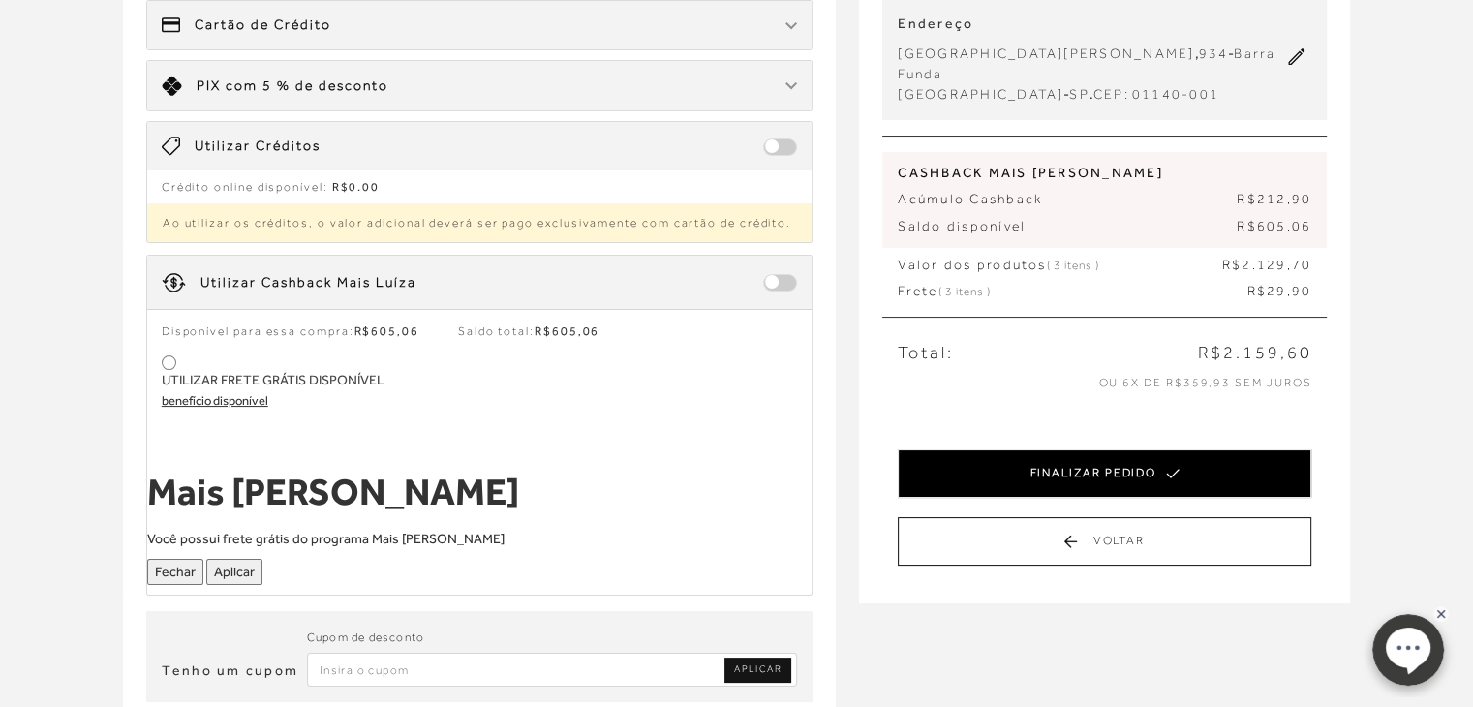
click at [1159, 449] on button "FINALIZAR PEDIDO" at bounding box center [1105, 473] width 414 height 48
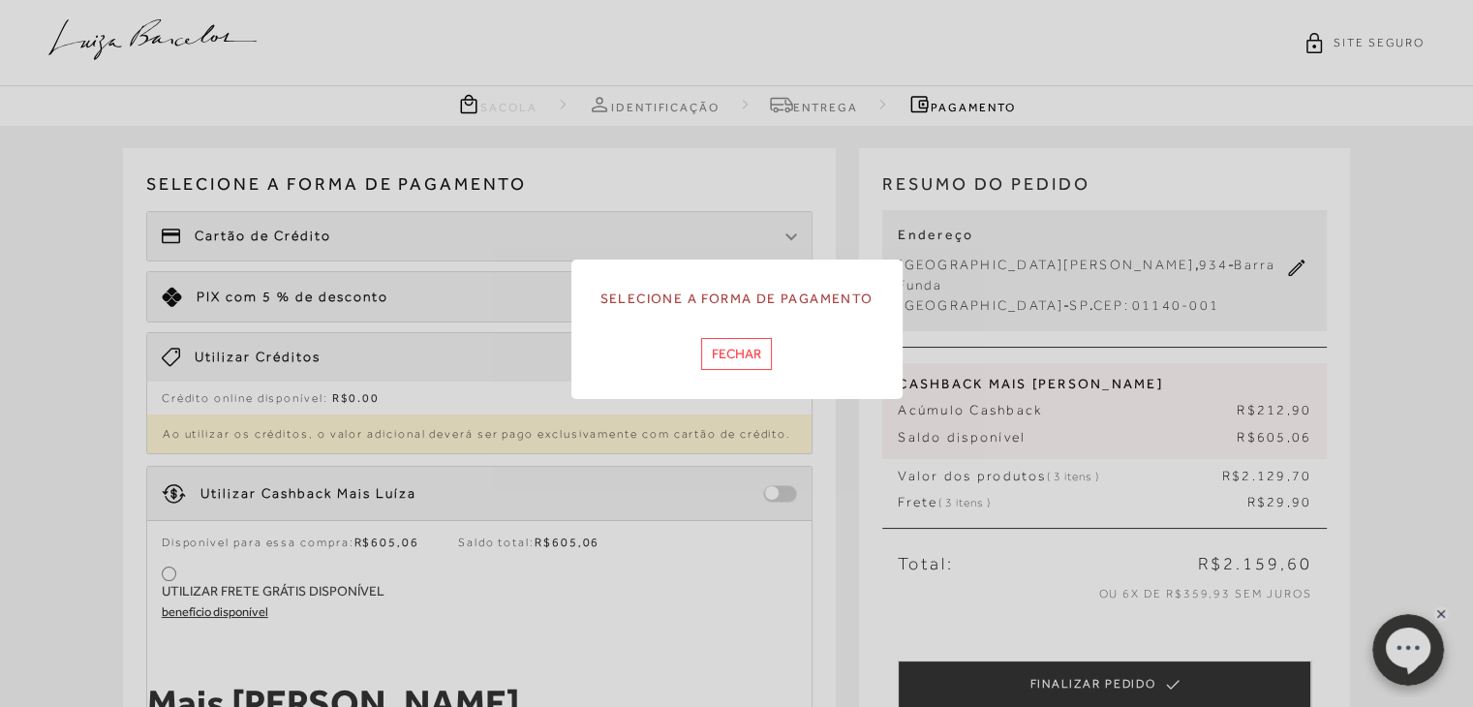
click at [758, 354] on button "Fechar" at bounding box center [736, 354] width 71 height 32
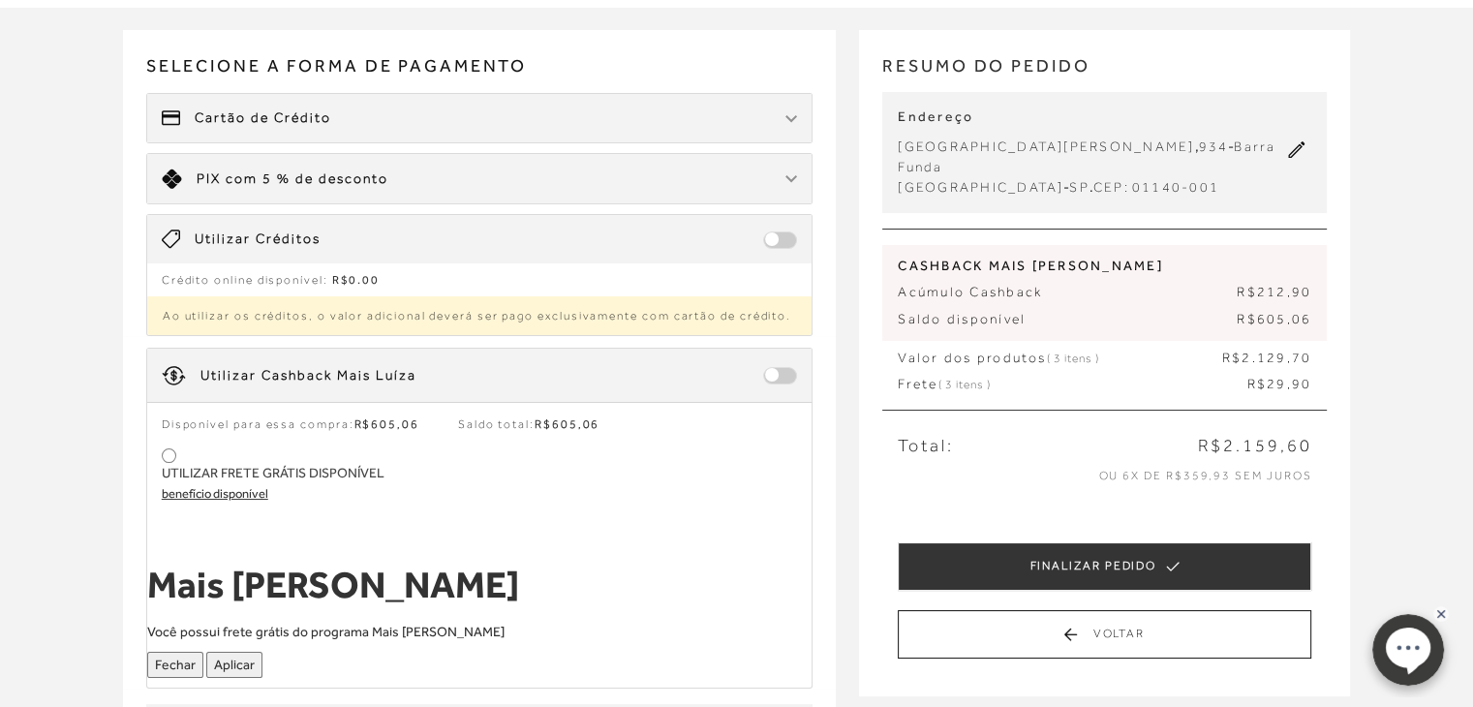
scroll to position [166, 0]
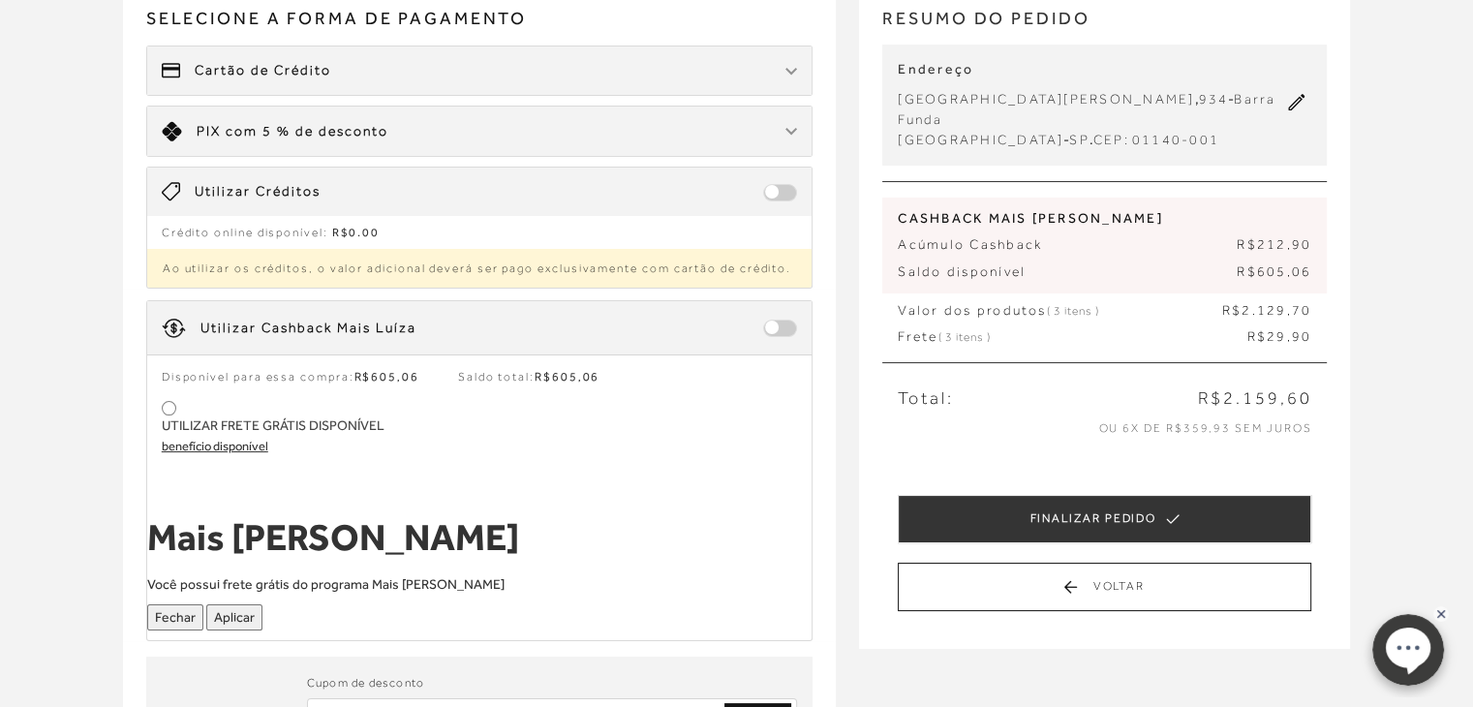
click at [1281, 278] on div "CASHBACK MAIS [PERSON_NAME] Acúmulo Cashback R$212,90 Saldo disponível R$605,06…" at bounding box center [1104, 272] width 445 height 182
click at [1263, 262] on span "R$605,06" at bounding box center [1274, 271] width 75 height 19
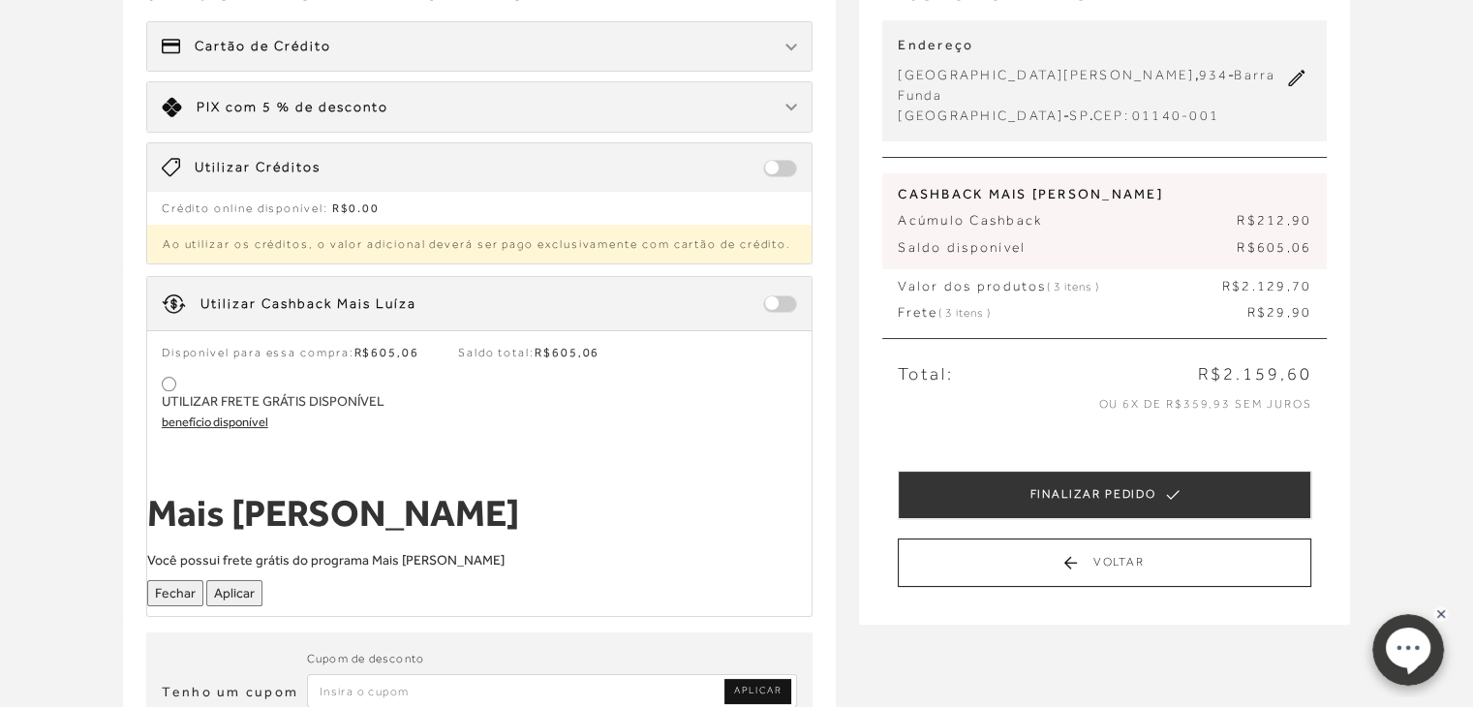
scroll to position [336, 0]
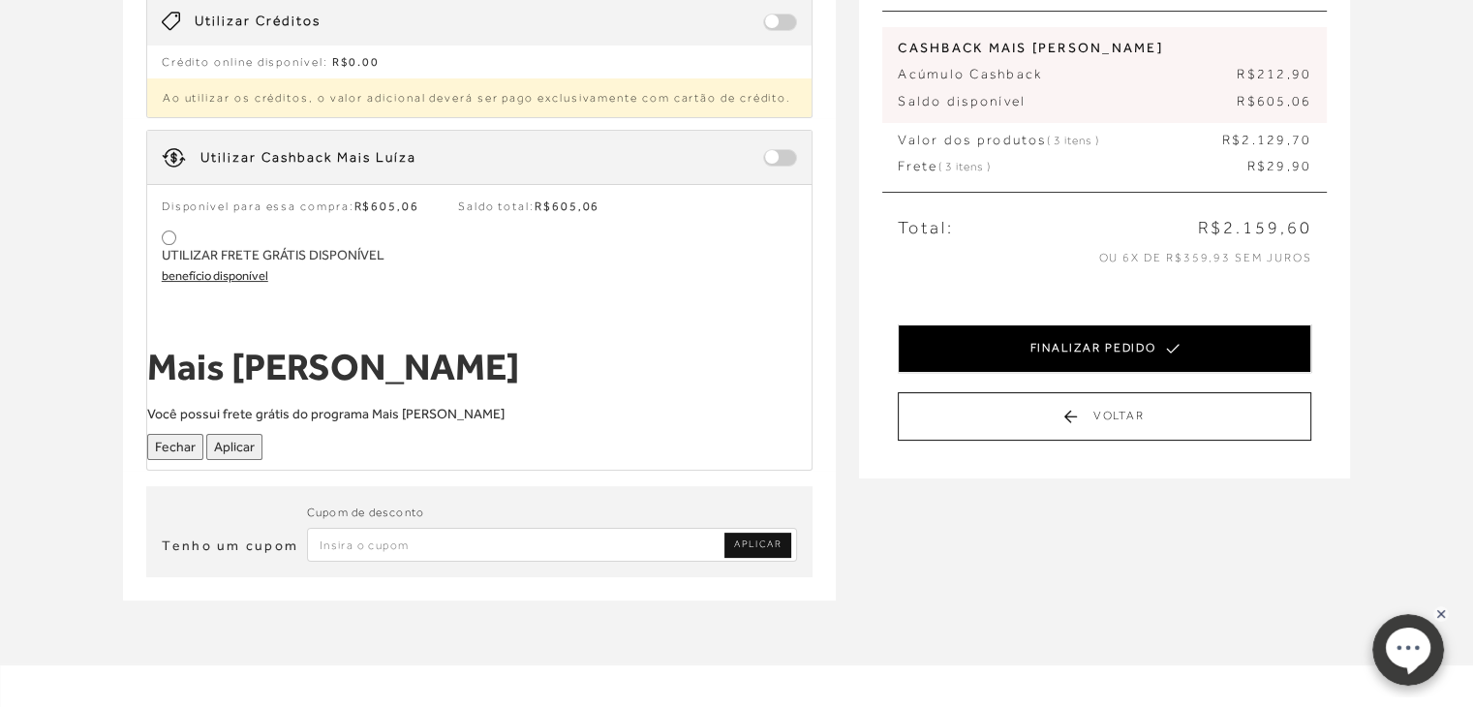
click at [1210, 328] on button "FINALIZAR PEDIDO" at bounding box center [1105, 348] width 414 height 48
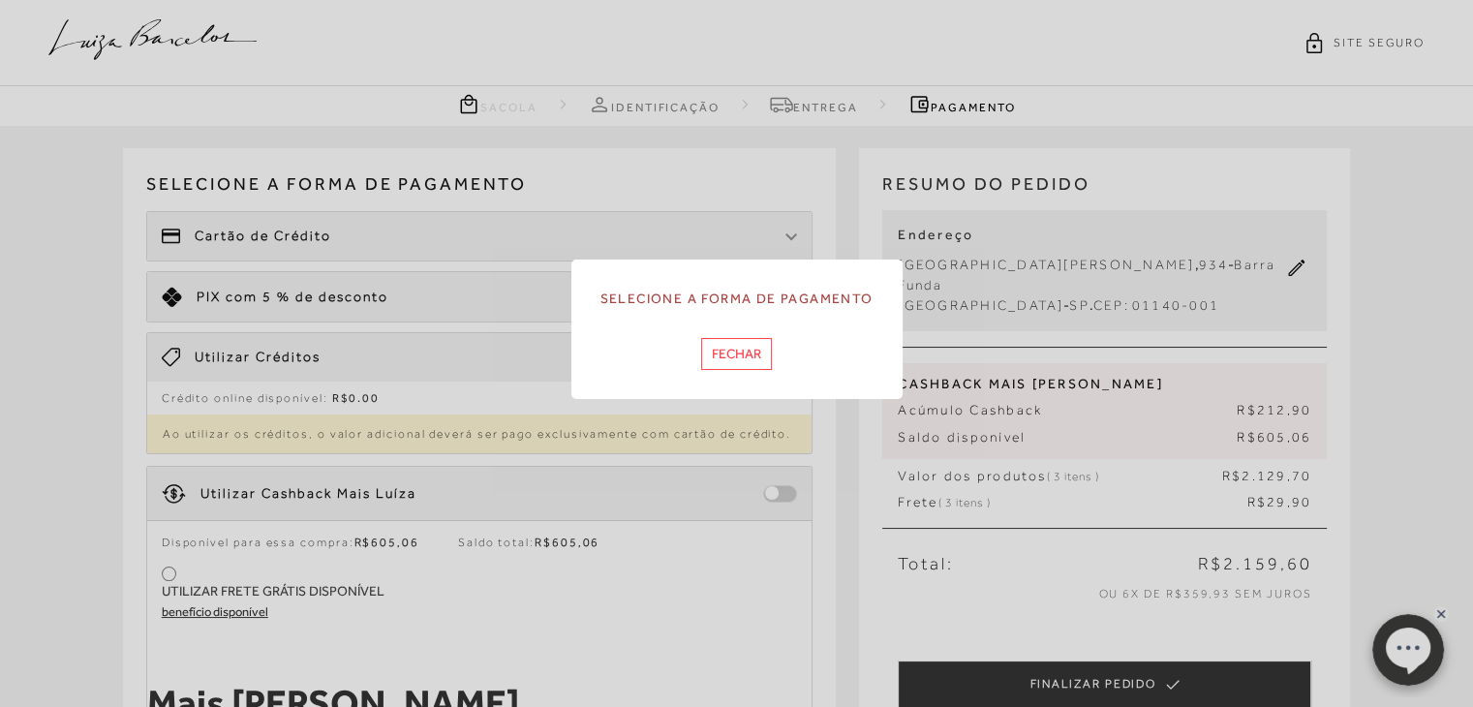
click at [719, 353] on button "Fechar" at bounding box center [736, 354] width 71 height 32
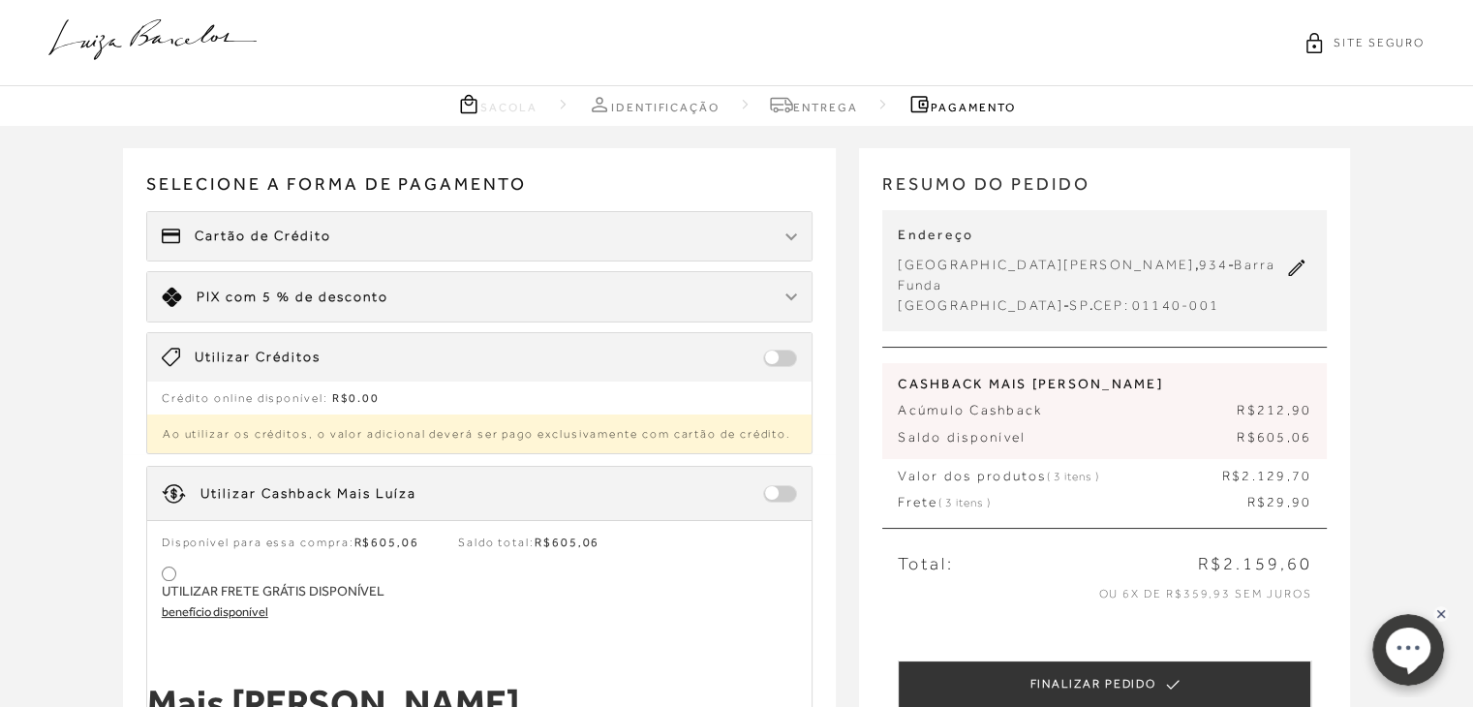
click at [630, 238] on div "Cartão de Crédito" at bounding box center [479, 236] width 665 height 48
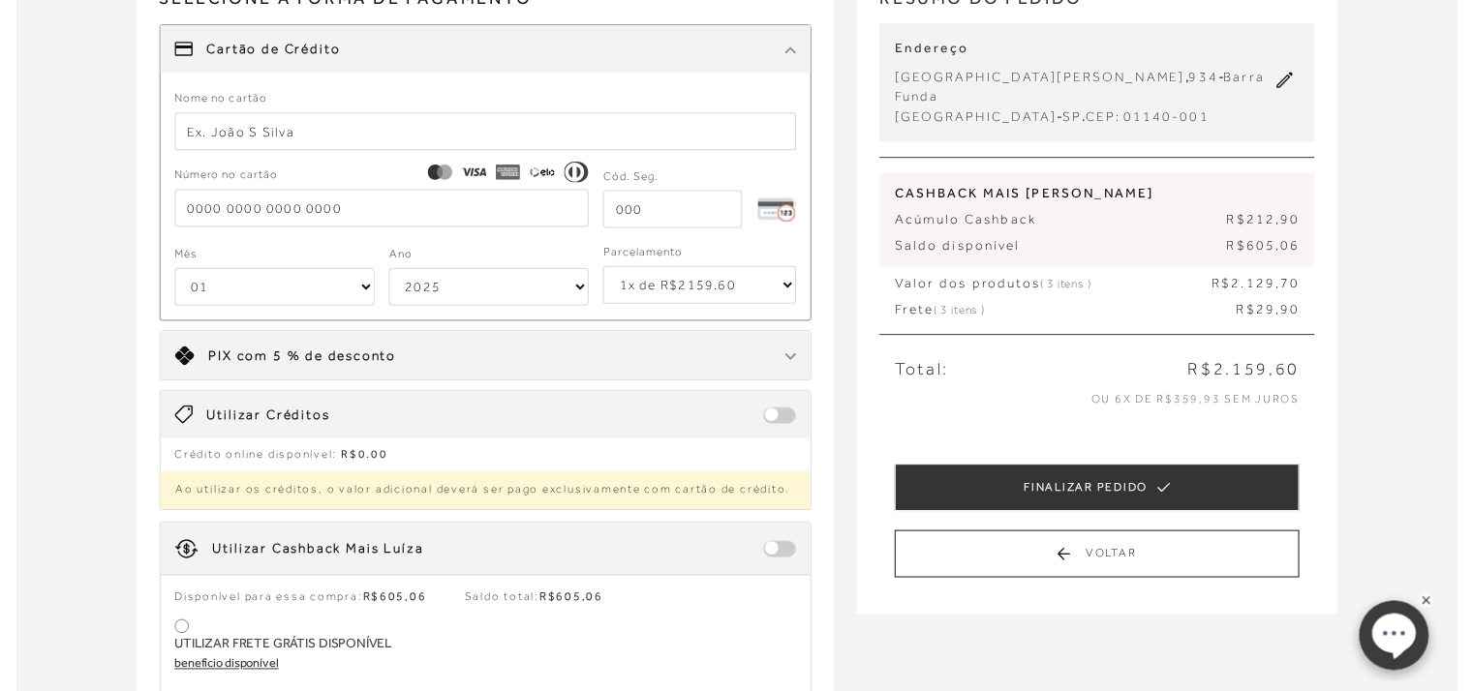
scroll to position [264, 0]
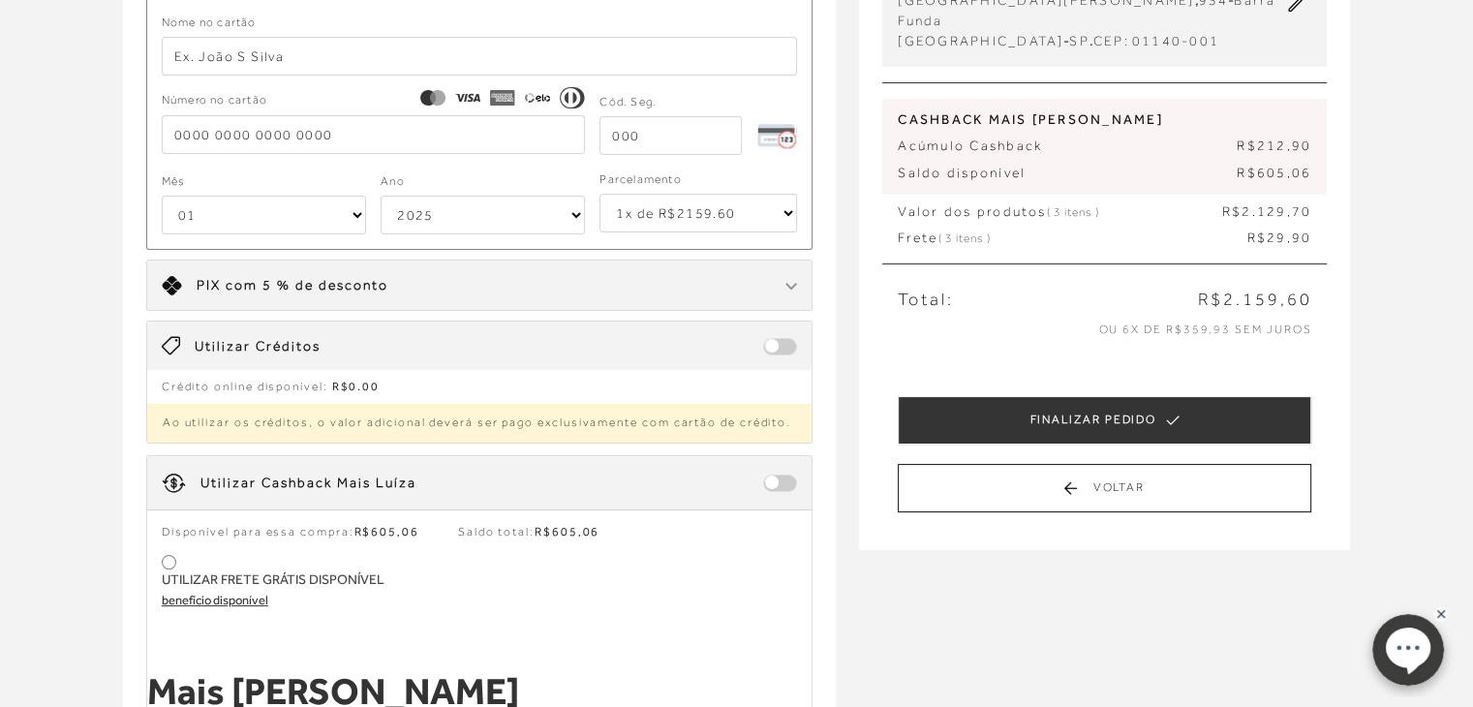
click at [793, 488] on div at bounding box center [780, 482] width 34 height 19
click at [788, 480] on span at bounding box center [780, 483] width 34 height 17
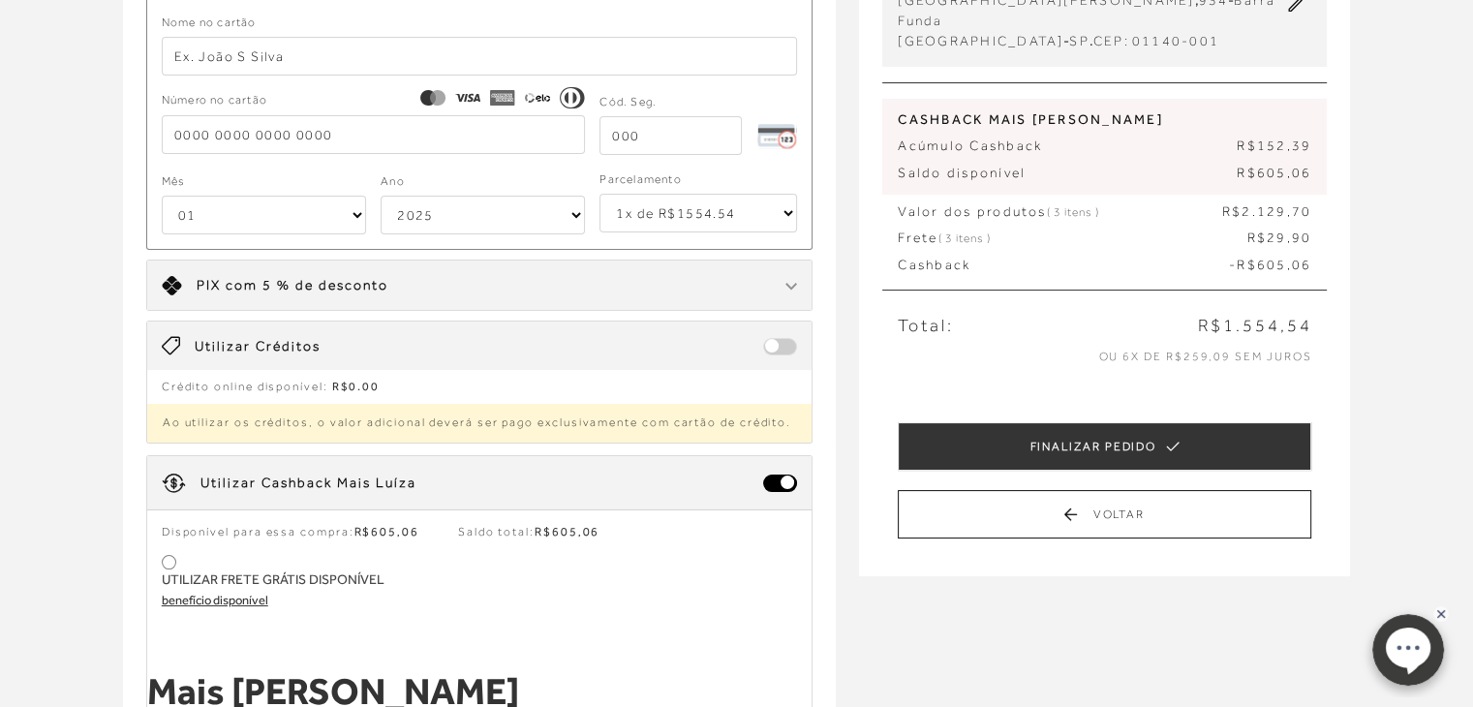
drag, startPoint x: 775, startPoint y: 478, endPoint x: 805, endPoint y: 477, distance: 30.0
click at [805, 477] on div "Utilizar Cashback Mais Luíza" at bounding box center [479, 482] width 665 height 53
click at [166, 558] on div at bounding box center [169, 562] width 9 height 9
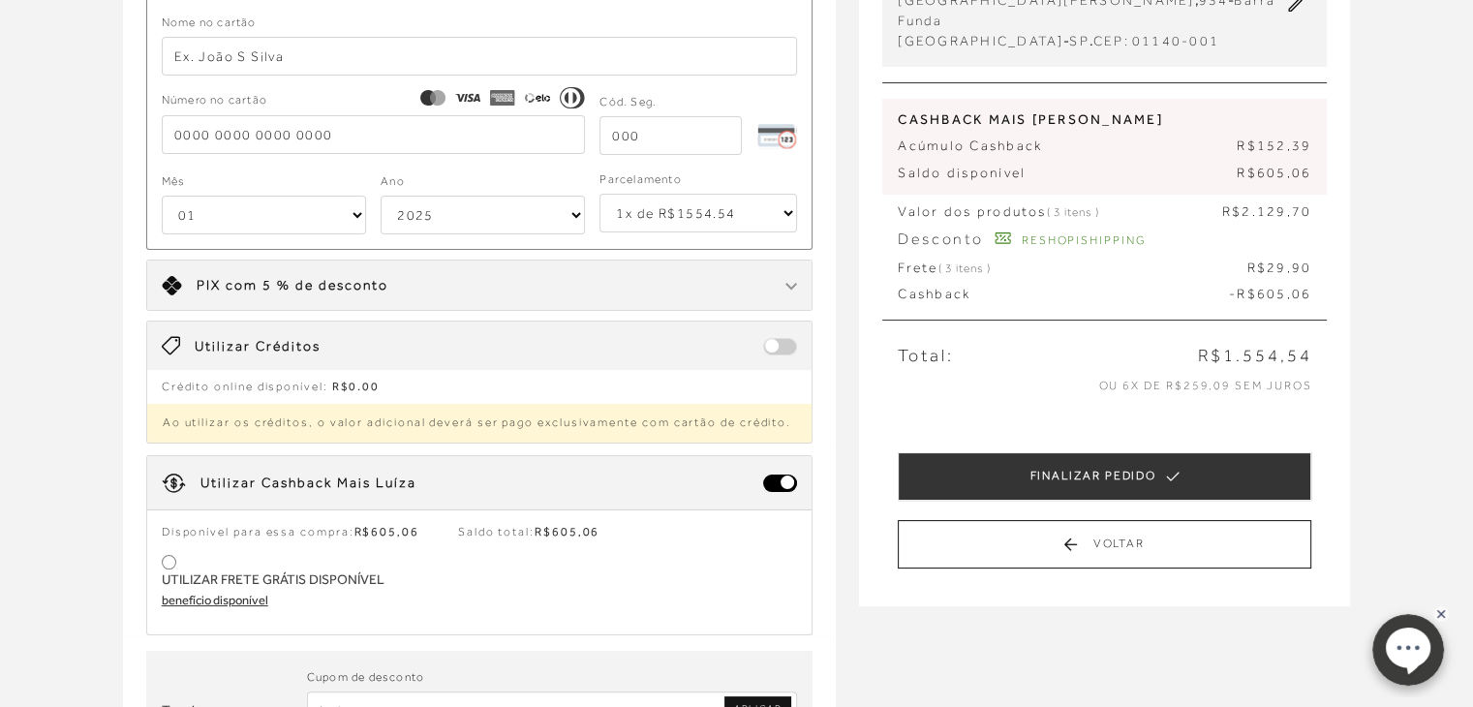
click at [169, 562] on div at bounding box center [169, 562] width 9 height 9
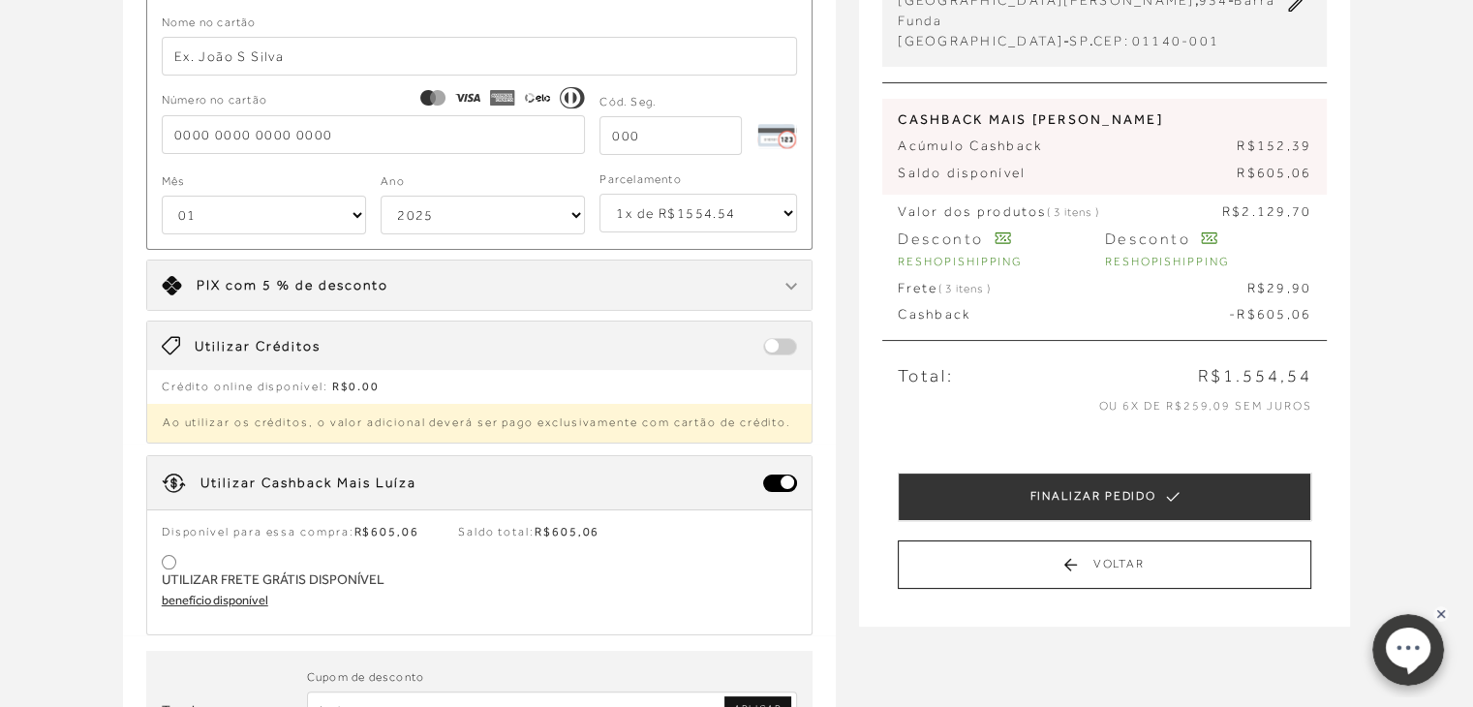
click at [169, 562] on div at bounding box center [169, 562] width 9 height 9
type input "RESHOPISHIPPING"
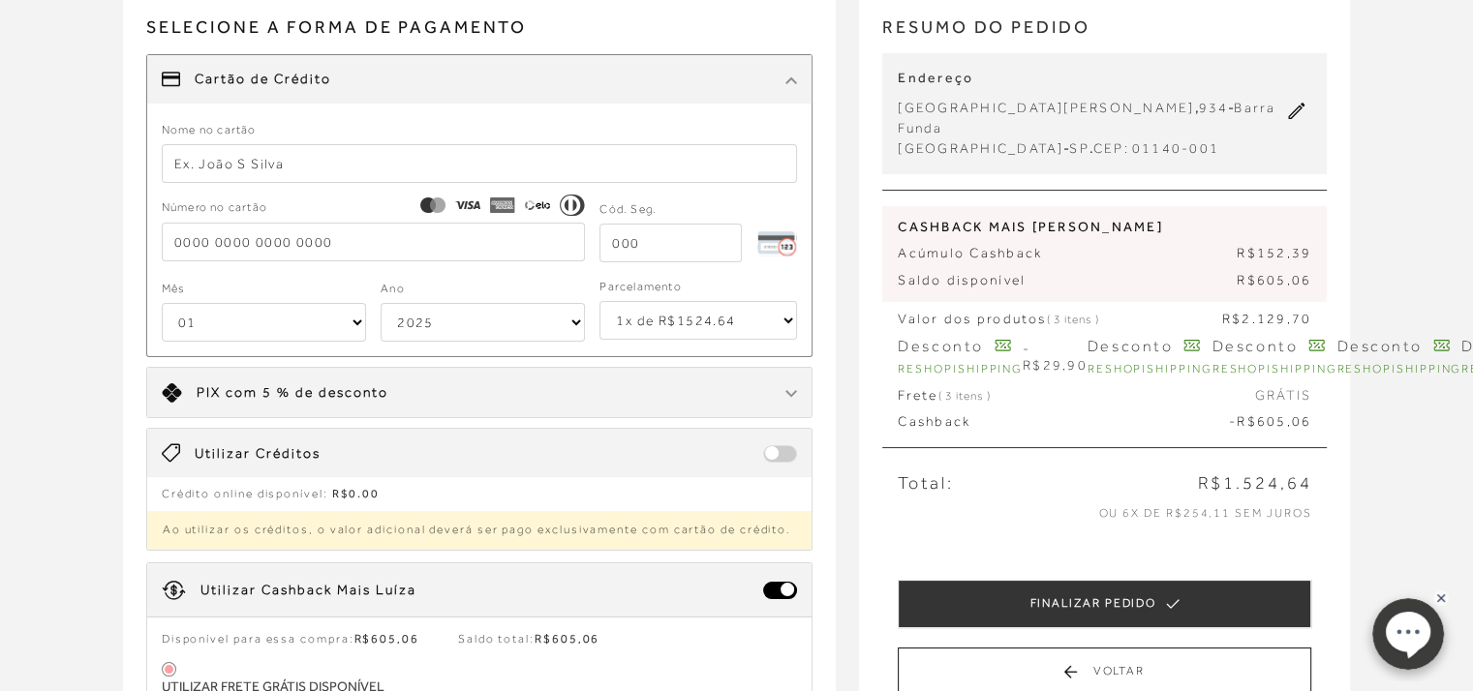
scroll to position [0, 0]
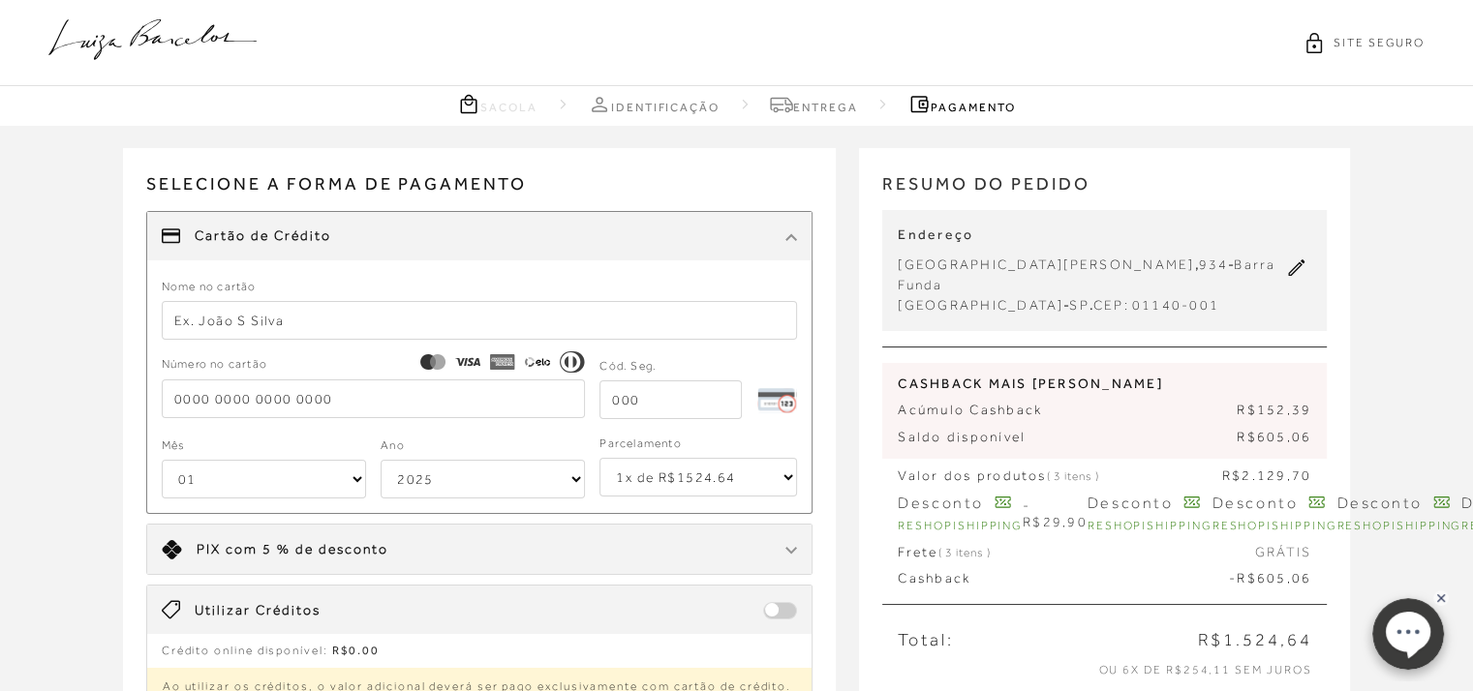
click at [187, 323] on input "text" at bounding box center [480, 320] width 636 height 39
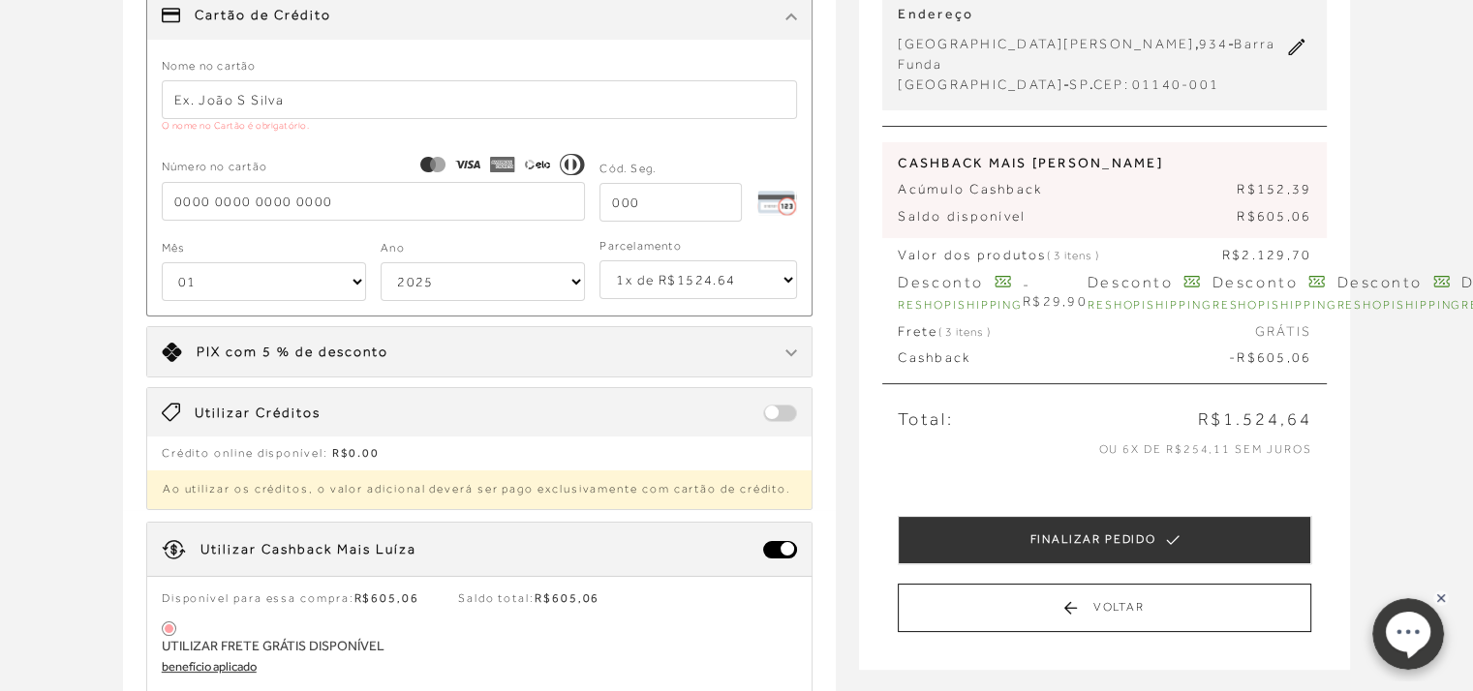
scroll to position [224, 0]
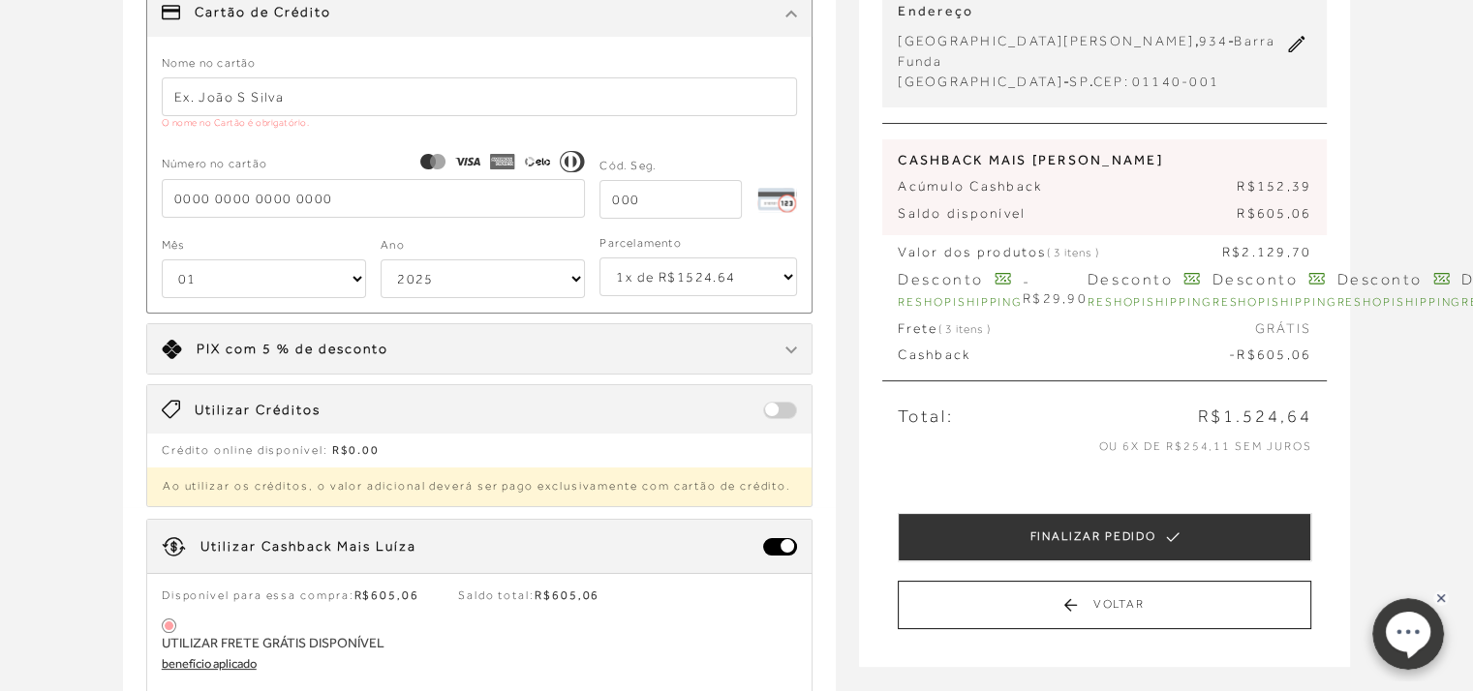
click at [793, 404] on span at bounding box center [780, 410] width 34 height 17
drag, startPoint x: 777, startPoint y: 404, endPoint x: 806, endPoint y: 403, distance: 29.1
click at [806, 403] on div "Utilizar Créditos" at bounding box center [479, 409] width 665 height 48
drag, startPoint x: 775, startPoint y: 410, endPoint x: 805, endPoint y: 406, distance: 30.3
click at [805, 406] on div "Utilizar Créditos" at bounding box center [479, 409] width 665 height 48
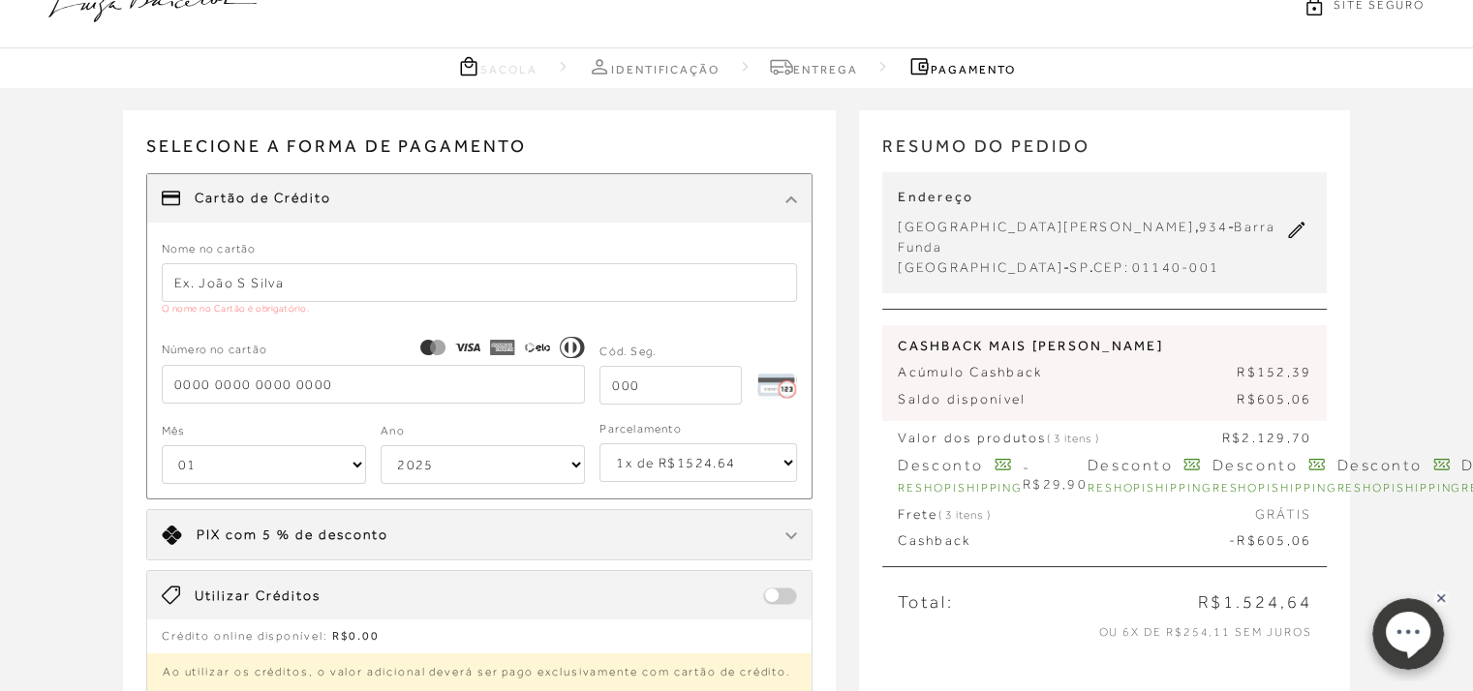
scroll to position [0, 0]
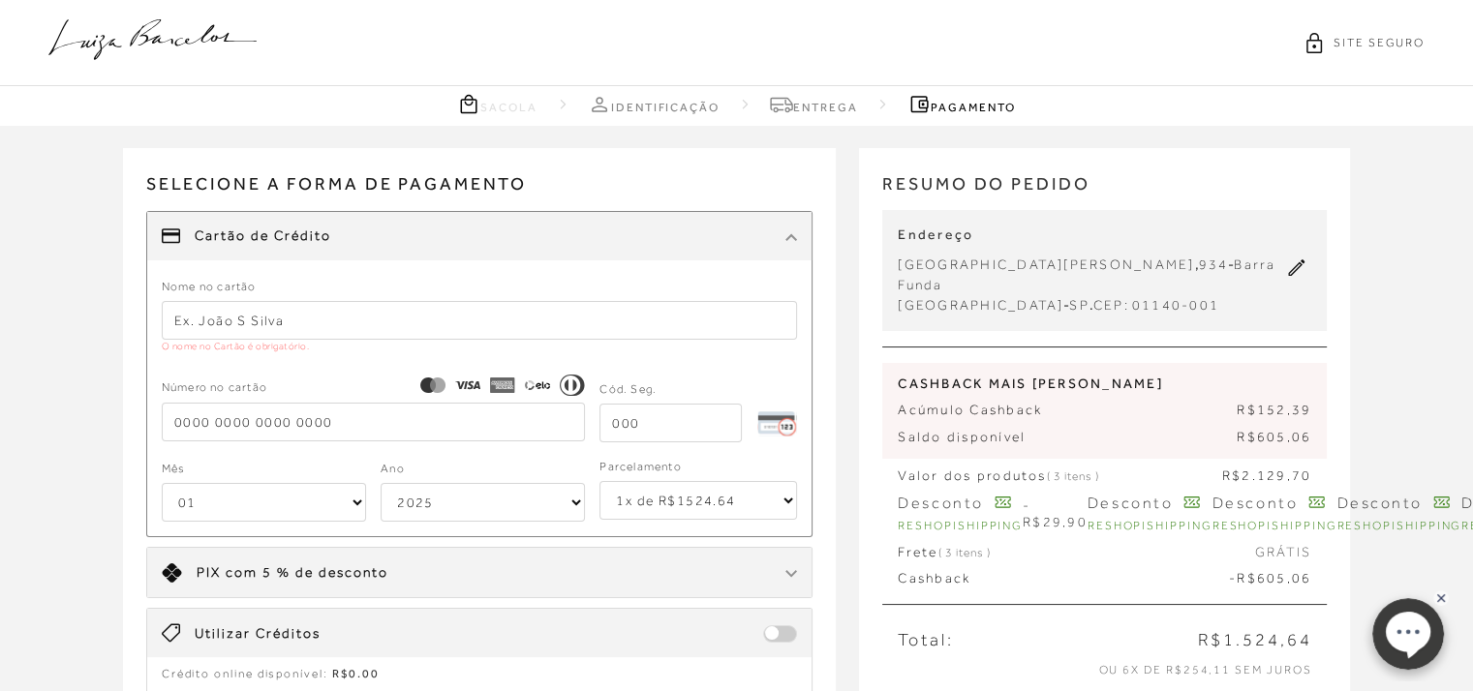
click at [232, 319] on input "text" at bounding box center [480, 320] width 636 height 39
click at [245, 325] on input "text" at bounding box center [480, 320] width 636 height 39
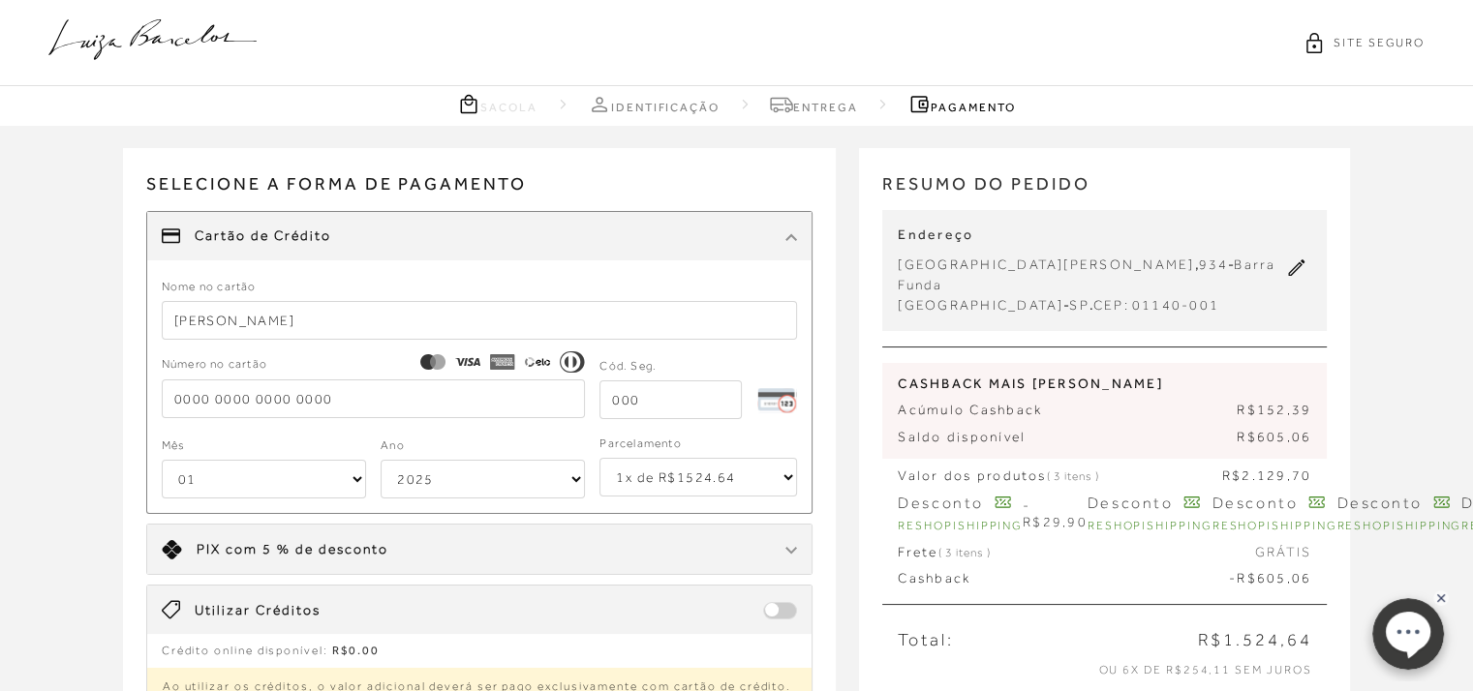
type input "[PERSON_NAME]"
click at [181, 401] on input "tel" at bounding box center [374, 399] width 424 height 39
type input "[CREDIT_CARD_NUMBER]"
click at [639, 400] on input "tel" at bounding box center [670, 400] width 142 height 39
type input "187"
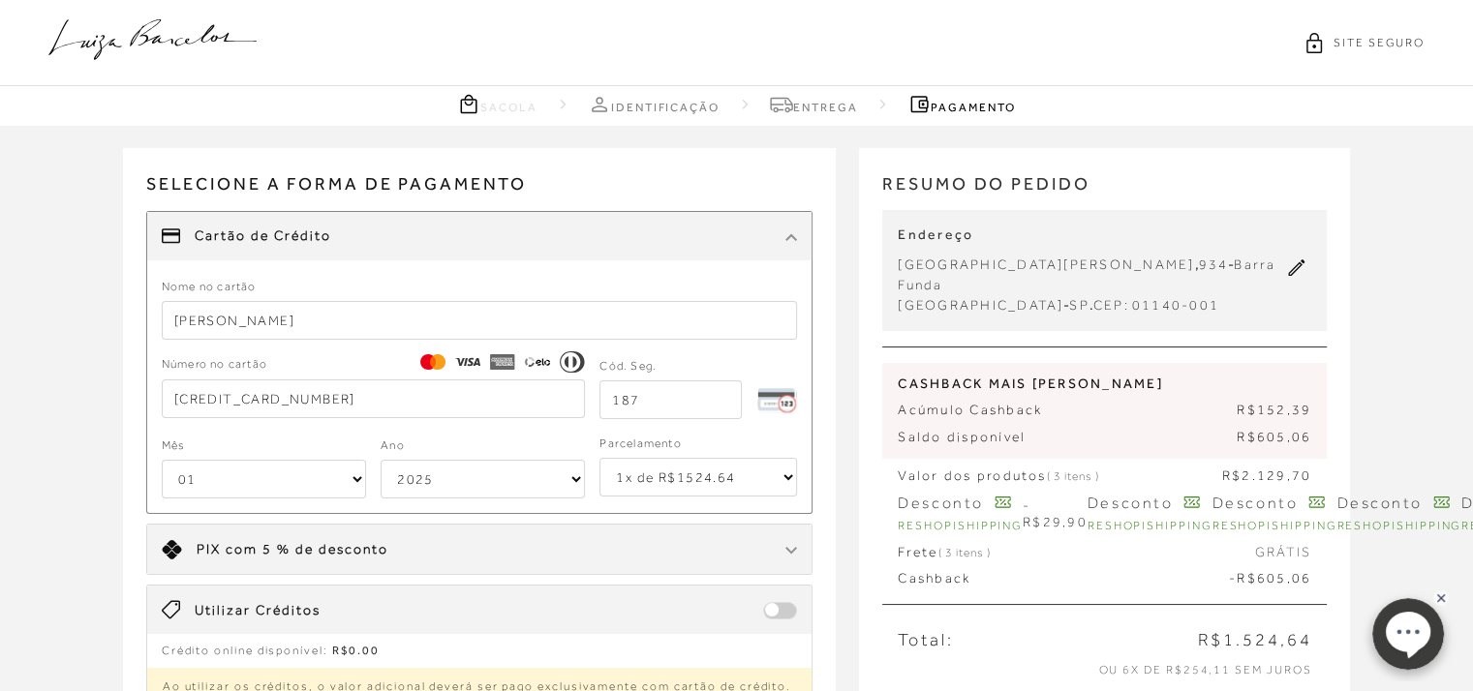
click at [244, 489] on select "01 02 03 04 05 06 07 08 09 10 11 12" at bounding box center [264, 479] width 204 height 39
select select "09"
click at [162, 460] on select "01 02 03 04 05 06 07 08 09 10 11 12" at bounding box center [264, 479] width 204 height 39
click at [574, 476] on select "2025 2026 2027 2028 2029 2030 2031 2032 2033 2034 2035 2036 2037 2038 2039 2040…" at bounding box center [483, 479] width 204 height 39
select select "2033"
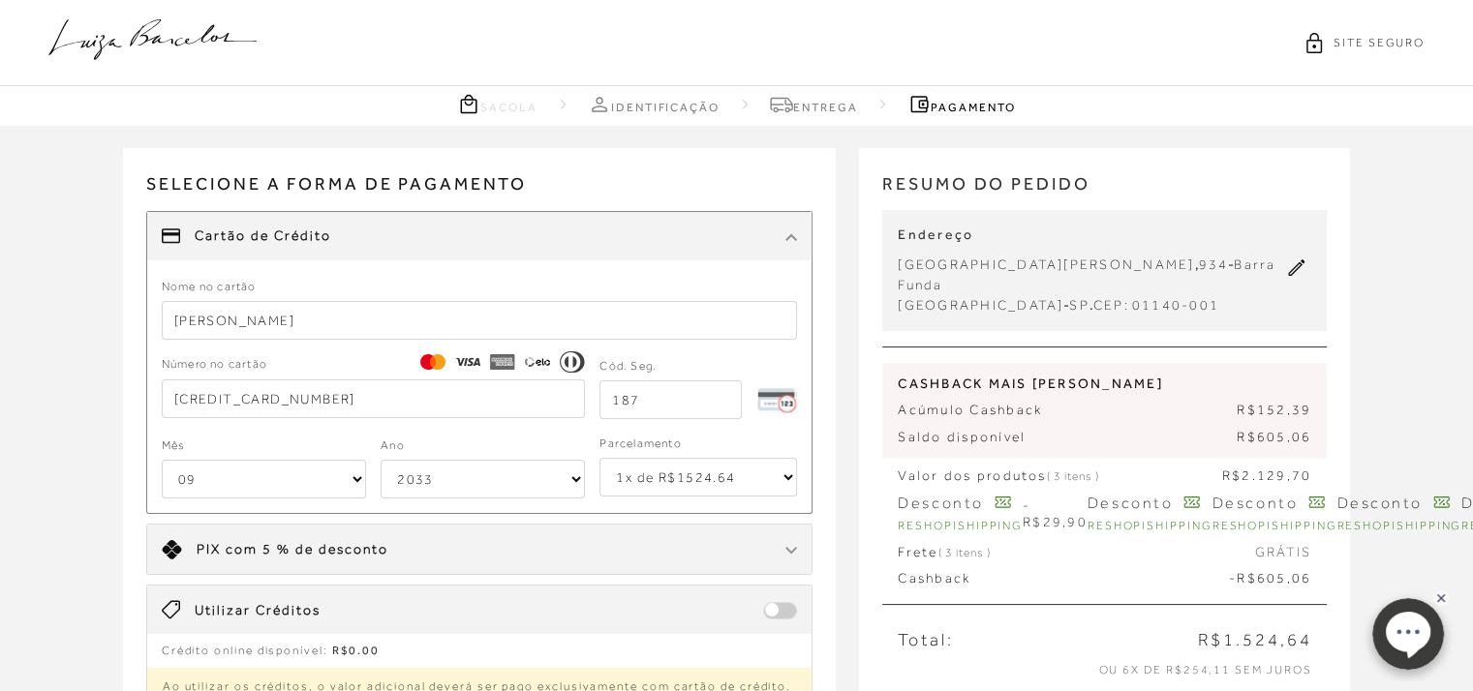
click at [381, 460] on select "2025 2026 2027 2028 2029 2030 2031 2032 2033 2034 2035 2036 2037 2038 2039 2040…" at bounding box center [483, 479] width 204 height 39
click at [786, 478] on select "1x de R$1524.64 2x de R$762.32 sem juros 3x de R$508.22 sem juros 4x de R$381.1…" at bounding box center [698, 477] width 198 height 39
select select "6"
click at [599, 458] on select "1x de R$1524.64 2x de R$762.32 sem juros 3x de R$508.22 sem juros 4x de R$381.1…" at bounding box center [698, 477] width 198 height 39
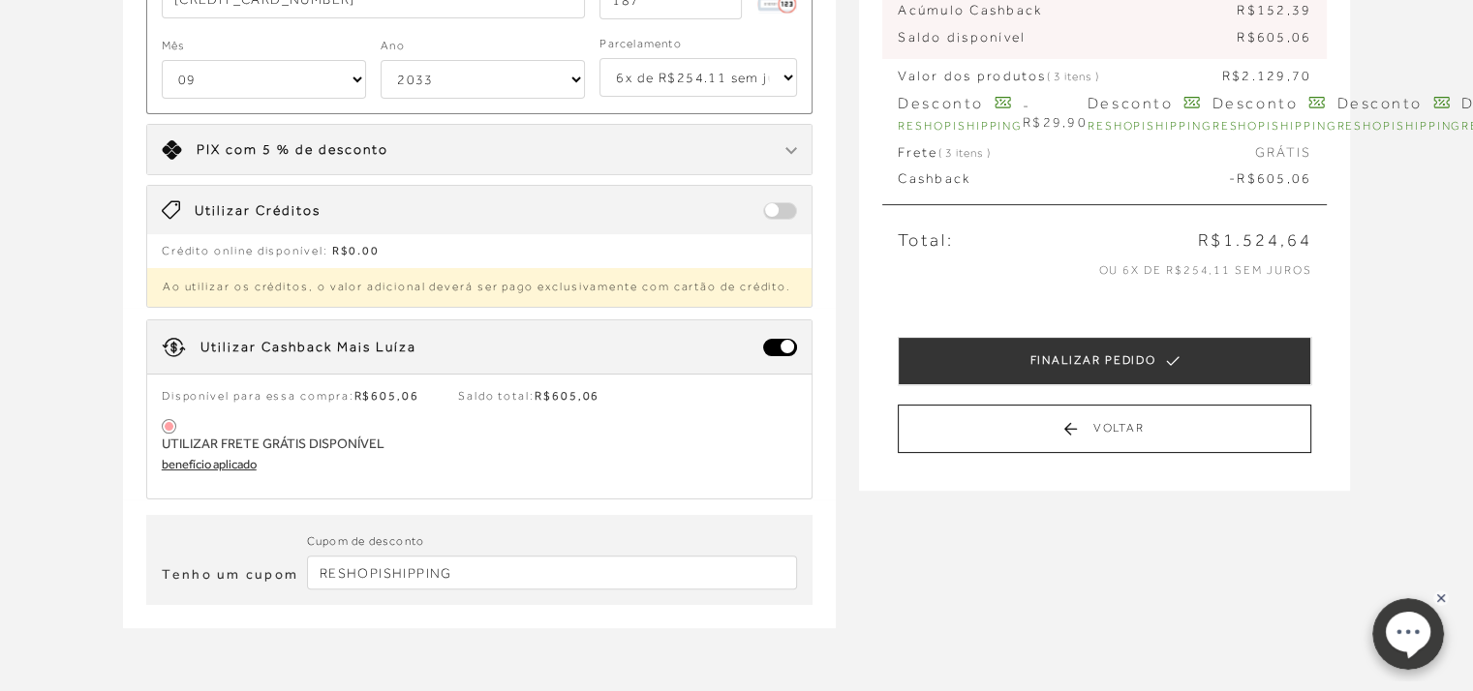
scroll to position [412, 0]
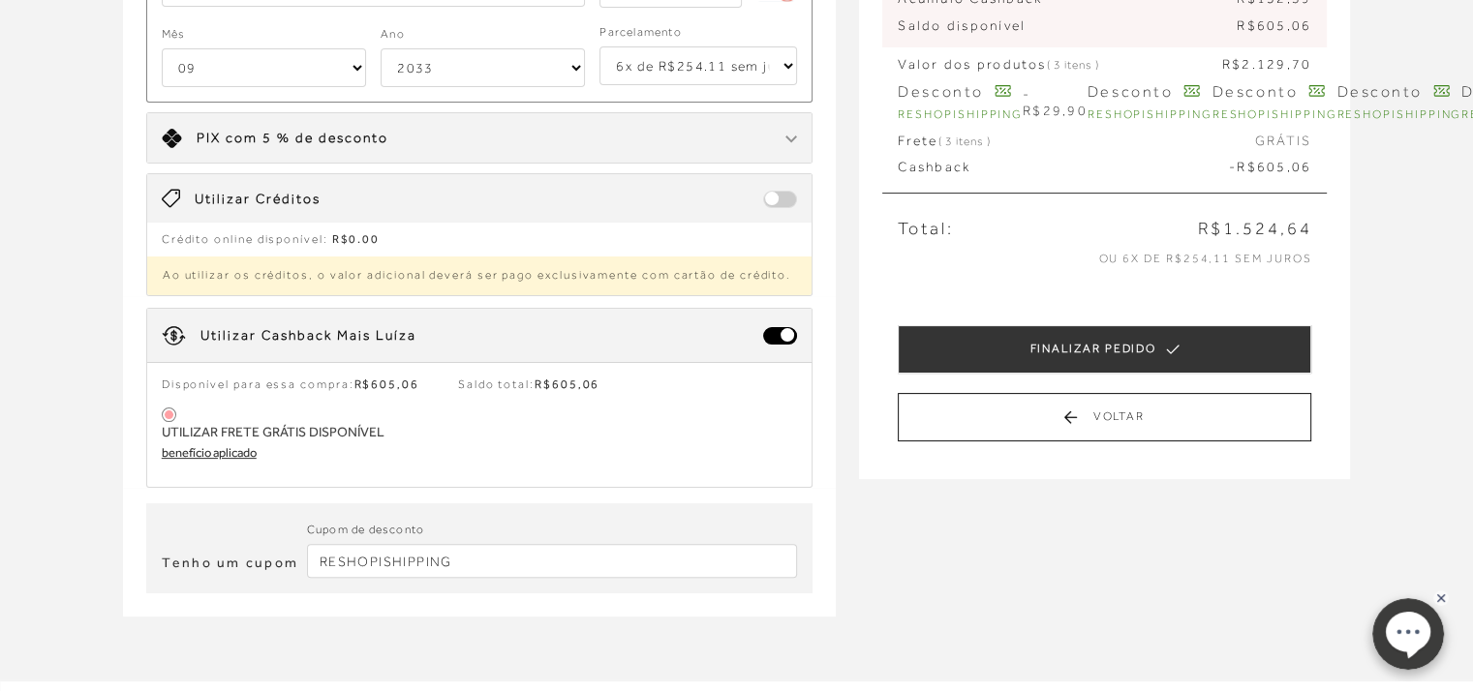
click at [784, 198] on span at bounding box center [780, 199] width 34 height 17
drag, startPoint x: 775, startPoint y: 194, endPoint x: 806, endPoint y: 195, distance: 31.0
click at [806, 195] on div "Utilizar Créditos" at bounding box center [479, 198] width 665 height 48
click at [796, 136] on img at bounding box center [791, 140] width 12 height 8
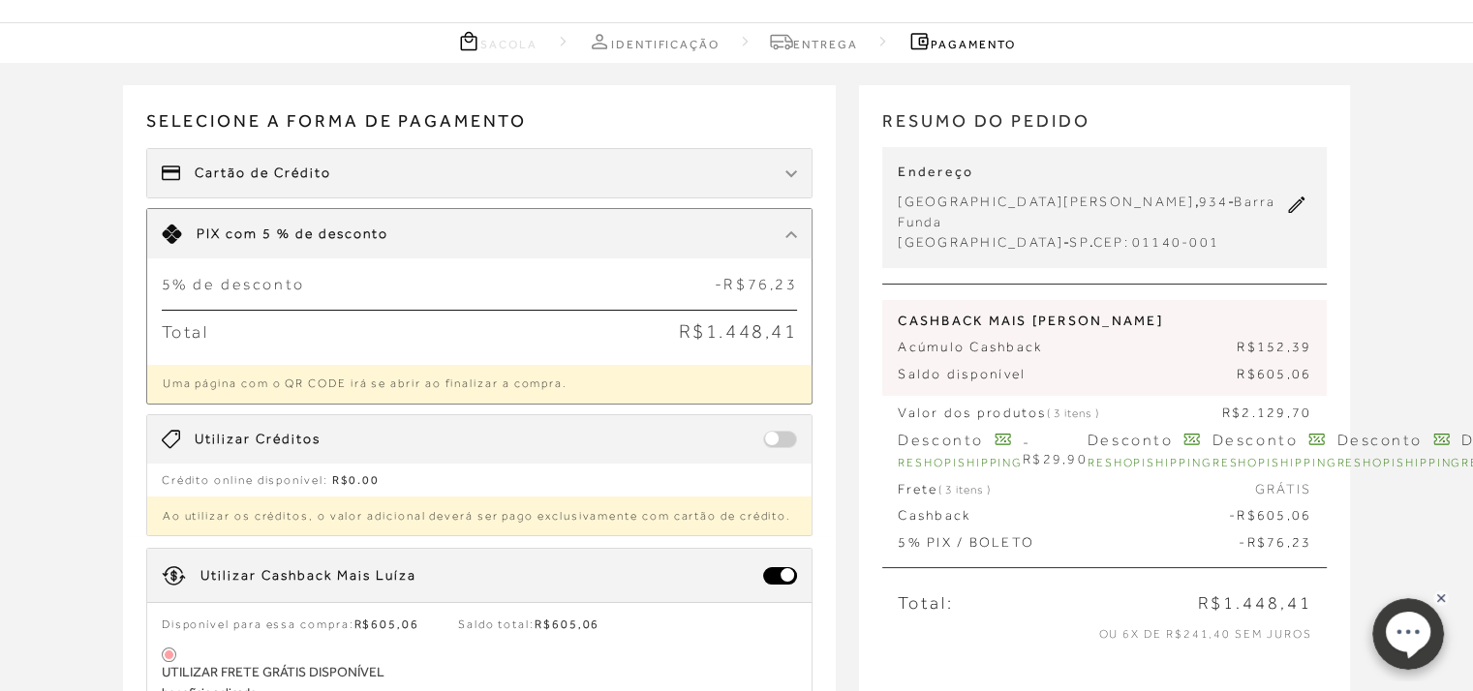
scroll to position [0, 0]
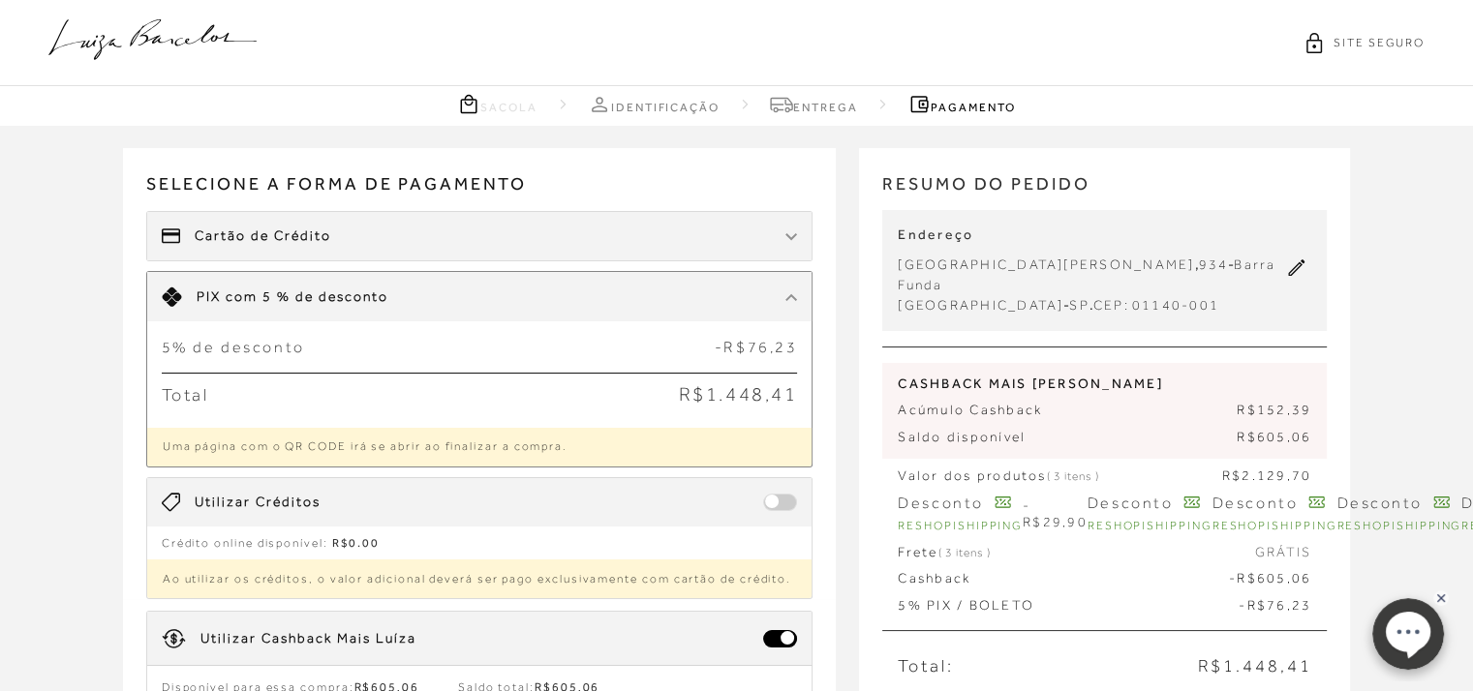
click at [437, 234] on div "Cartão de Crédito" at bounding box center [479, 236] width 665 height 48
select select "09"
select select "2033"
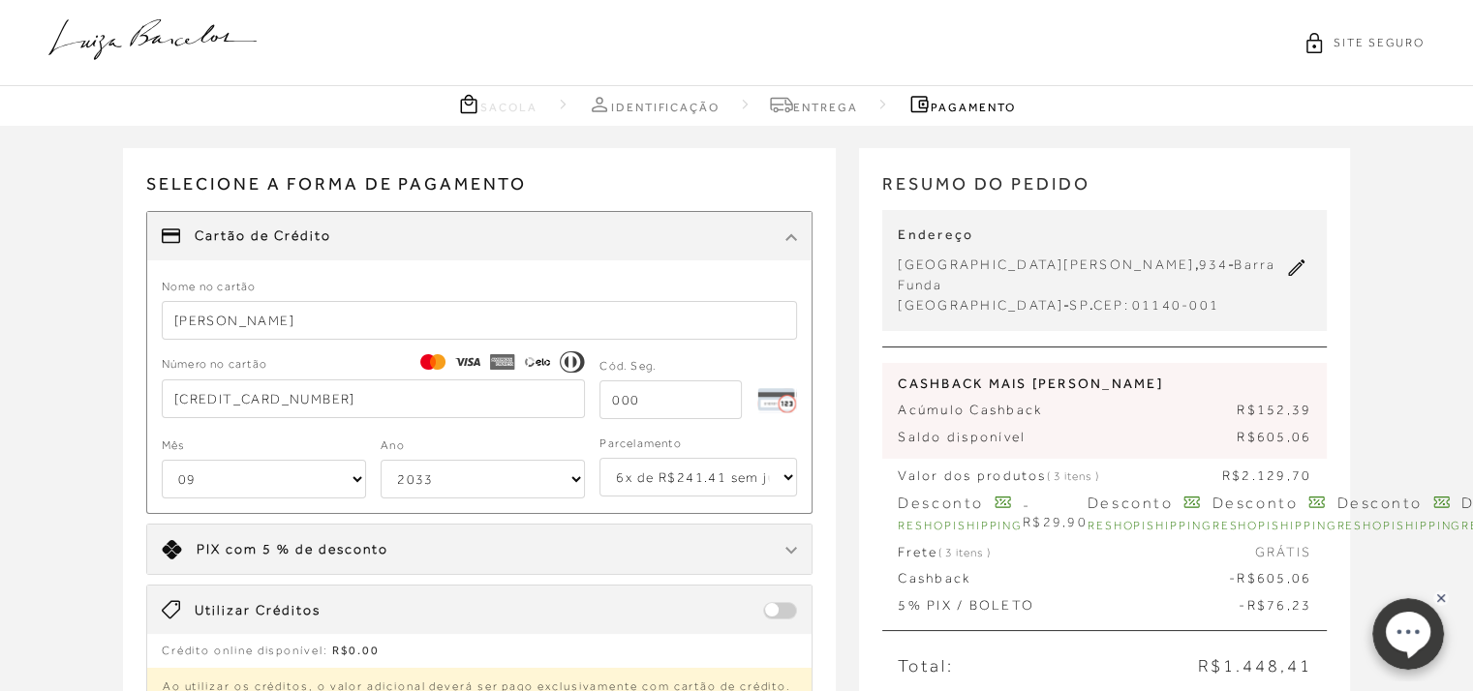
select select "1"
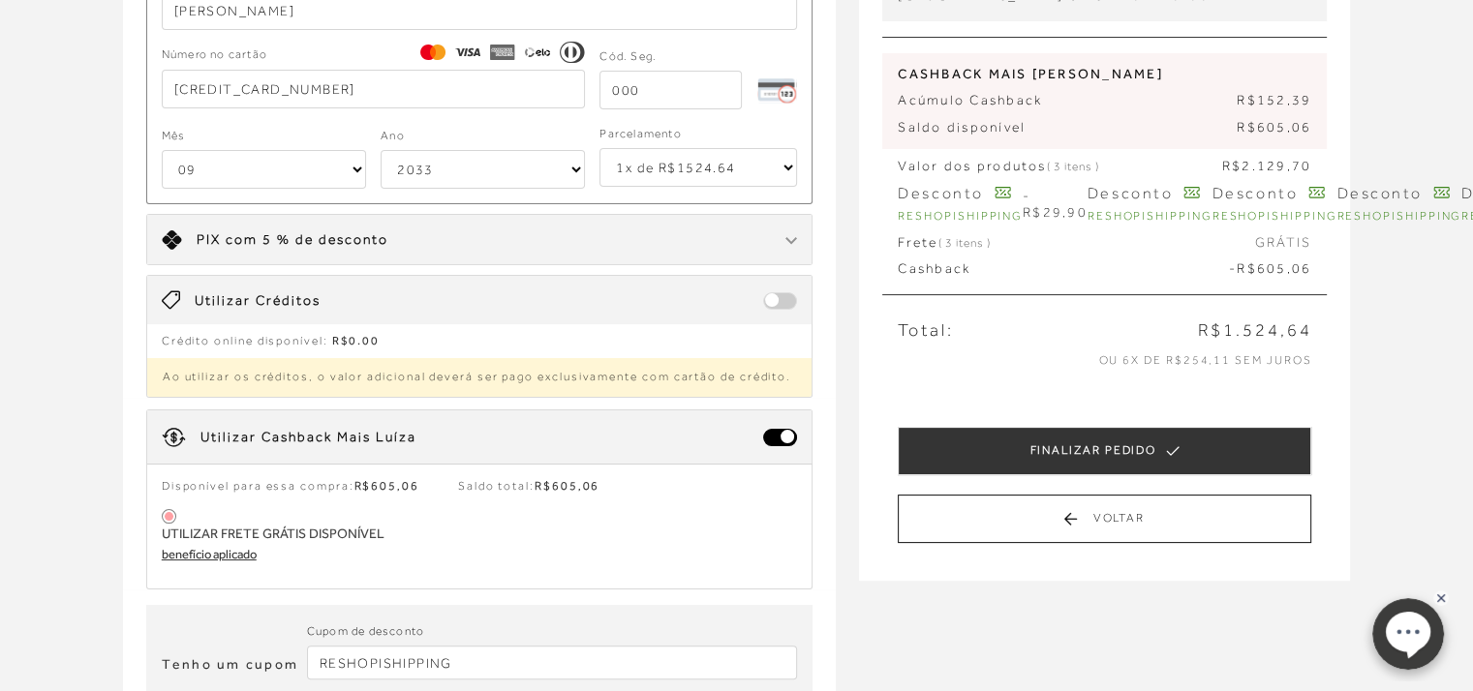
scroll to position [270, 0]
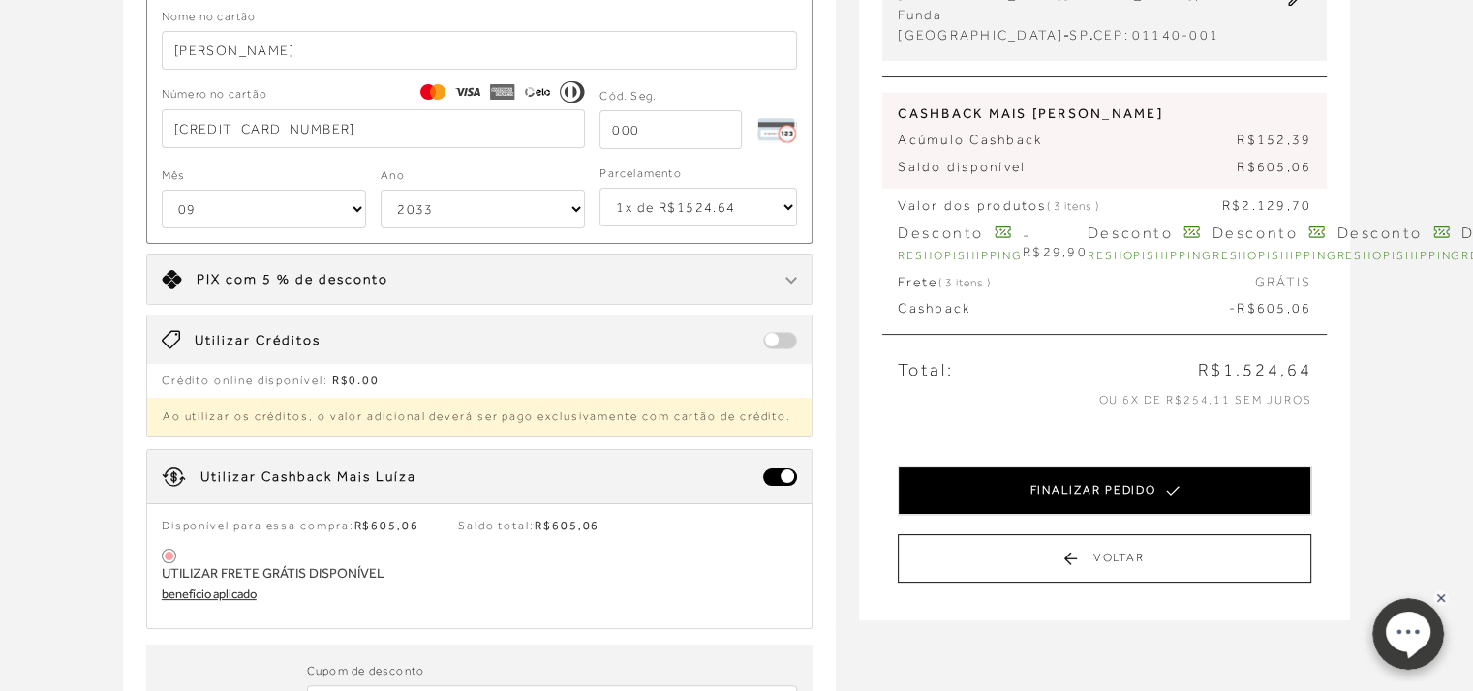
click at [1154, 467] on button "FINALIZAR PEDIDO" at bounding box center [1105, 491] width 414 height 48
select select "09"
select select "2033"
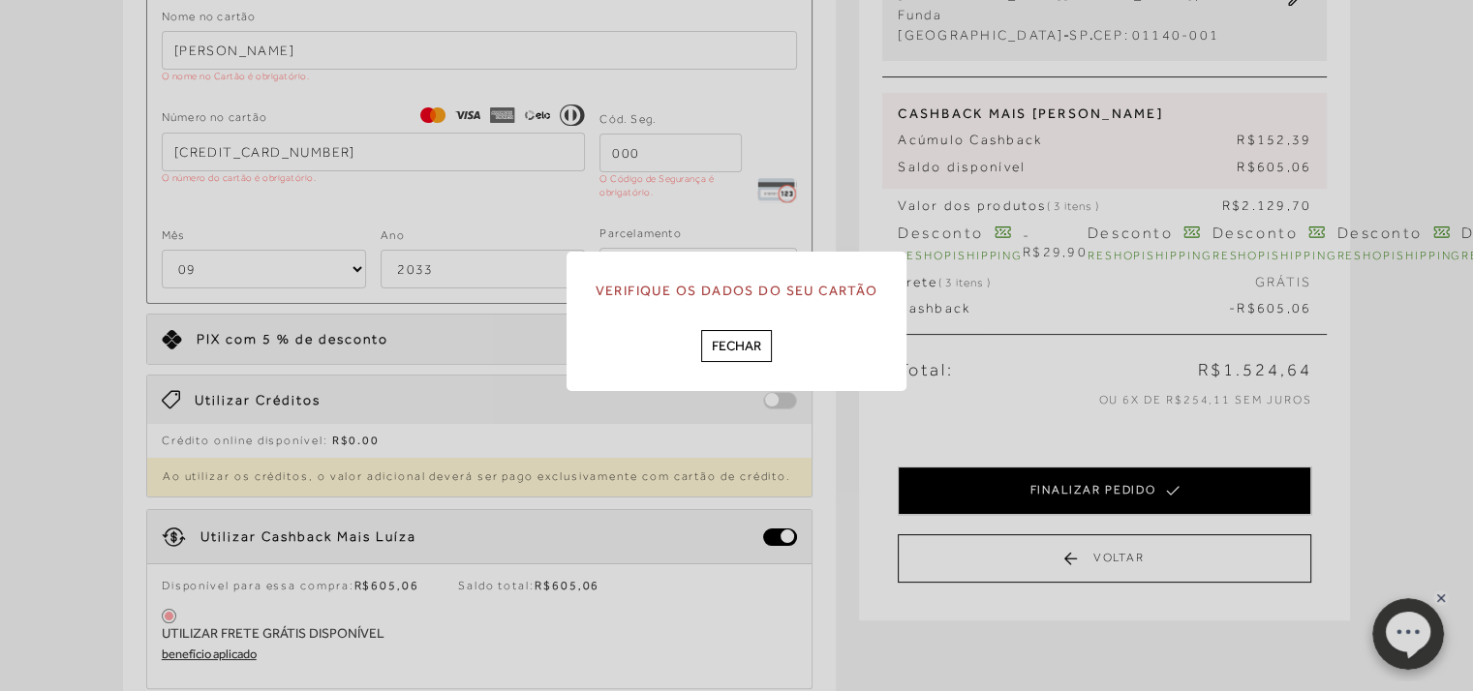
scroll to position [0, 0]
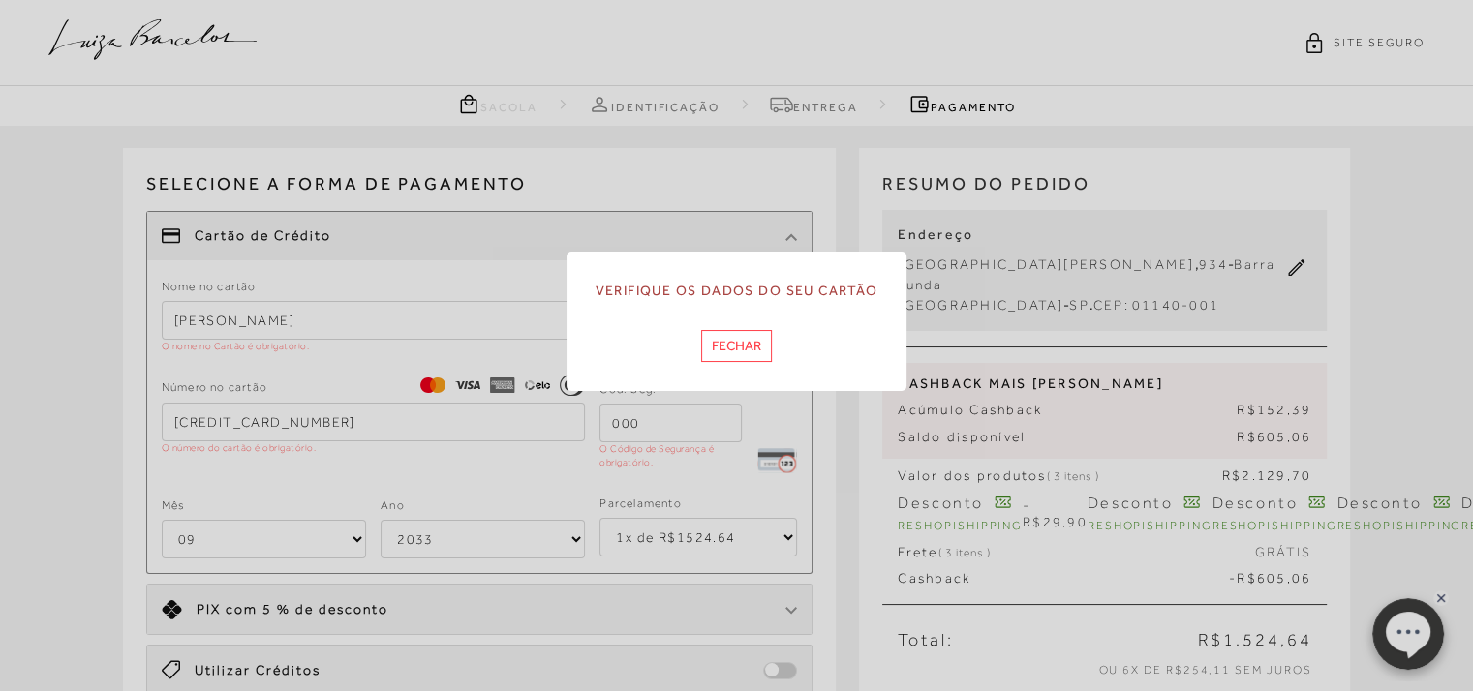
click at [721, 346] on button "Fechar" at bounding box center [736, 346] width 71 height 32
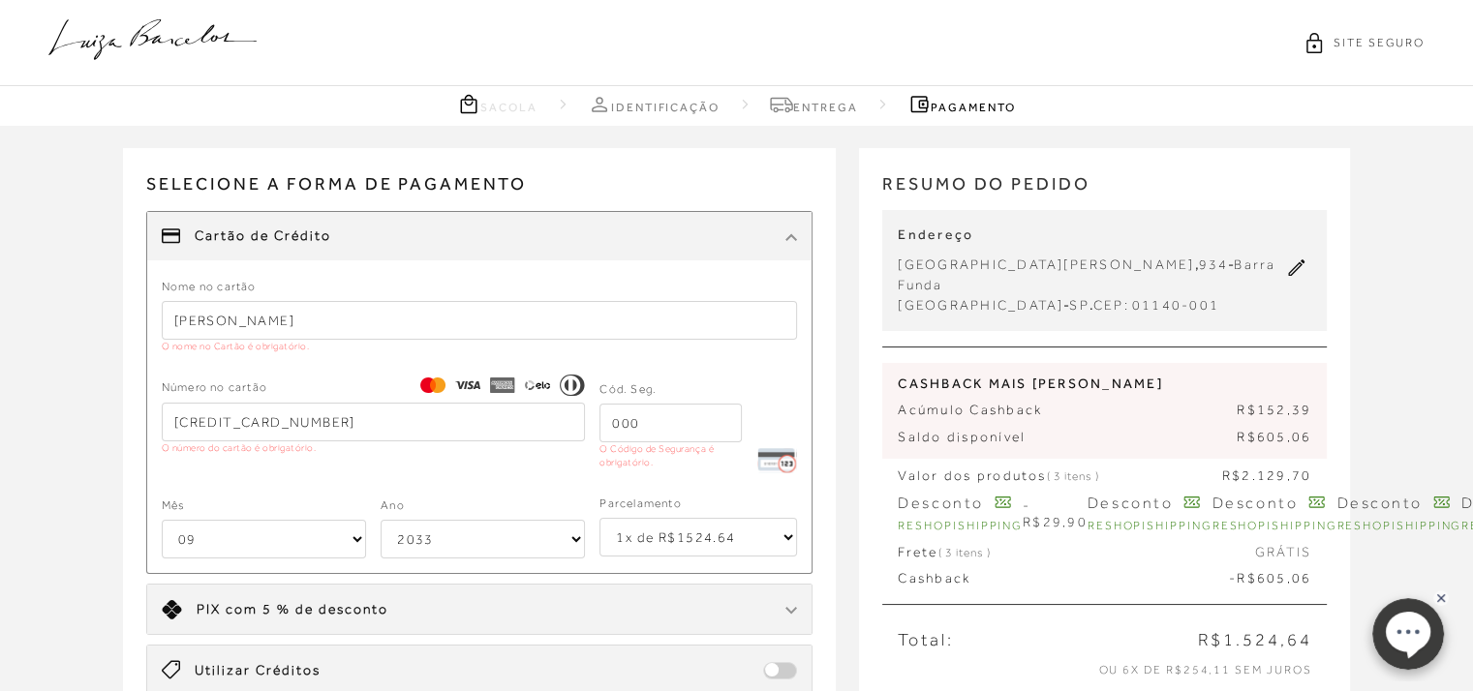
click at [323, 334] on input "[PERSON_NAME]" at bounding box center [480, 320] width 636 height 39
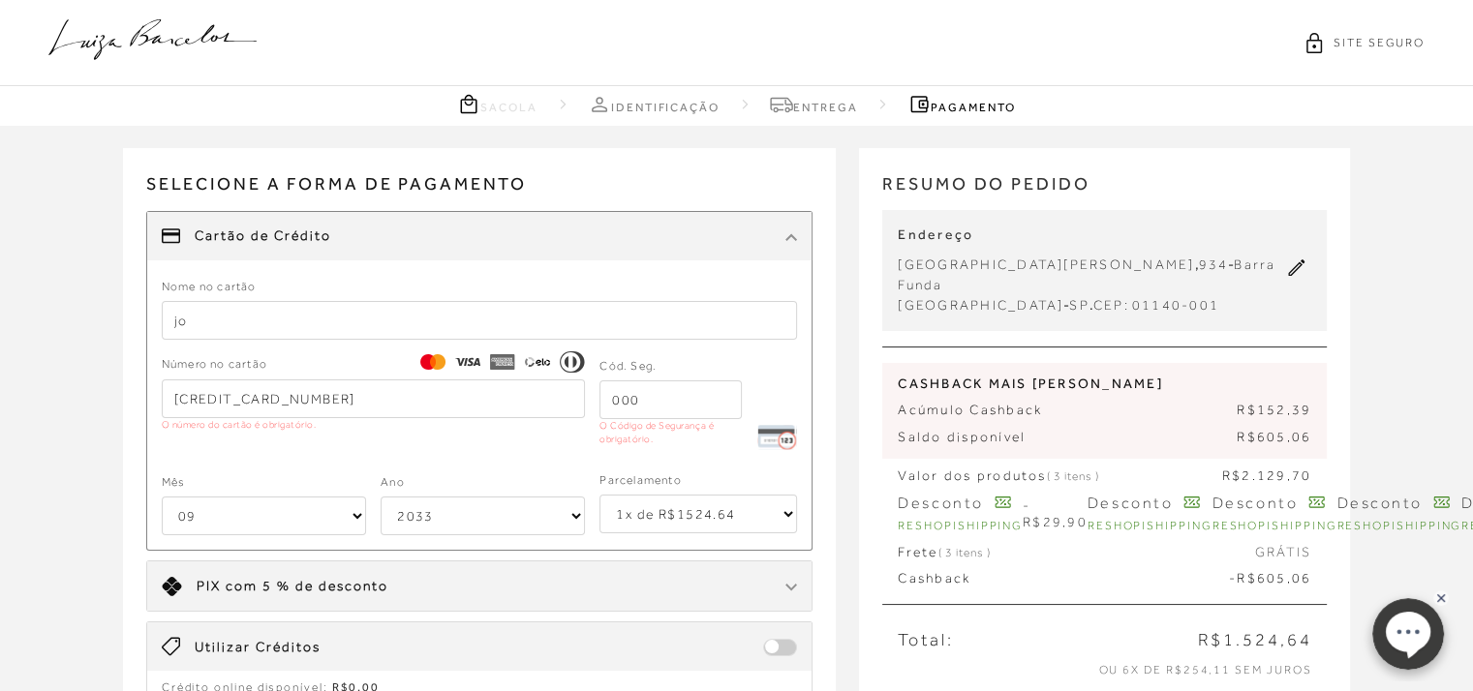
type input "j"
type input "[PERSON_NAME]"
click at [612, 406] on input "tel" at bounding box center [670, 400] width 142 height 39
drag, startPoint x: 612, startPoint y: 398, endPoint x: 703, endPoint y: 396, distance: 91.1
click at [703, 396] on input "tel" at bounding box center [670, 400] width 142 height 39
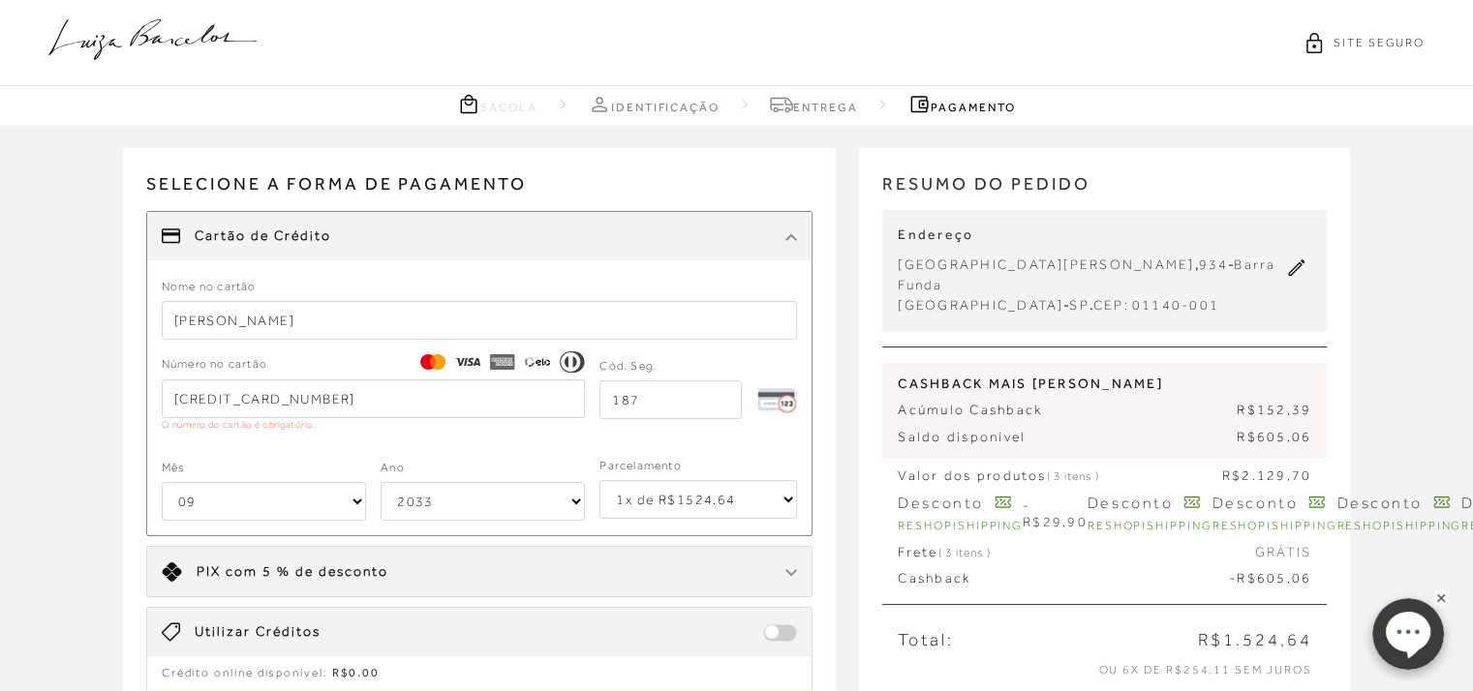
type input "187"
click at [789, 501] on select "1x de R$1524.64 2x de R$762.32 sem juros 3x de R$508.22 sem juros 4x de R$381.1…" at bounding box center [698, 499] width 198 height 39
select select "6"
click at [599, 480] on select "1x de R$1524.64 2x de R$762.32 sem juros 3x de R$508.22 sem juros 4x de R$381.1…" at bounding box center [698, 499] width 198 height 39
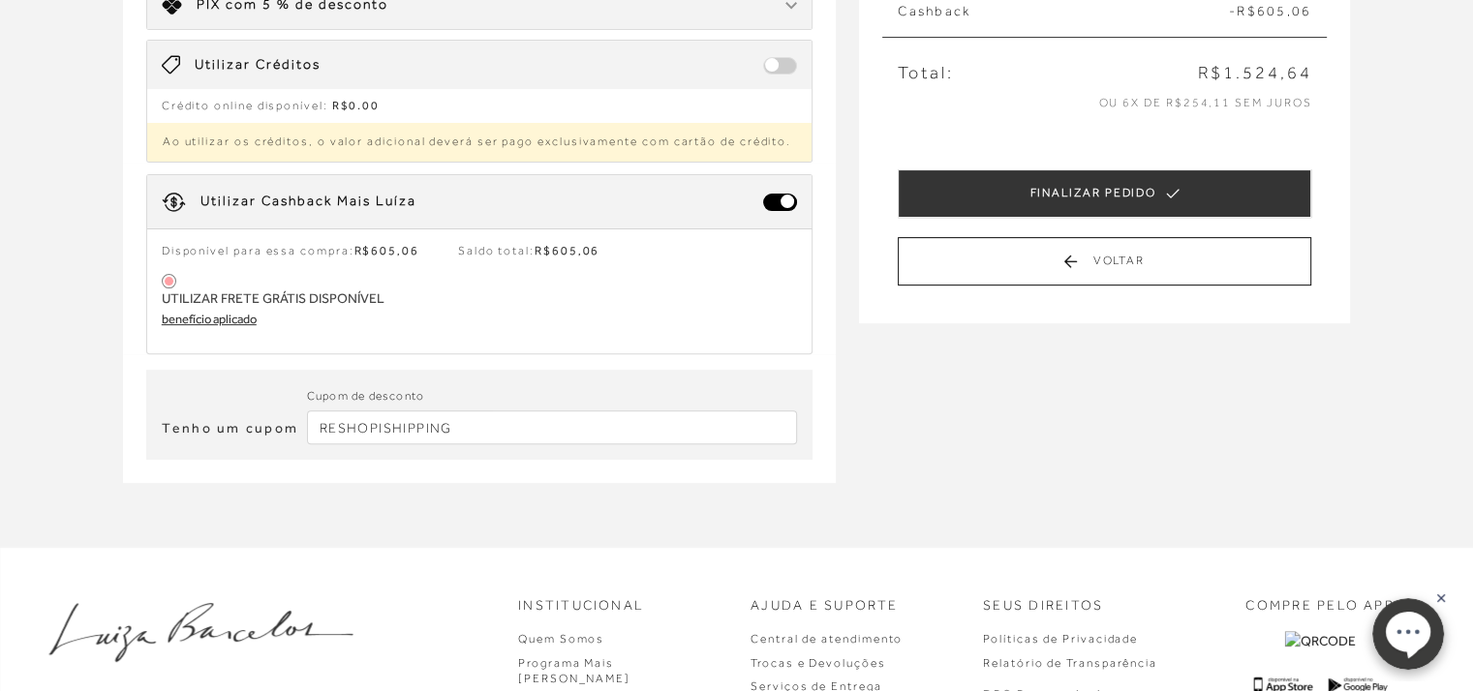
scroll to position [578, 0]
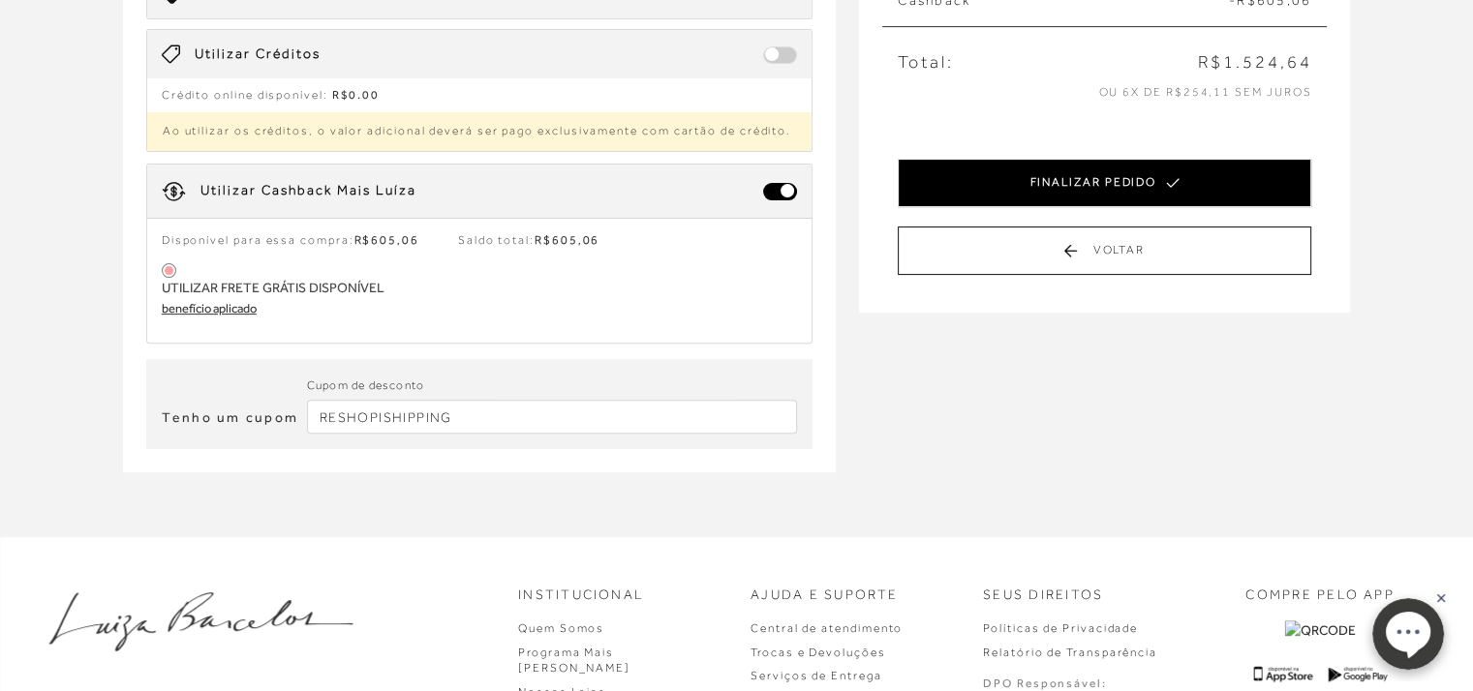
click at [1137, 159] on button "FINALIZAR PEDIDO" at bounding box center [1105, 183] width 414 height 48
select select "09"
select select "2033"
select select "6"
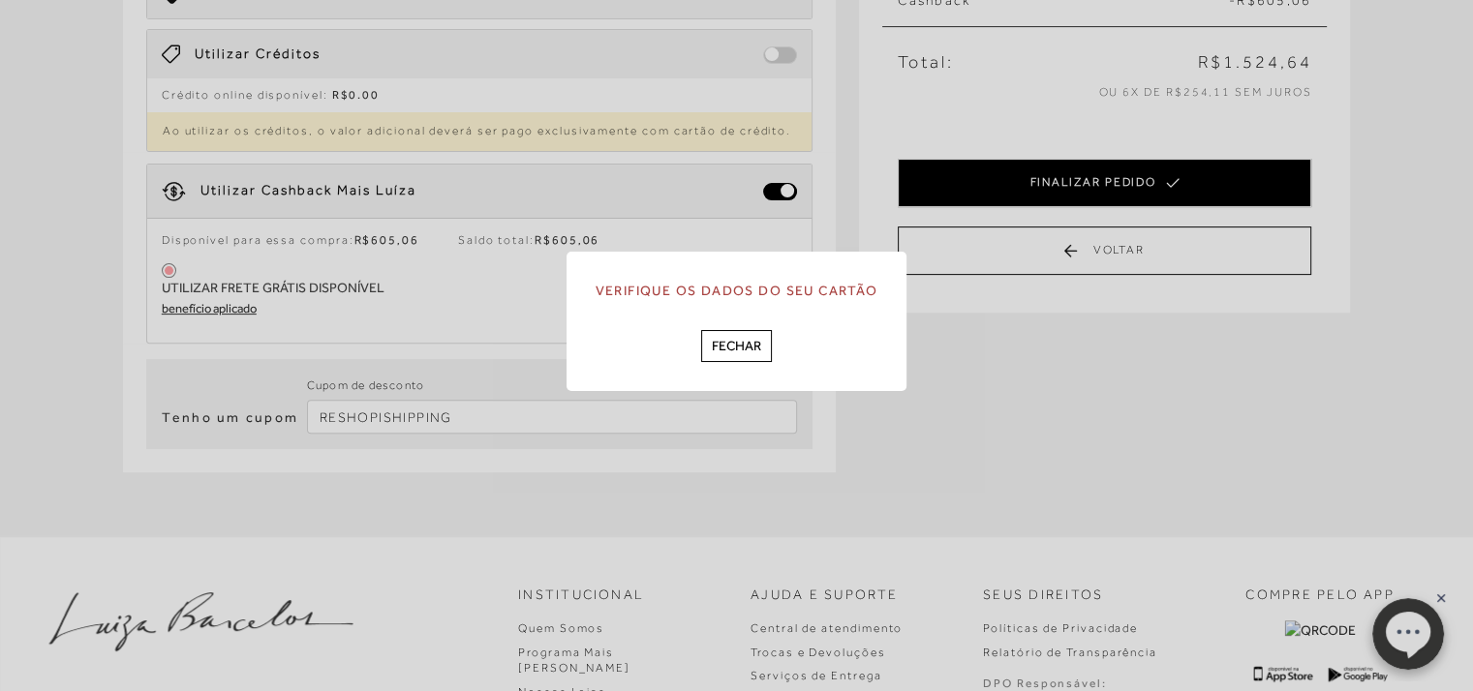
scroll to position [0, 0]
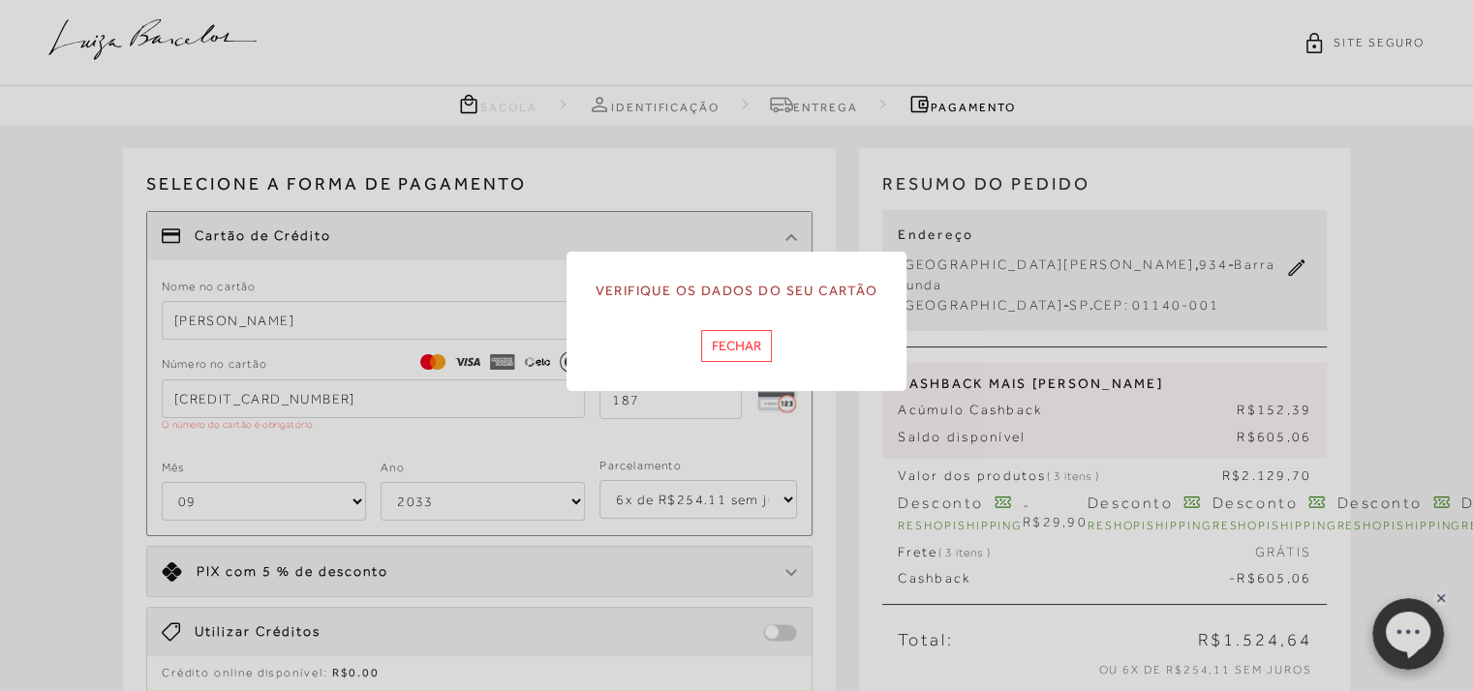
click at [729, 353] on button "Fechar" at bounding box center [736, 346] width 71 height 32
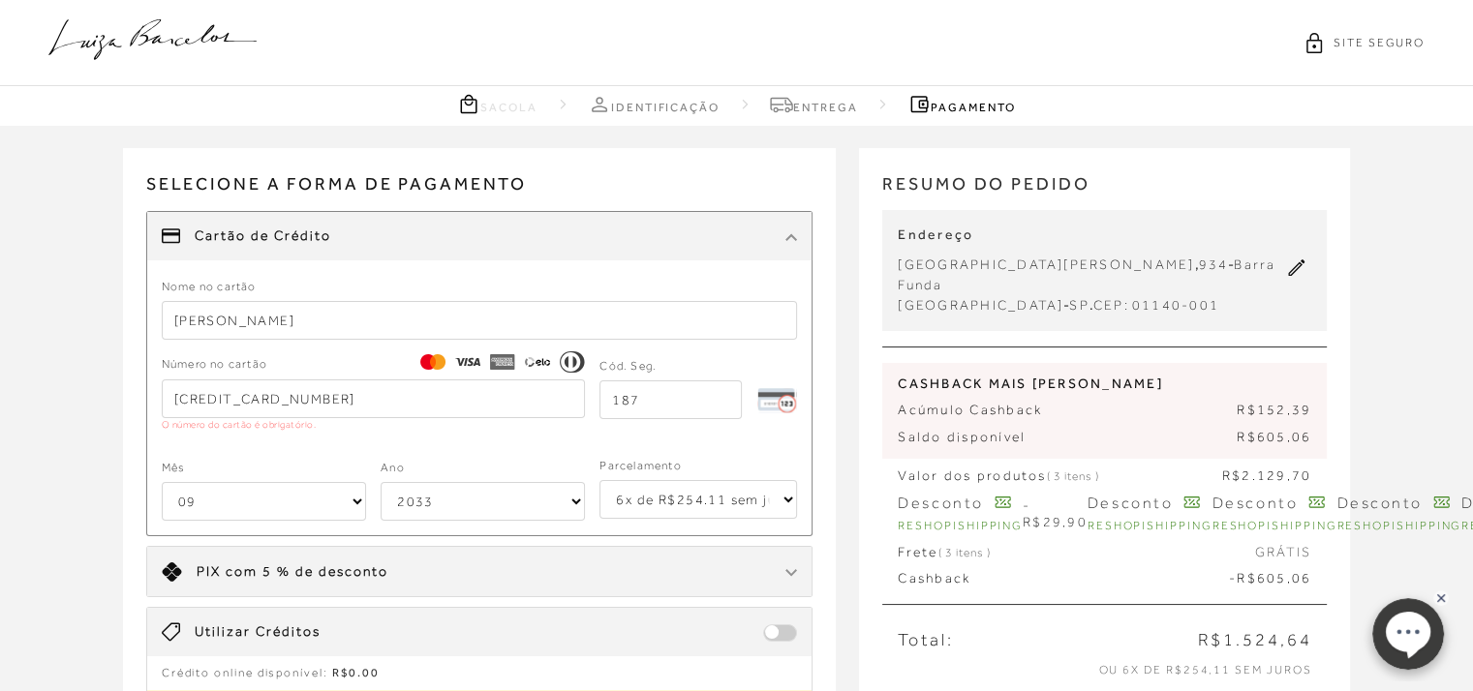
drag, startPoint x: 332, startPoint y: 398, endPoint x: 89, endPoint y: 402, distance: 243.1
click at [89, 402] on div "Receber em casa MOCASSIM DOCKSIDE EM COUCO OFF WHITE COM SOLADO TRATORADO CÓD: …" at bounding box center [736, 620] width 1473 height 988
click at [386, 398] on input "[CREDIT_CARD_NUMBER]" at bounding box center [374, 399] width 424 height 39
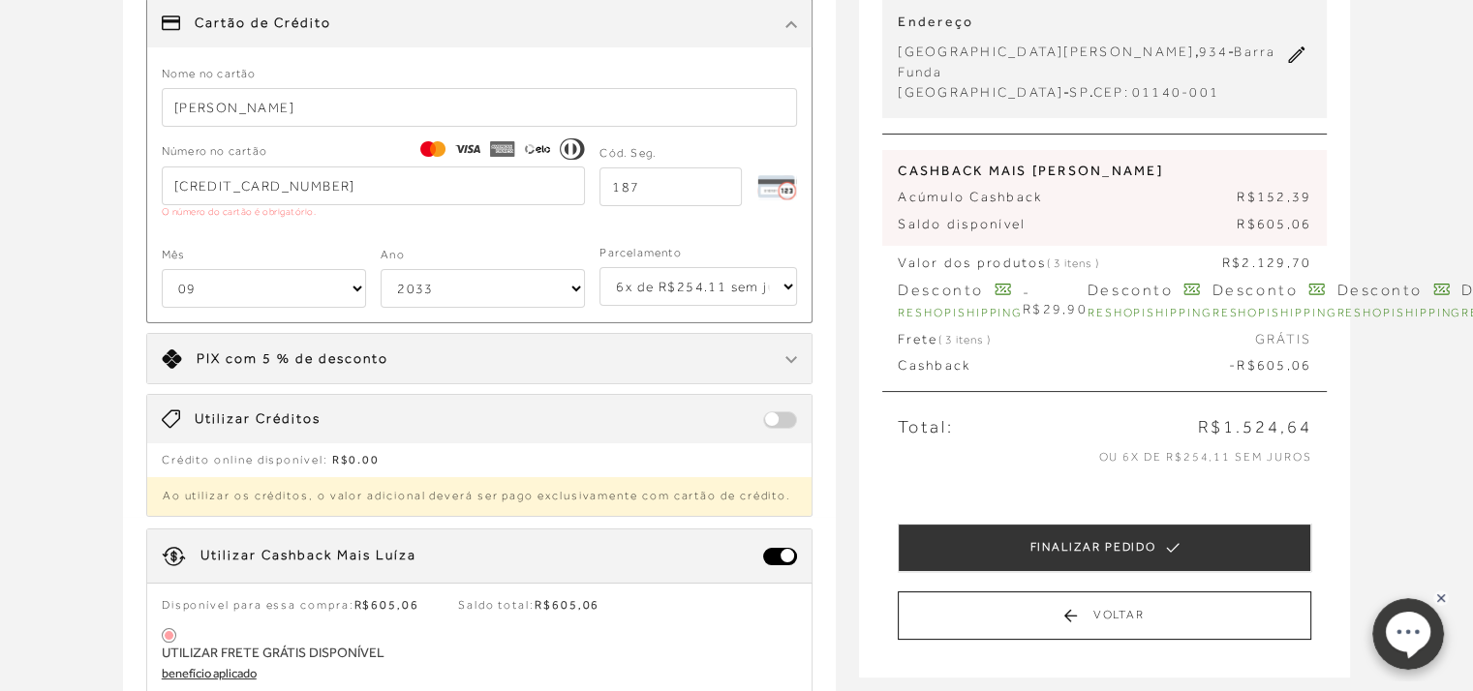
scroll to position [218, 0]
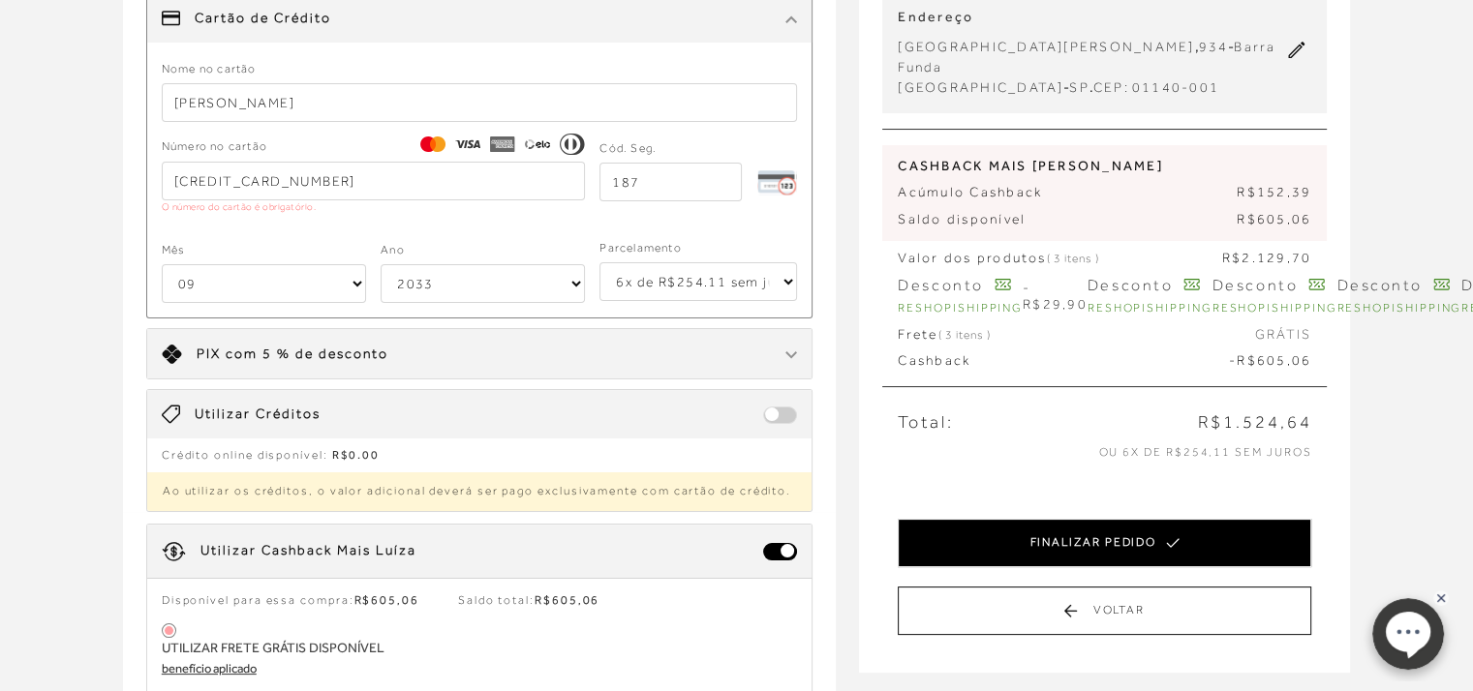
click at [1160, 528] on button "FINALIZAR PEDIDO" at bounding box center [1105, 543] width 414 height 48
select select "09"
select select "2033"
select select "6"
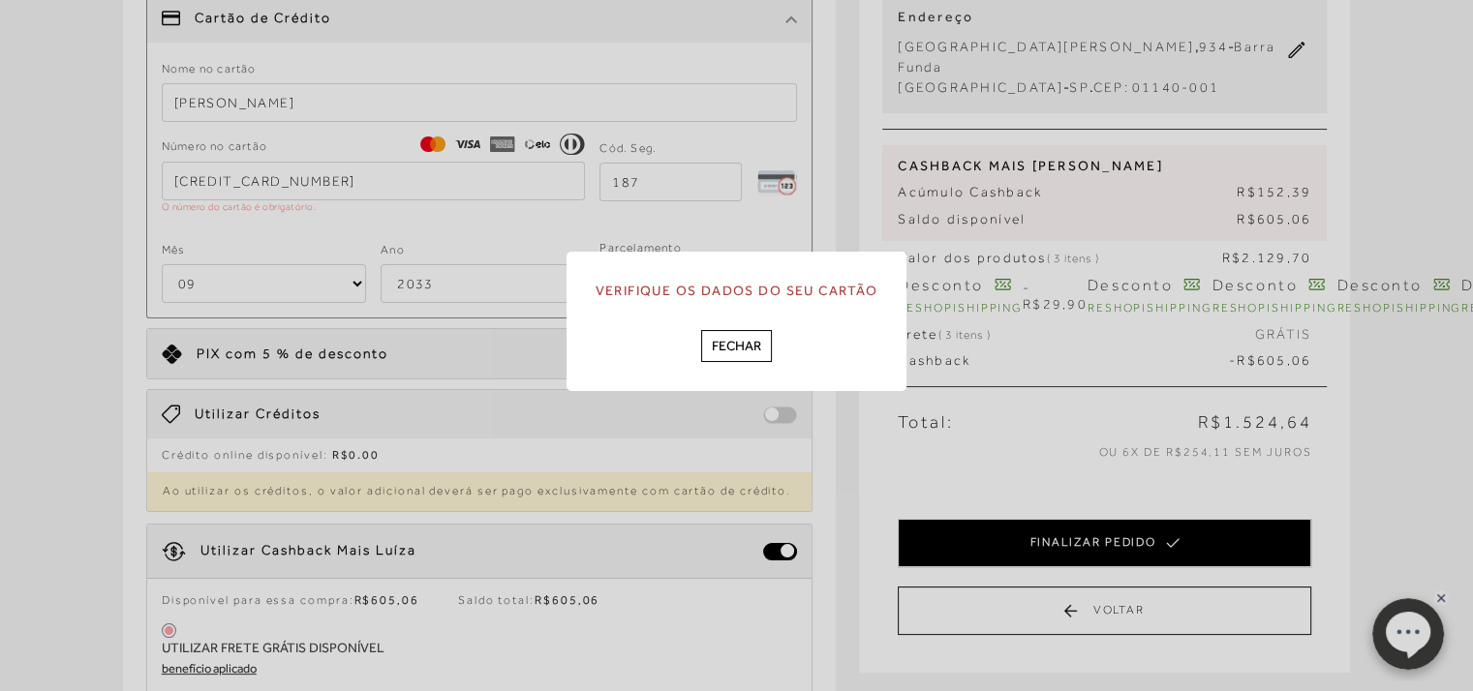
scroll to position [0, 0]
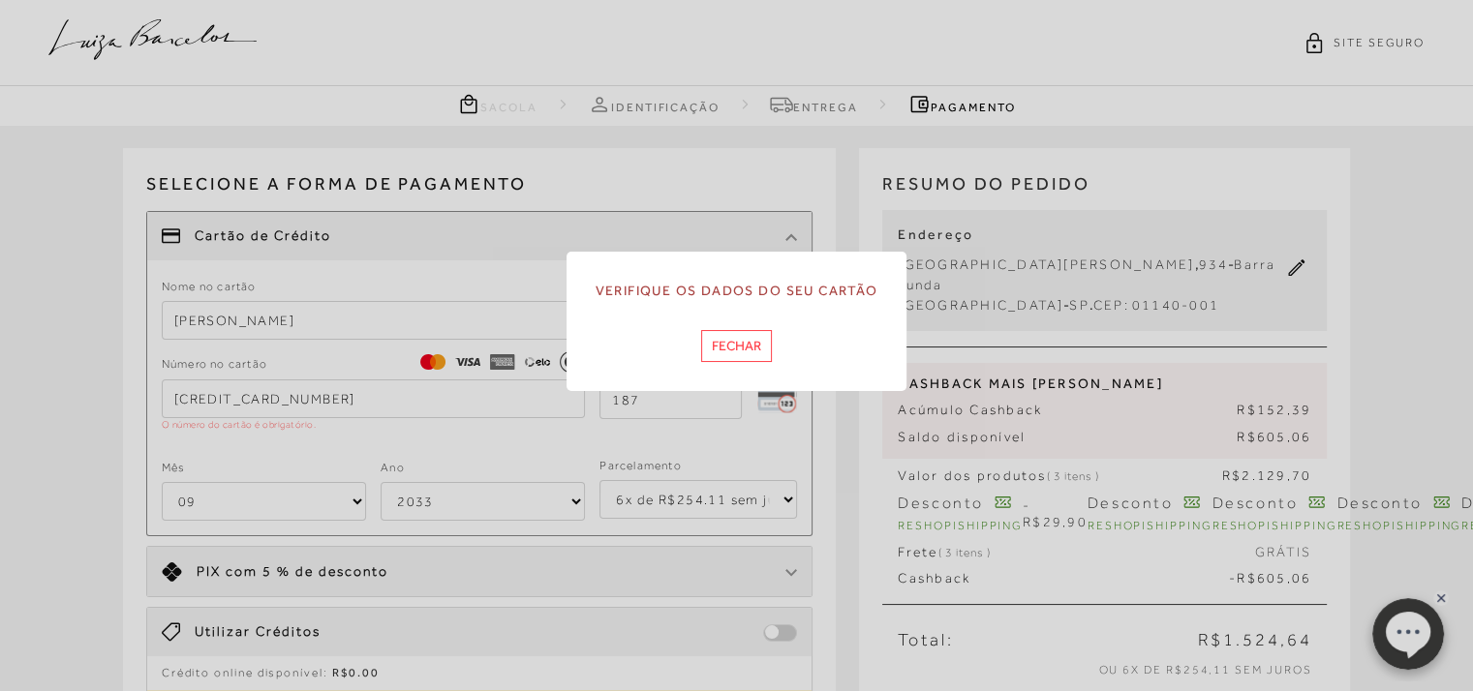
click at [743, 357] on button "Fechar" at bounding box center [736, 346] width 71 height 32
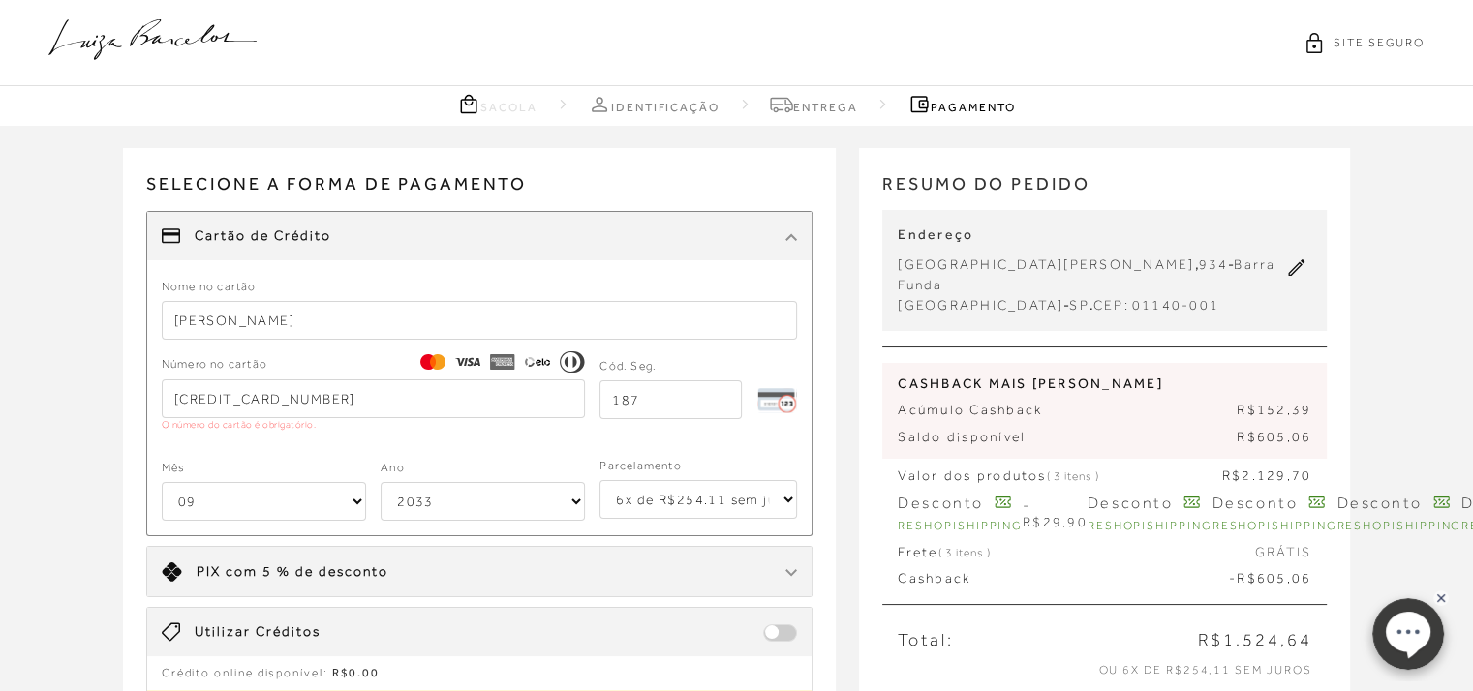
click at [358, 402] on input "[CREDIT_CARD_NUMBER]" at bounding box center [374, 399] width 424 height 39
drag, startPoint x: 358, startPoint y: 402, endPoint x: 111, endPoint y: 353, distance: 251.9
click at [111, 353] on div "Receber em casa MOCASSIM DOCKSIDE EM COUCO OFF WHITE COM SOLADO TRATORADO CÓD: …" at bounding box center [736, 620] width 1473 height 988
type input "[CREDIT_CARD_NUMBER]"
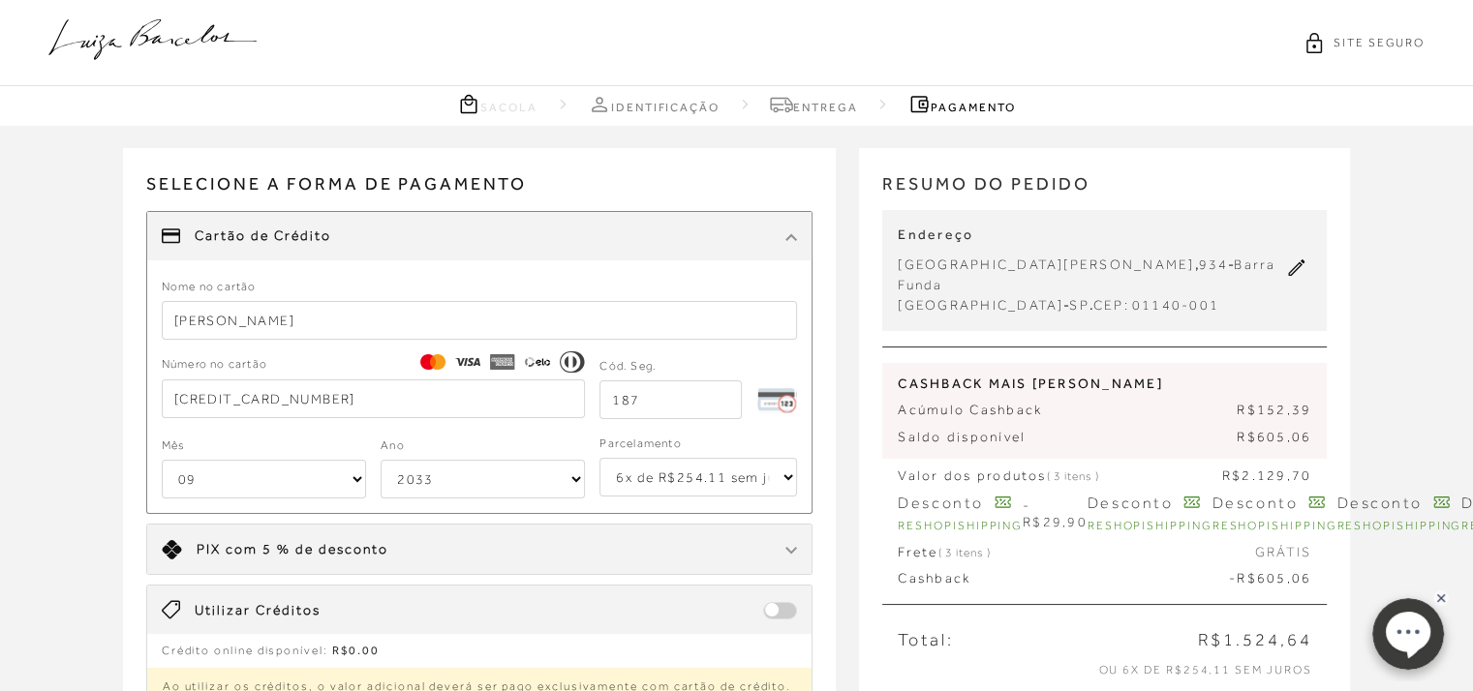
scroll to position [353, 0]
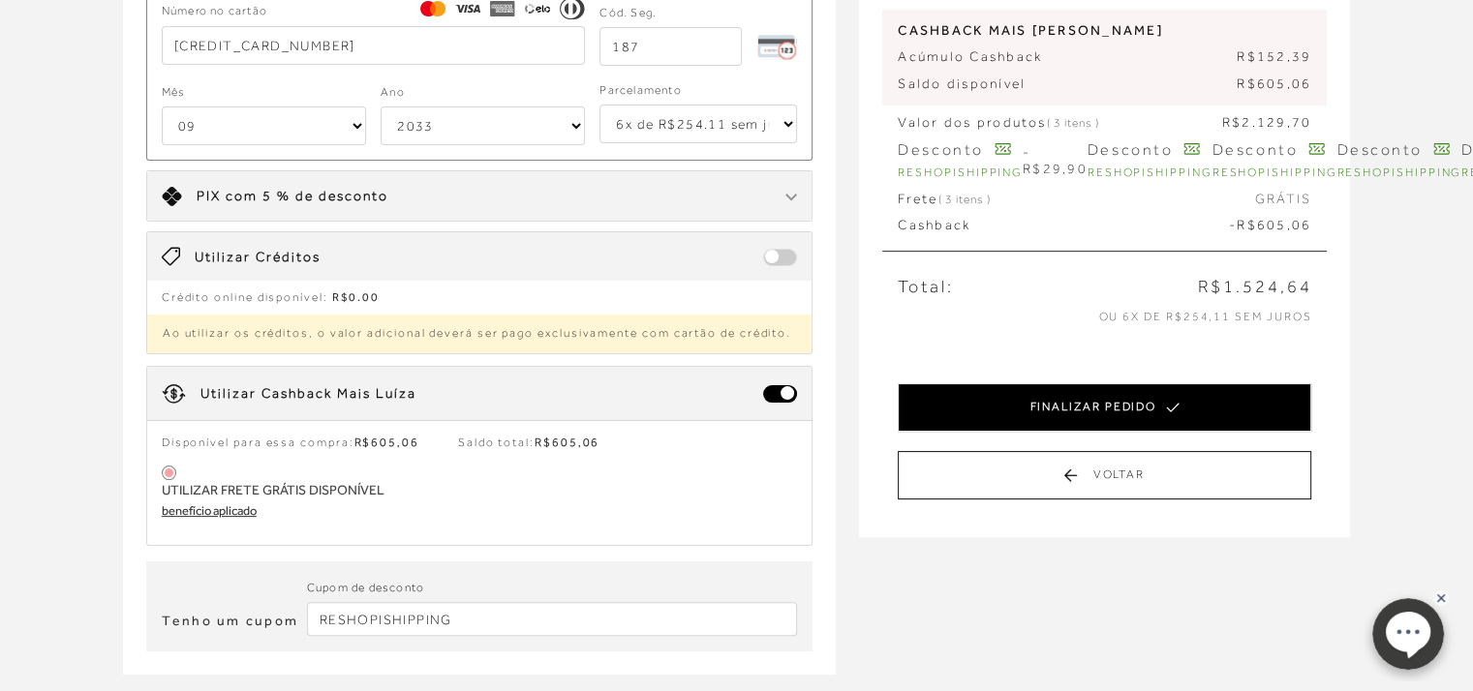
click at [1120, 394] on button "FINALIZAR PEDIDO" at bounding box center [1105, 408] width 414 height 48
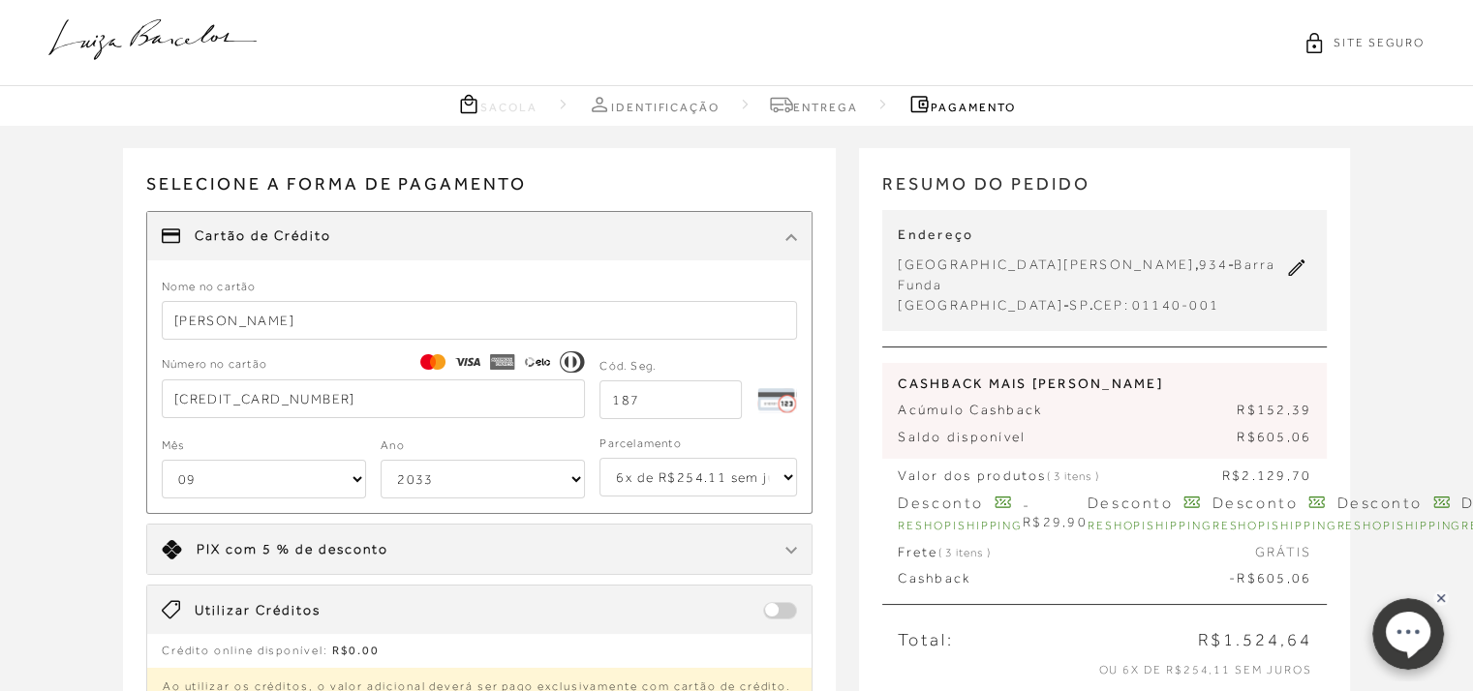
select select "09"
select select "2033"
select select "6"
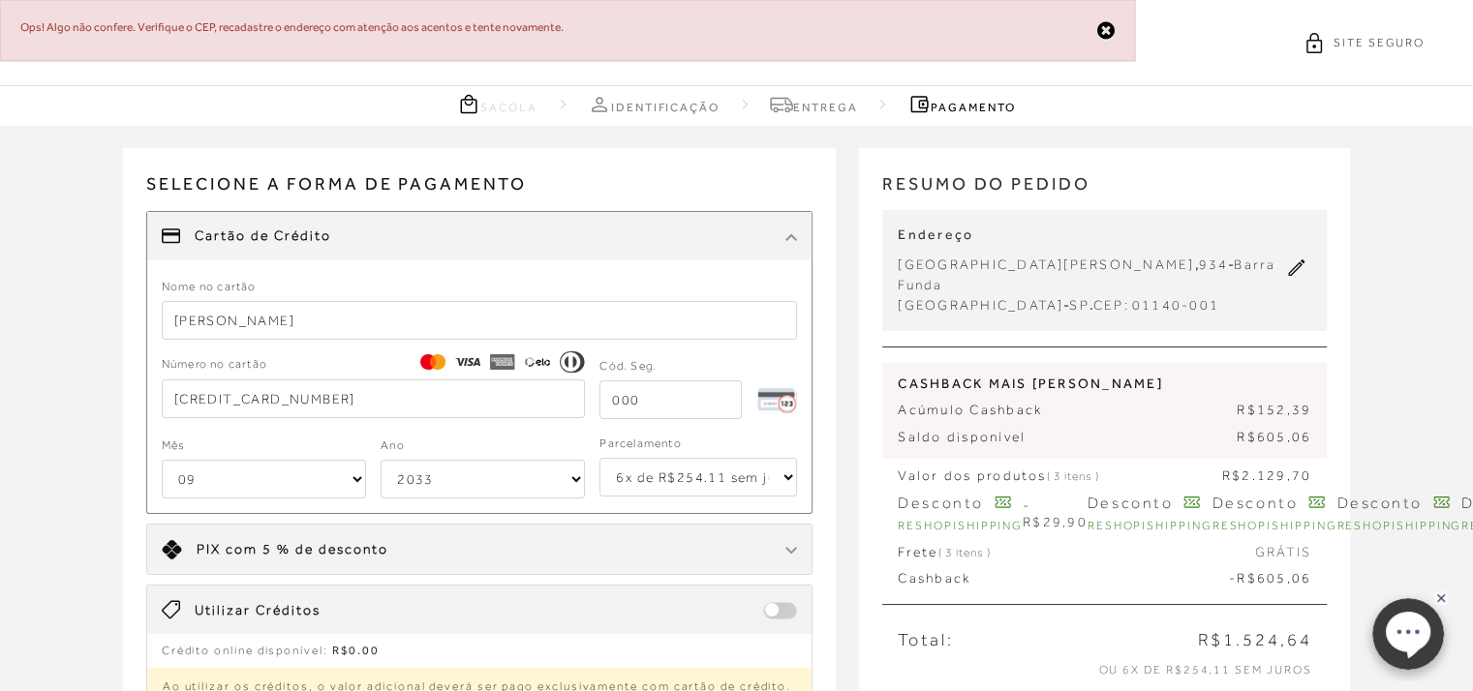
click at [1198, 268] on span "934" at bounding box center [1213, 264] width 30 height 15
click at [1296, 260] on icon at bounding box center [1297, 268] width 16 height 16
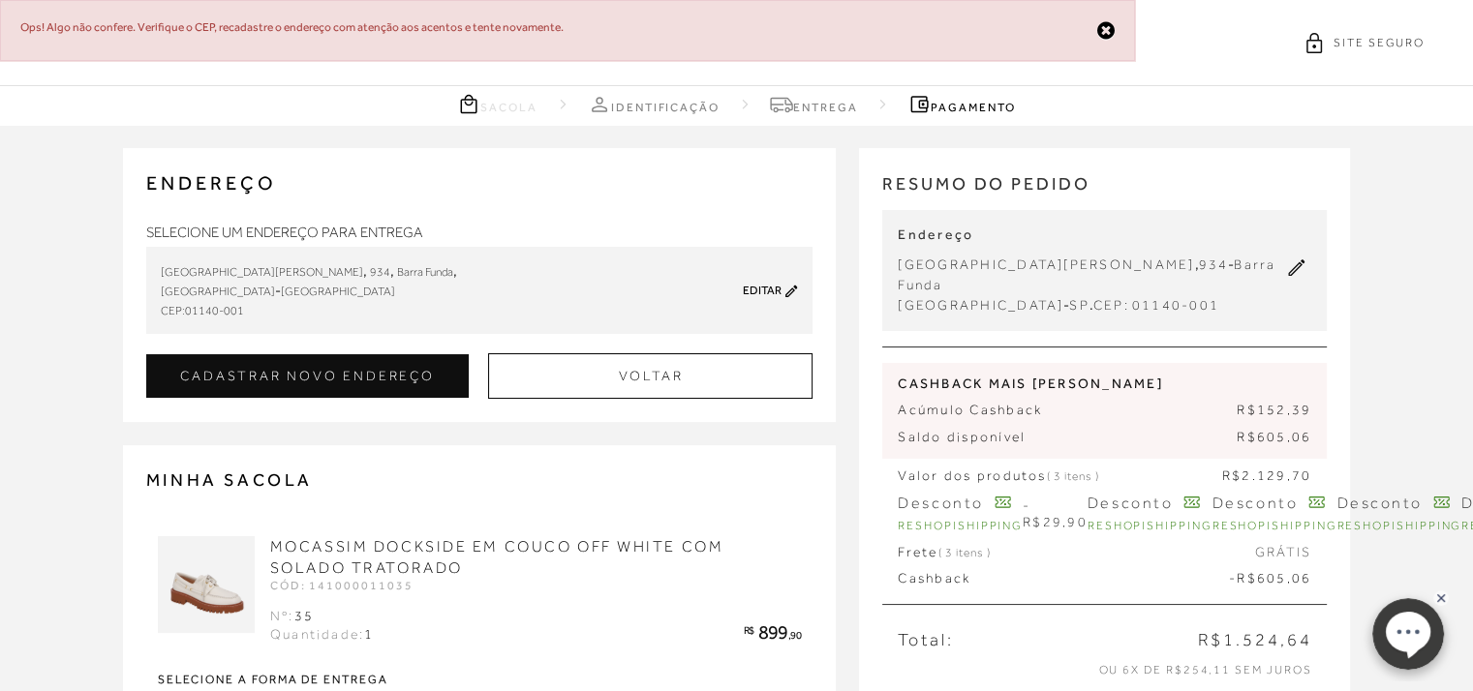
click at [783, 291] on div "Editar" at bounding box center [750, 291] width 96 height 15
click at [757, 290] on link "Editar" at bounding box center [762, 291] width 39 height 14
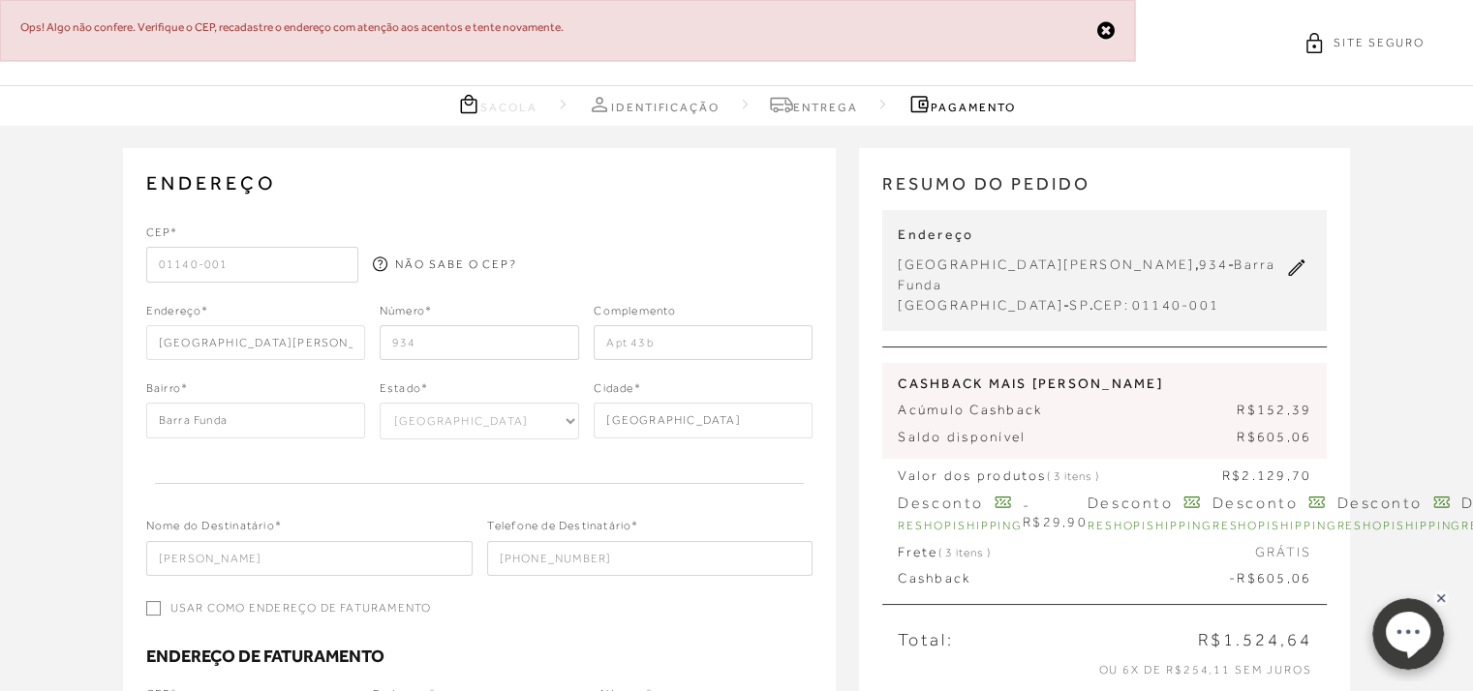
click at [674, 342] on input "Apt 43b" at bounding box center [703, 342] width 219 height 35
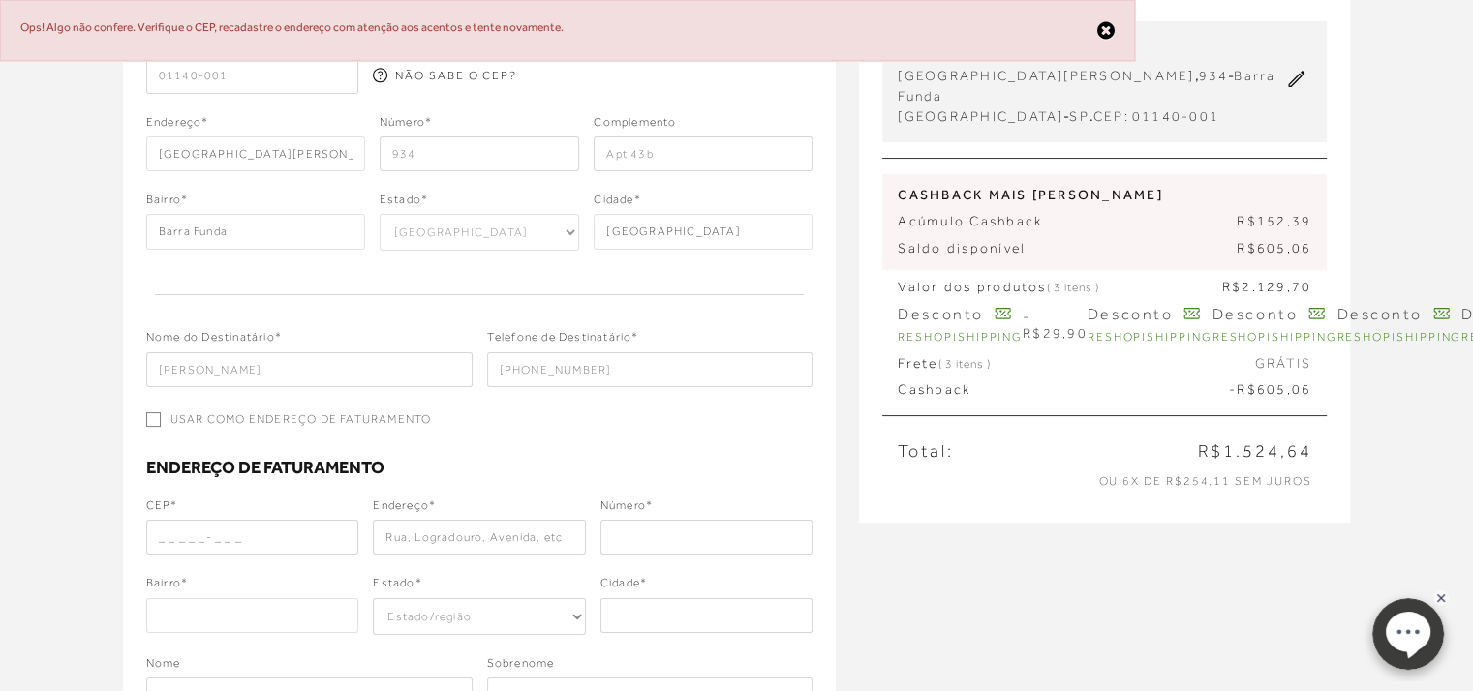
scroll to position [260, 0]
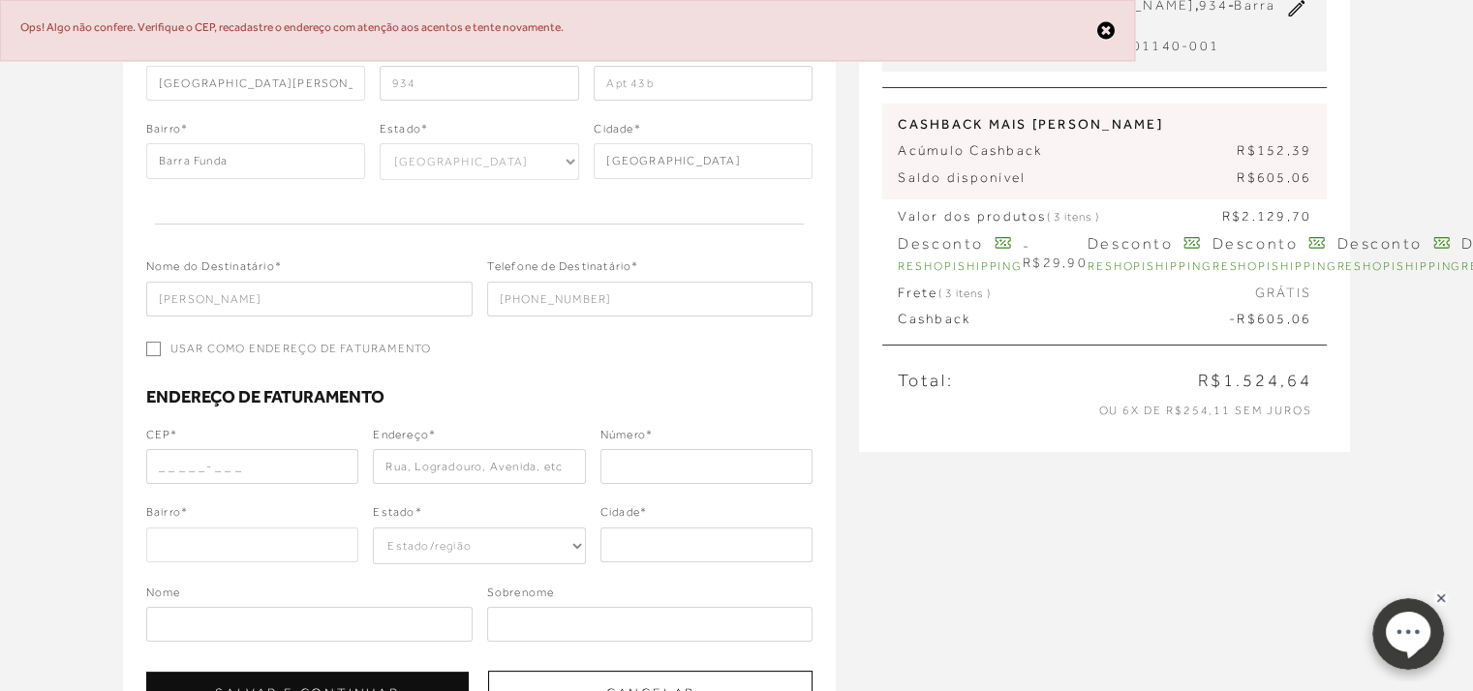
click at [147, 342] on input "Usar como endereço de faturamento" at bounding box center [153, 349] width 15 height 15
checkbox input "true"
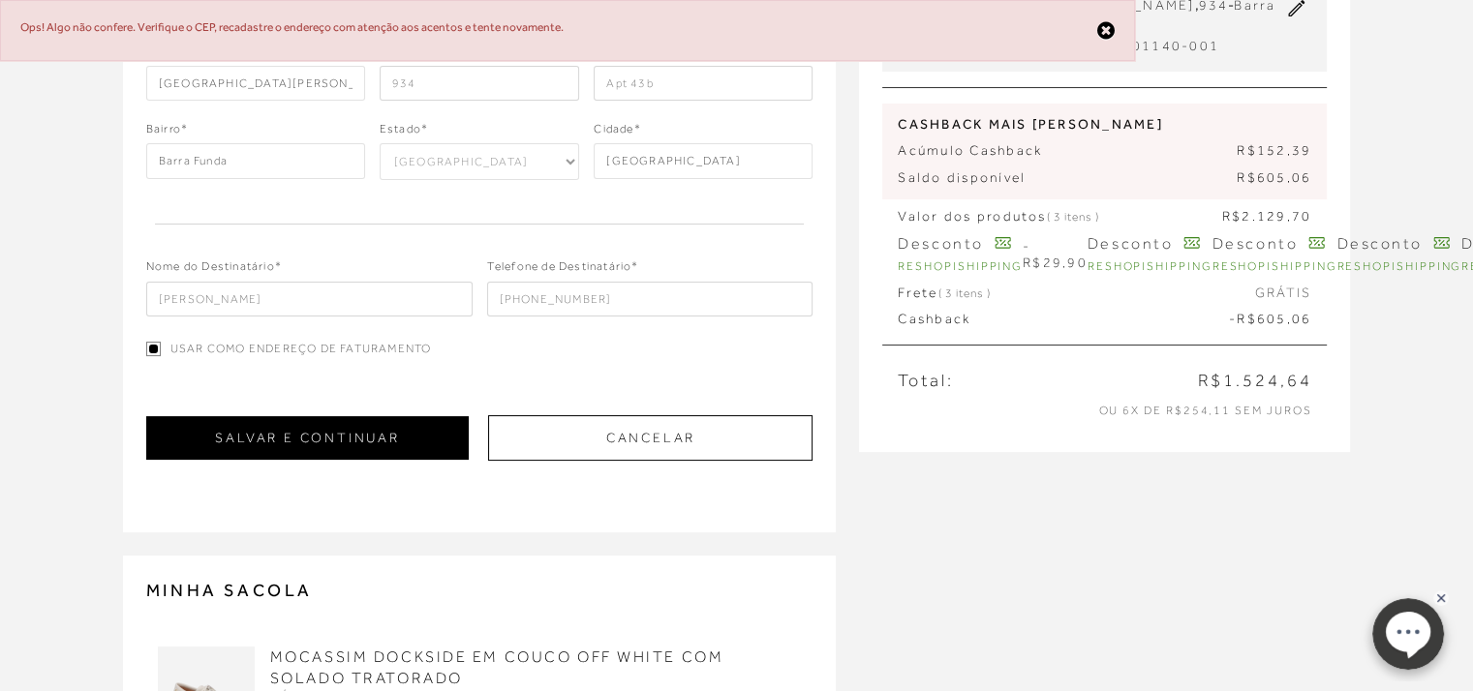
click at [328, 440] on button "SALVAR E CONTINUAR" at bounding box center [307, 438] width 323 height 44
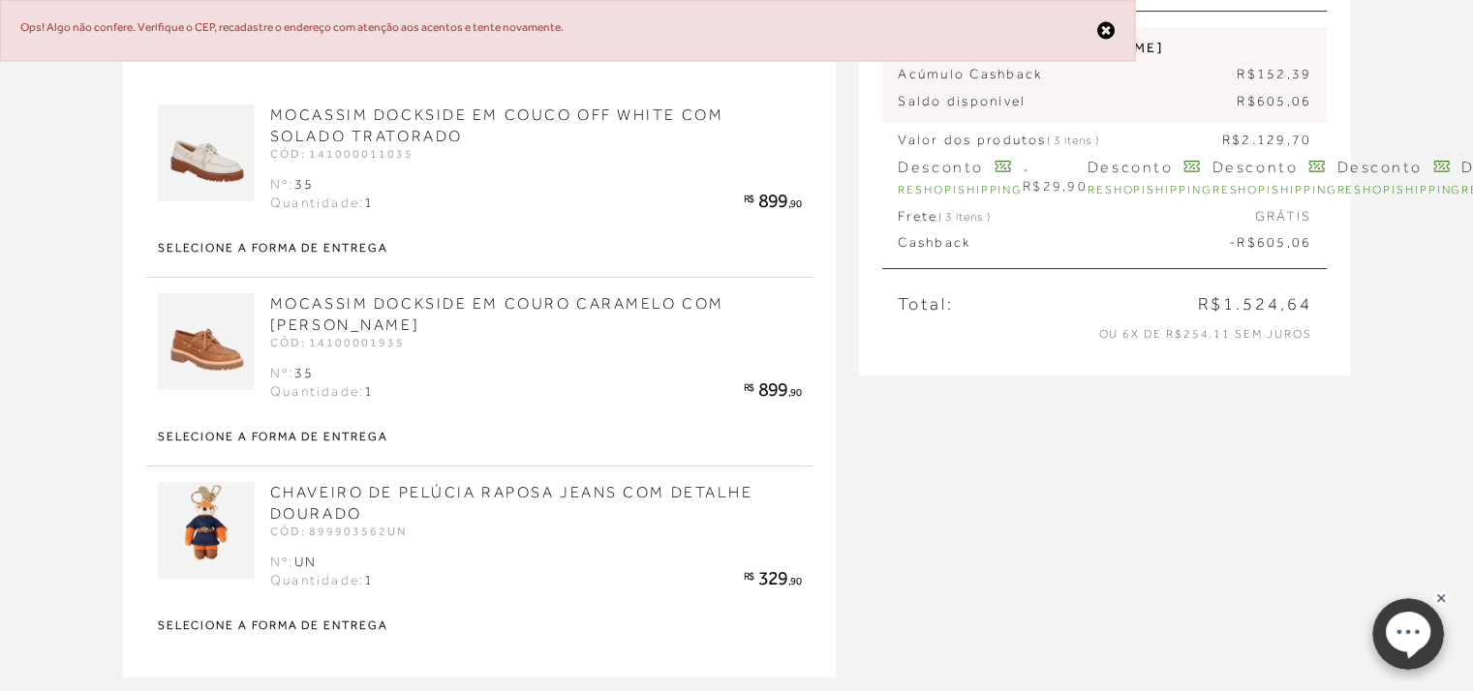
scroll to position [405, 0]
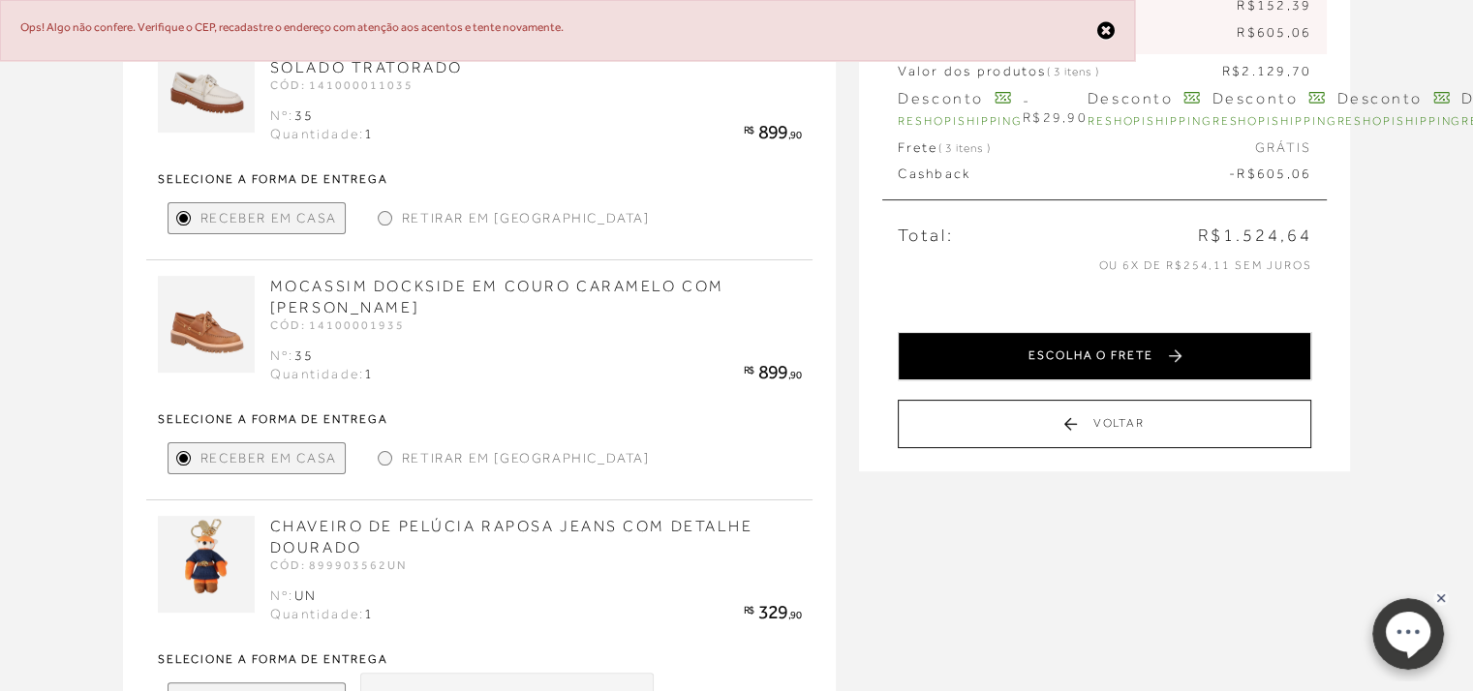
click at [1123, 340] on button "ESCOLHA O FRETE" at bounding box center [1105, 356] width 414 height 48
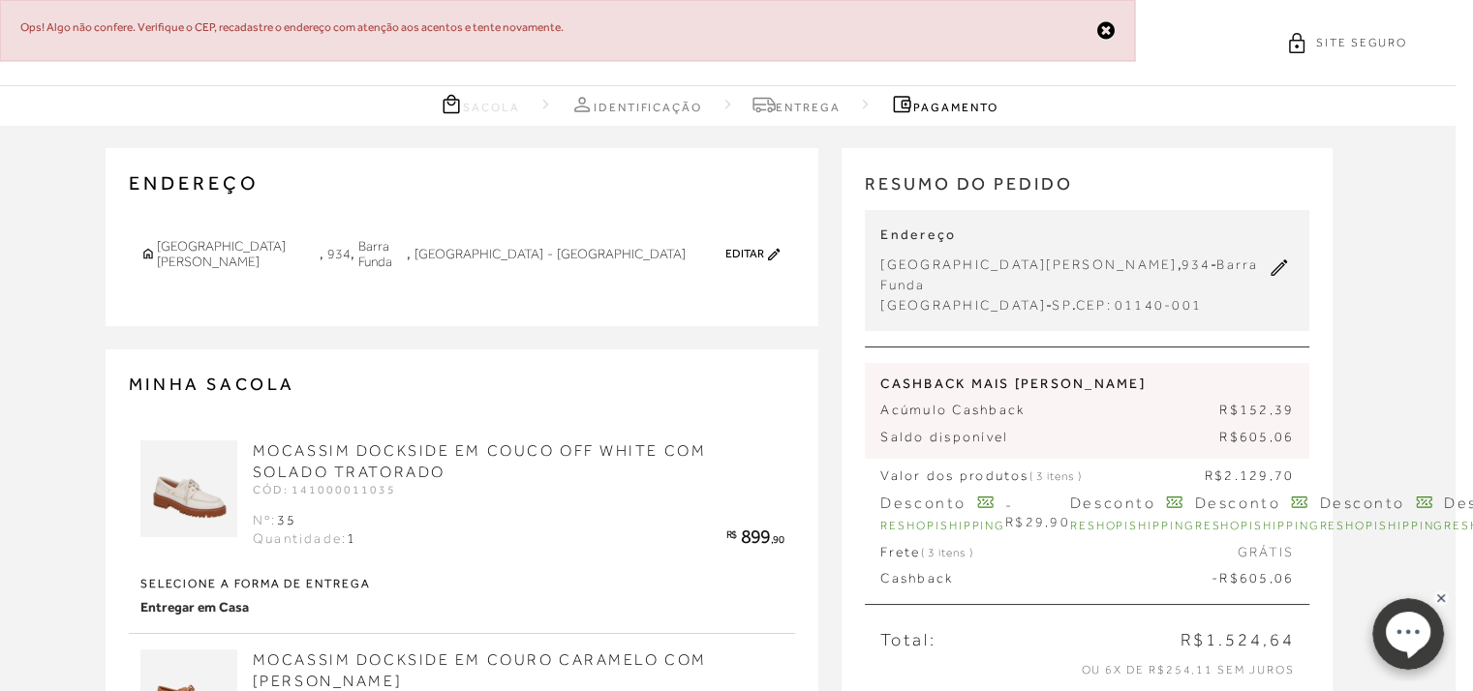
scroll to position [0, 25]
drag, startPoint x: 1468, startPoint y: 93, endPoint x: 1453, endPoint y: 290, distance: 197.2
click at [1448, 290] on html "Ops! Algo não confere. Verifique o CEP, recadastre o endereço com atenção aos a…" at bounding box center [711, 345] width 1473 height 691
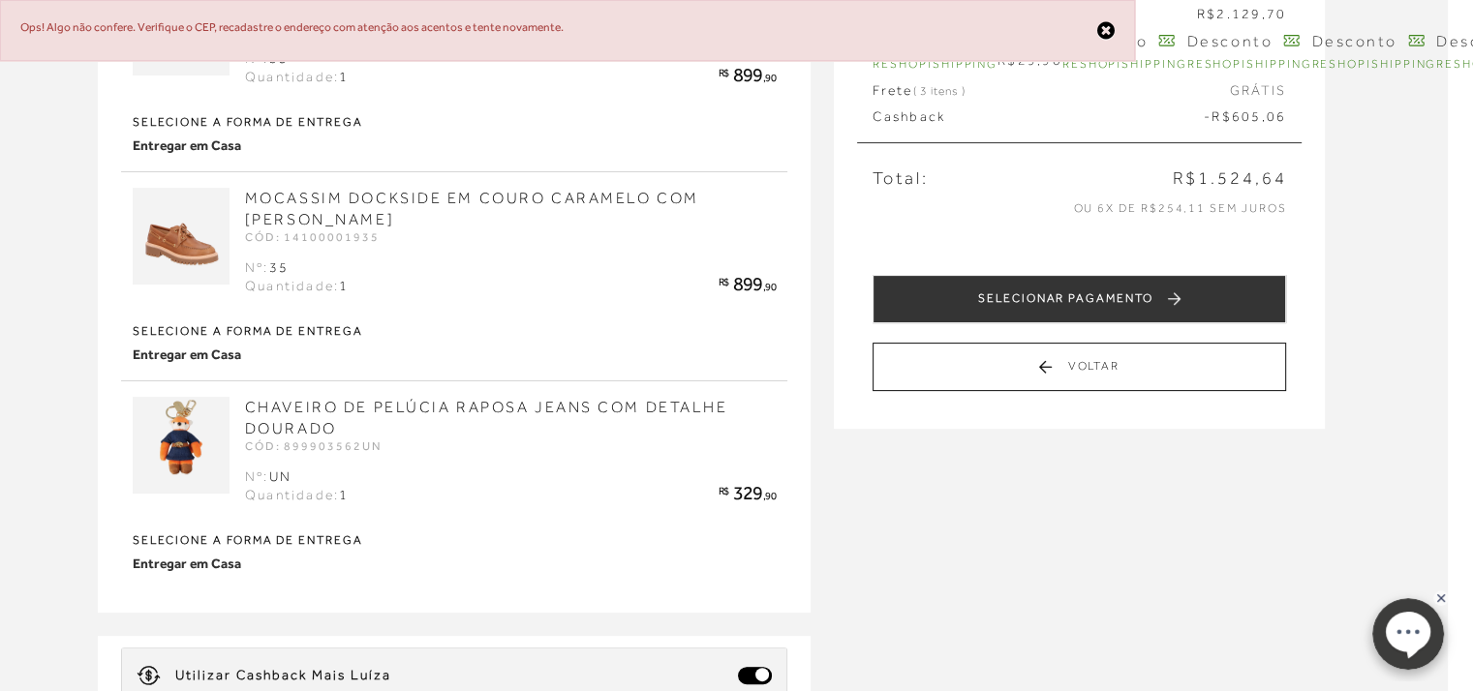
scroll to position [493, 25]
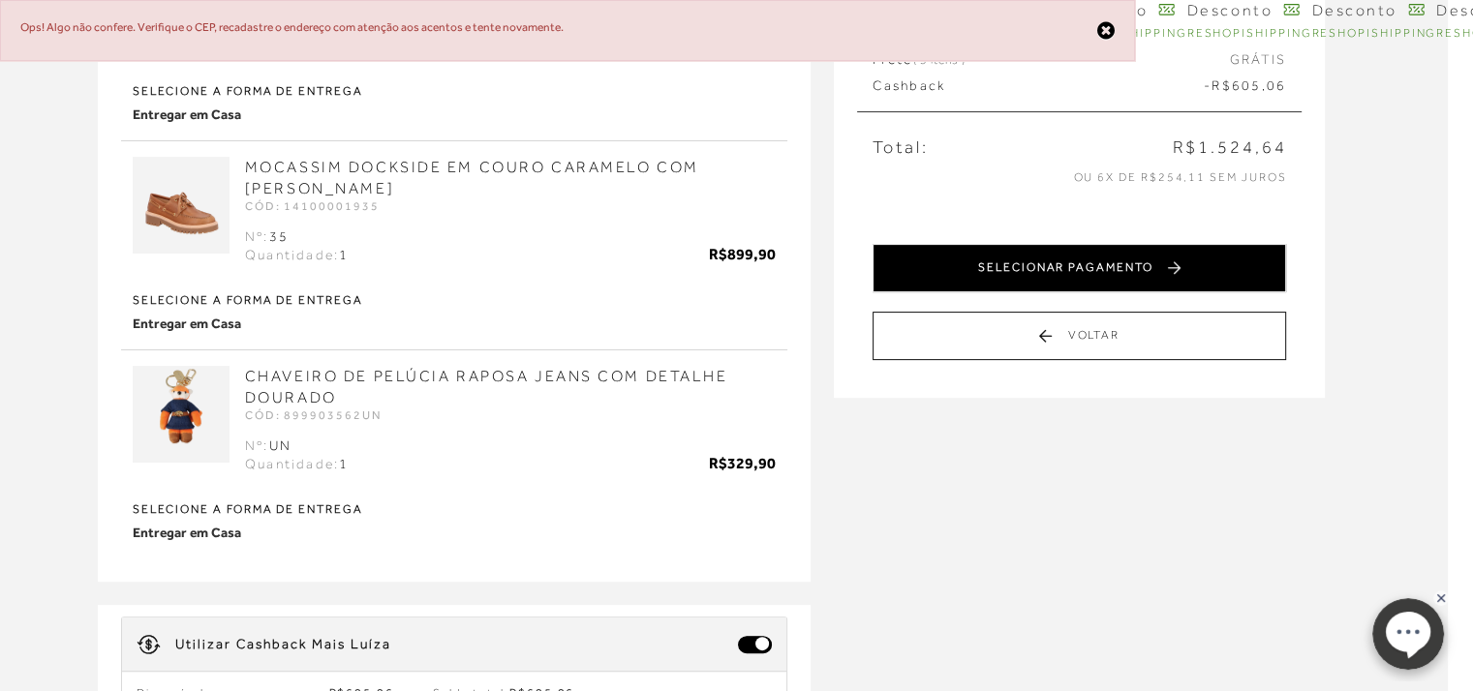
click at [1073, 244] on button "SELECIONAR PAGAMENTO" at bounding box center [1080, 268] width 414 height 48
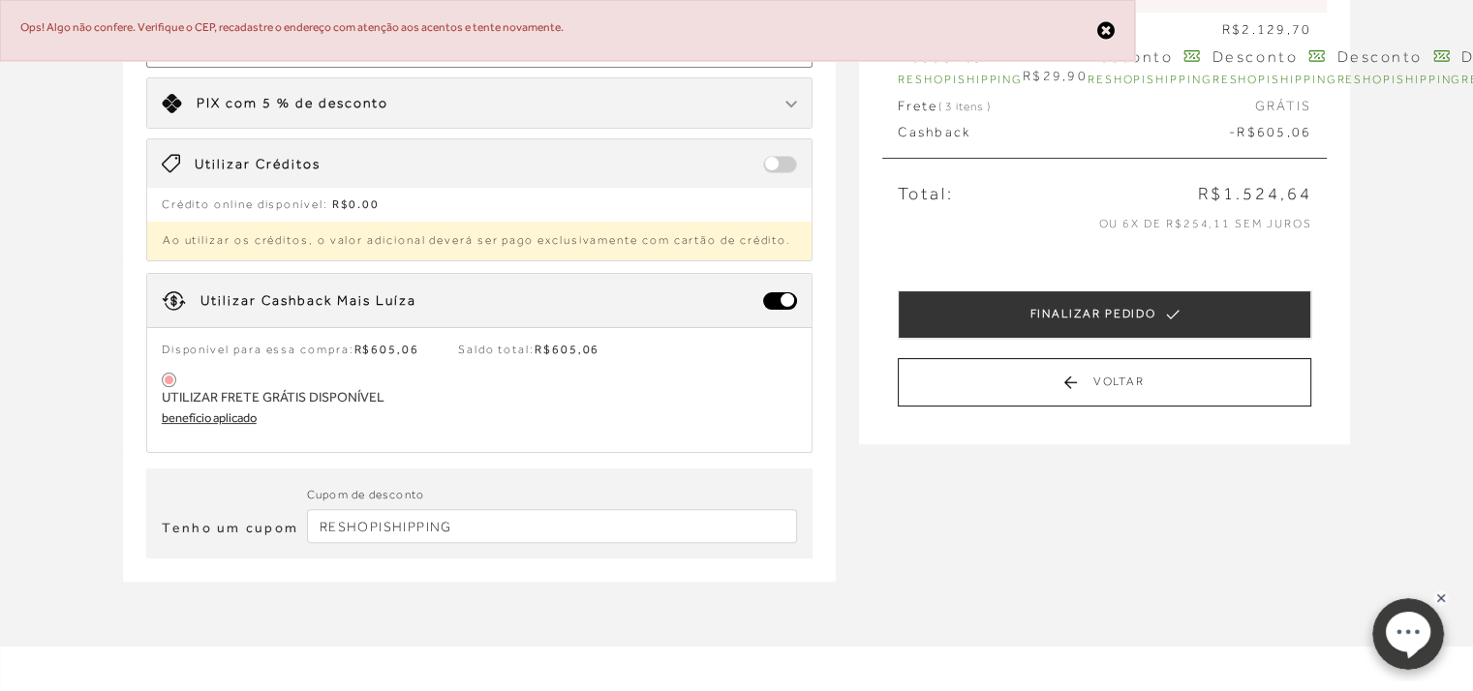
scroll to position [462, 0]
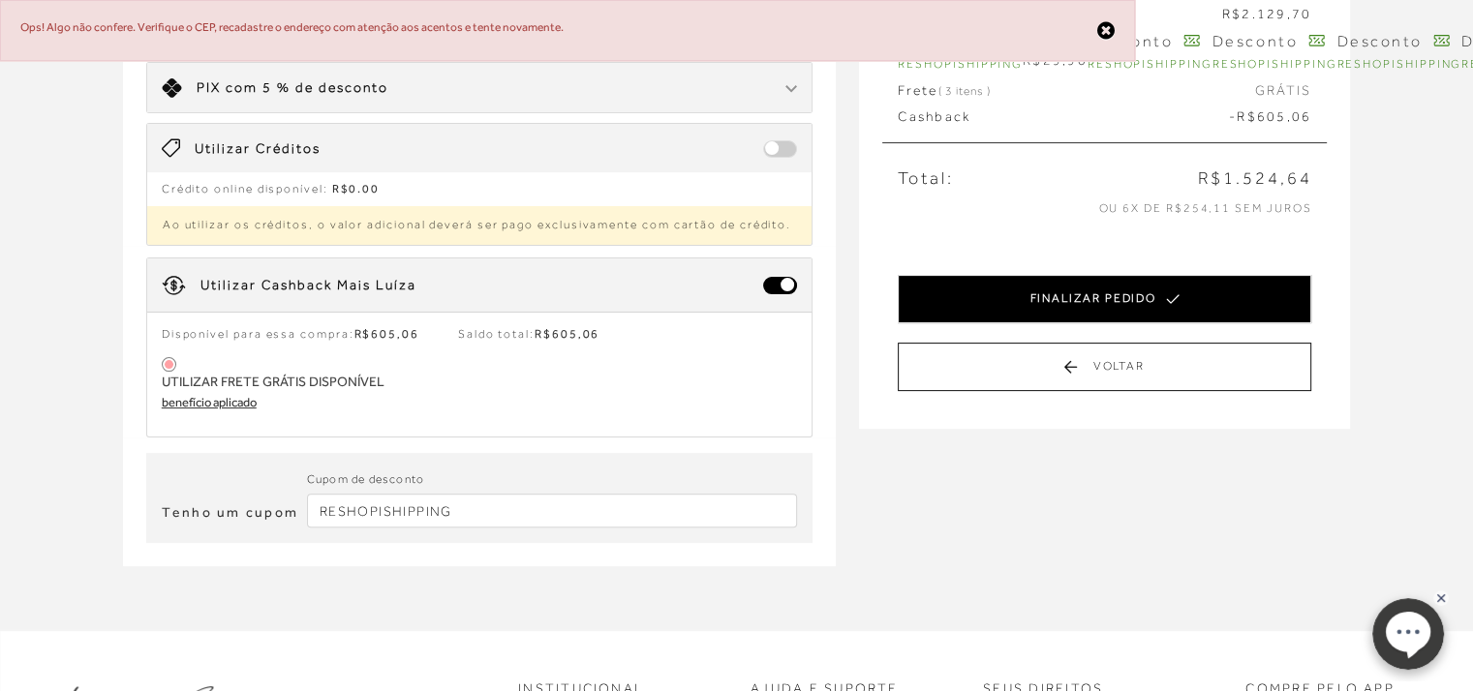
click at [1071, 275] on button "FINALIZAR PEDIDO" at bounding box center [1105, 299] width 414 height 48
select select "09"
select select "2033"
select select "6"
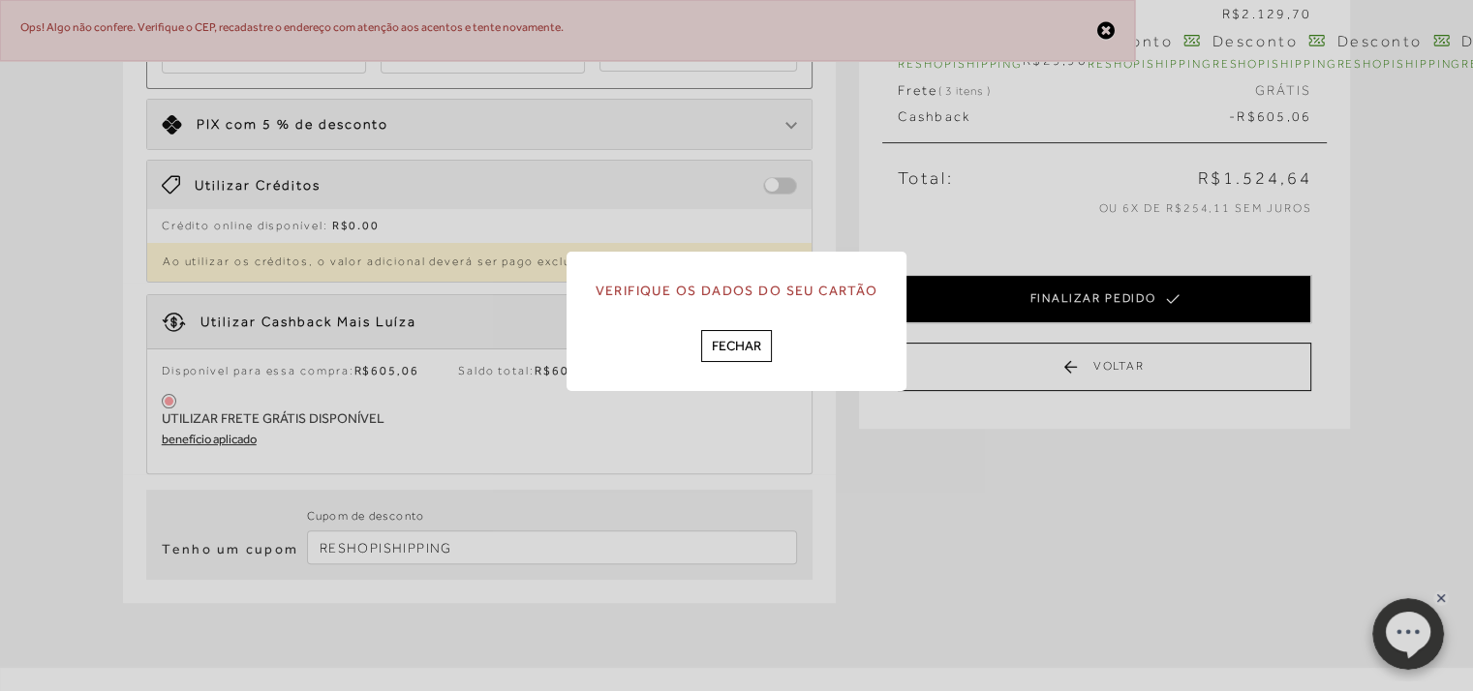
scroll to position [0, 0]
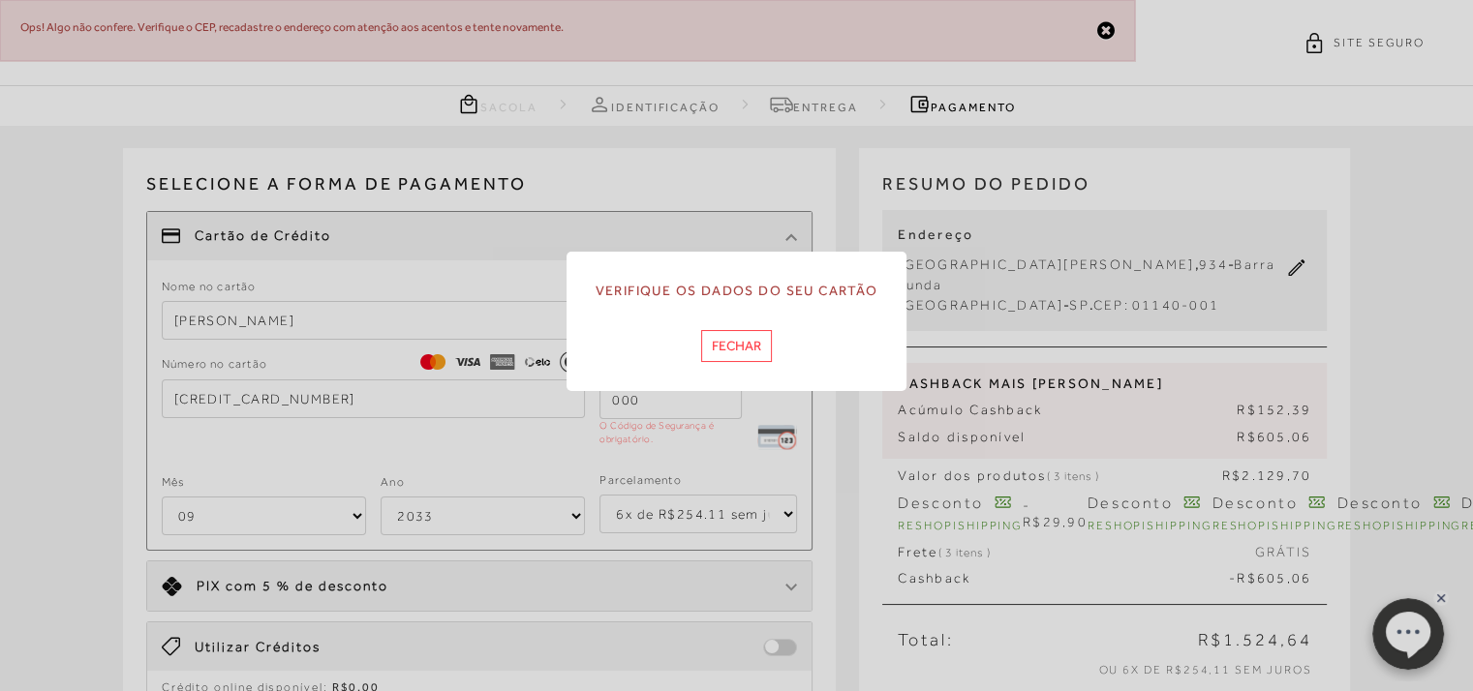
click at [732, 355] on button "Fechar" at bounding box center [736, 346] width 71 height 32
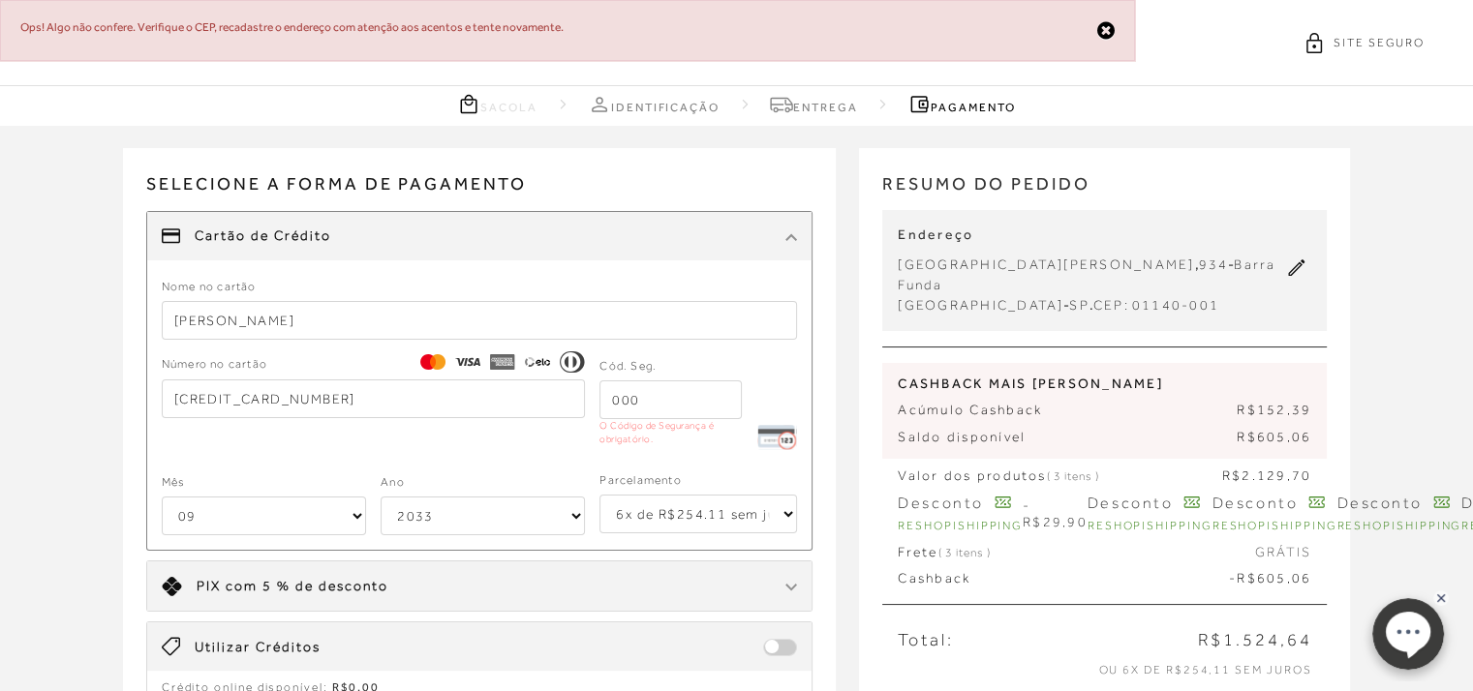
click at [370, 353] on form "Nome no cartão [PERSON_NAME] Número no cartão [CREDIT_CARD_NUMBER] Cód. Seg. O …" at bounding box center [480, 406] width 636 height 261
click at [345, 396] on input "[CREDIT_CARD_NUMBER]" at bounding box center [374, 399] width 424 height 39
drag, startPoint x: 613, startPoint y: 401, endPoint x: 695, endPoint y: 412, distance: 83.0
click at [695, 412] on input "tel" at bounding box center [670, 400] width 142 height 39
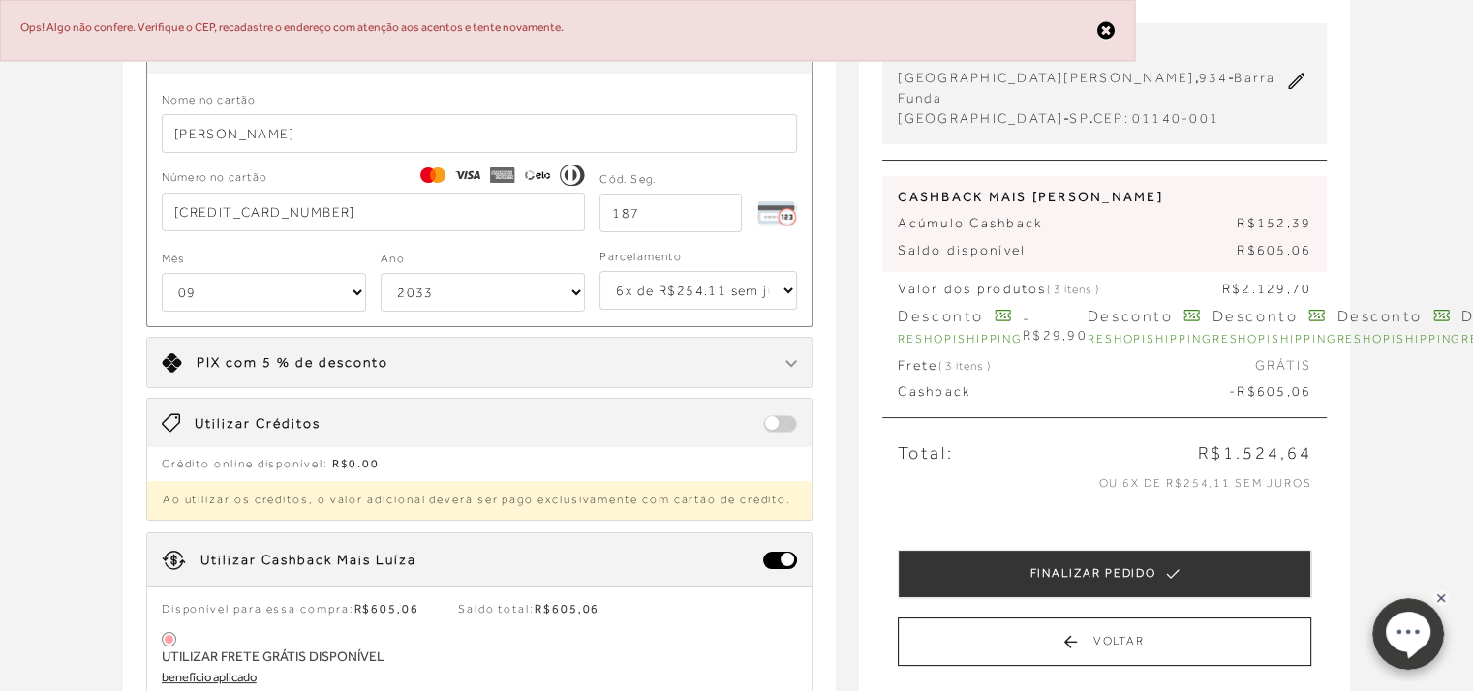
scroll to position [201, 0]
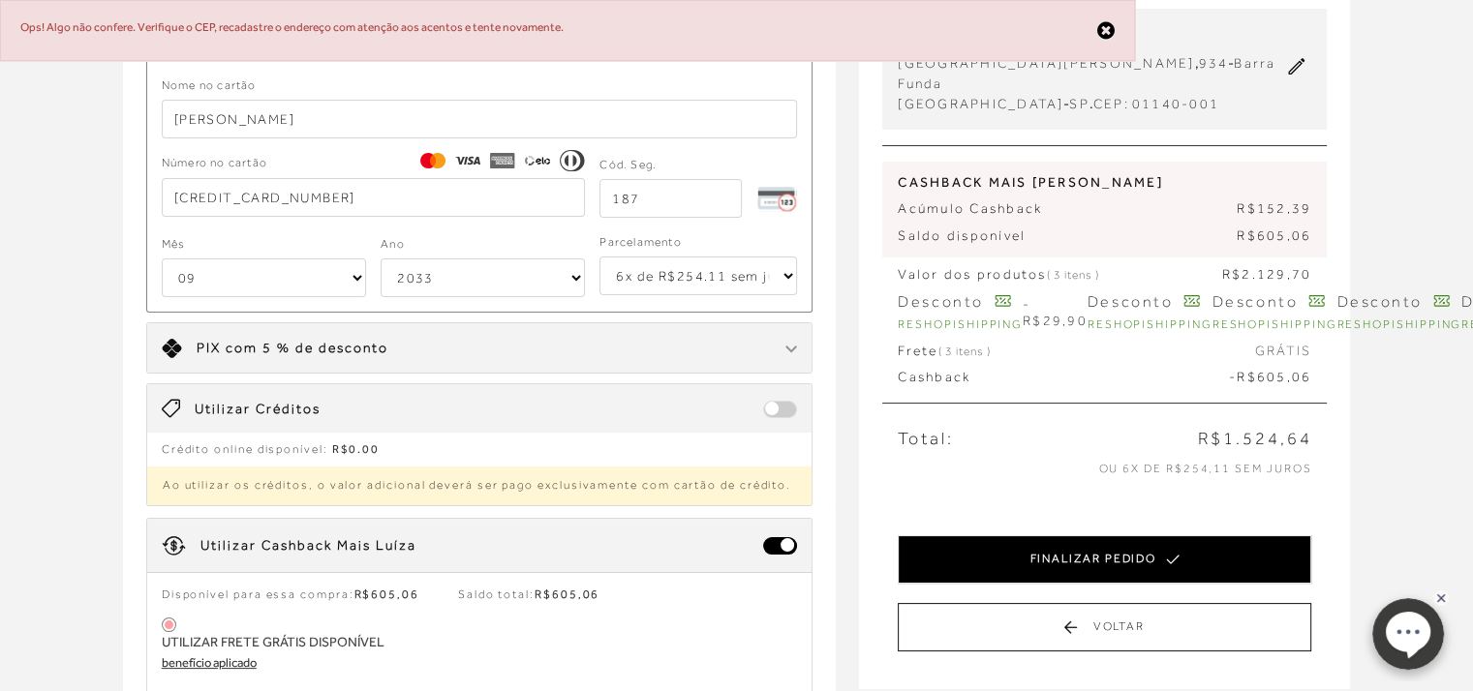
type input "187"
click at [1135, 550] on button "FINALIZAR PEDIDO" at bounding box center [1105, 560] width 414 height 48
select select "09"
select select "2033"
select select "6"
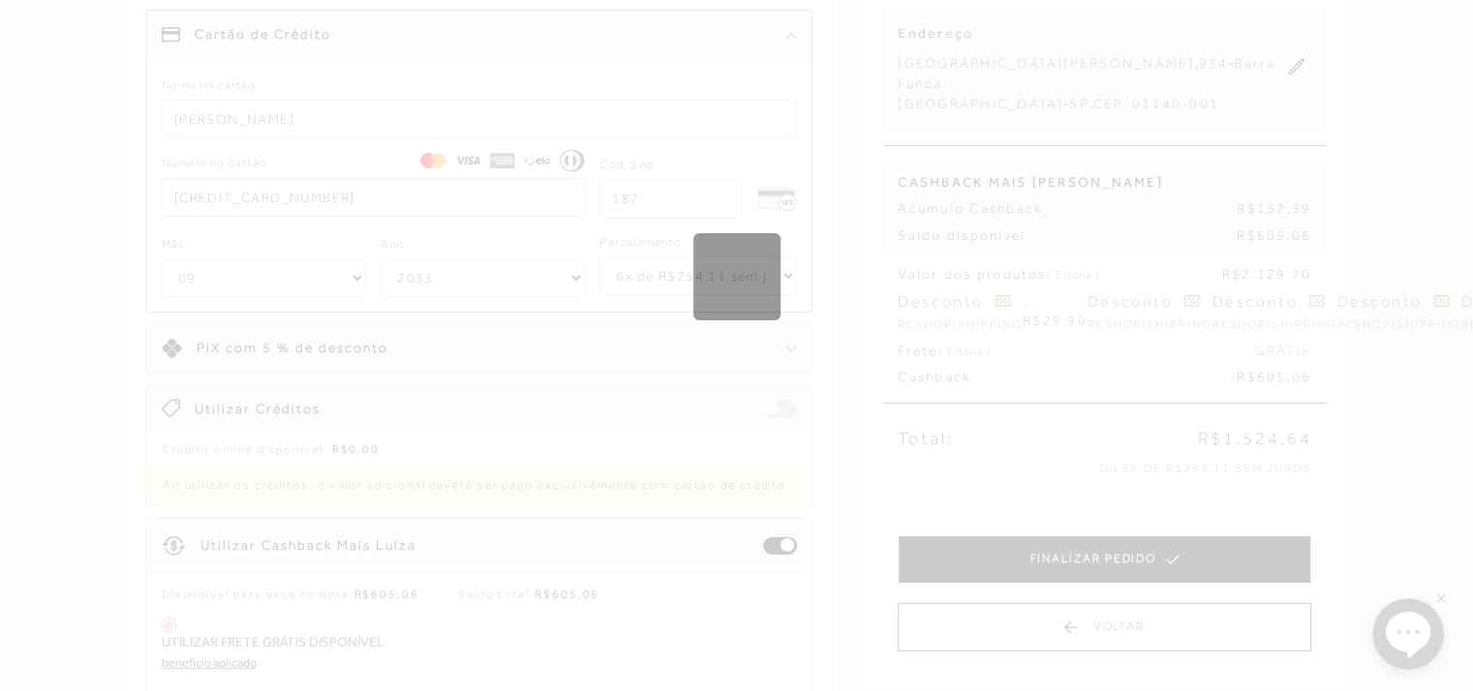
scroll to position [0, 0]
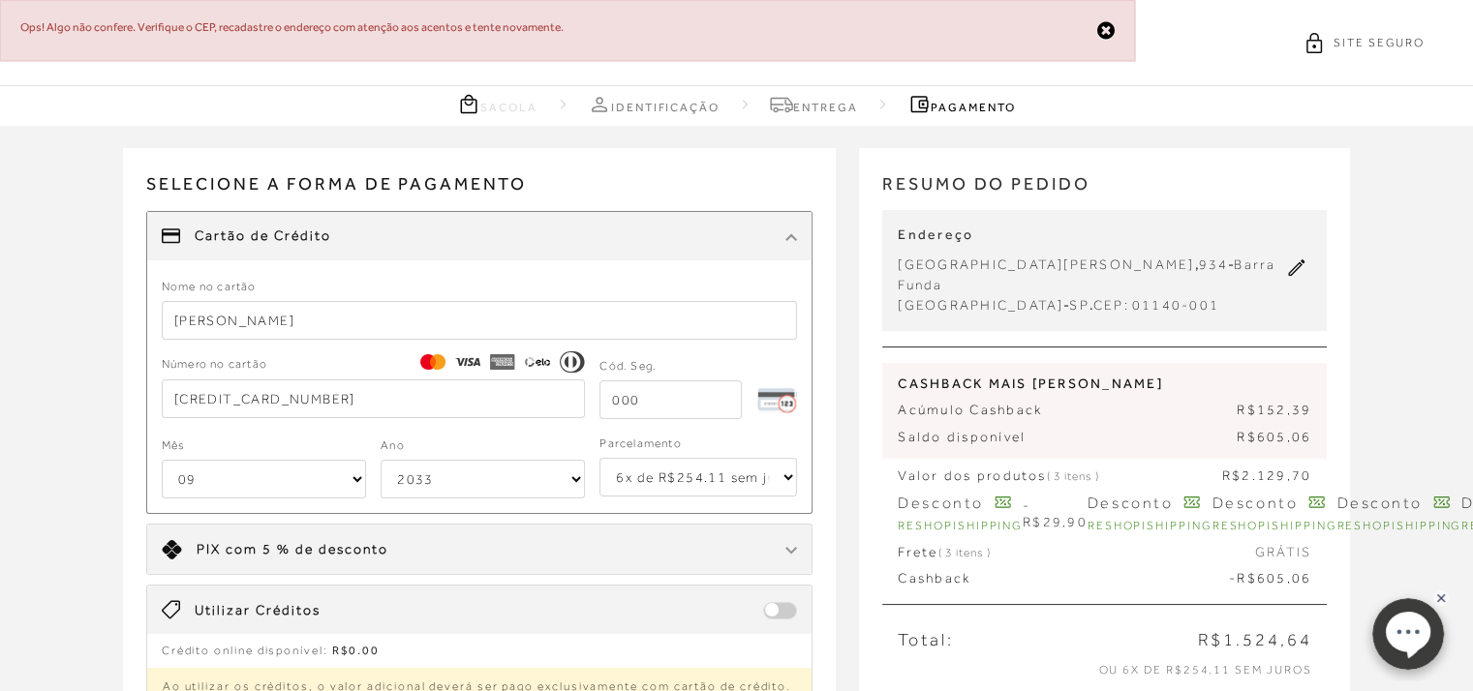
click at [1286, 259] on button at bounding box center [1296, 271] width 29 height 25
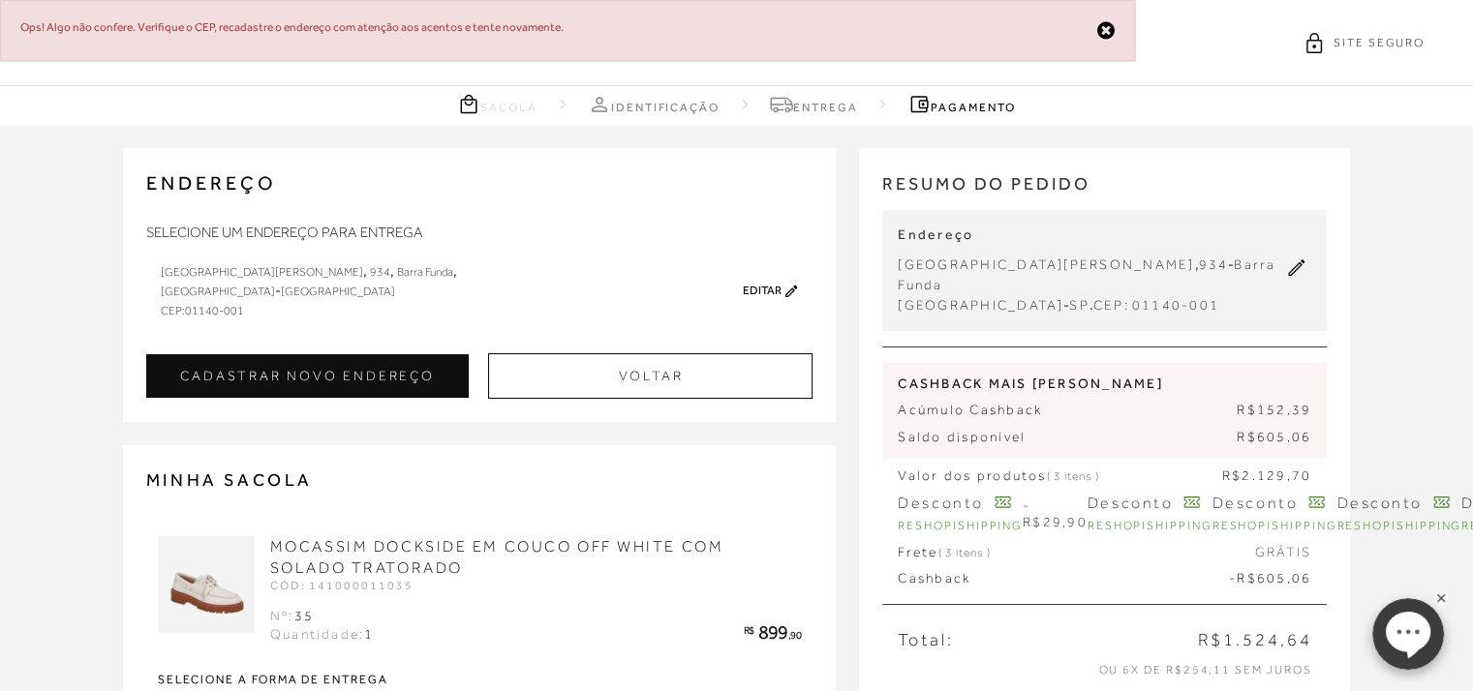
click at [1301, 260] on icon at bounding box center [1296, 268] width 17 height 17
click at [775, 292] on link "Editar" at bounding box center [762, 291] width 39 height 14
click at [793, 290] on icon at bounding box center [791, 291] width 12 height 12
click at [749, 286] on link "Editar" at bounding box center [762, 291] width 39 height 14
click at [370, 268] on span "934" at bounding box center [380, 272] width 20 height 14
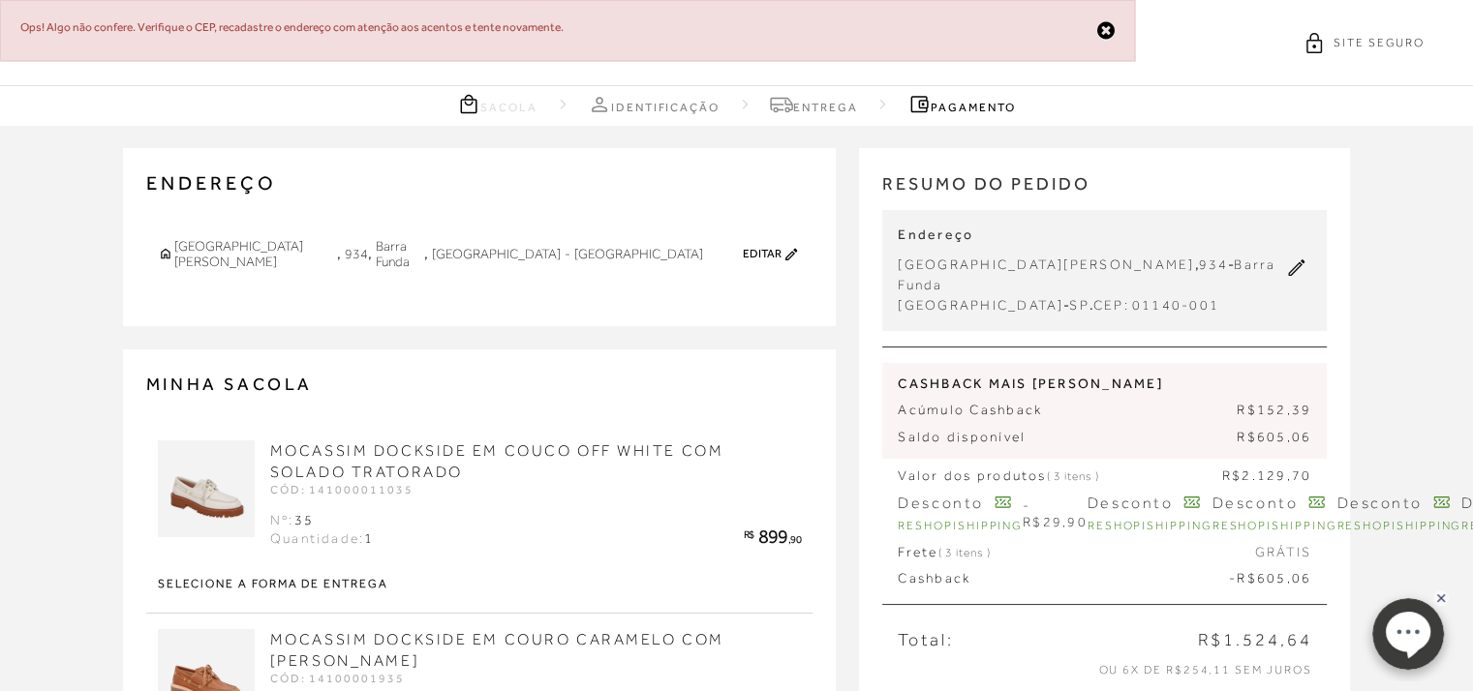
click at [781, 247] on link "Editar" at bounding box center [762, 254] width 39 height 14
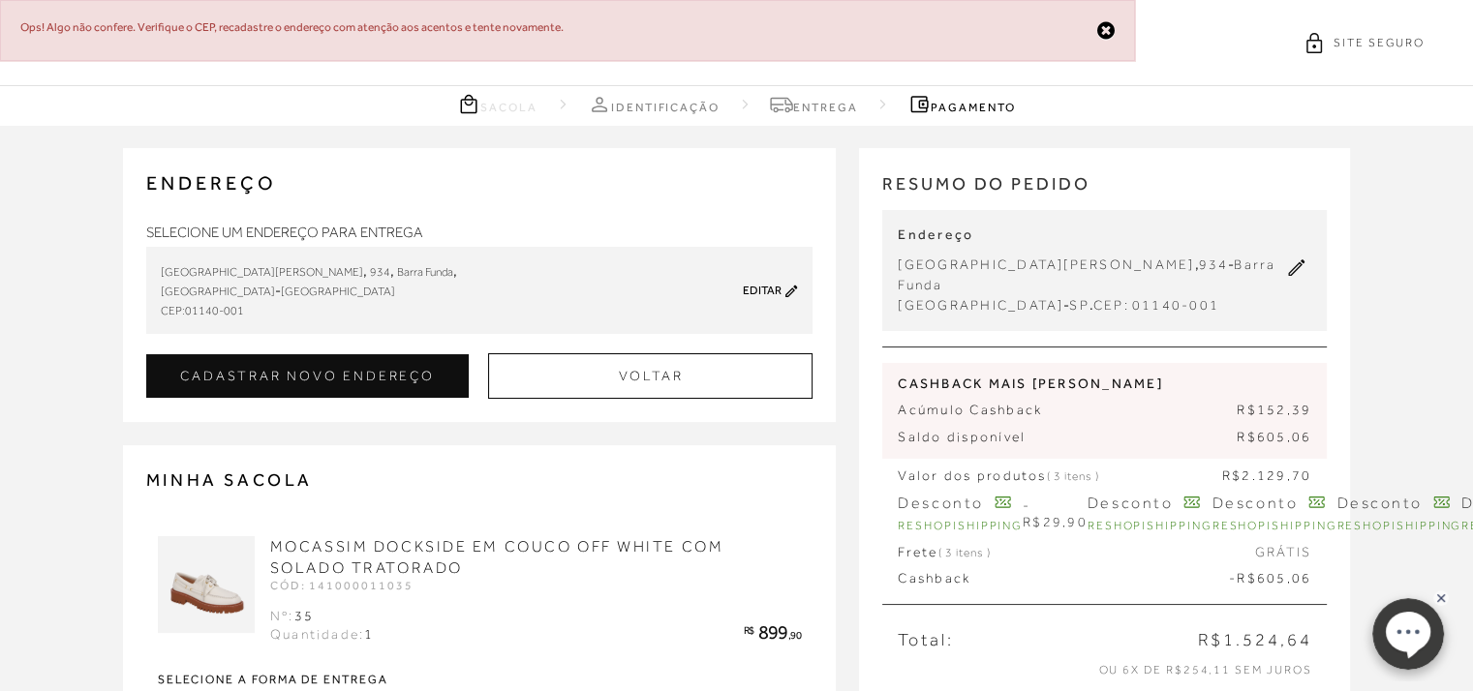
click at [786, 292] on icon at bounding box center [791, 291] width 13 height 15
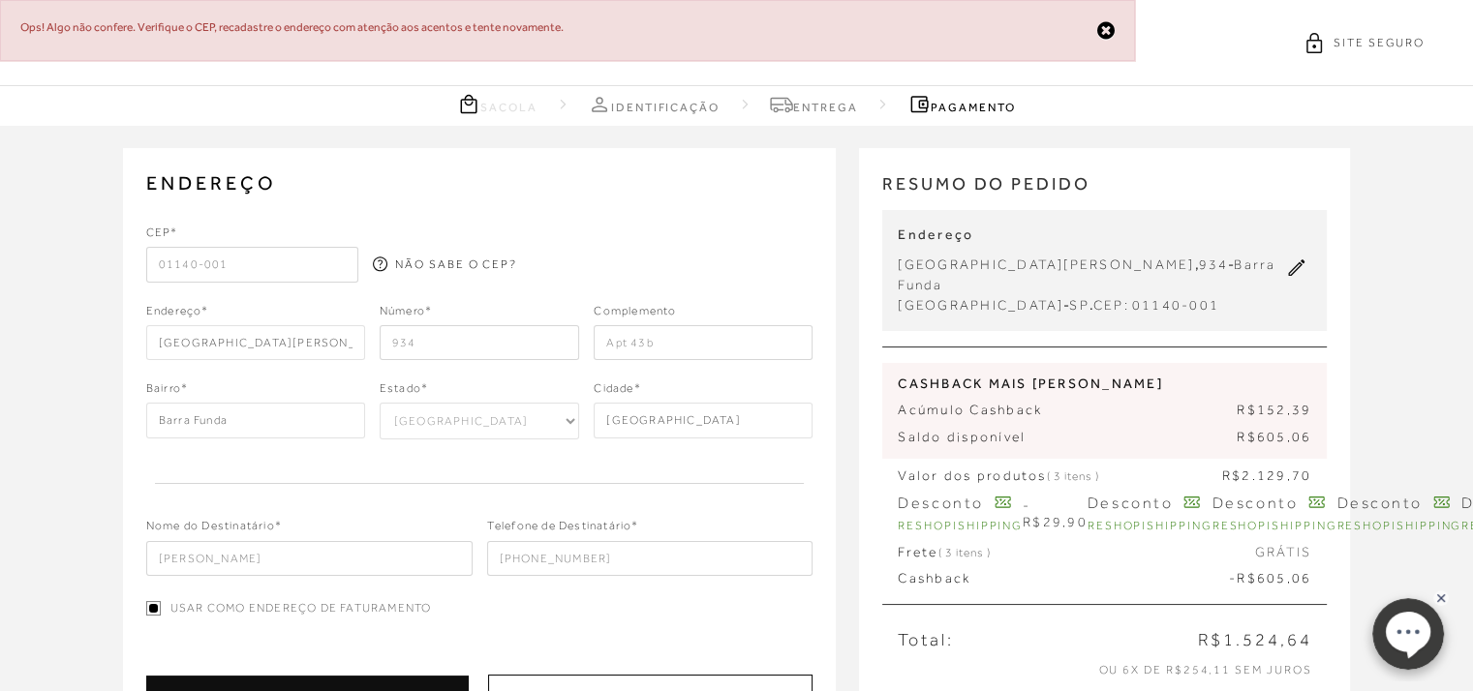
click at [415, 366] on div "CEP* 01140-001 NÃO SABE O CEP? Endereço* [GEOGRAPHIC_DATA][PERSON_NAME] Número*" at bounding box center [479, 400] width 667 height 353
click at [241, 280] on input "01140-001" at bounding box center [252, 264] width 213 height 35
drag, startPoint x: 241, startPoint y: 280, endPoint x: 0, endPoint y: 308, distance: 242.8
type input "01140-001"
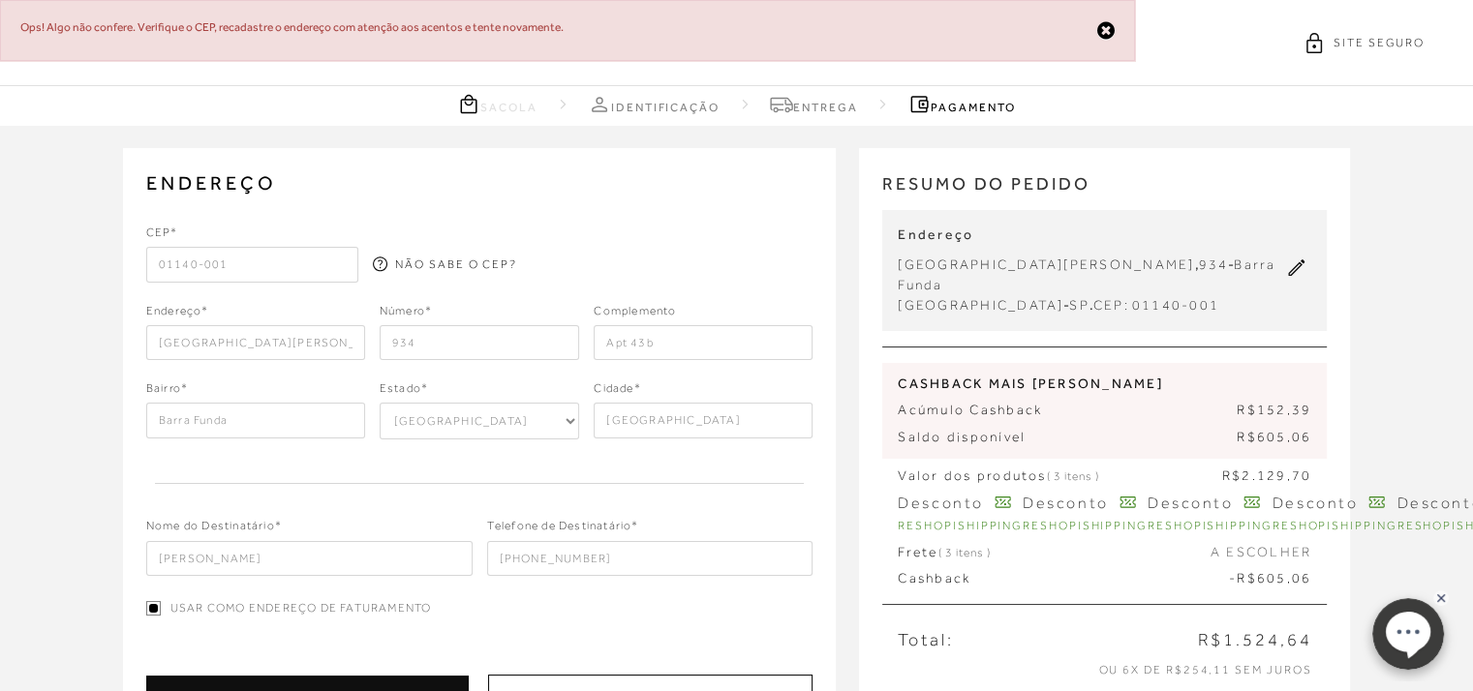
type input "[GEOGRAPHIC_DATA][PERSON_NAME]"
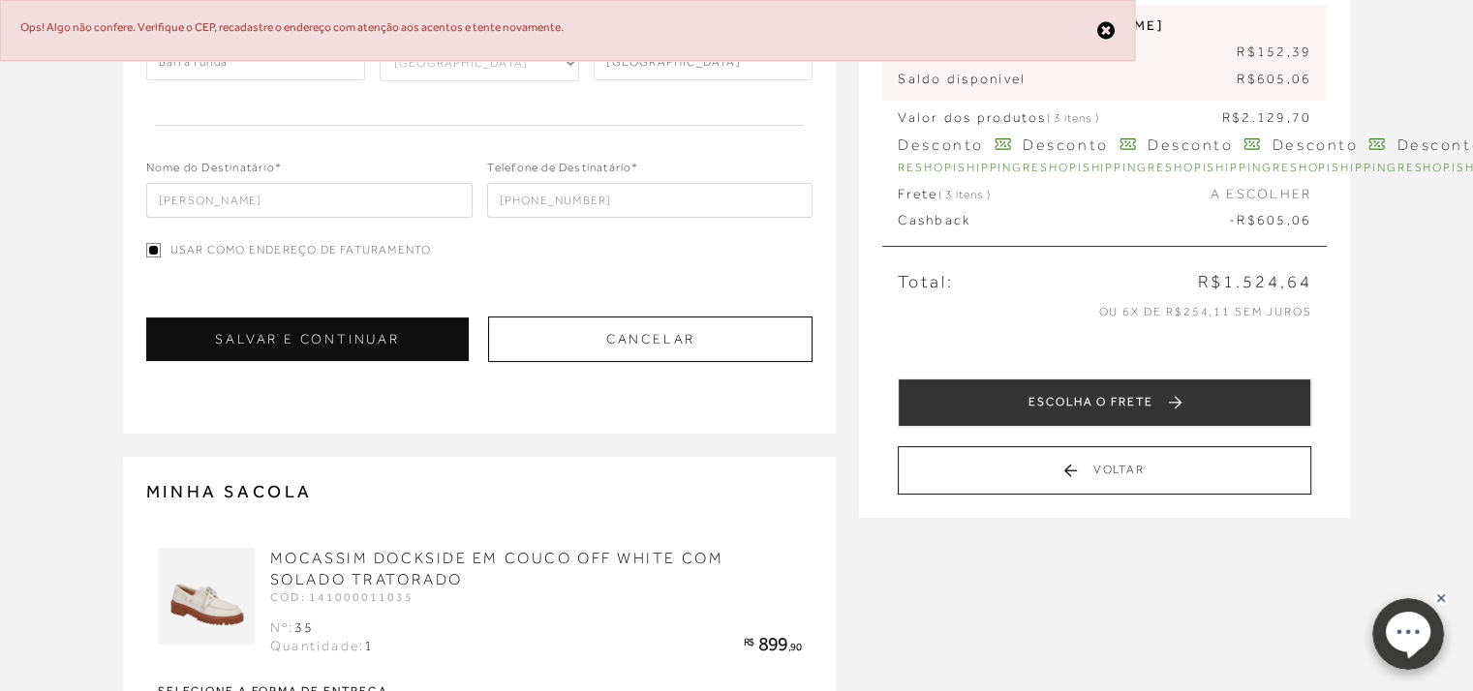
scroll to position [553, 0]
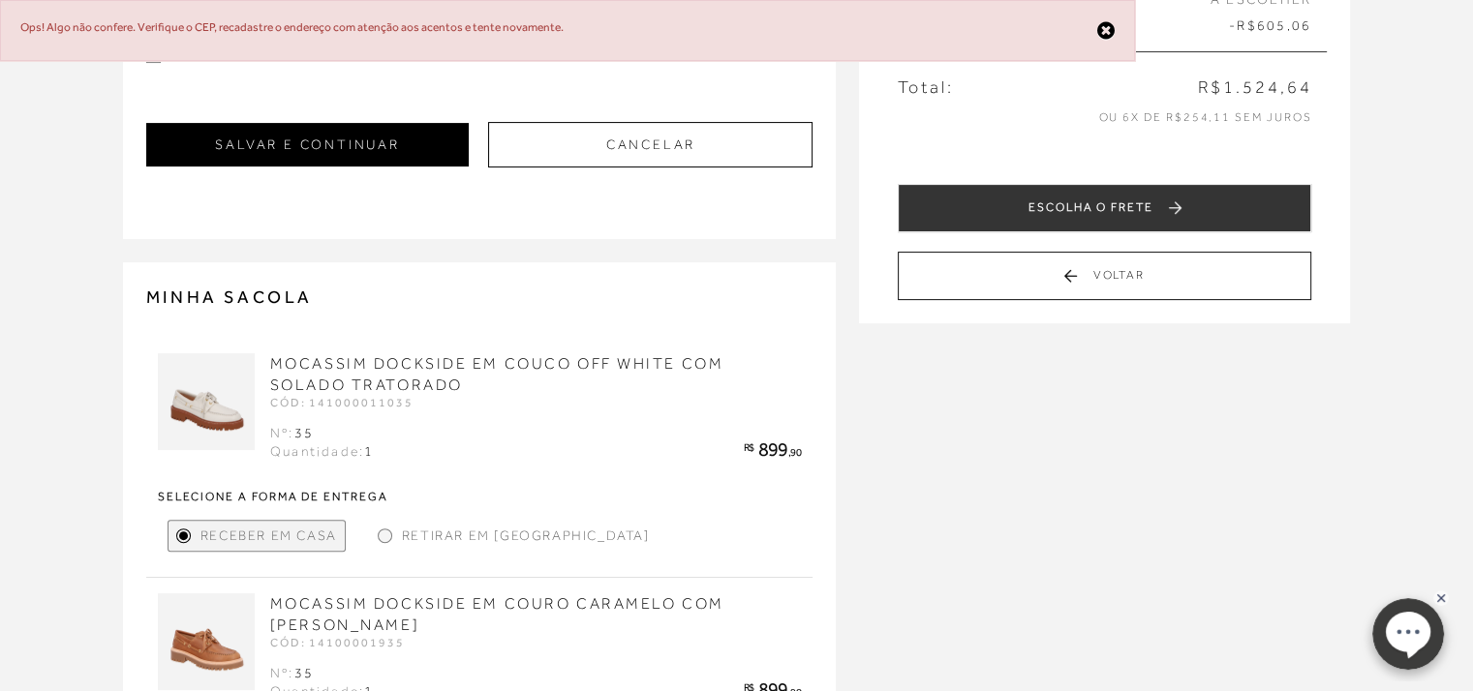
click at [354, 140] on button "SALVAR E CONTINUAR" at bounding box center [307, 145] width 323 height 44
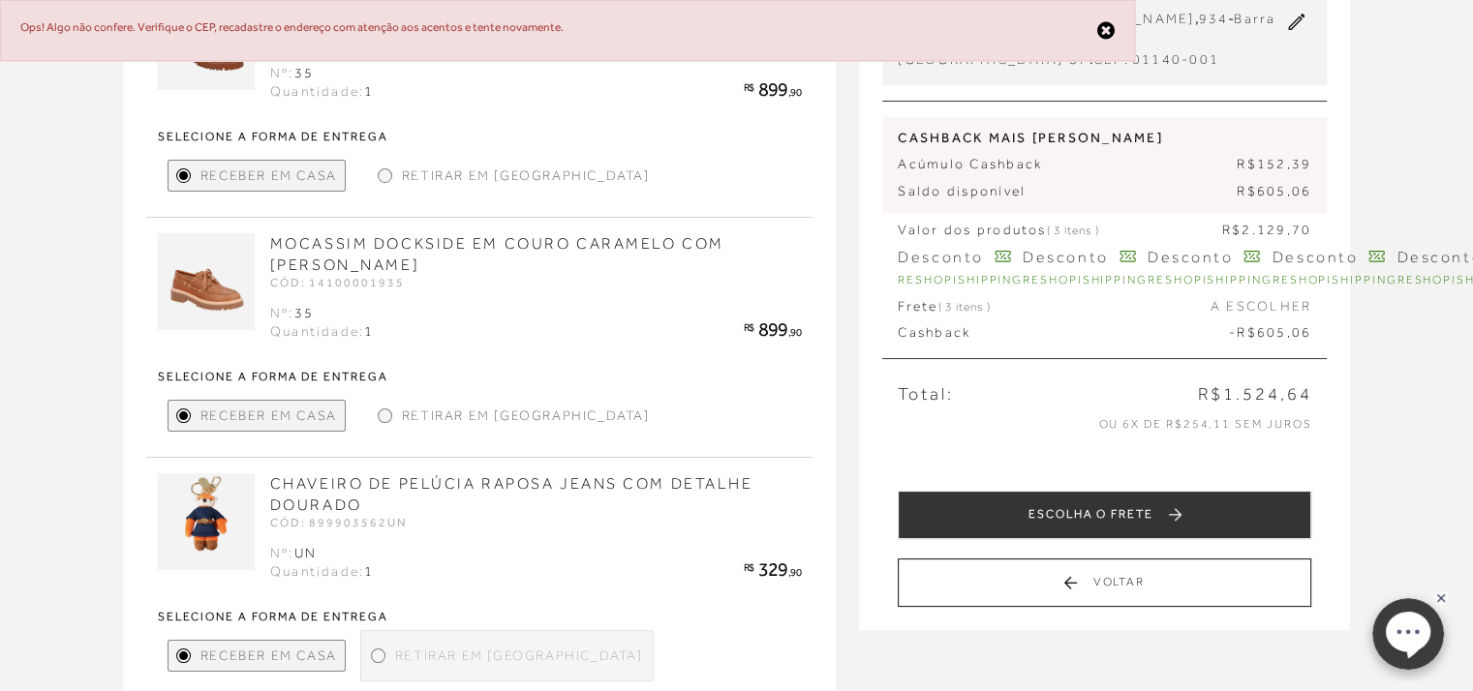
scroll to position [367, 0]
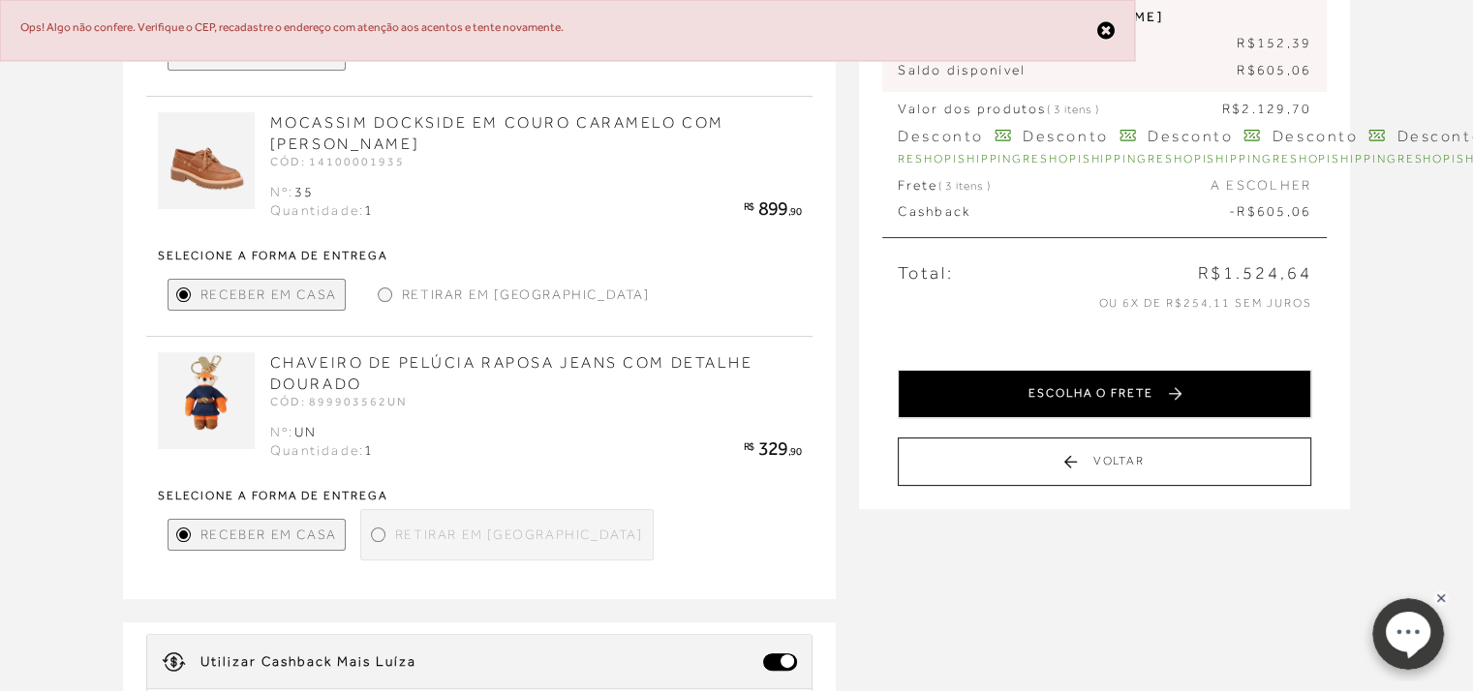
click at [1121, 370] on button "ESCOLHA O FRETE" at bounding box center [1105, 394] width 414 height 48
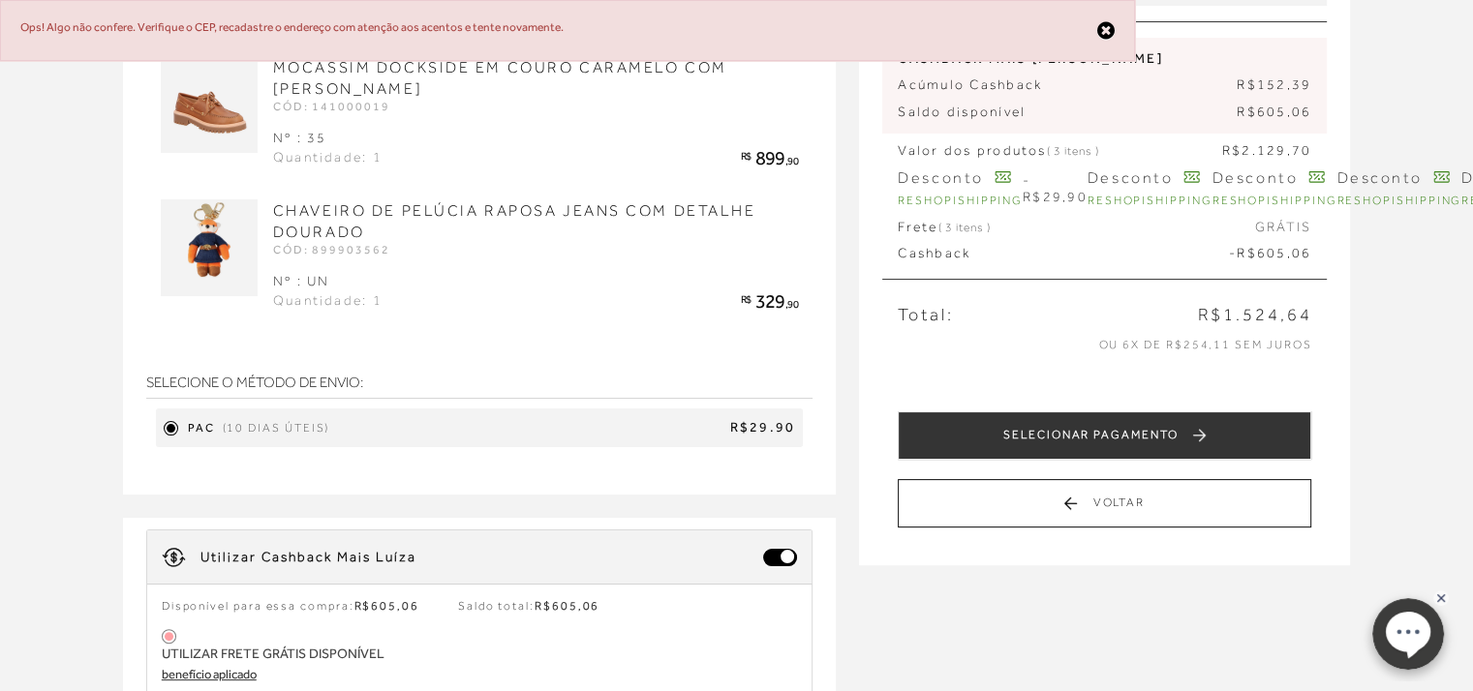
scroll to position [350, 0]
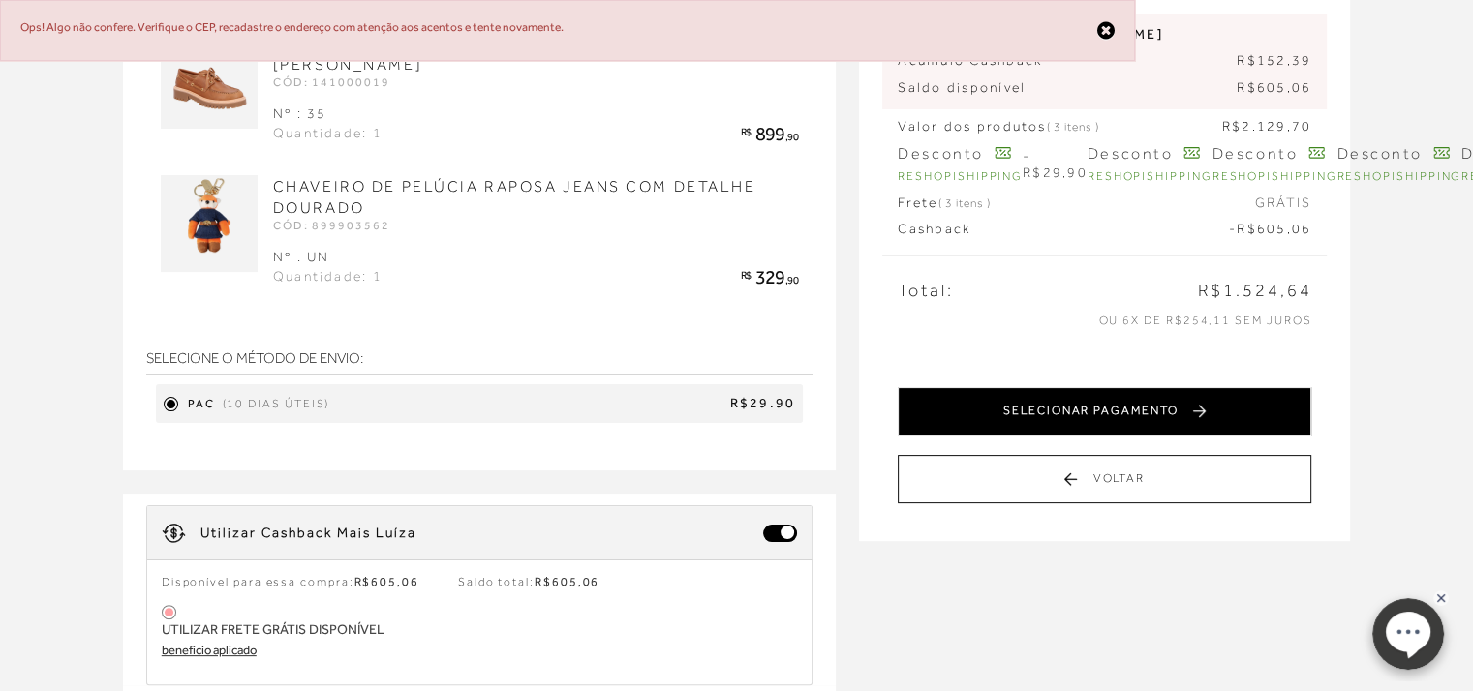
click at [1169, 387] on button "SELECIONAR PAGAMENTO" at bounding box center [1105, 411] width 414 height 48
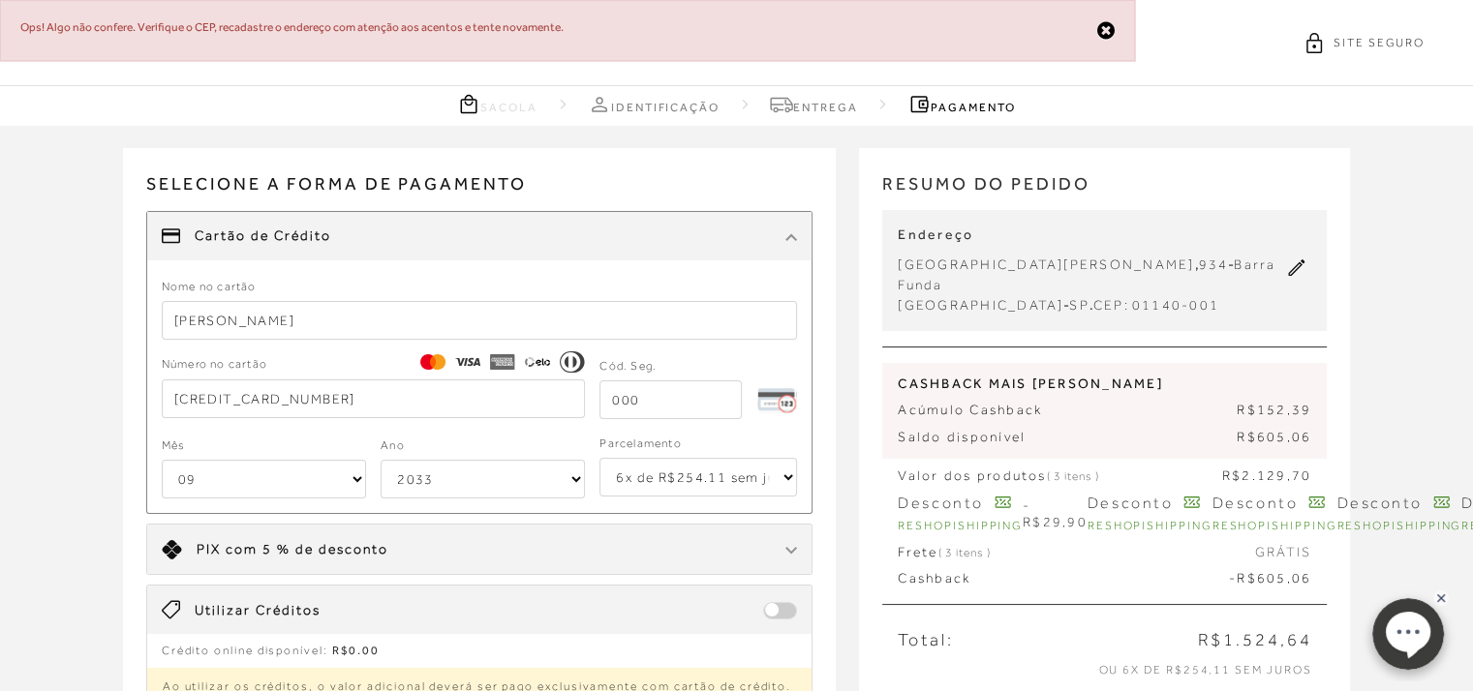
click at [612, 399] on input "tel" at bounding box center [670, 400] width 142 height 39
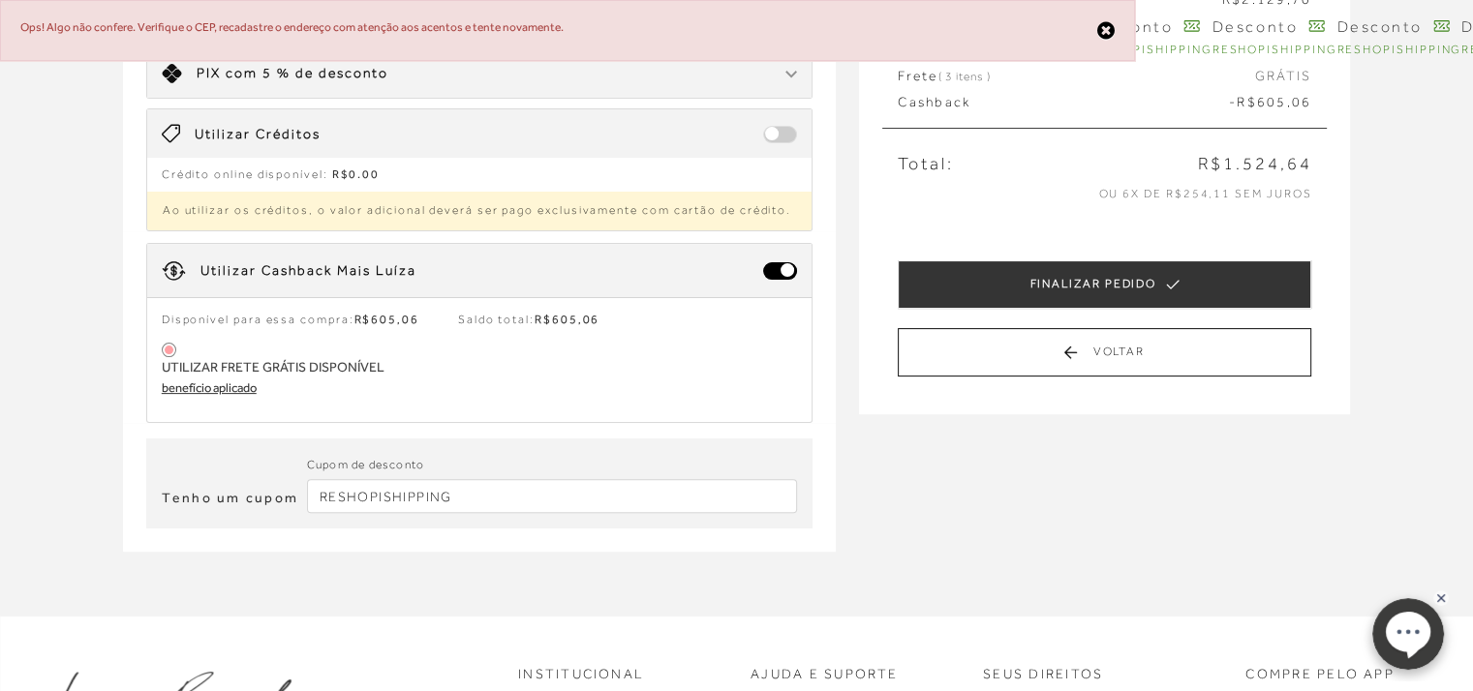
scroll to position [480, 0]
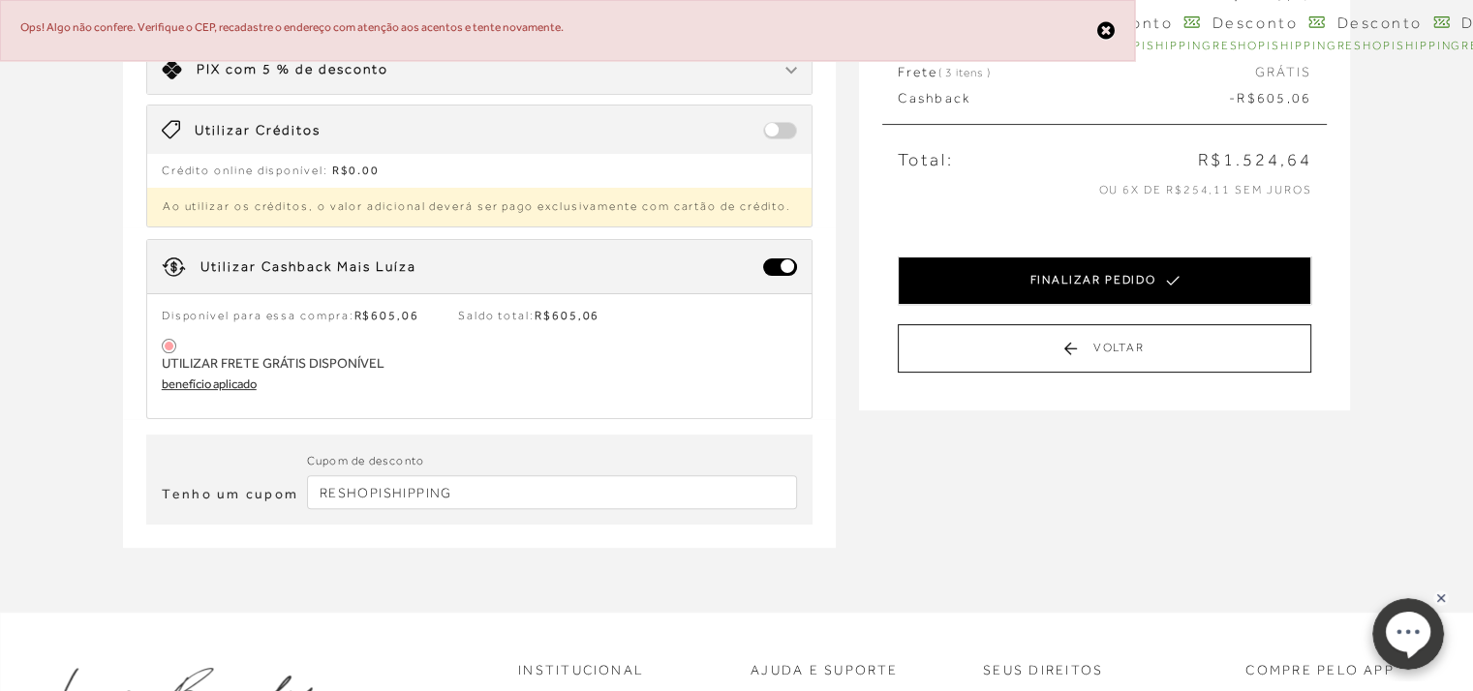
type input "187"
click at [1164, 258] on button "FINALIZAR PEDIDO" at bounding box center [1105, 281] width 414 height 48
select select "09"
select select "2033"
select select "6"
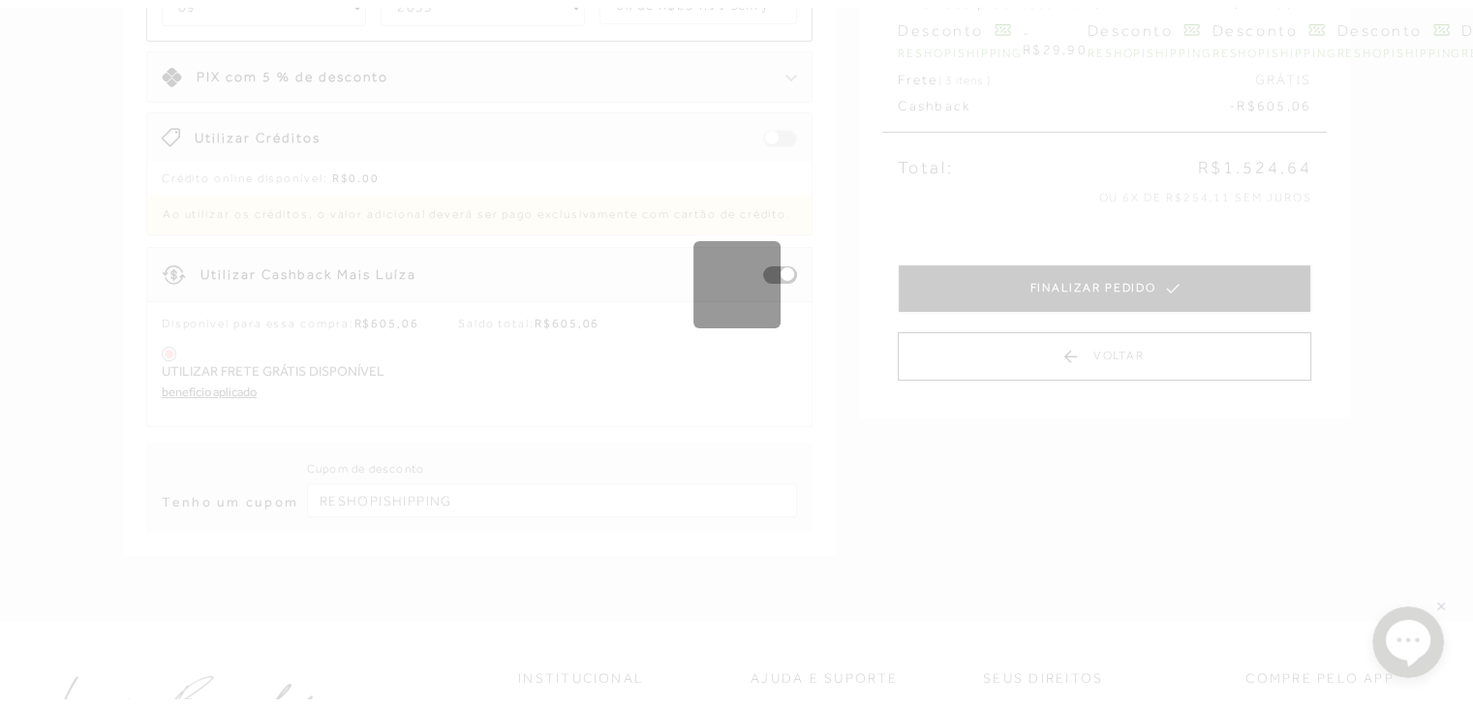
scroll to position [0, 0]
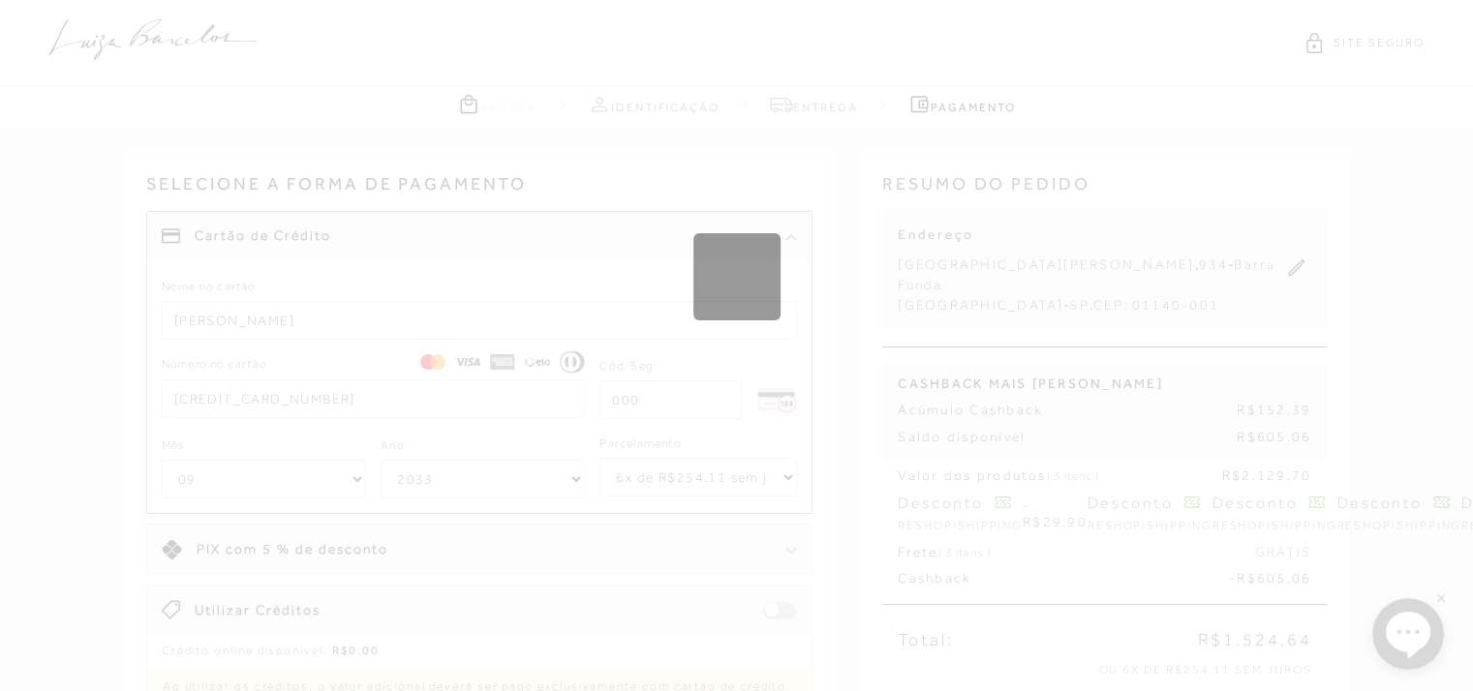
select select "1"
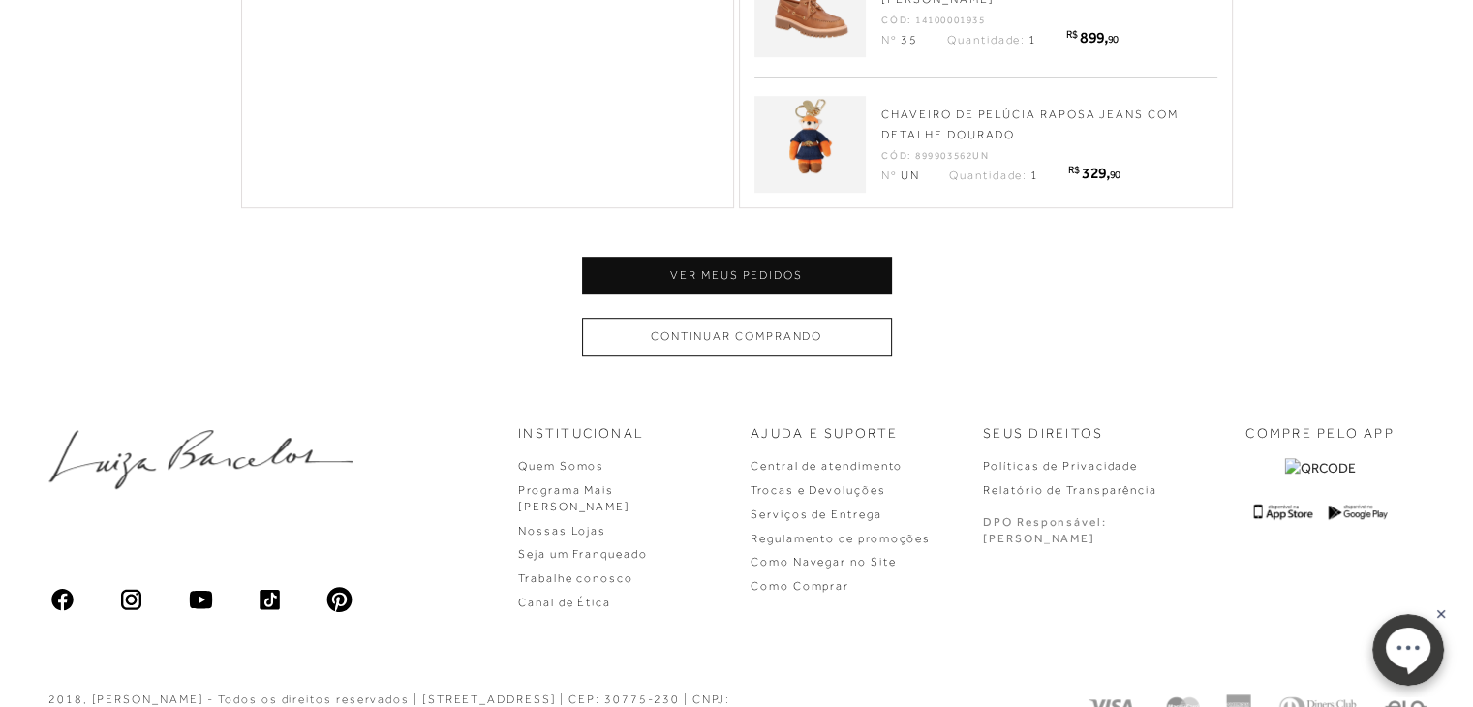
scroll to position [1143, 0]
